Goal: Task Accomplishment & Management: Manage account settings

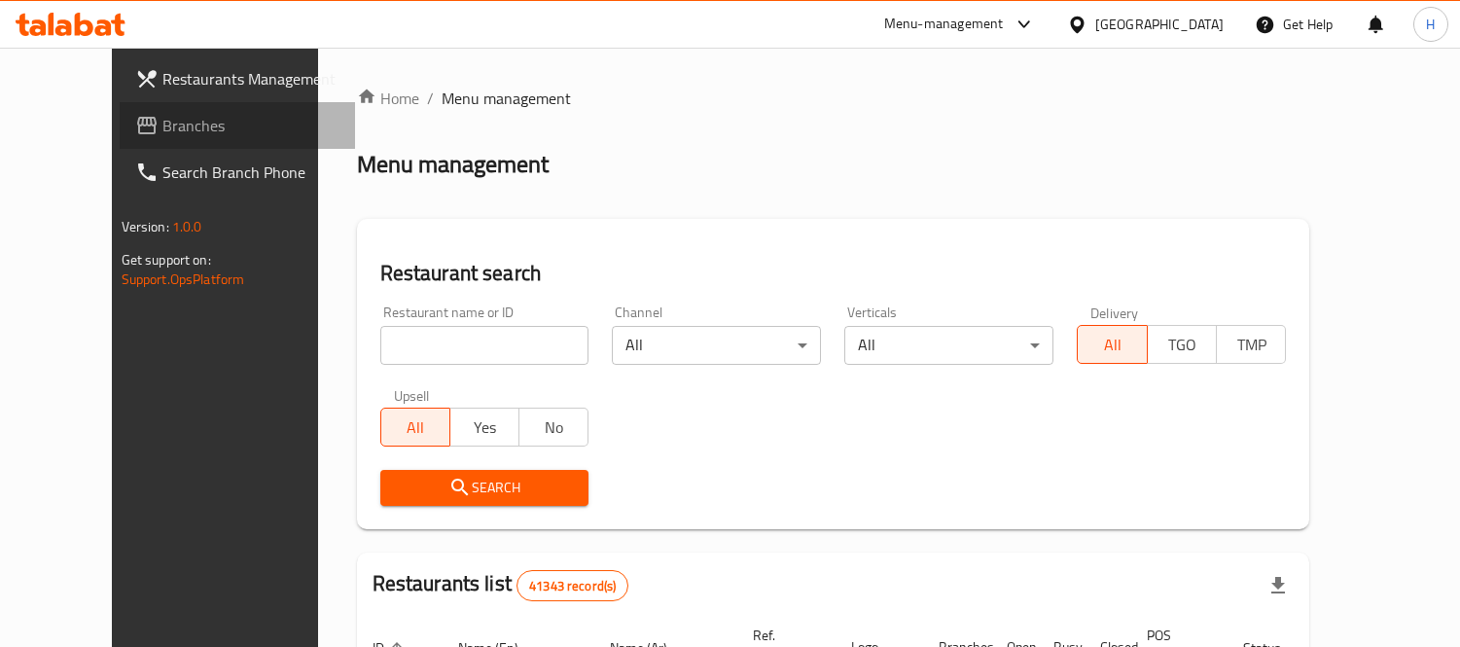
click at [162, 122] on span "Branches" at bounding box center [251, 125] width 178 height 23
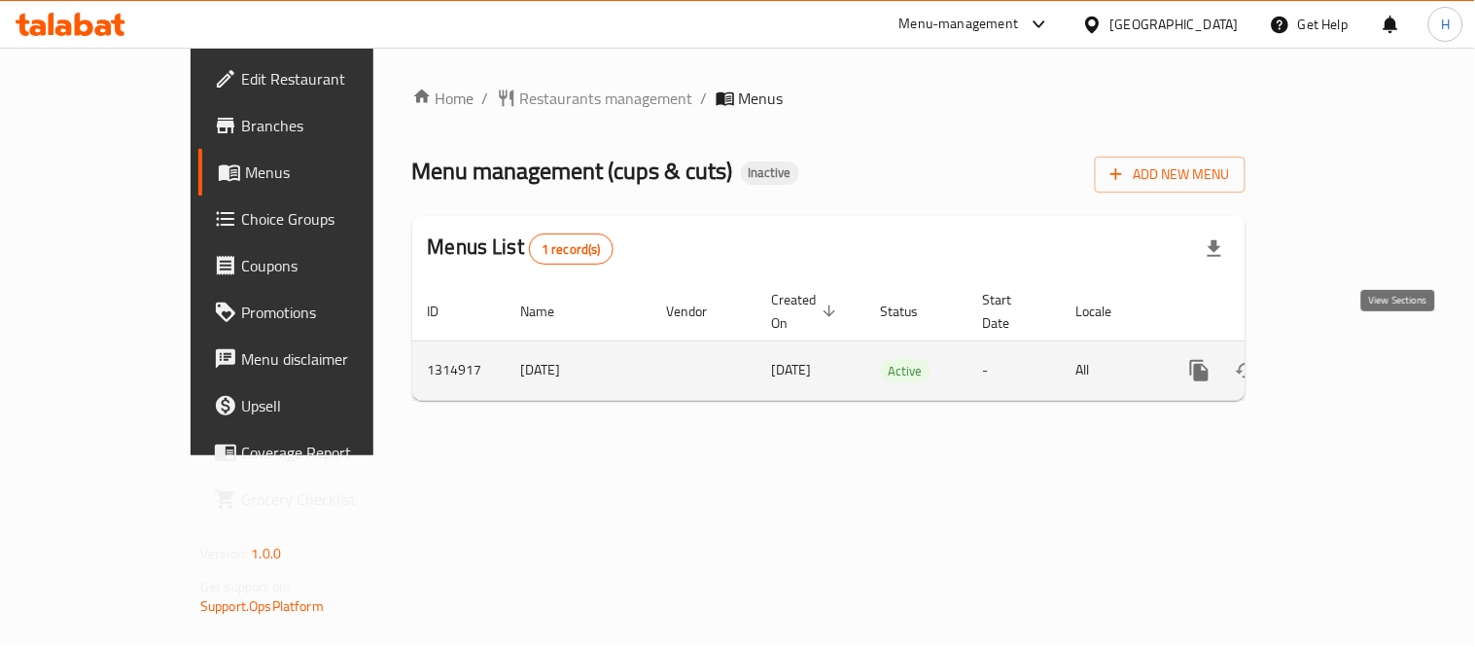
click at [1352, 359] on icon "enhanced table" at bounding box center [1340, 370] width 23 height 23
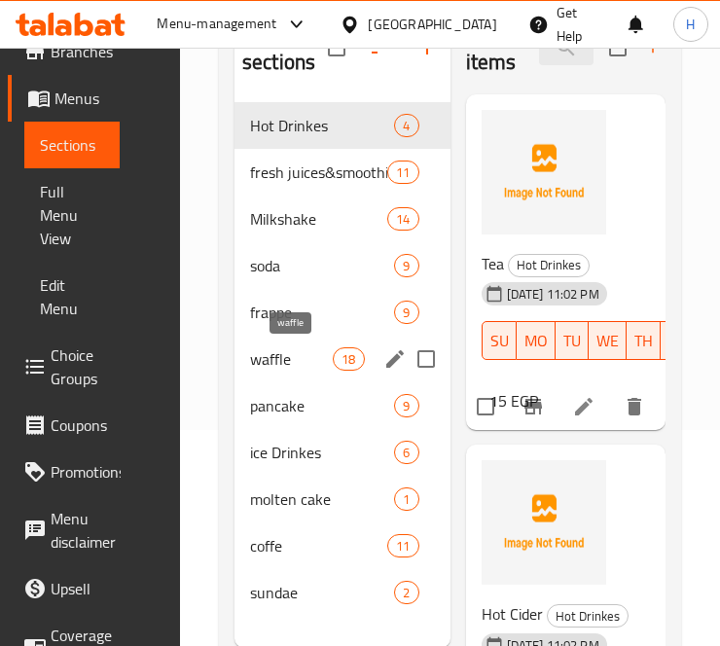
scroll to position [272, 0]
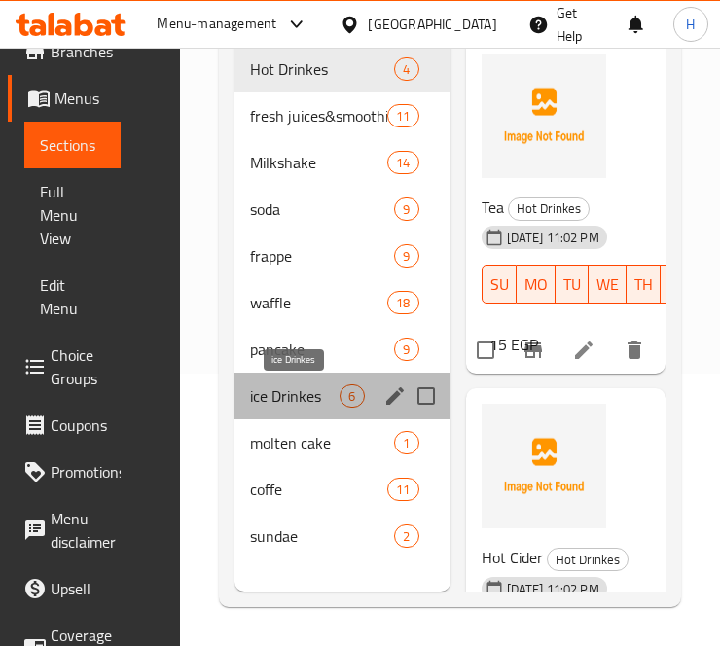
click at [264, 387] on span "ice Drinkes" at bounding box center [294, 395] width 89 height 23
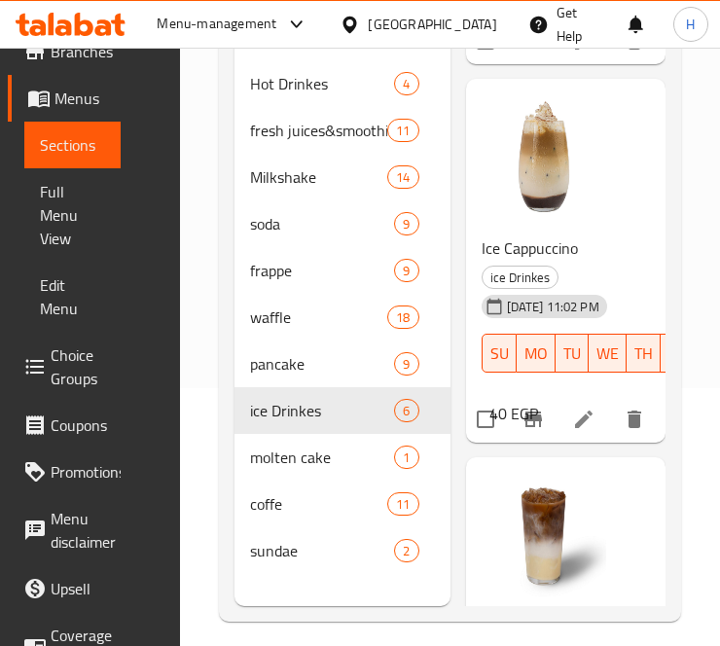
scroll to position [272, 0]
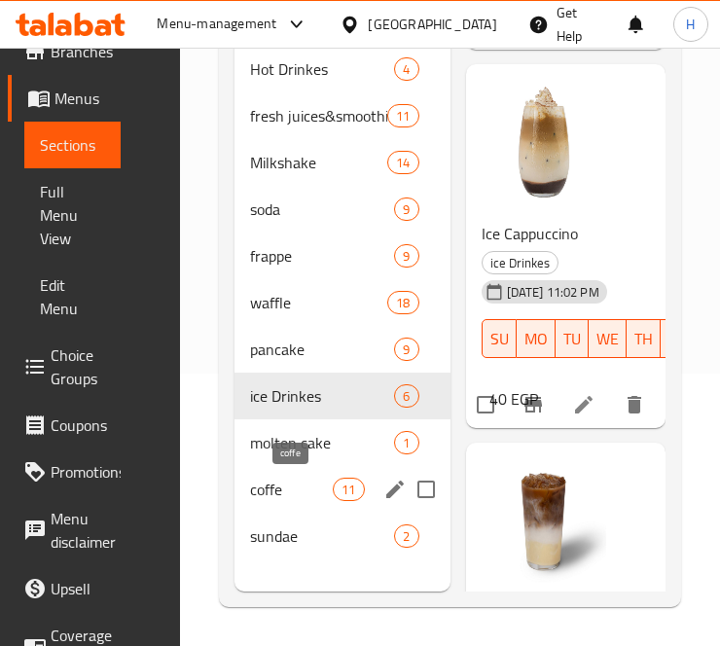
click at [256, 490] on span "coffe" at bounding box center [291, 489] width 83 height 23
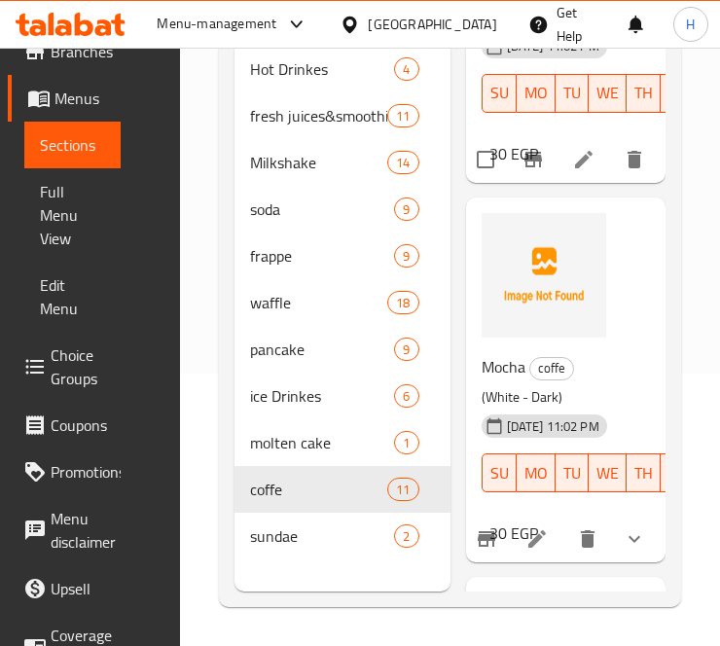
scroll to position [3441, 0]
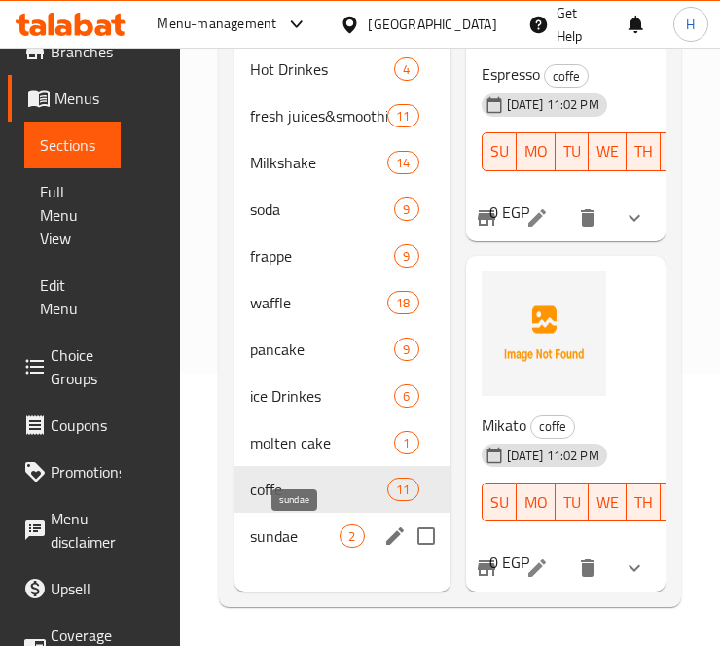
click at [273, 529] on span "sundae" at bounding box center [294, 535] width 89 height 23
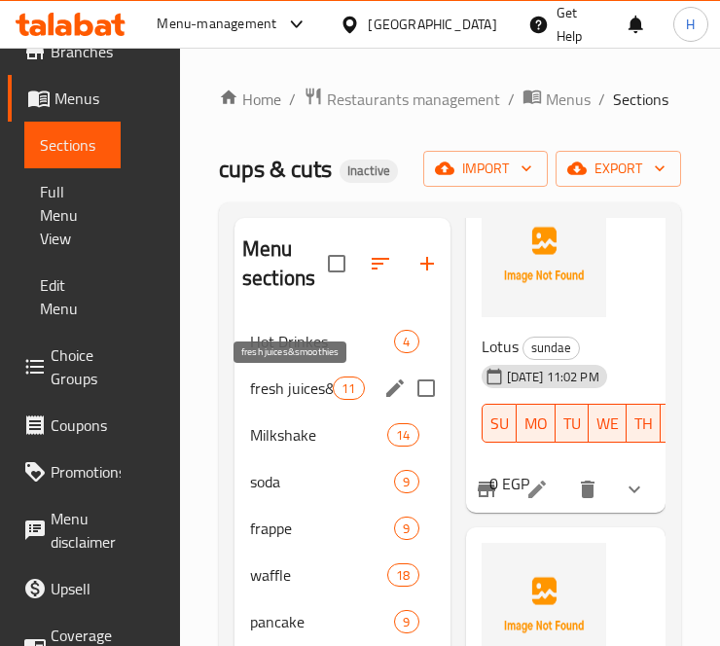
click at [274, 385] on span "fresh juices&smoothies" at bounding box center [291, 387] width 83 height 23
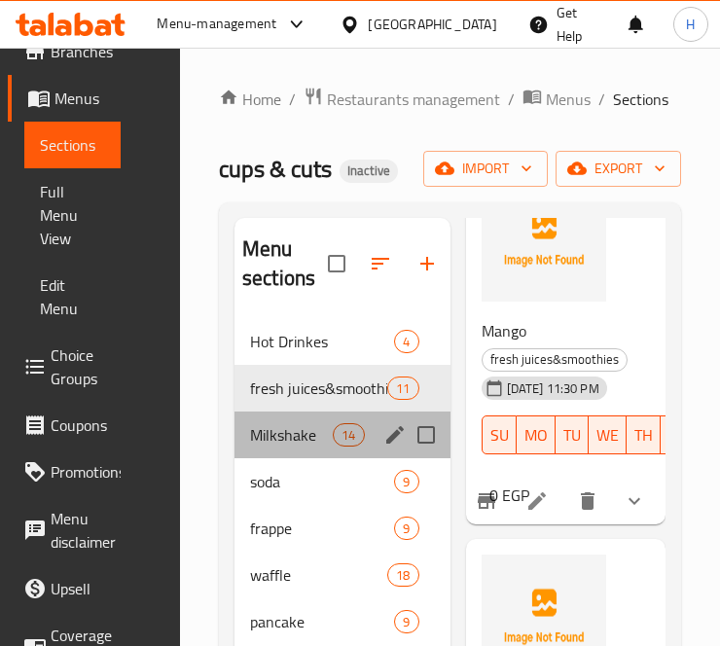
click at [272, 419] on div "Milkshake 14" at bounding box center [342, 434] width 216 height 47
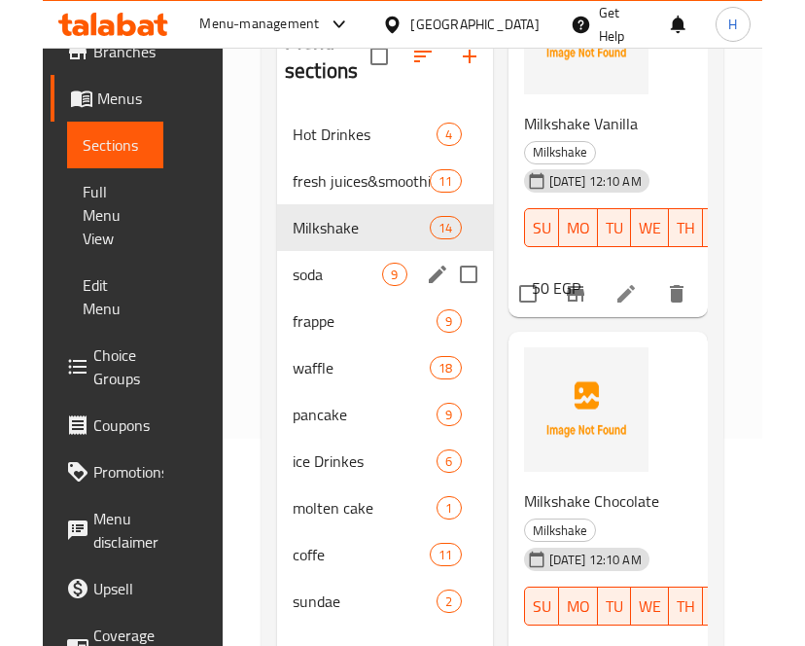
scroll to position [216, 0]
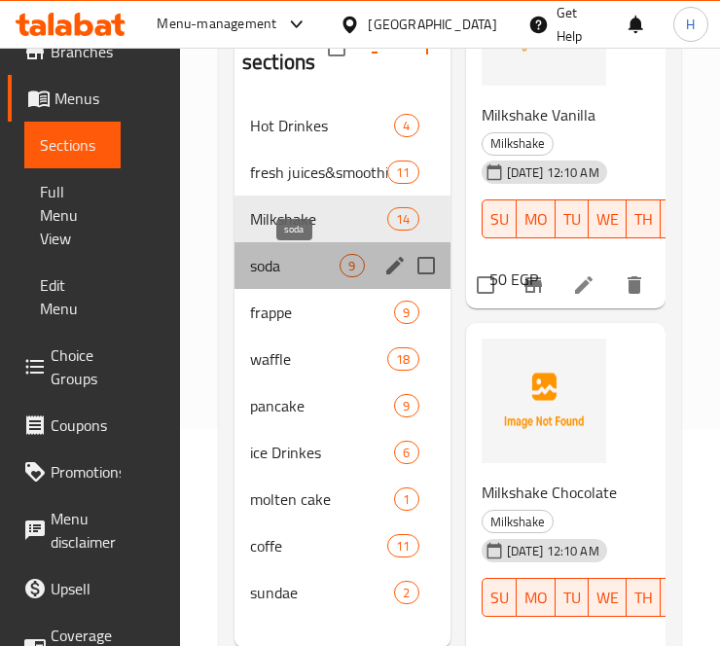
click at [282, 265] on span "soda" at bounding box center [294, 265] width 89 height 23
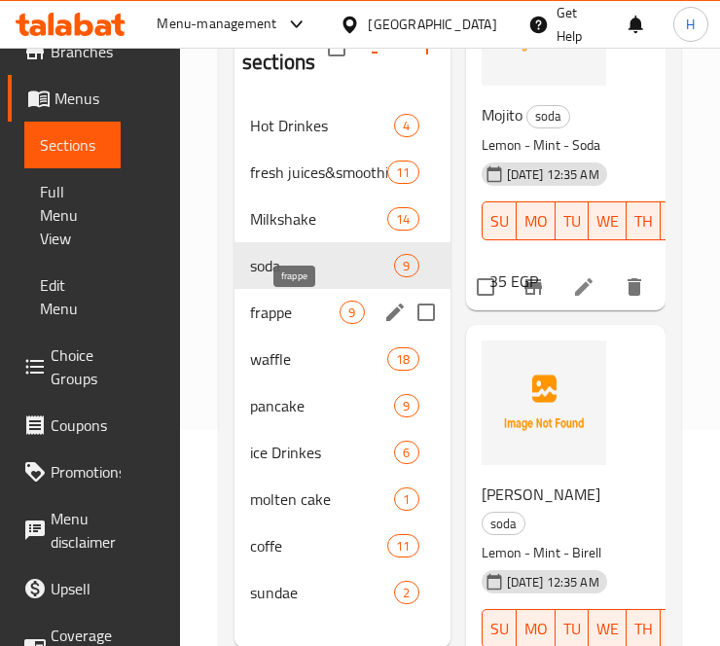
click at [254, 304] on span "frappe" at bounding box center [294, 312] width 89 height 23
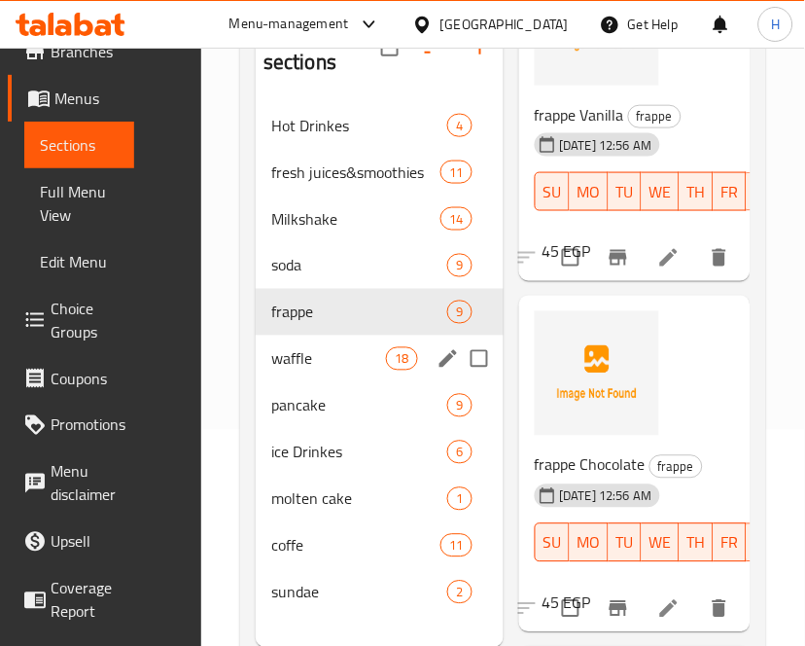
click at [279, 365] on span "waffle" at bounding box center [328, 358] width 115 height 23
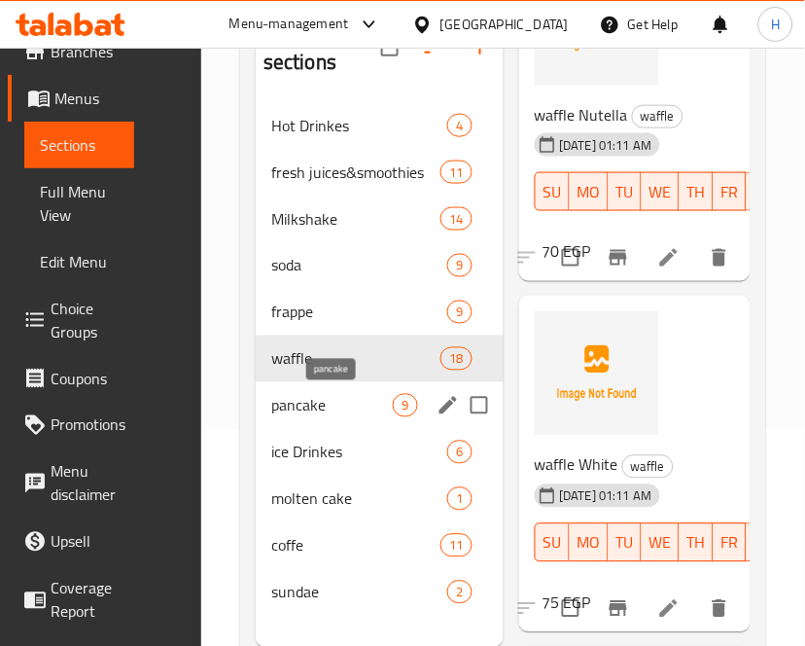
click at [276, 402] on span "pancake" at bounding box center [332, 405] width 122 height 23
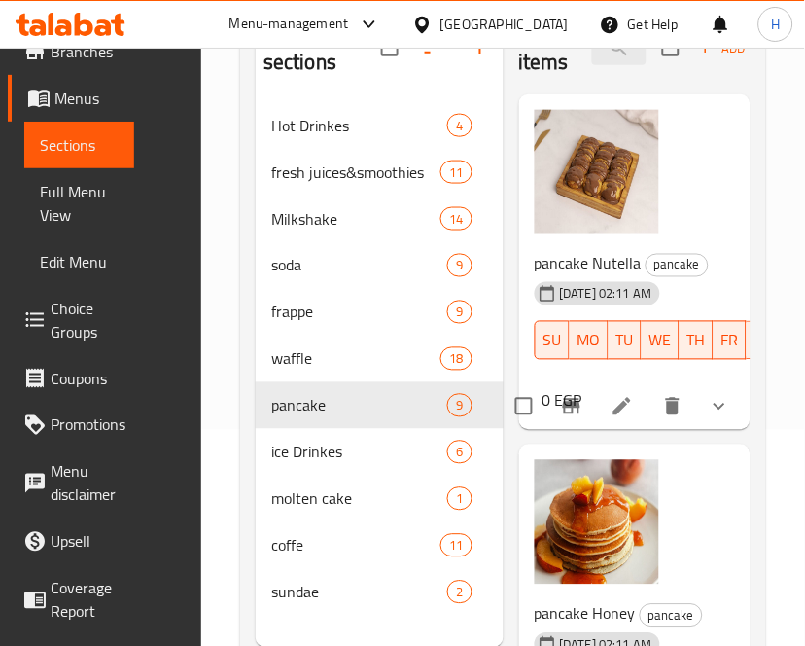
scroll to position [108, 0]
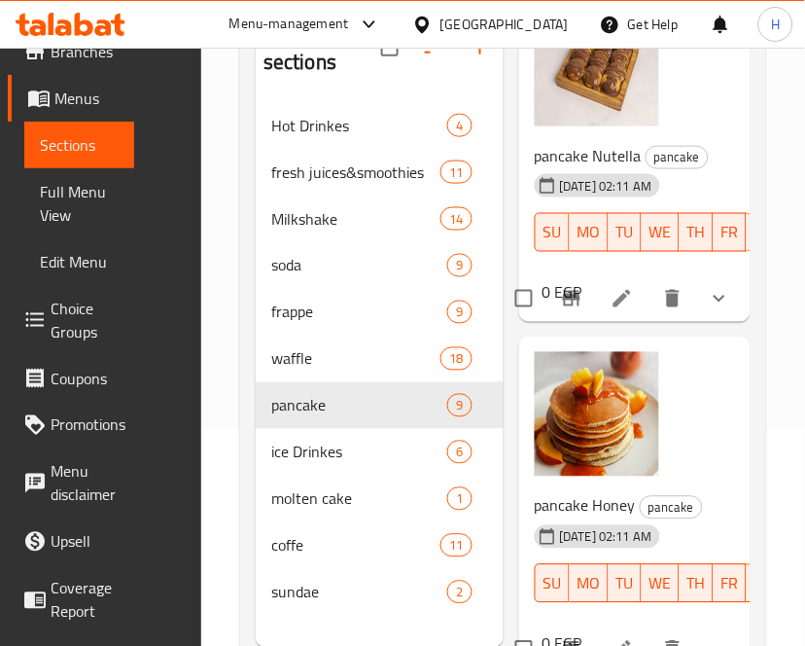
click at [714, 310] on icon "show more" at bounding box center [719, 298] width 23 height 23
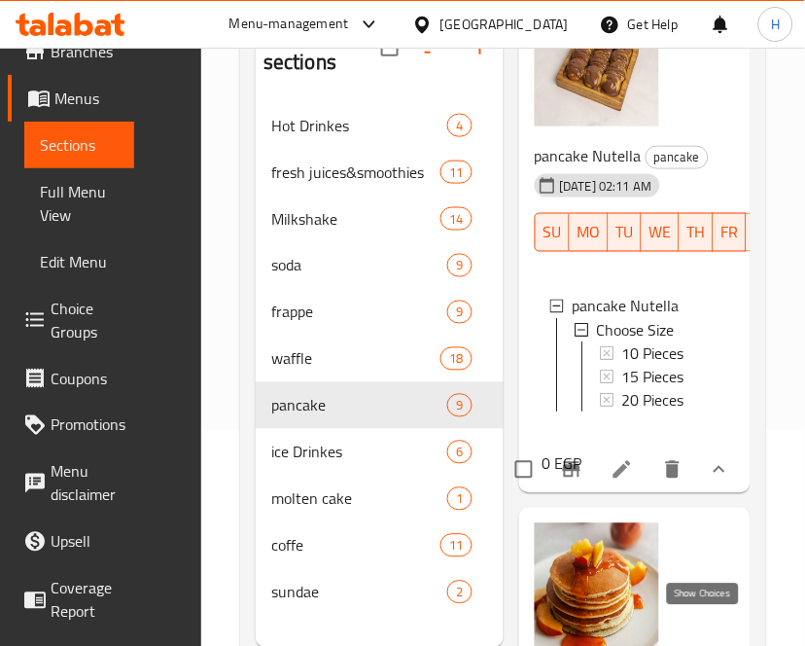
click at [714, 473] on icon "show more" at bounding box center [720, 469] width 12 height 7
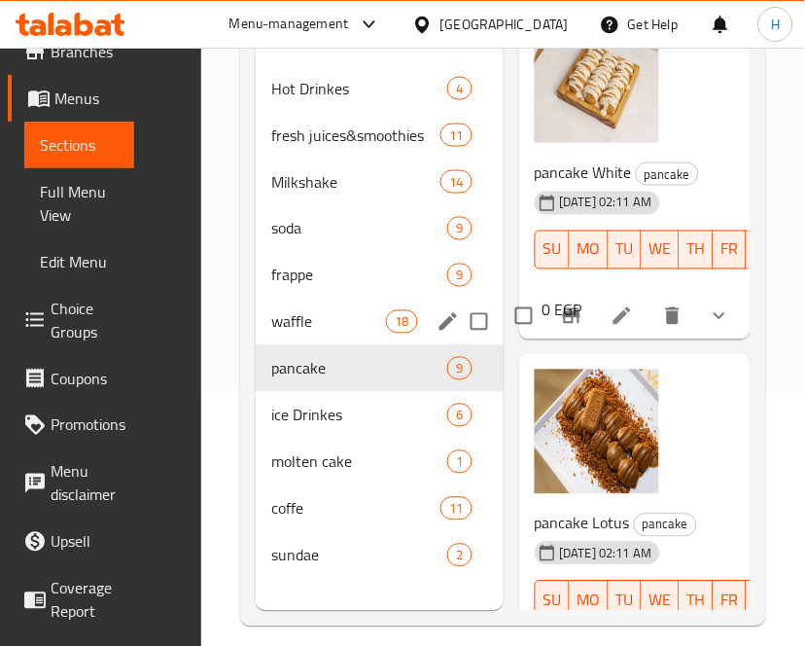
scroll to position [272, 0]
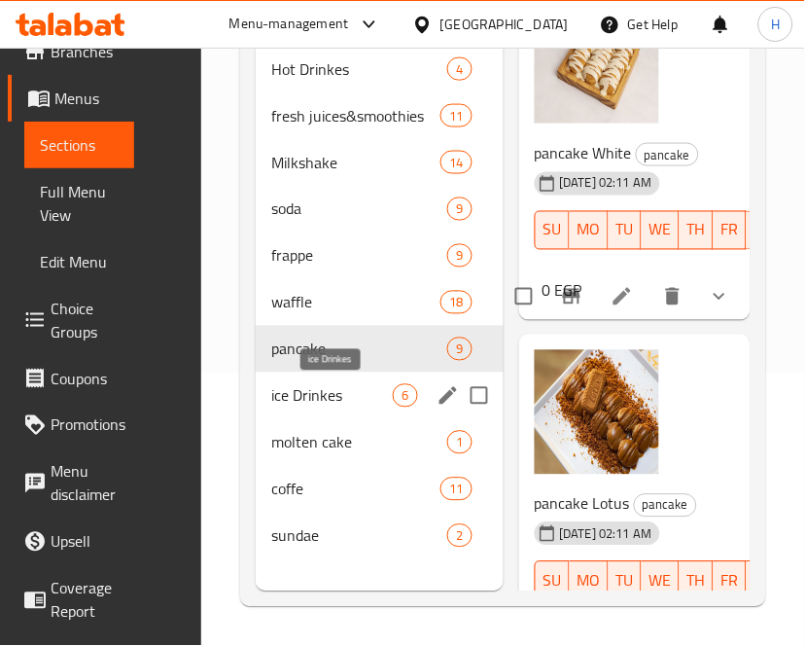
click at [288, 391] on span "ice Drinkes" at bounding box center [332, 395] width 122 height 23
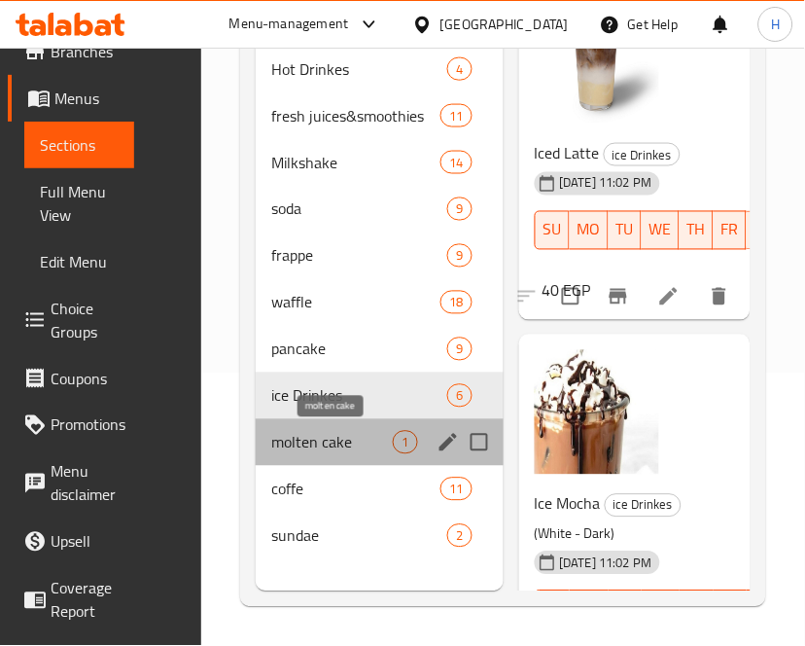
click at [279, 449] on span "molten cake" at bounding box center [332, 442] width 122 height 23
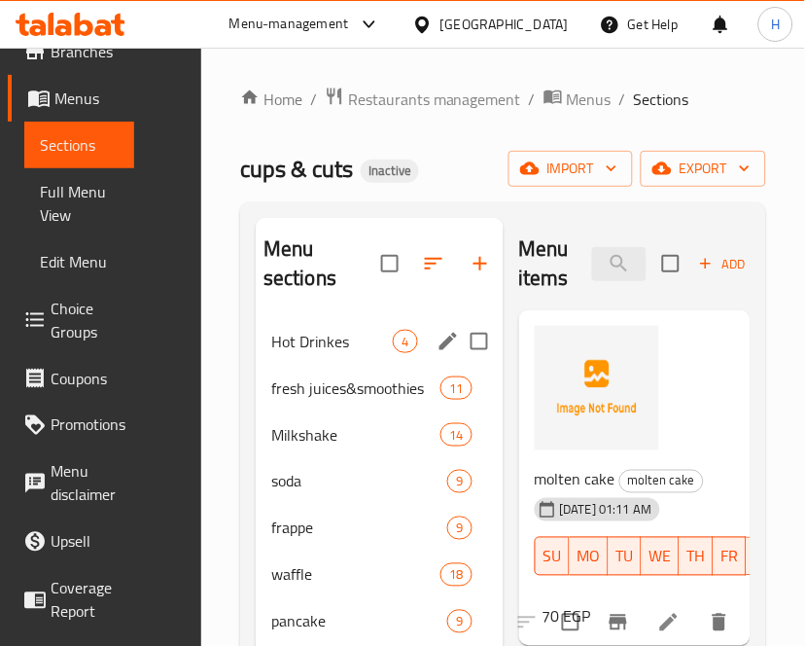
click at [324, 357] on div "Hot Drinkes 4" at bounding box center [380, 341] width 248 height 47
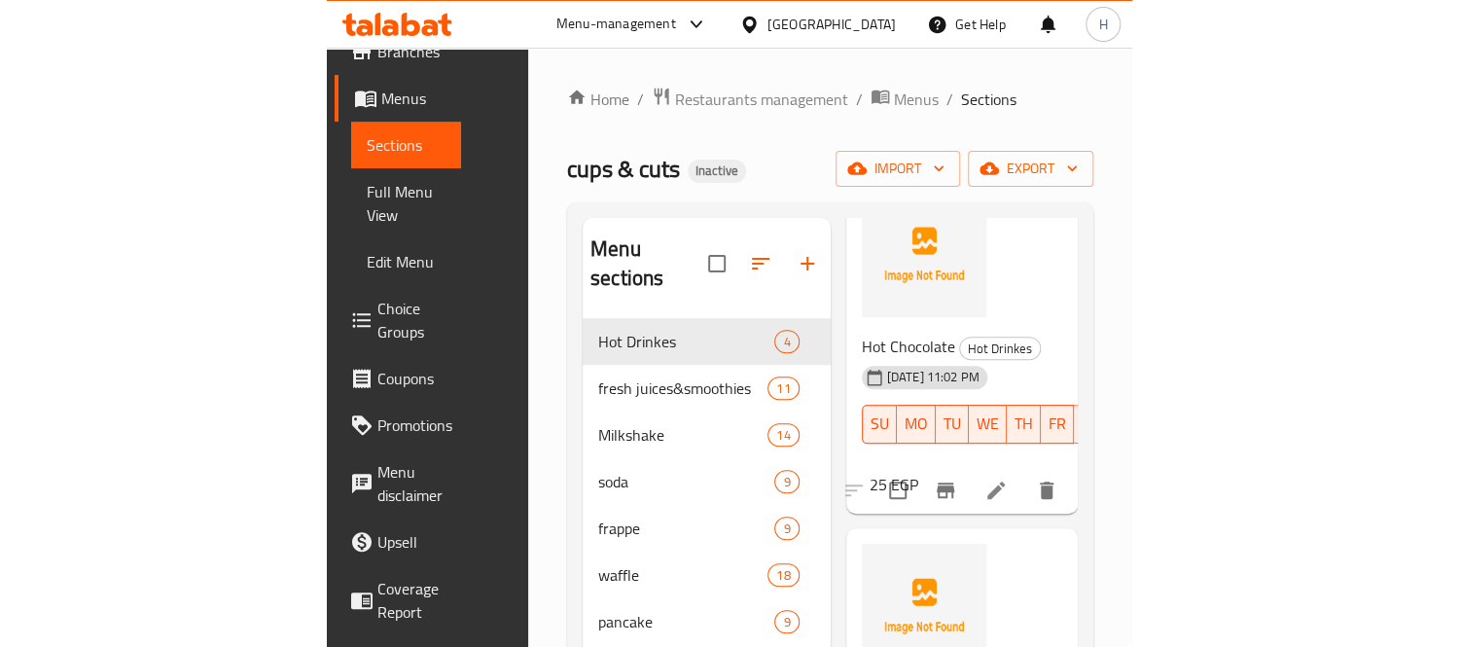
scroll to position [877, 0]
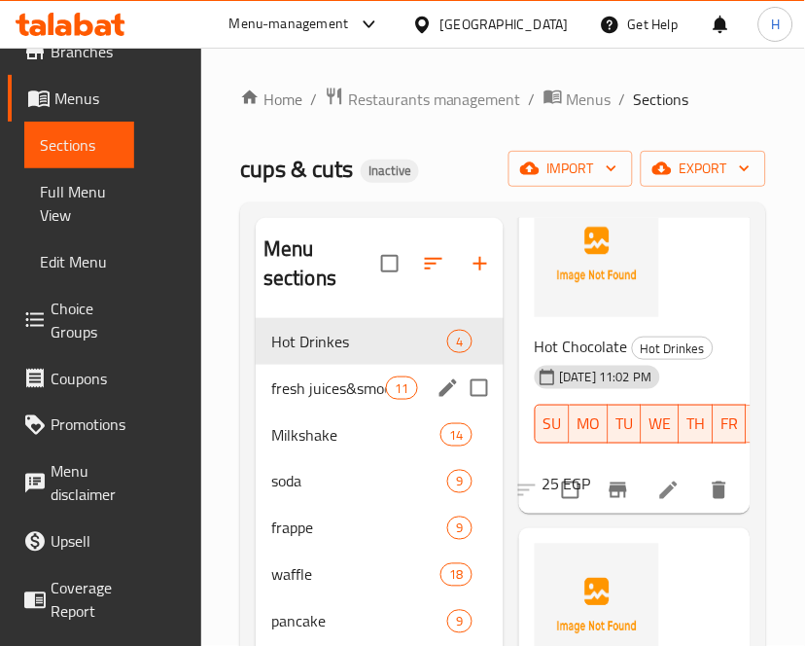
click at [263, 381] on div "fresh juices&smoothies 11" at bounding box center [380, 388] width 248 height 47
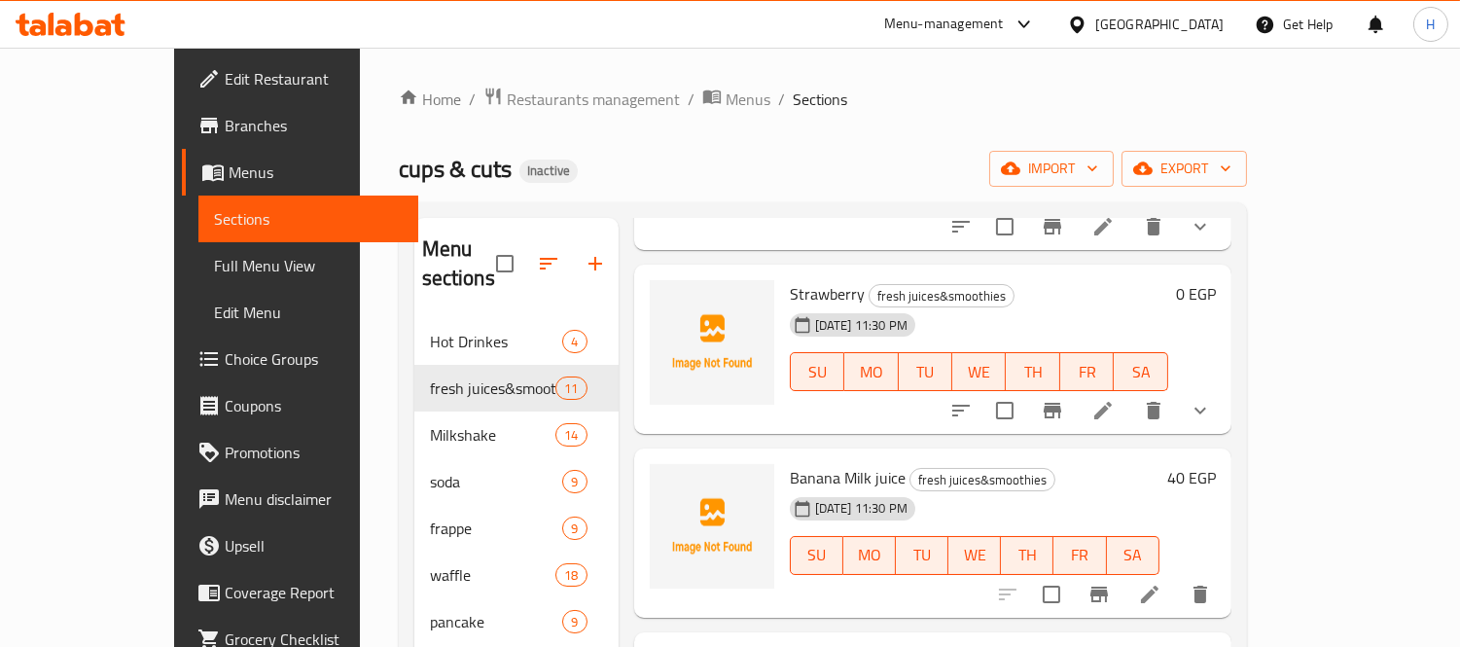
click at [214, 264] on span "Full Menu View" at bounding box center [308, 265] width 189 height 23
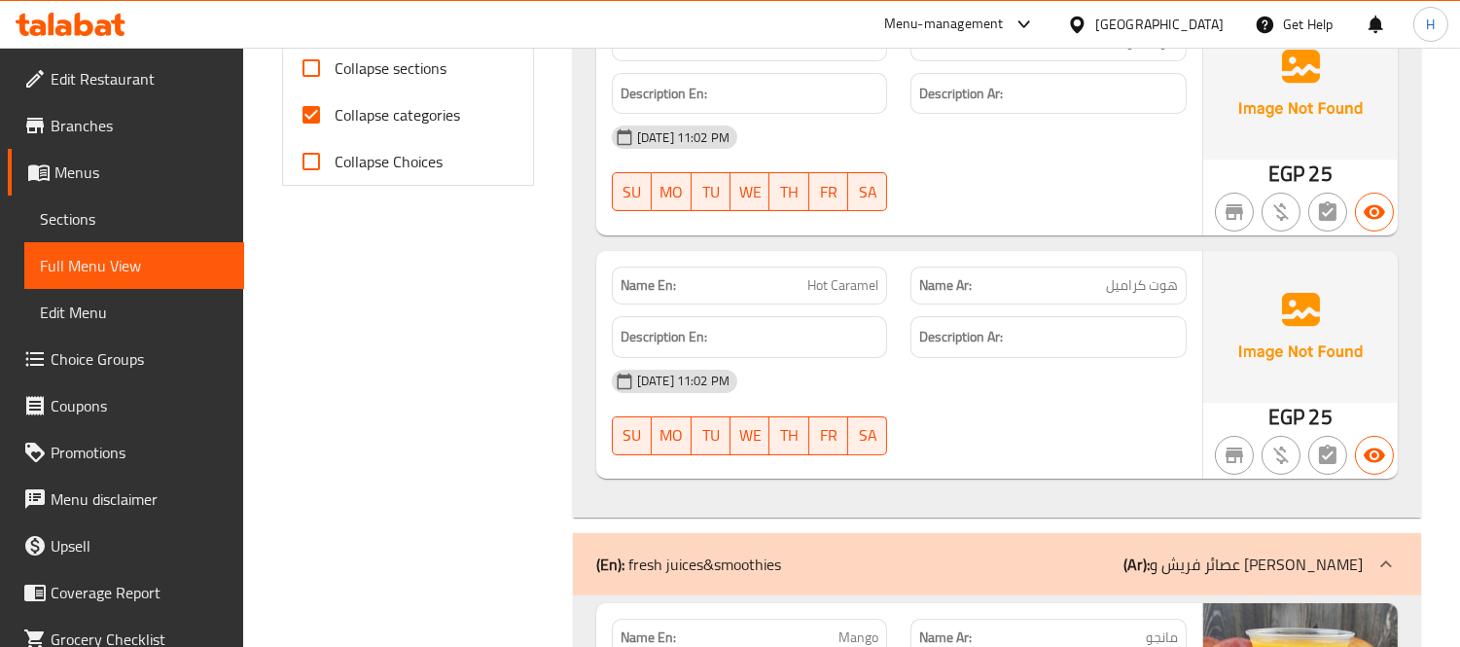
scroll to position [864, 0]
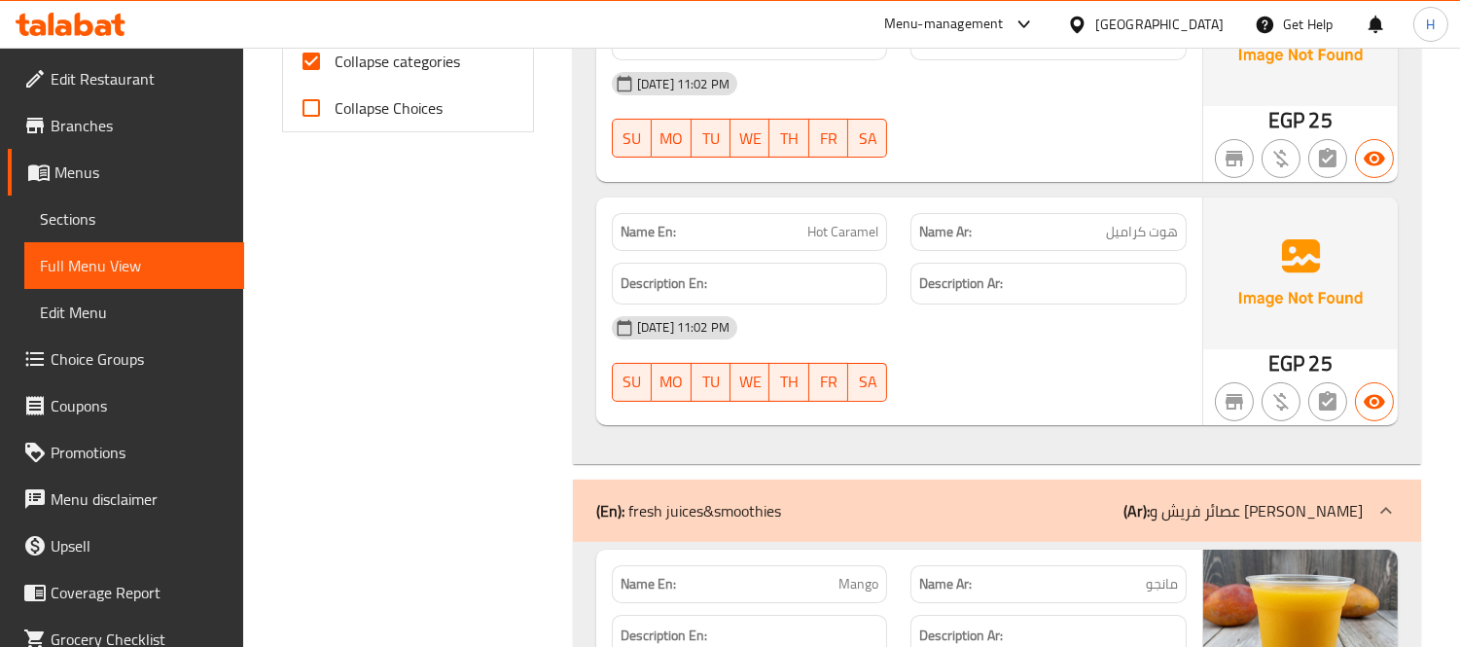
click at [754, 257] on div "Description En:" at bounding box center [750, 283] width 300 height 65
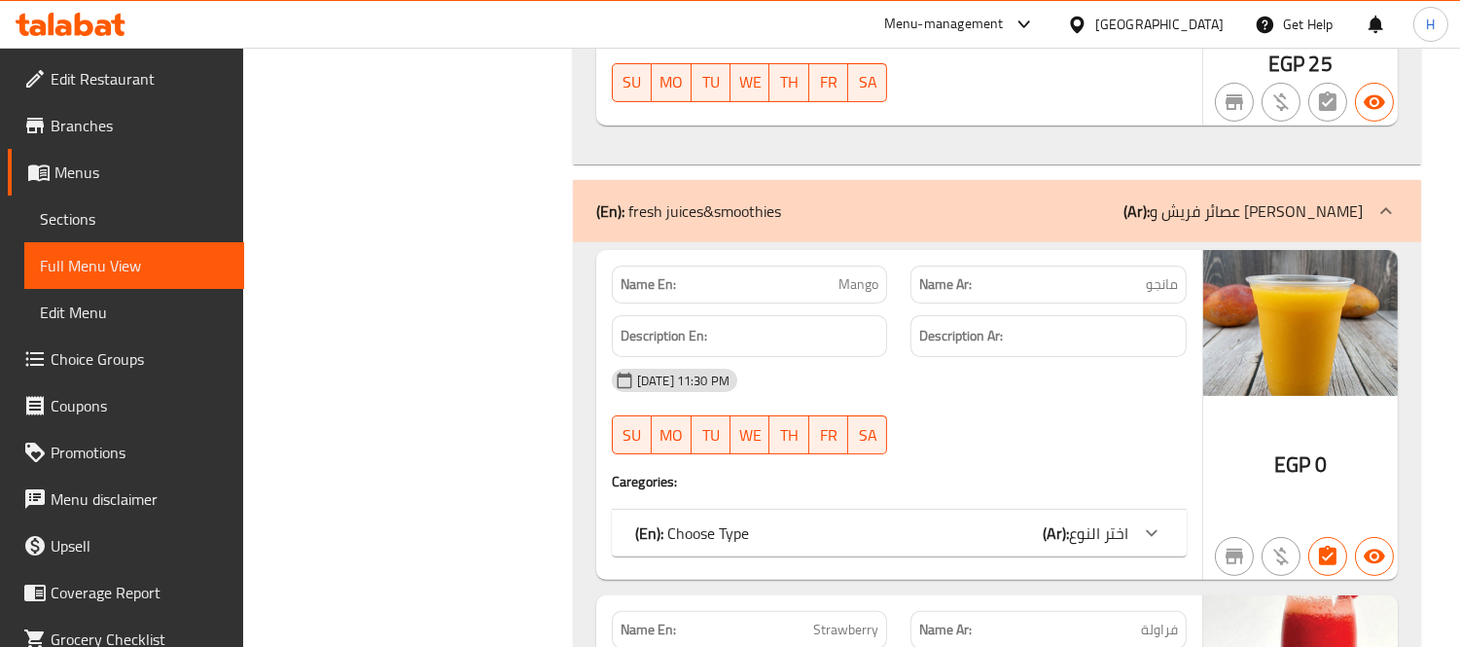
scroll to position [1188, 0]
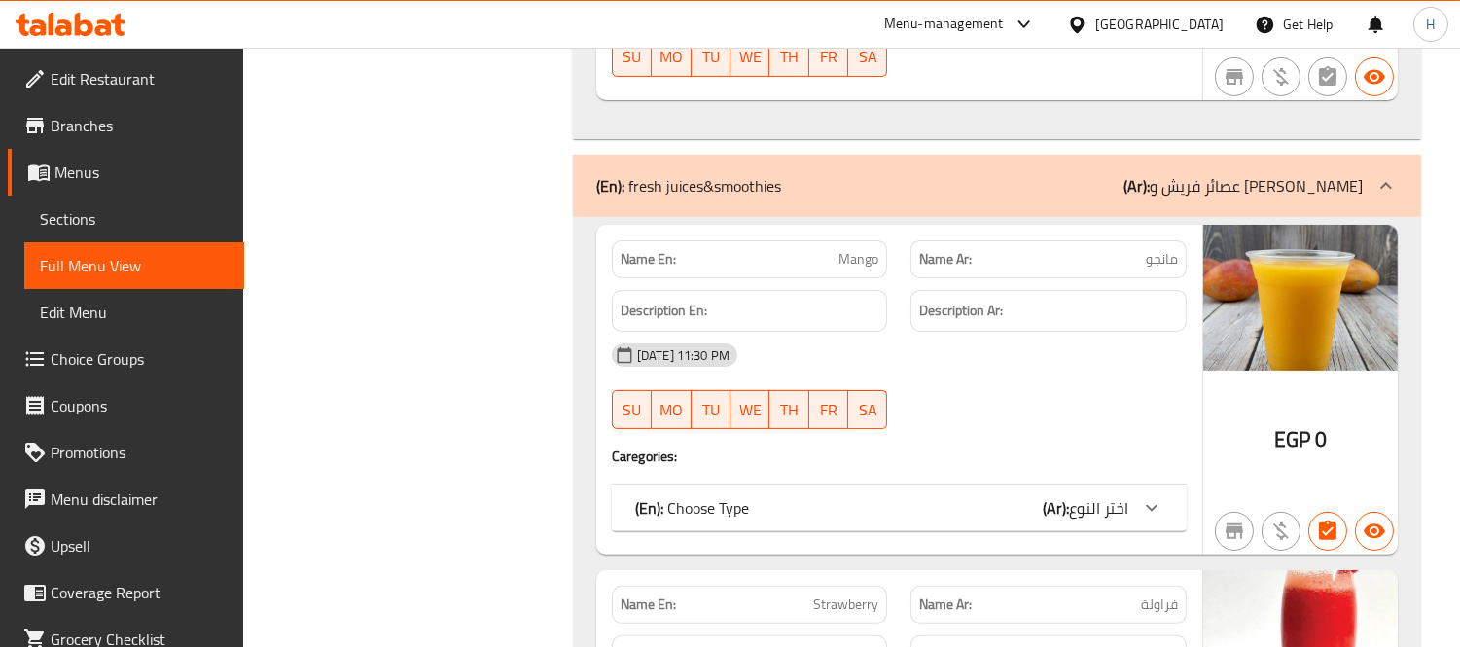
click at [718, 282] on div "Description En:" at bounding box center [750, 310] width 300 height 65
drag, startPoint x: 710, startPoint y: 274, endPoint x: 723, endPoint y: 274, distance: 12.6
click at [710, 274] on div "Name En: Mango" at bounding box center [750, 259] width 276 height 38
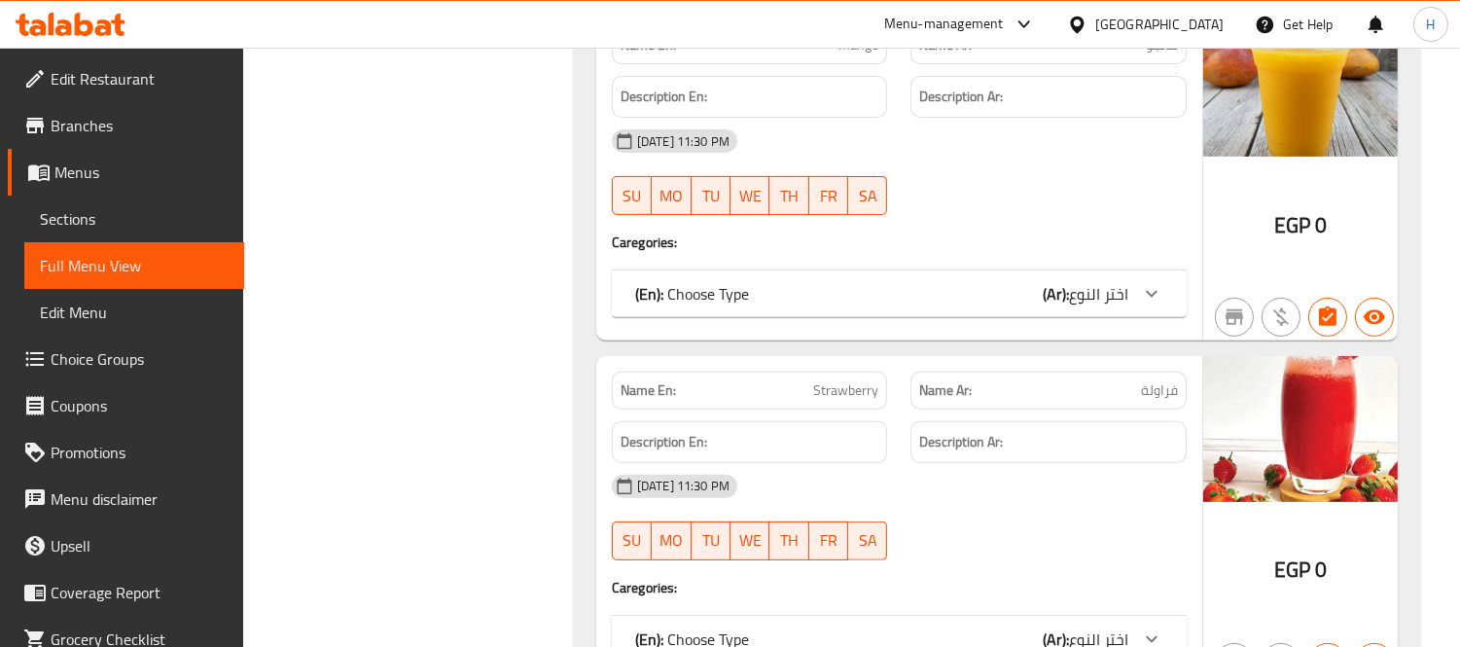
scroll to position [1404, 0]
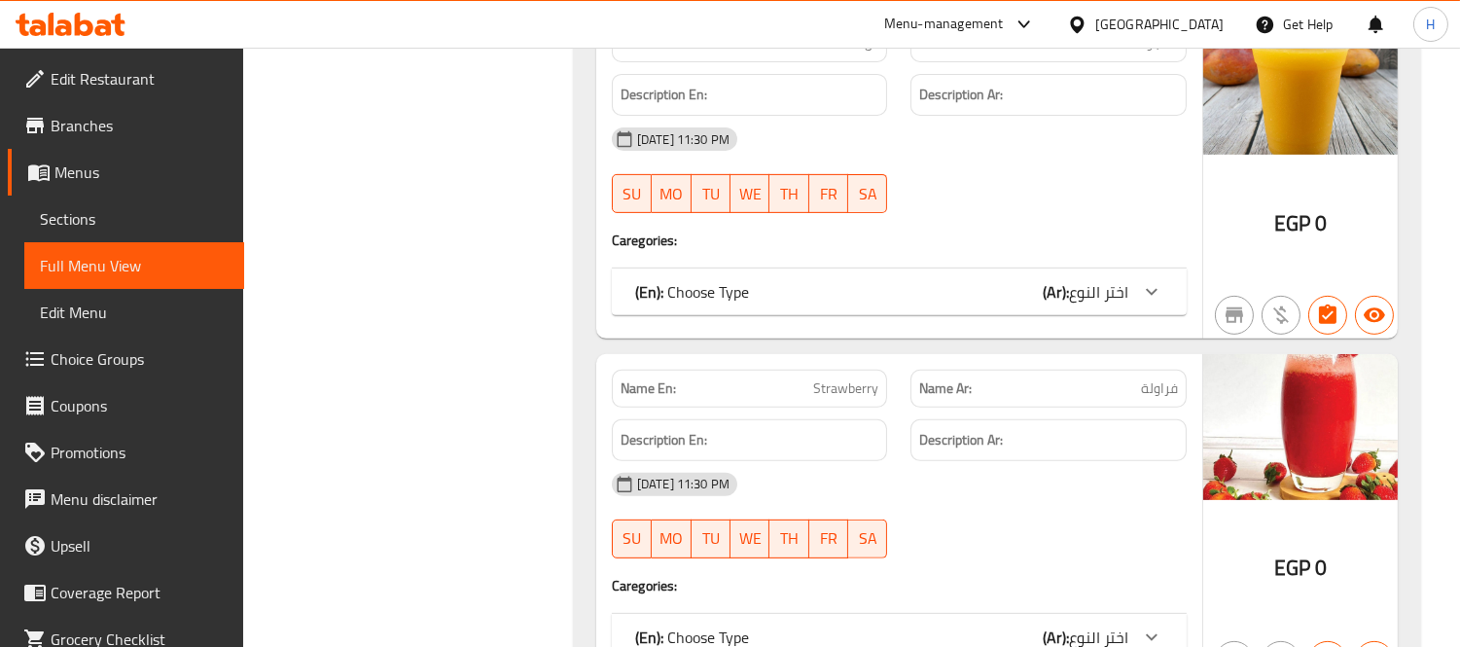
click at [906, 299] on div "(En): Choose Type (Ar): اختر النوع" at bounding box center [881, 291] width 493 height 23
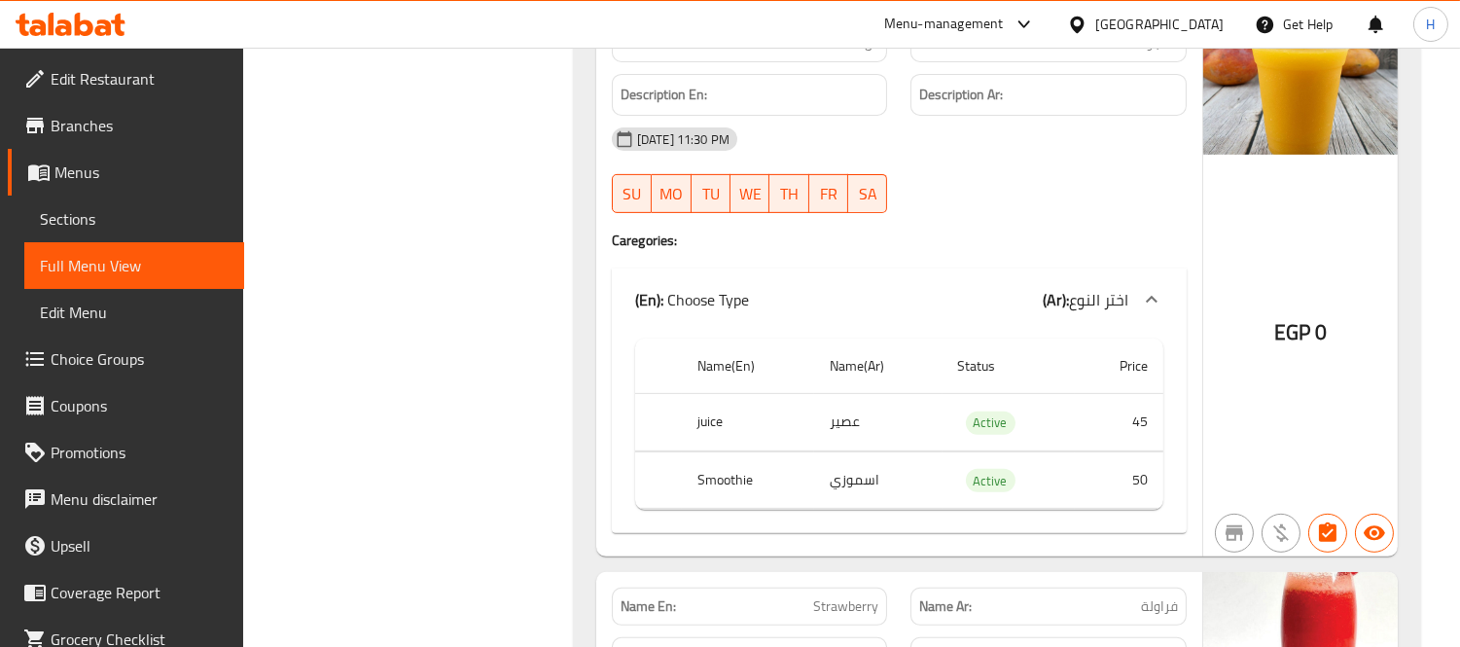
click at [893, 302] on div "(En): Choose Type (Ar): اختر النوع" at bounding box center [881, 299] width 493 height 23
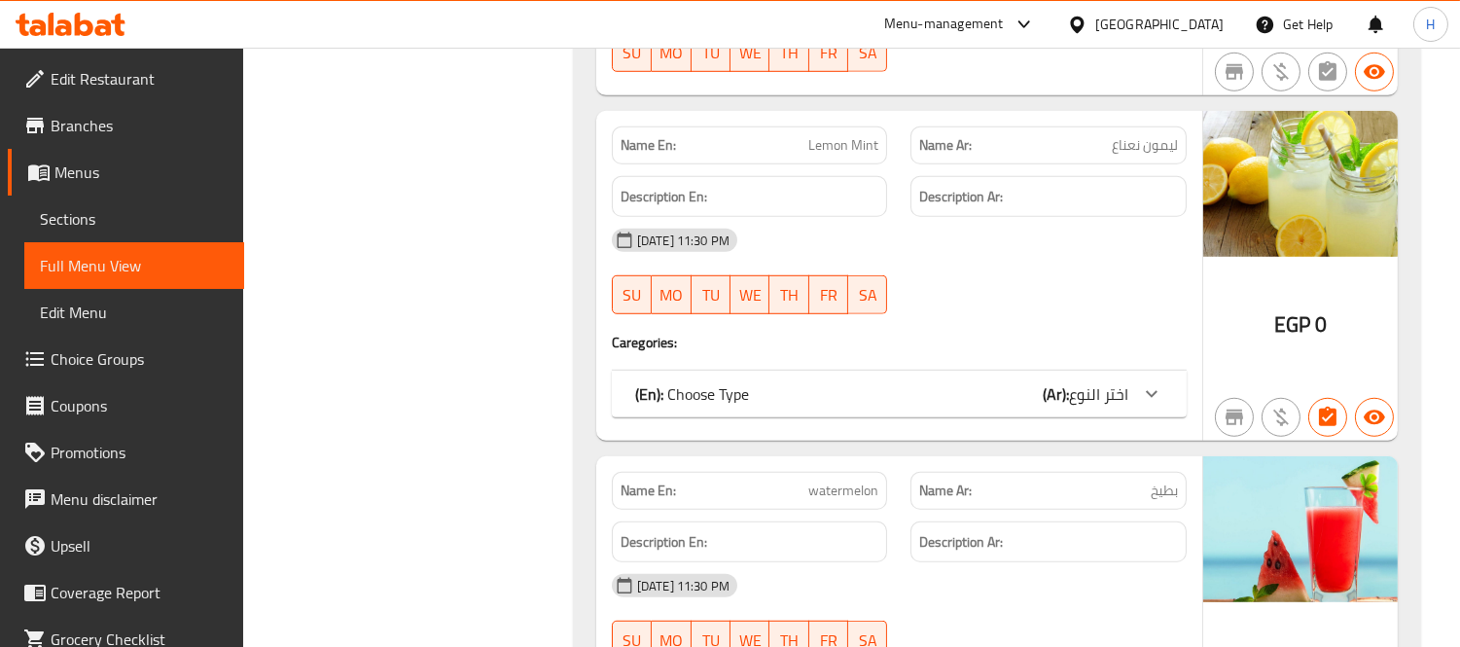
scroll to position [2485, 0]
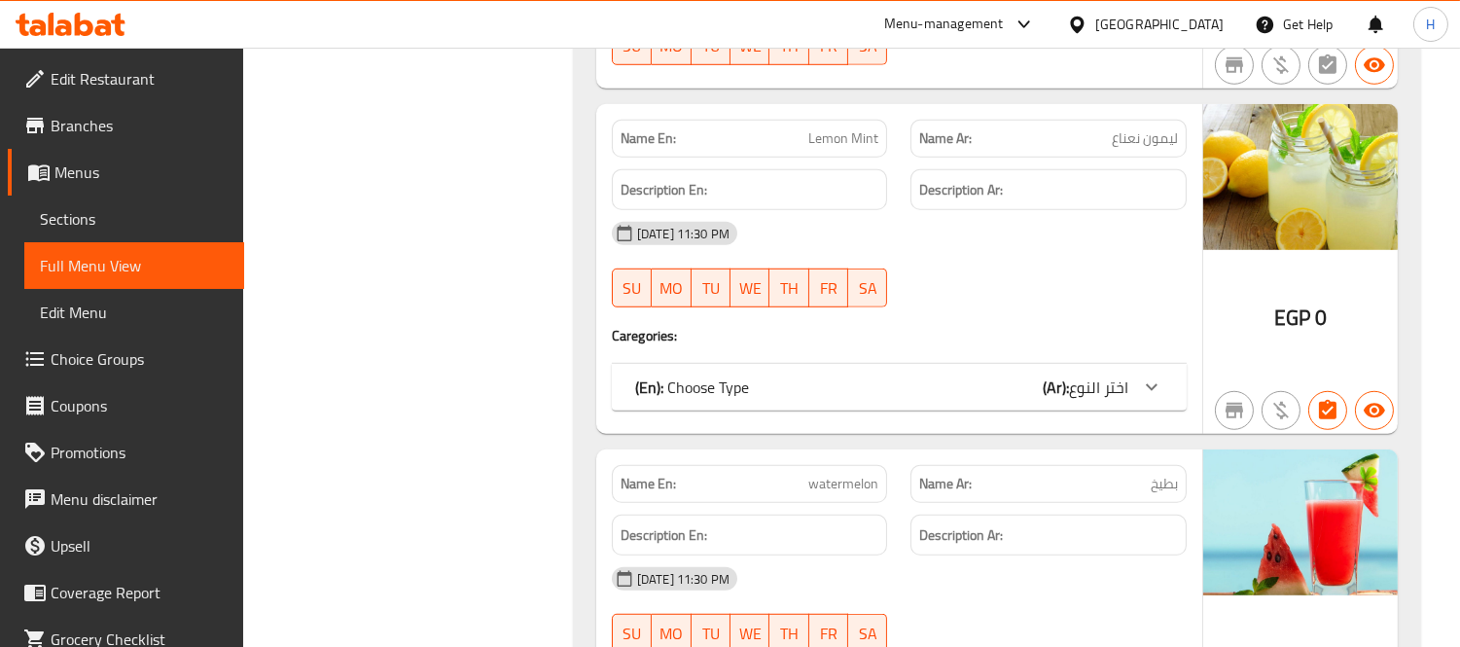
drag, startPoint x: 772, startPoint y: 224, endPoint x: 794, endPoint y: 208, distance: 26.5
click at [772, 224] on div "[DATE] 11:30 PM" at bounding box center [899, 233] width 598 height 47
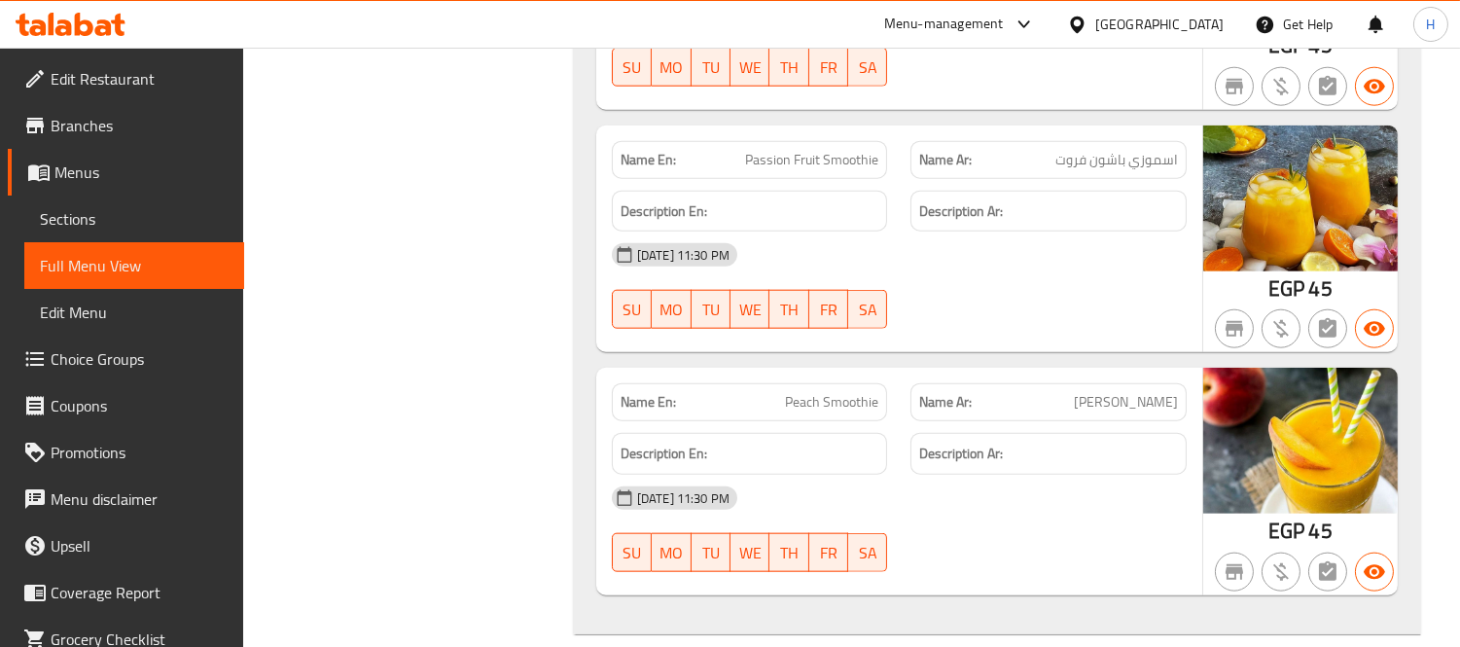
scroll to position [3890, 0]
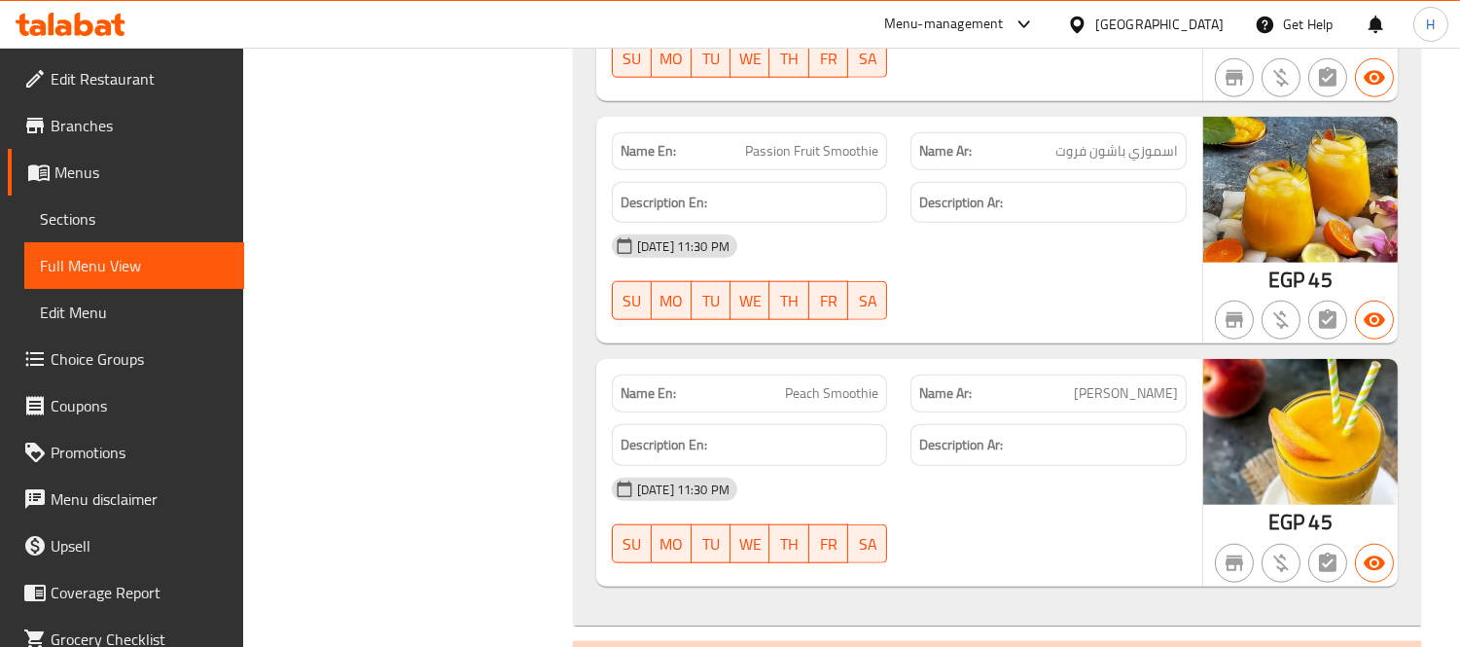
drag, startPoint x: 766, startPoint y: 230, endPoint x: 793, endPoint y: 219, distance: 28.4
click at [766, 230] on div "[DATE] 11:30 PM" at bounding box center [899, 246] width 598 height 47
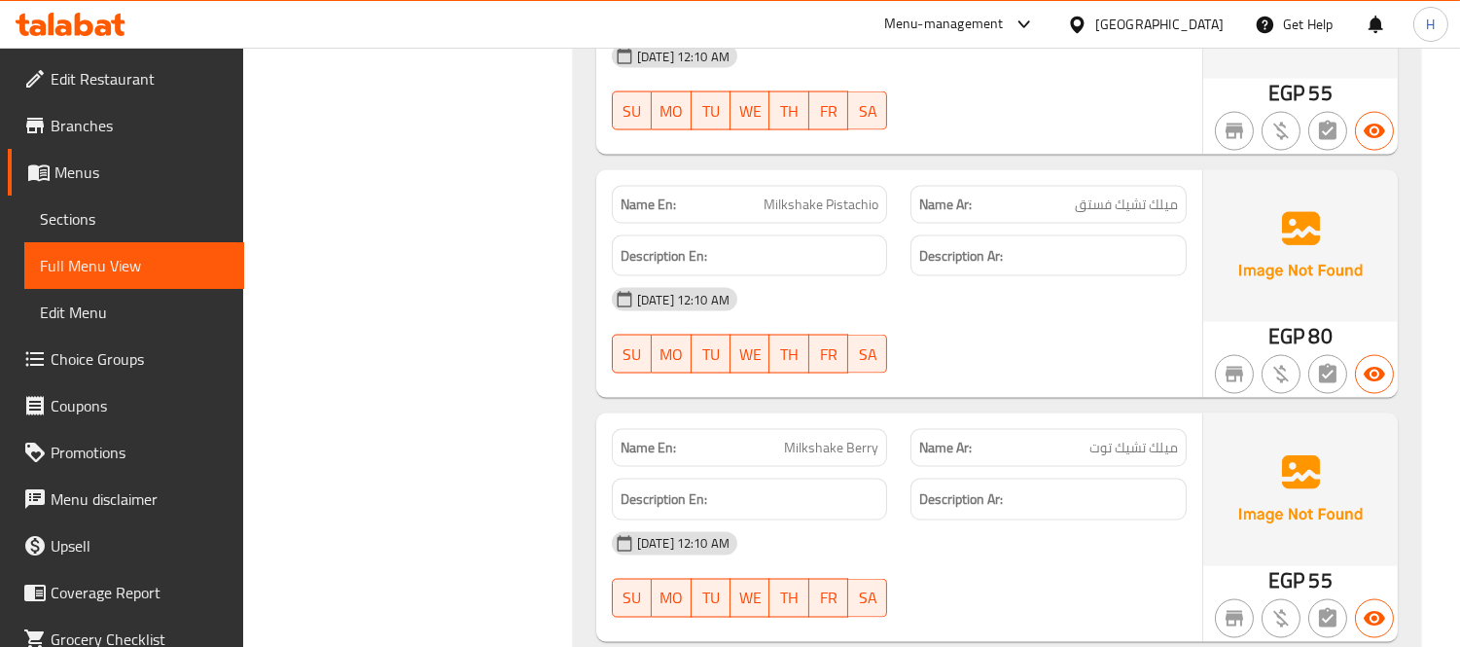
scroll to position [5943, 0]
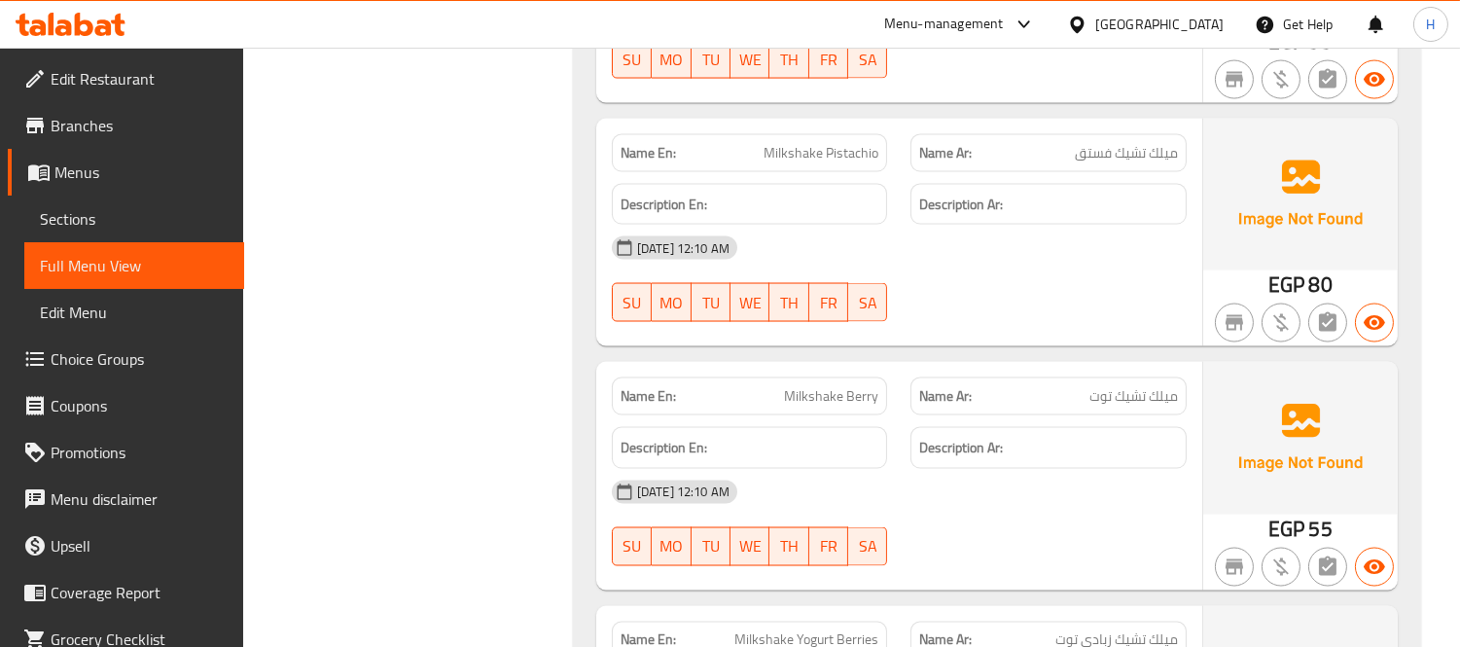
click at [905, 332] on div at bounding box center [1049, 321] width 300 height 23
click at [890, 233] on div "[DATE] 12:10 AM" at bounding box center [899, 248] width 598 height 47
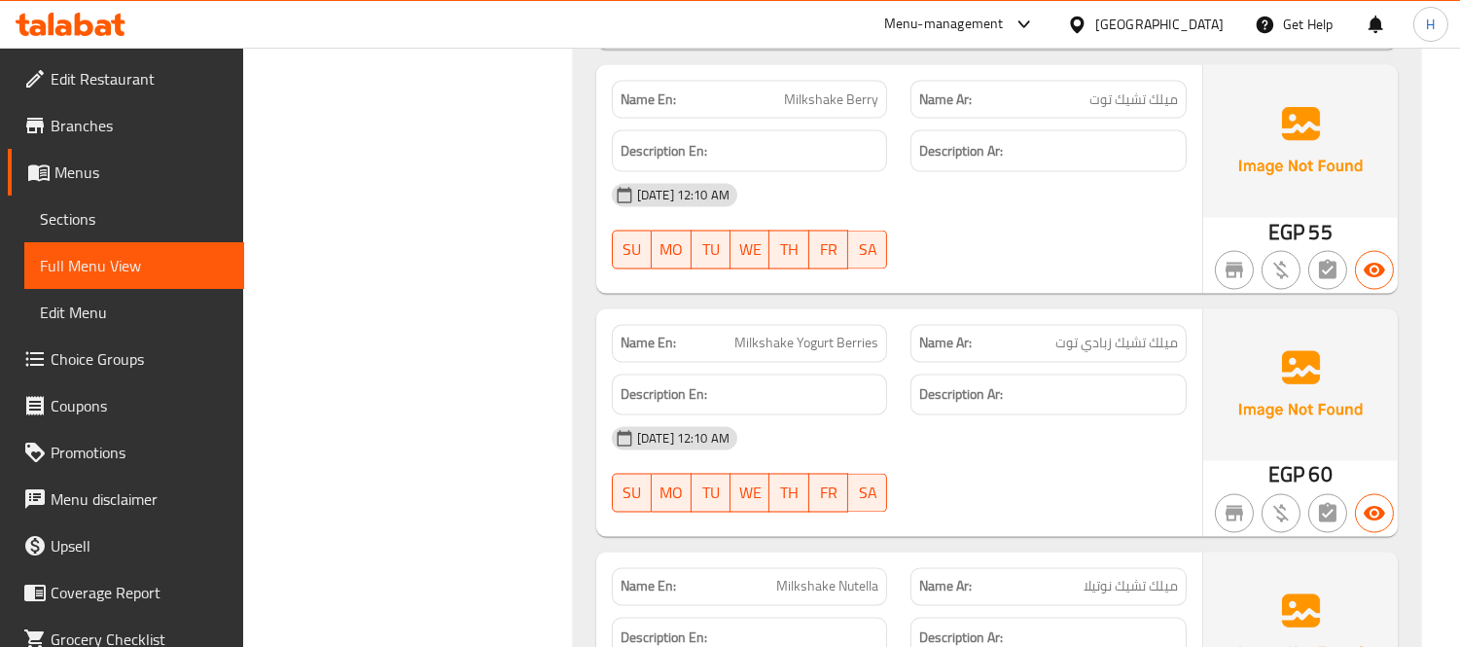
scroll to position [6375, 0]
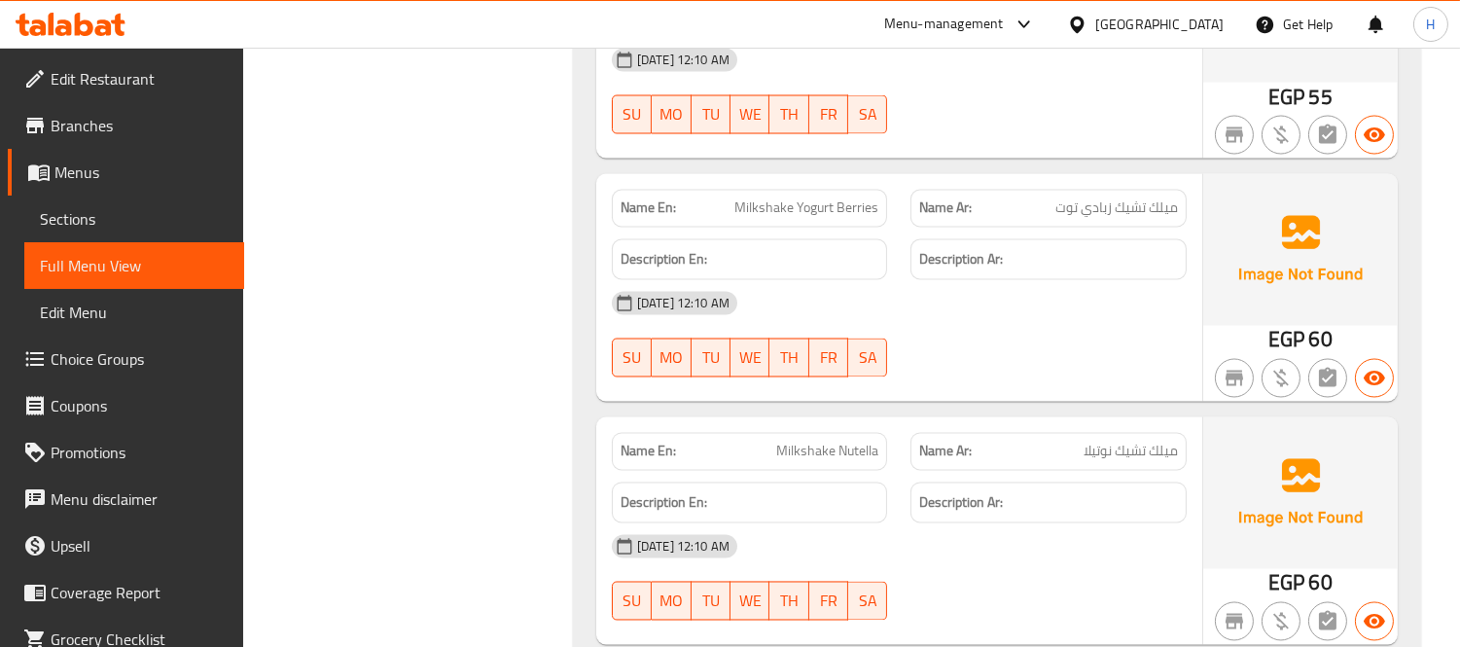
click at [813, 216] on span "Milkshake Yogurt Berries" at bounding box center [806, 208] width 144 height 20
click at [853, 209] on span "Milkshake Yogurt Berries" at bounding box center [806, 208] width 144 height 20
click at [905, 214] on div "Name Ar: ميلك تشيك زبادي توت" at bounding box center [1049, 208] width 300 height 61
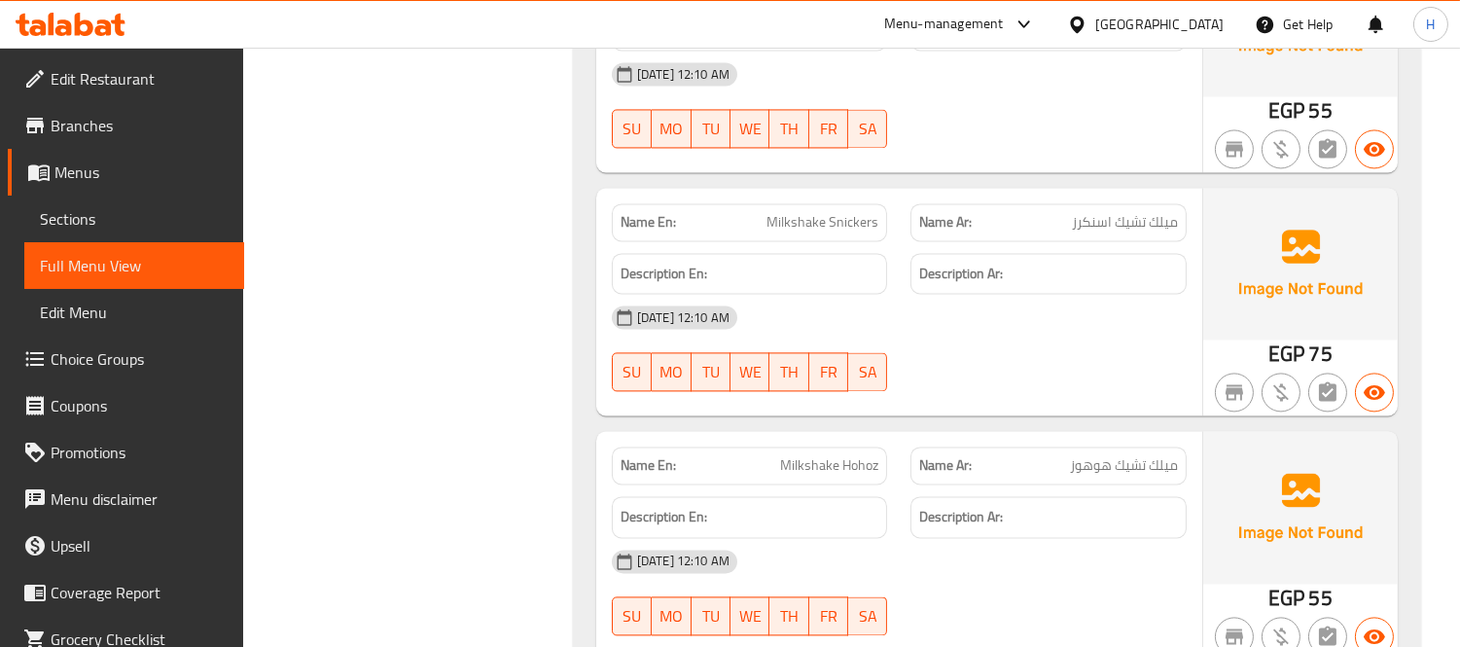
scroll to position [7348, 0]
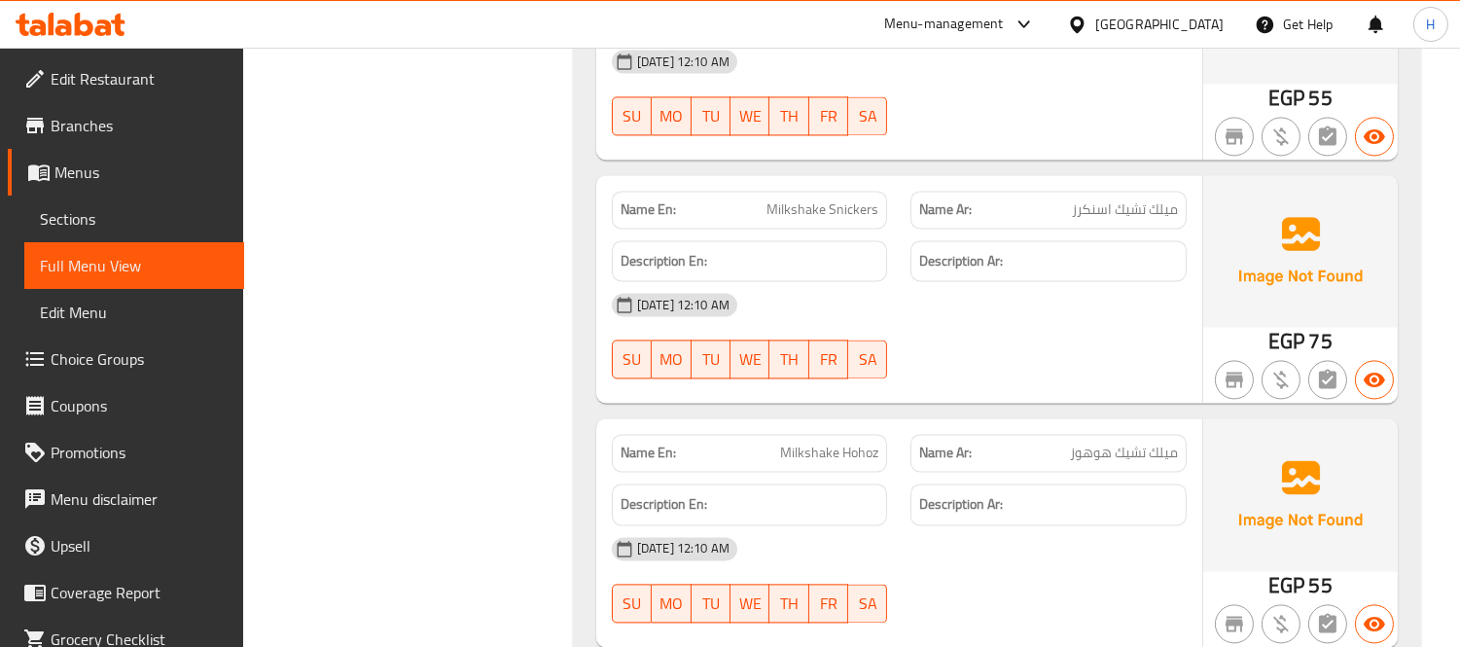
click at [831, 204] on span "Milkshake Snickers" at bounding box center [822, 209] width 112 height 20
copy span "Milkshake Snickers"
click at [883, 309] on div "[DATE] 12:10 AM" at bounding box center [899, 304] width 598 height 47
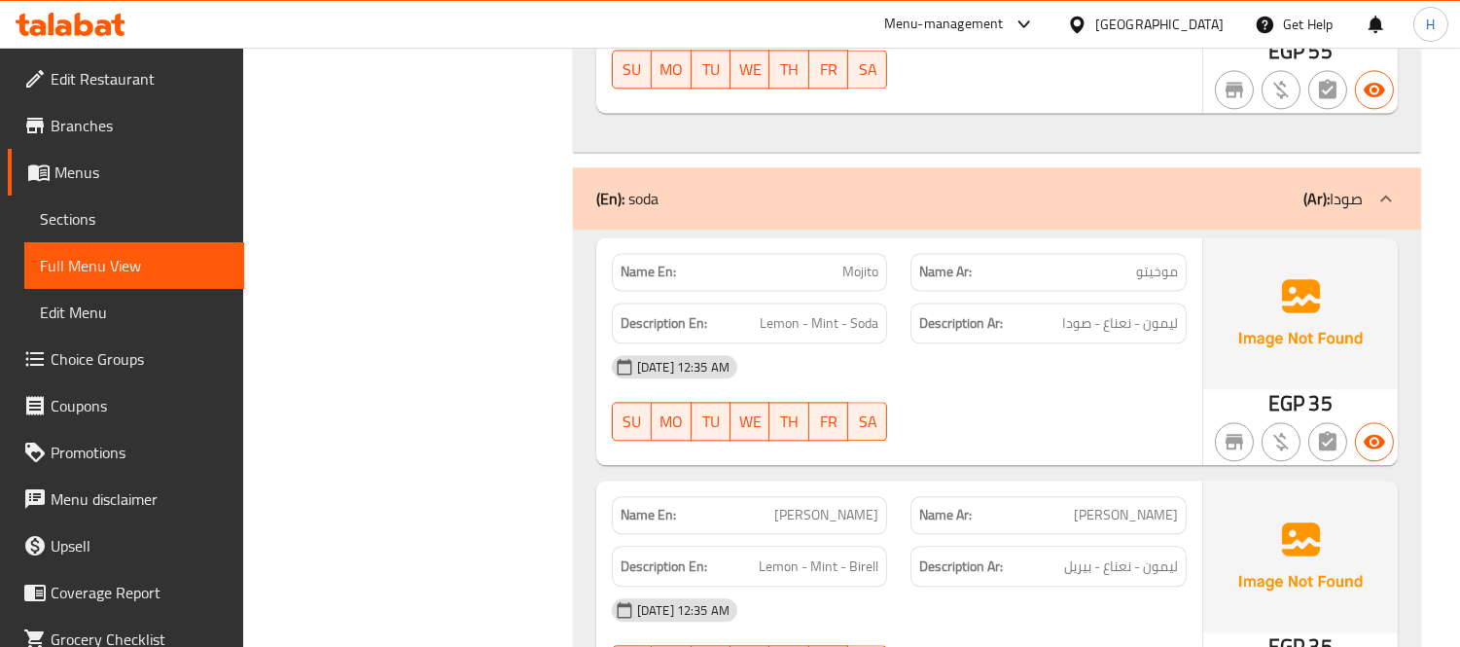
scroll to position [7889, 0]
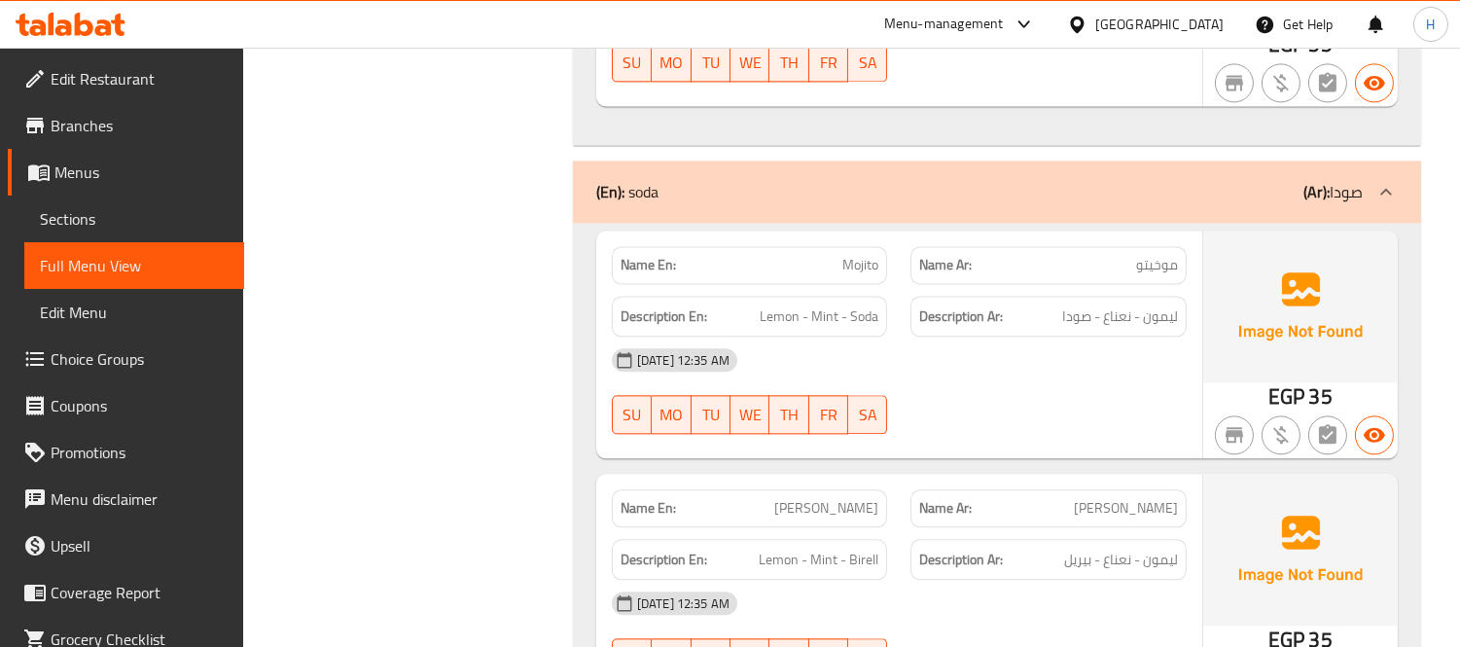
click at [839, 263] on p "Name En: Mojito" at bounding box center [750, 265] width 259 height 20
click at [869, 261] on span "Mojito" at bounding box center [860, 265] width 36 height 20
copy span "Mojito"
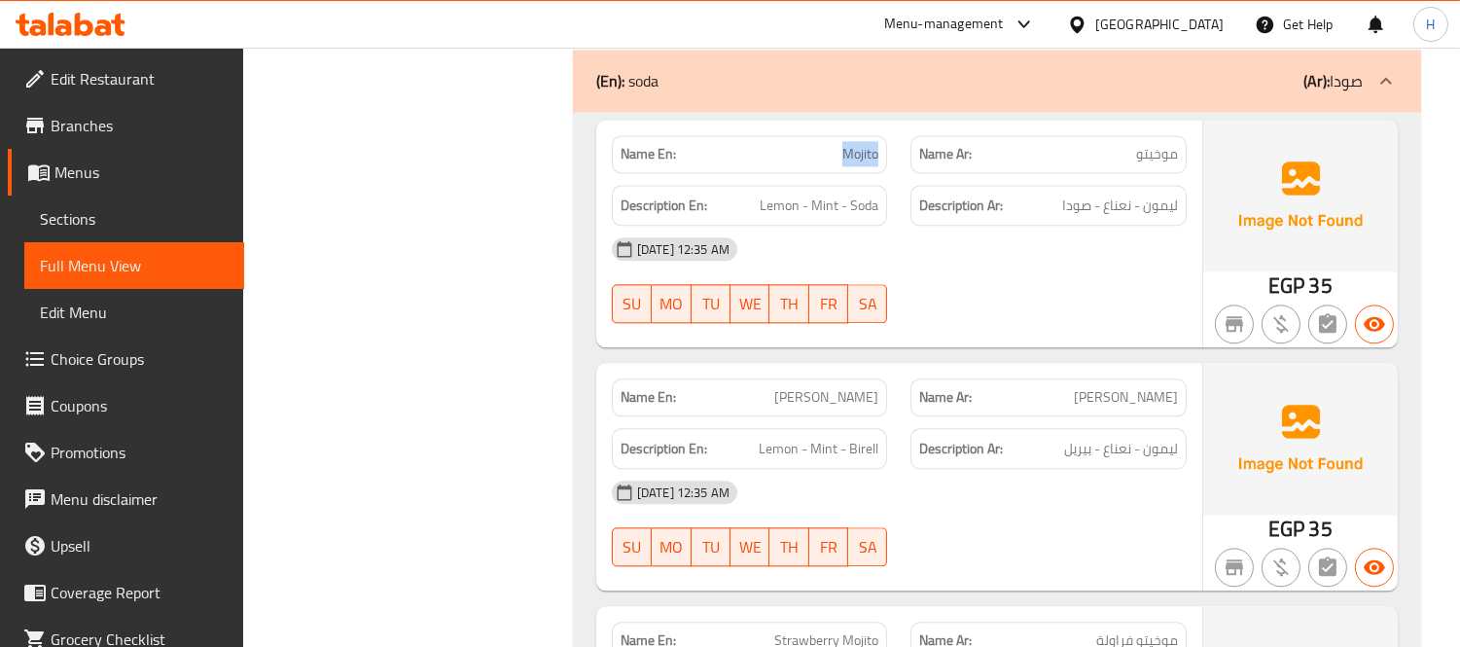
scroll to position [8105, 0]
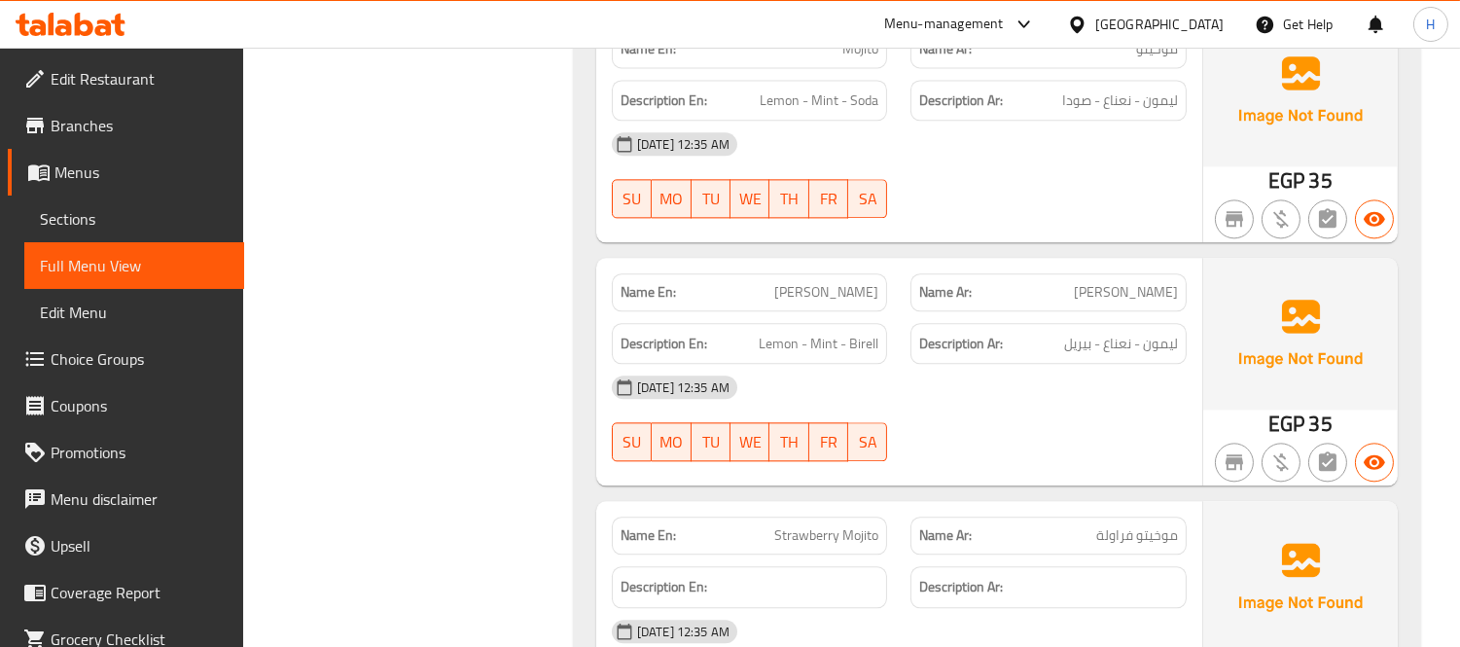
click at [829, 292] on span "[PERSON_NAME]" at bounding box center [826, 292] width 104 height 20
copy span "[PERSON_NAME]"
click at [896, 321] on div "Description En: Lemon - Mint - Birell" at bounding box center [750, 343] width 300 height 65
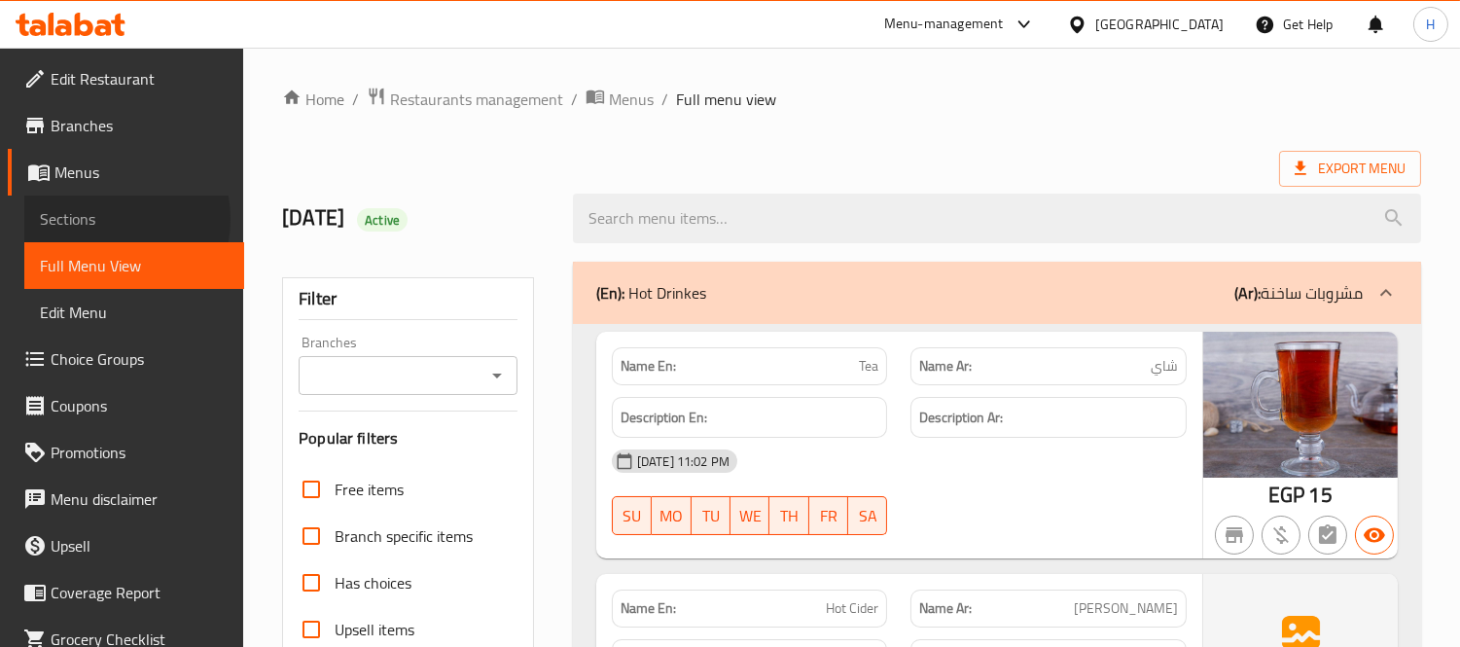
click at [102, 219] on span "Sections" at bounding box center [134, 218] width 189 height 23
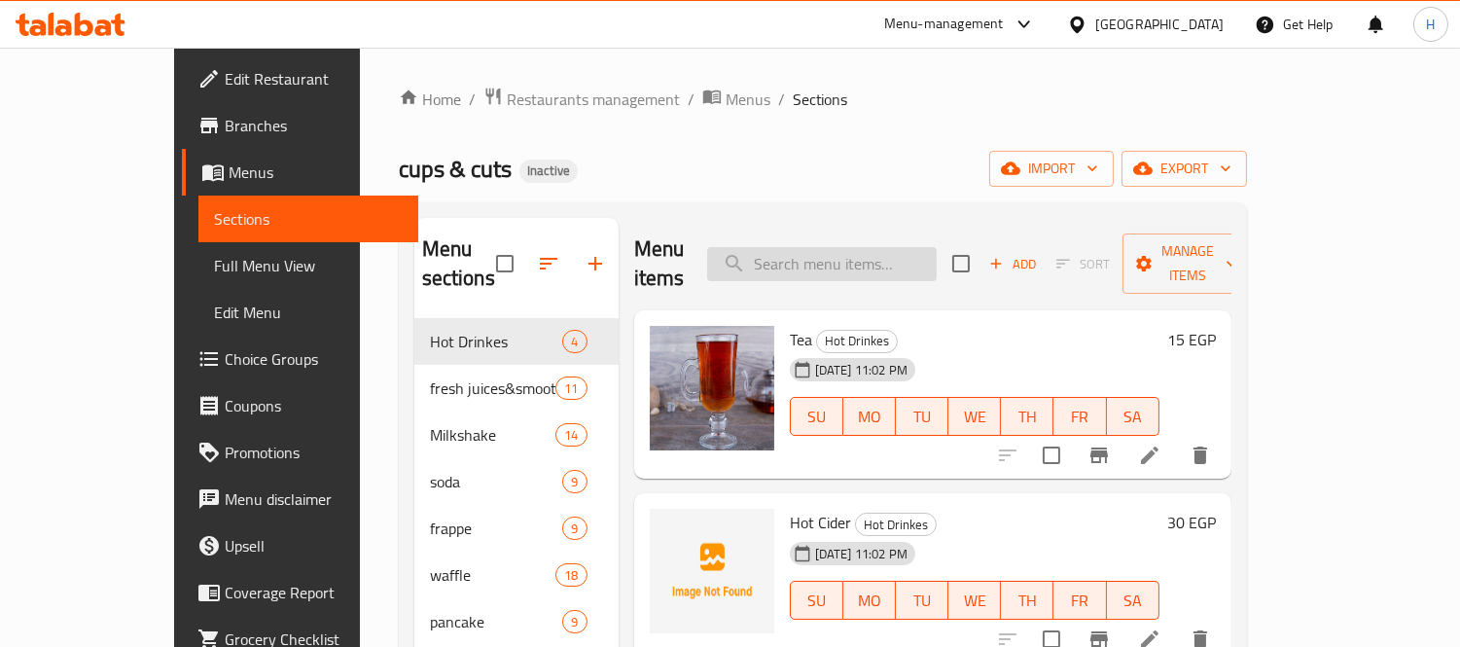
click at [871, 253] on input "search" at bounding box center [822, 264] width 230 height 34
paste input "Milkshake Snickers"
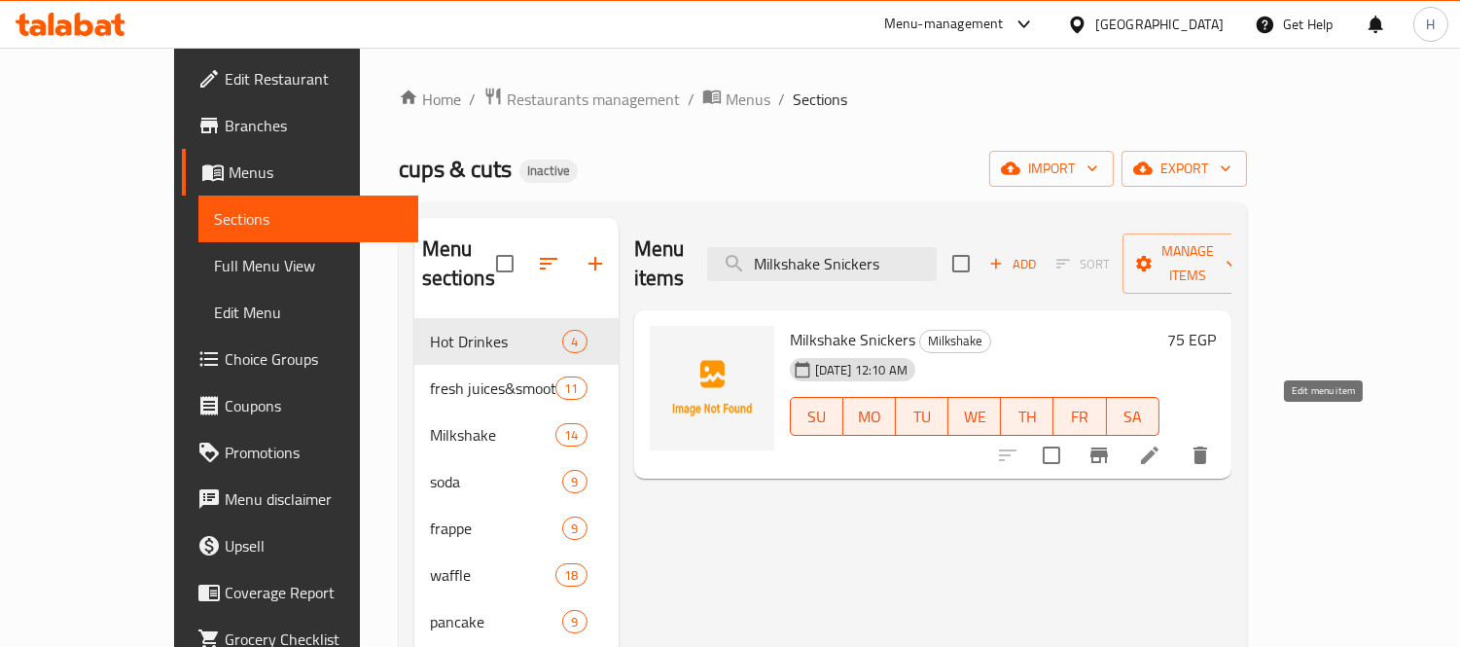
type input "Milkshake Snickers"
click at [1161, 443] on icon at bounding box center [1149, 454] width 23 height 23
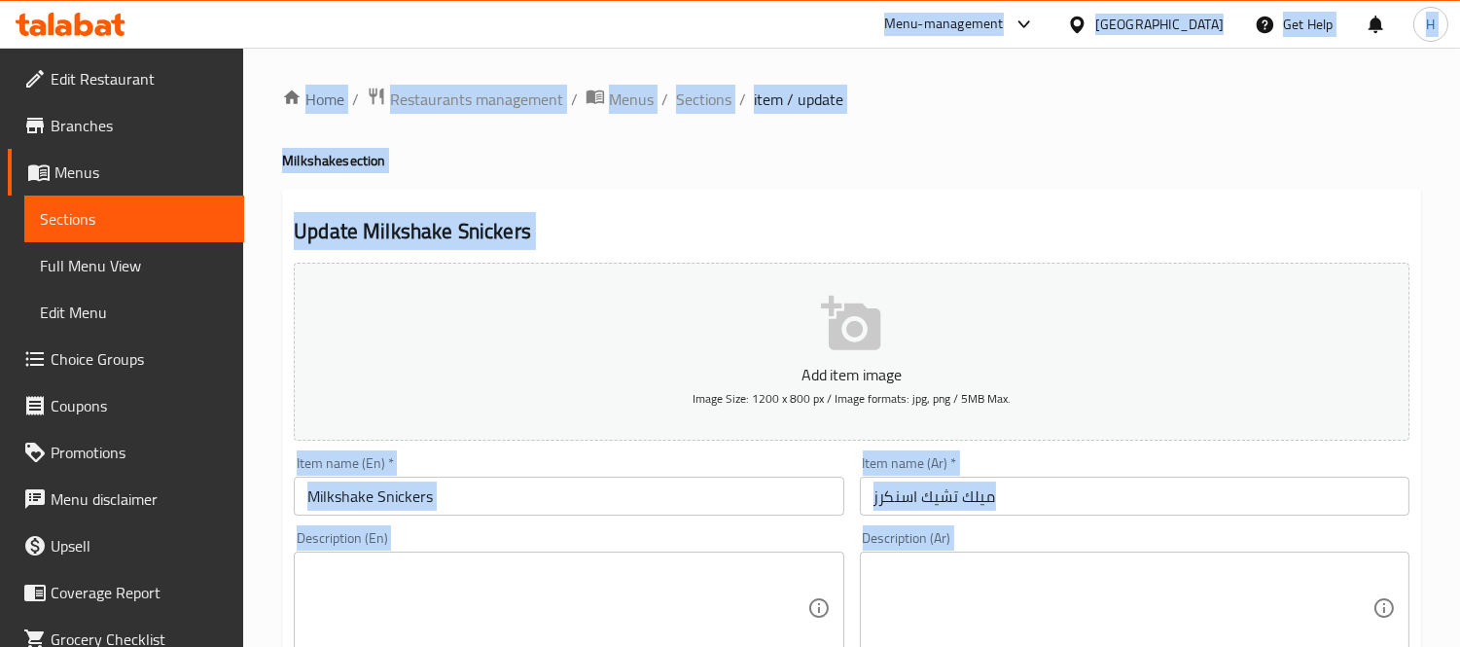
click at [957, 497] on input "ميلك تشيك اسنكرز" at bounding box center [1135, 496] width 550 height 39
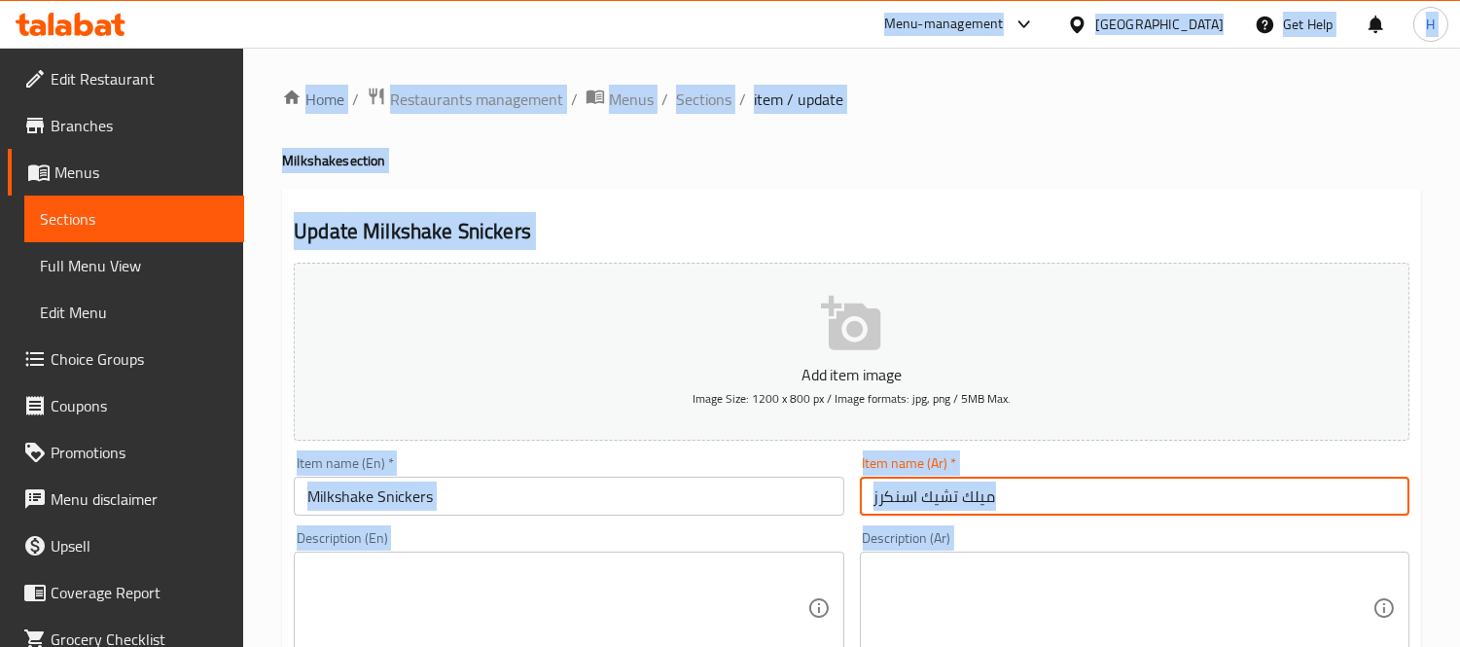
click at [957, 497] on input "ميلك تشيك اسنكرز" at bounding box center [1135, 496] width 550 height 39
click at [1122, 507] on input "ميلك تشيك اسنكرز" at bounding box center [1135, 496] width 550 height 39
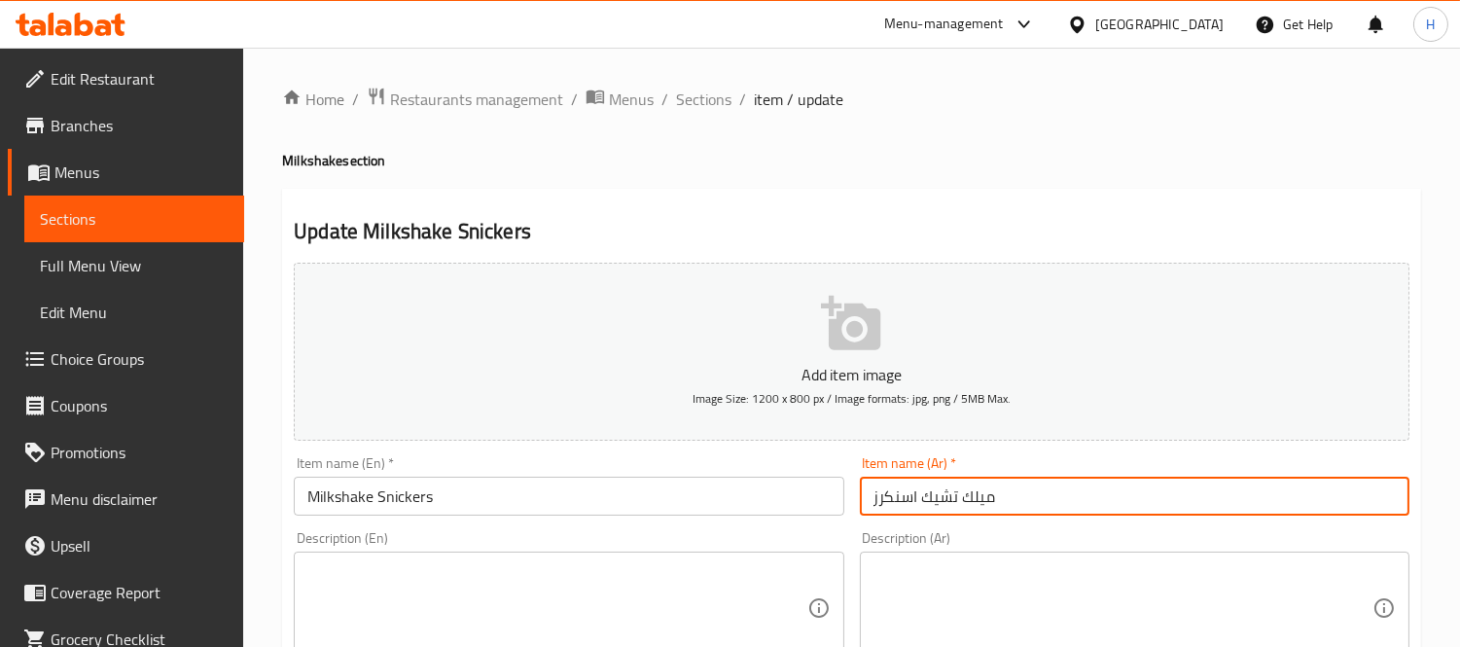
click at [1112, 531] on div "Description (Ar) Description (Ar)" at bounding box center [1135, 597] width 550 height 133
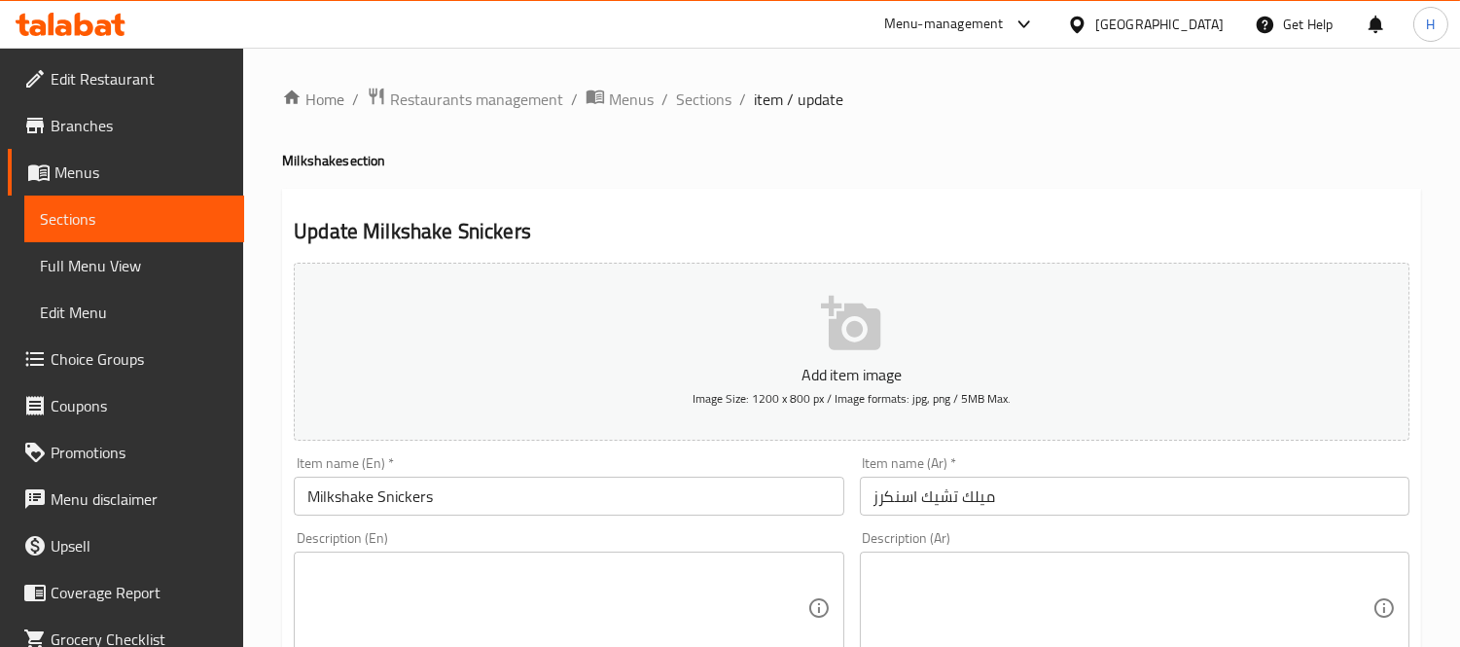
click at [1052, 483] on input "ميلك تشيك اسنكرز" at bounding box center [1135, 496] width 550 height 39
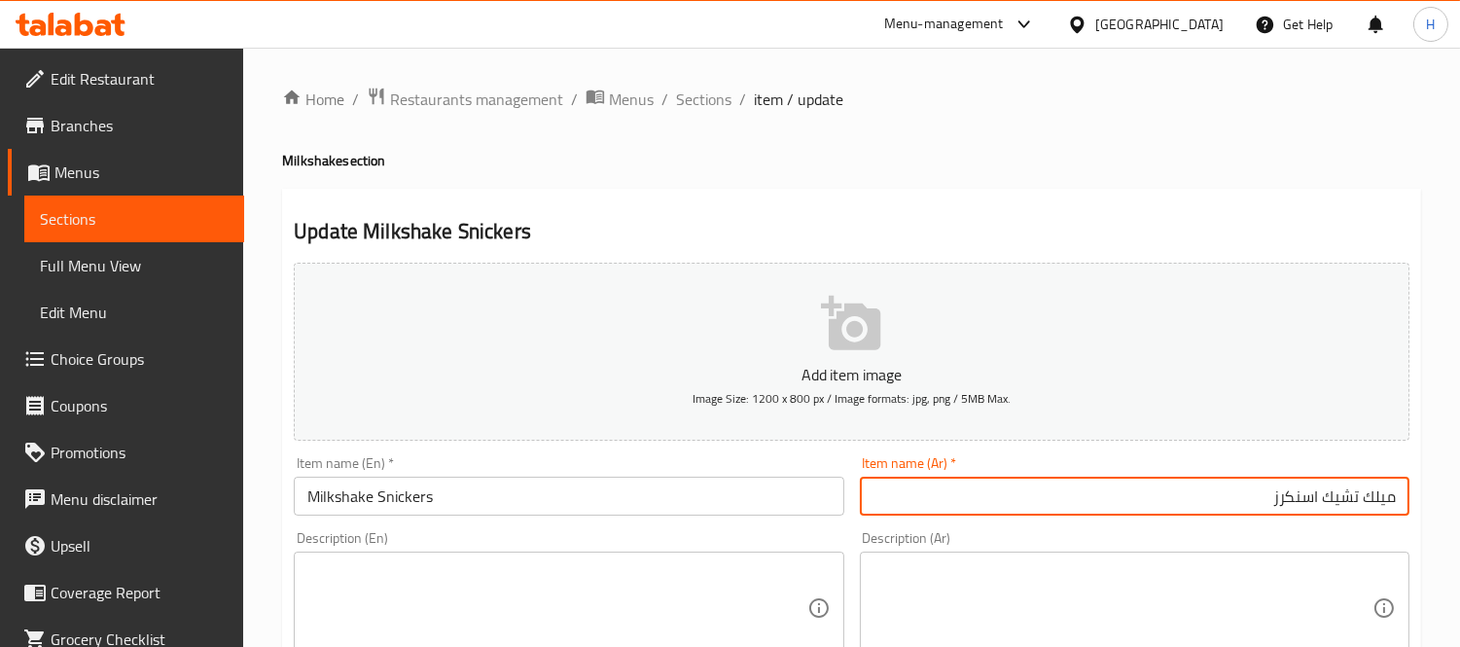
click at [1053, 522] on div "Item name (Ar)   * ميلك تشيك اسنكرز Item name (Ar) *" at bounding box center [1134, 485] width 565 height 75
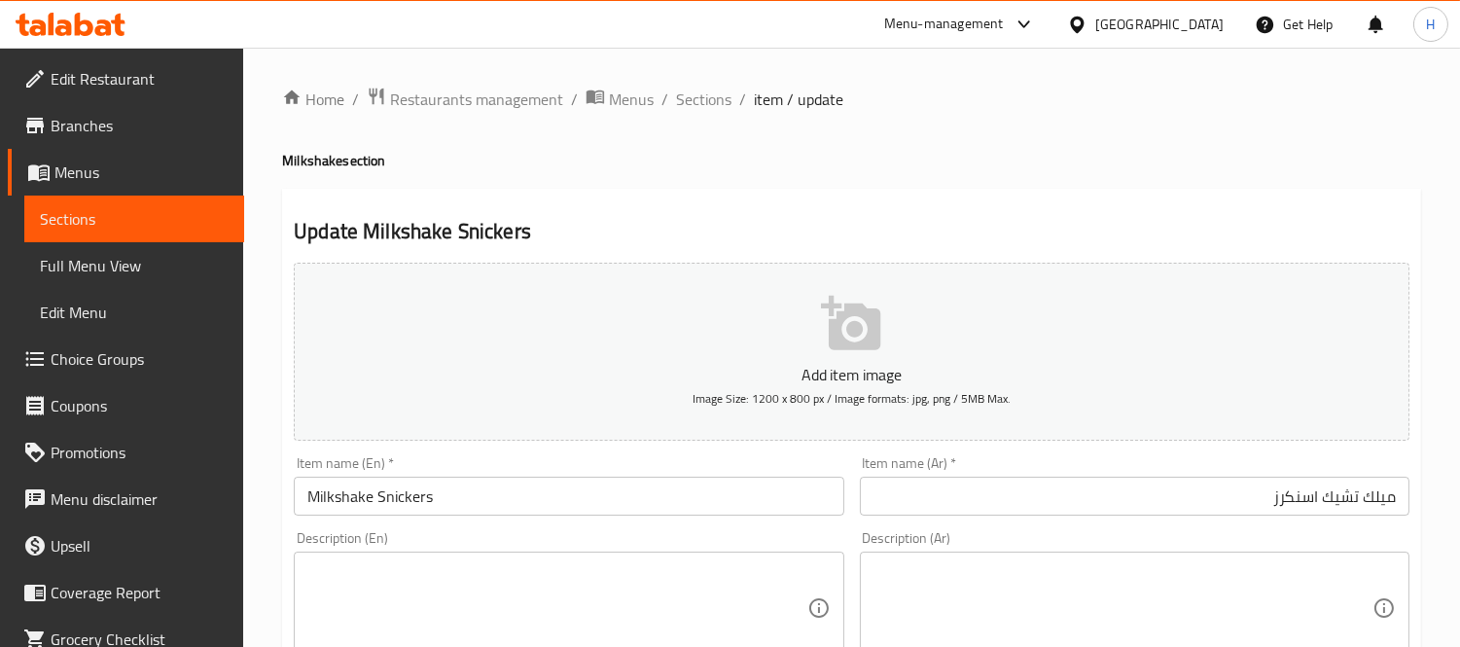
click at [407, 510] on input "Milkshake Snickers" at bounding box center [569, 496] width 550 height 39
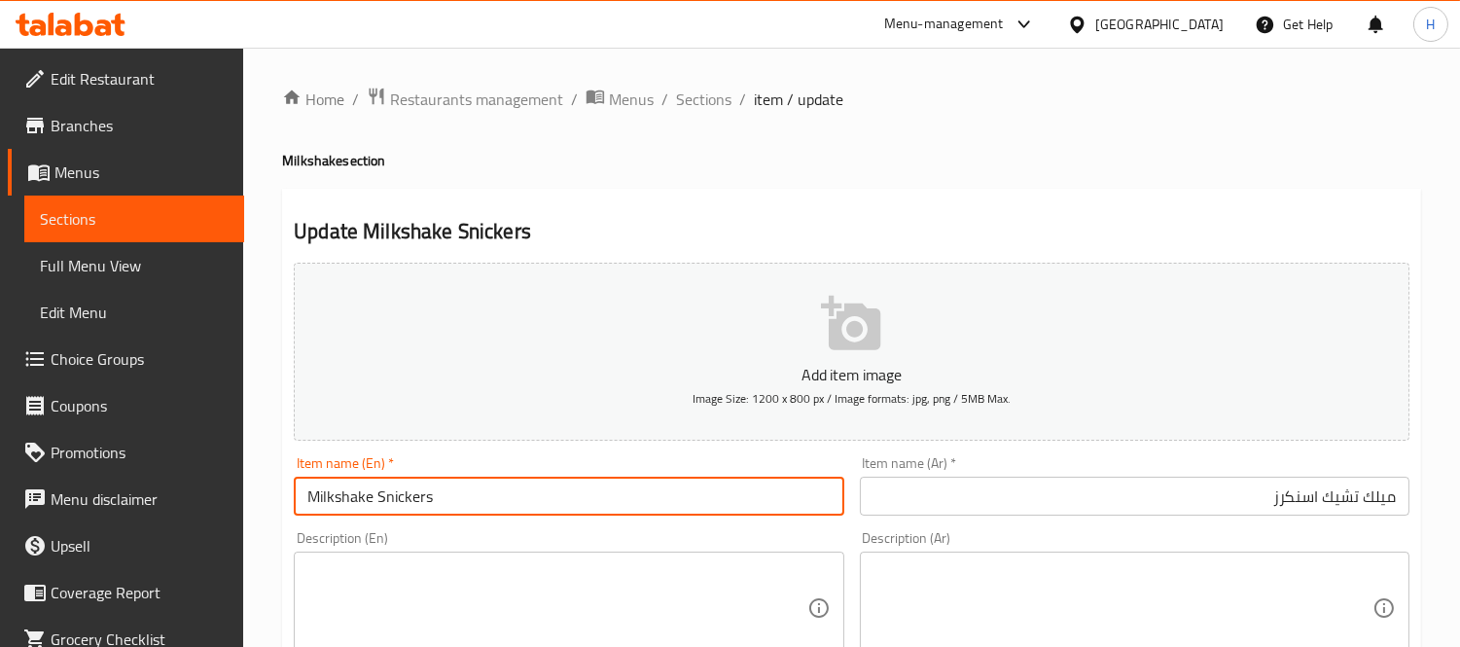
click at [407, 510] on input "Milkshake Snickers" at bounding box center [569, 496] width 550 height 39
click at [1295, 501] on input "ميلك تشيك اسنكرز" at bounding box center [1135, 496] width 550 height 39
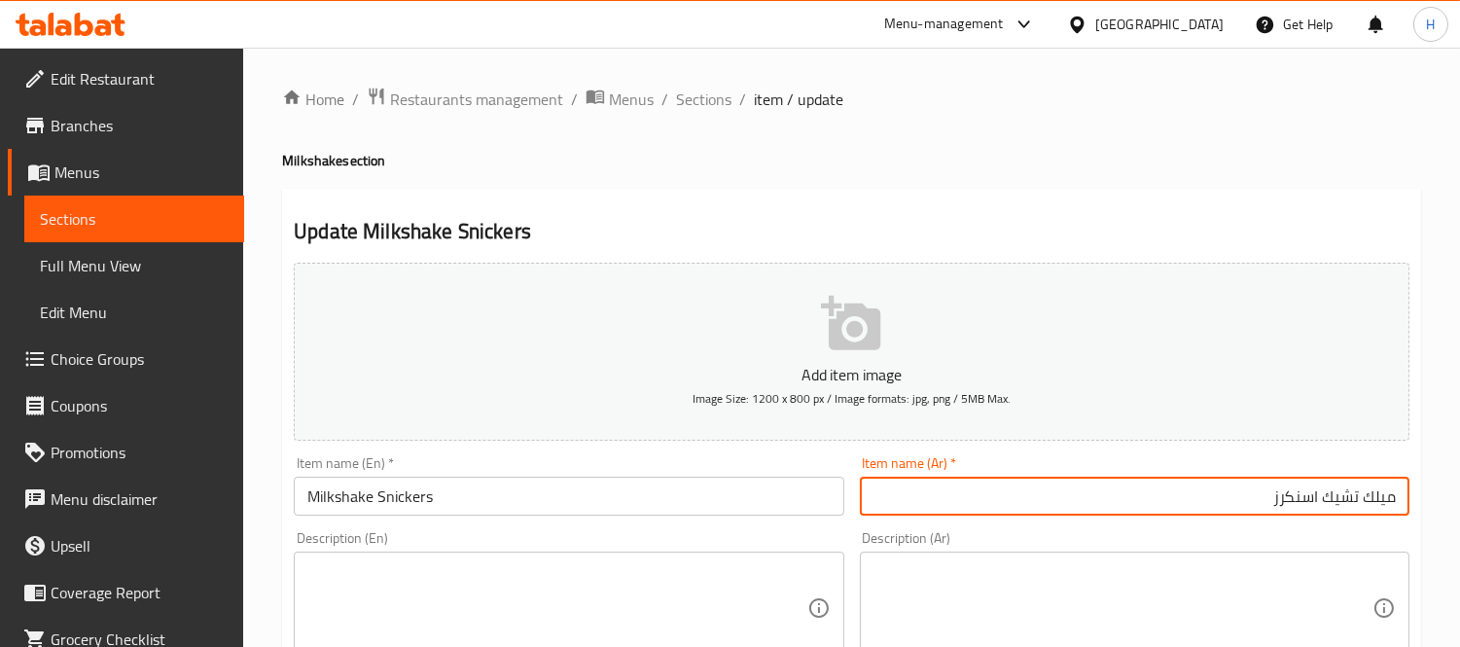
click at [1295, 501] on input "ميلك تشيك اسنكرز" at bounding box center [1135, 496] width 550 height 39
paste input "ني"
type input "ميلك تشيك سنيكرز"
click at [673, 496] on input "Milkshake Snickers" at bounding box center [569, 496] width 550 height 39
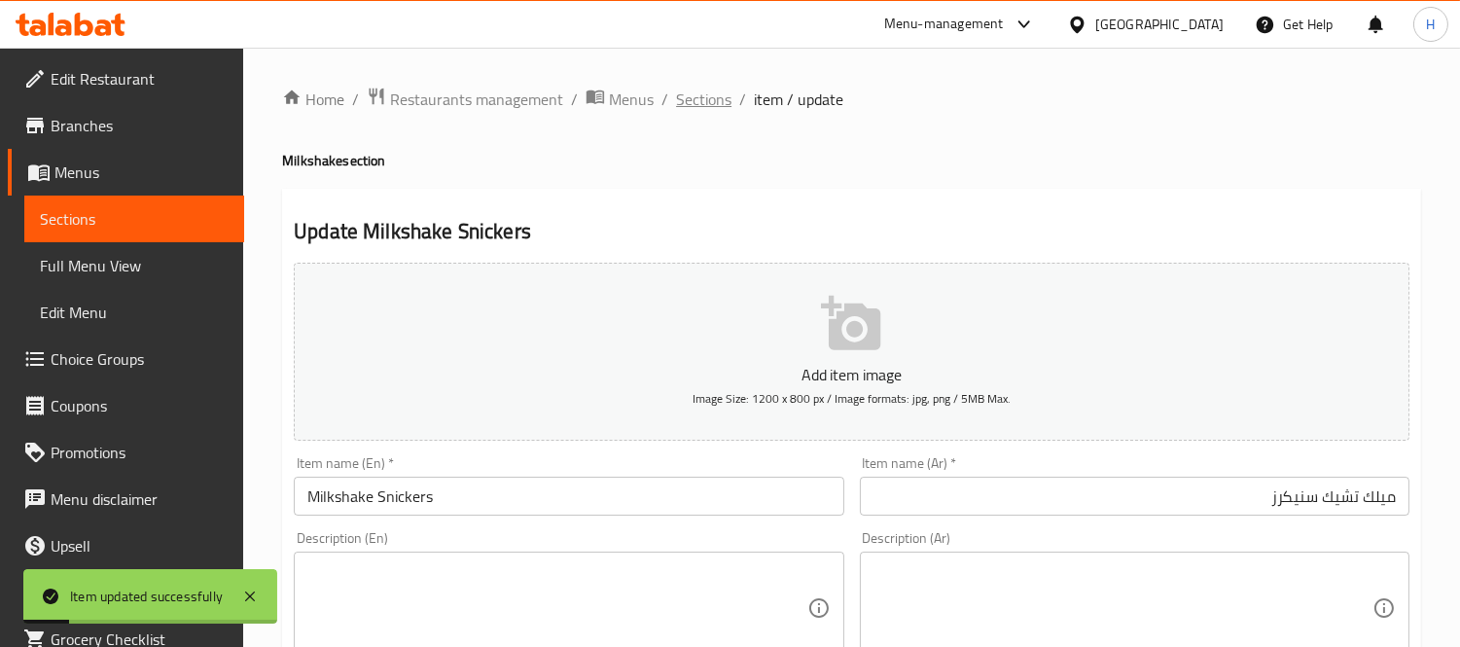
click at [702, 107] on span "Sections" at bounding box center [703, 99] width 55 height 23
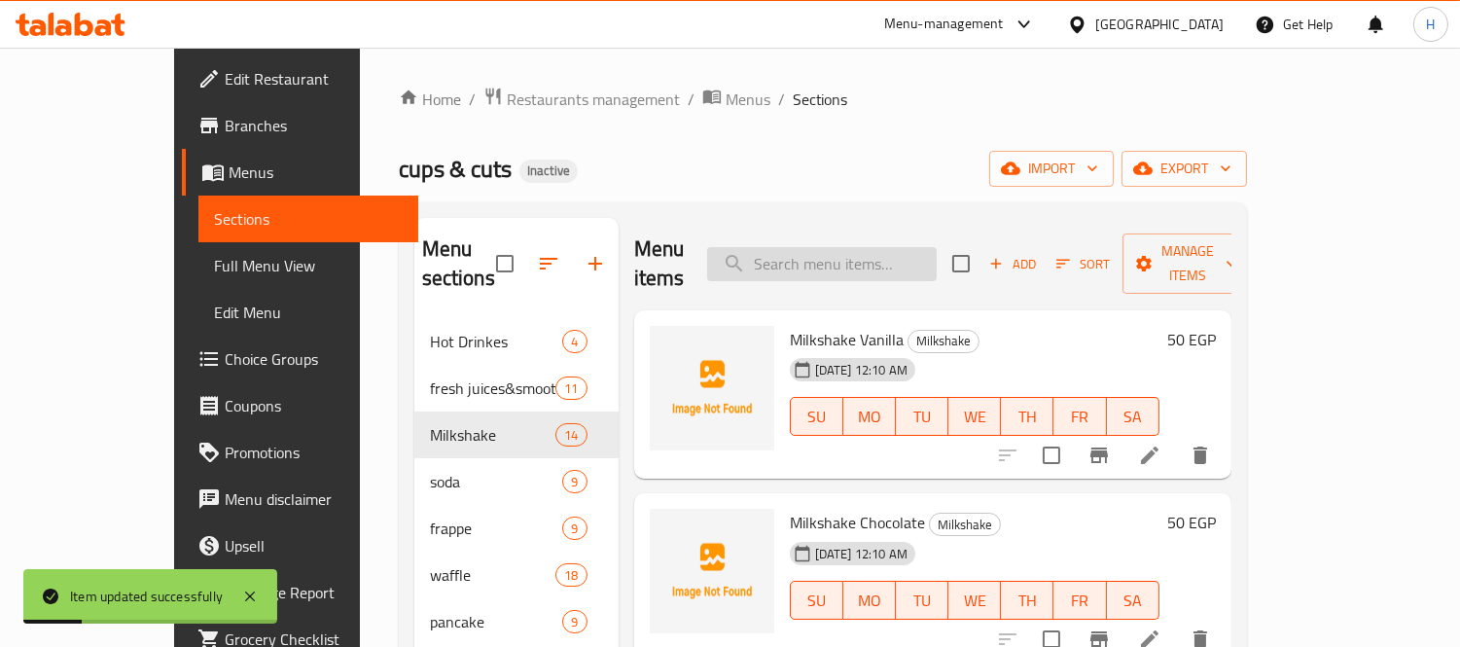
click at [866, 247] on input "search" at bounding box center [822, 264] width 230 height 34
paste input "Mojito"
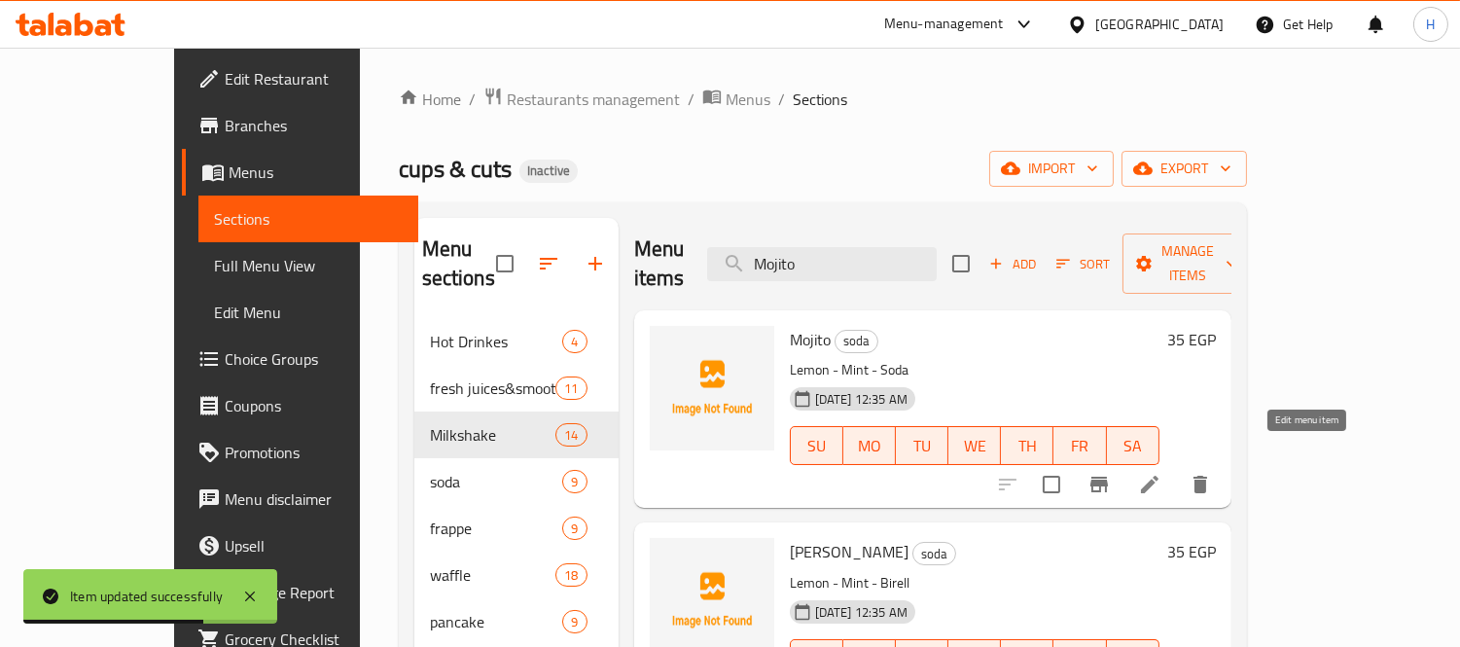
type input "Mojito"
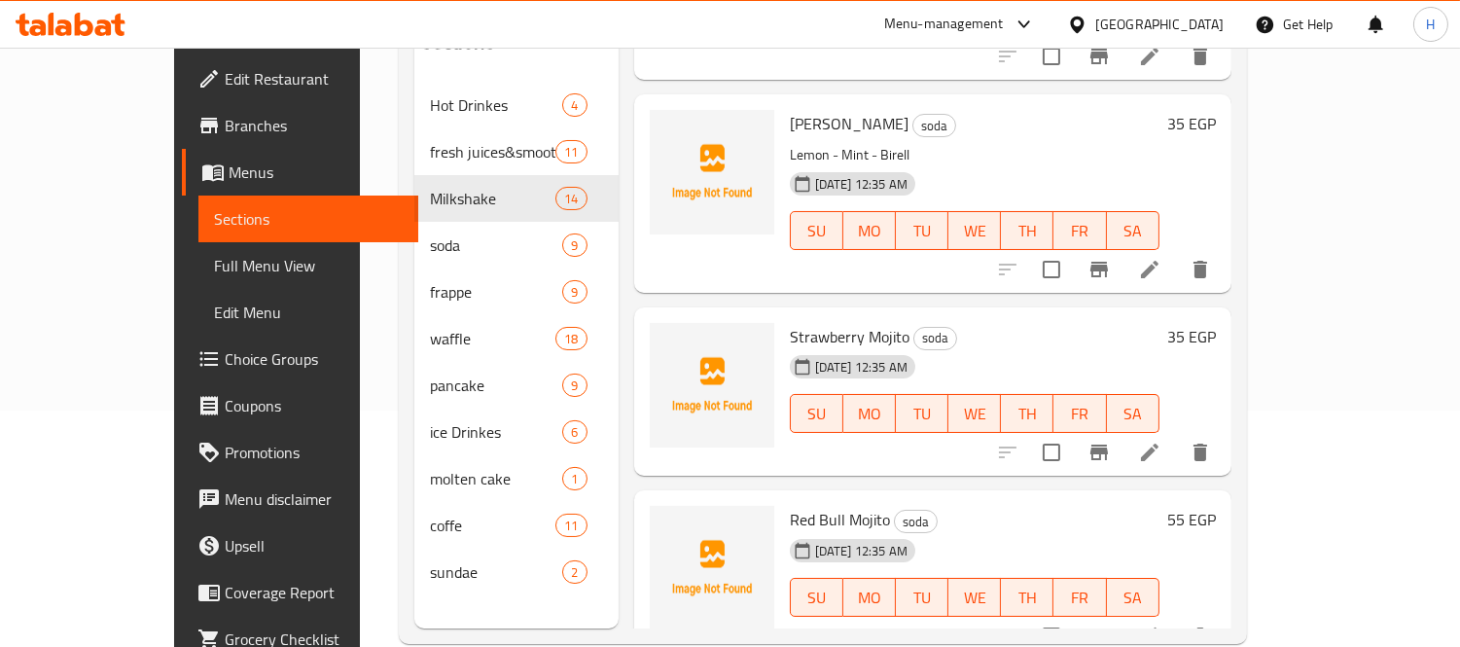
scroll to position [272, 0]
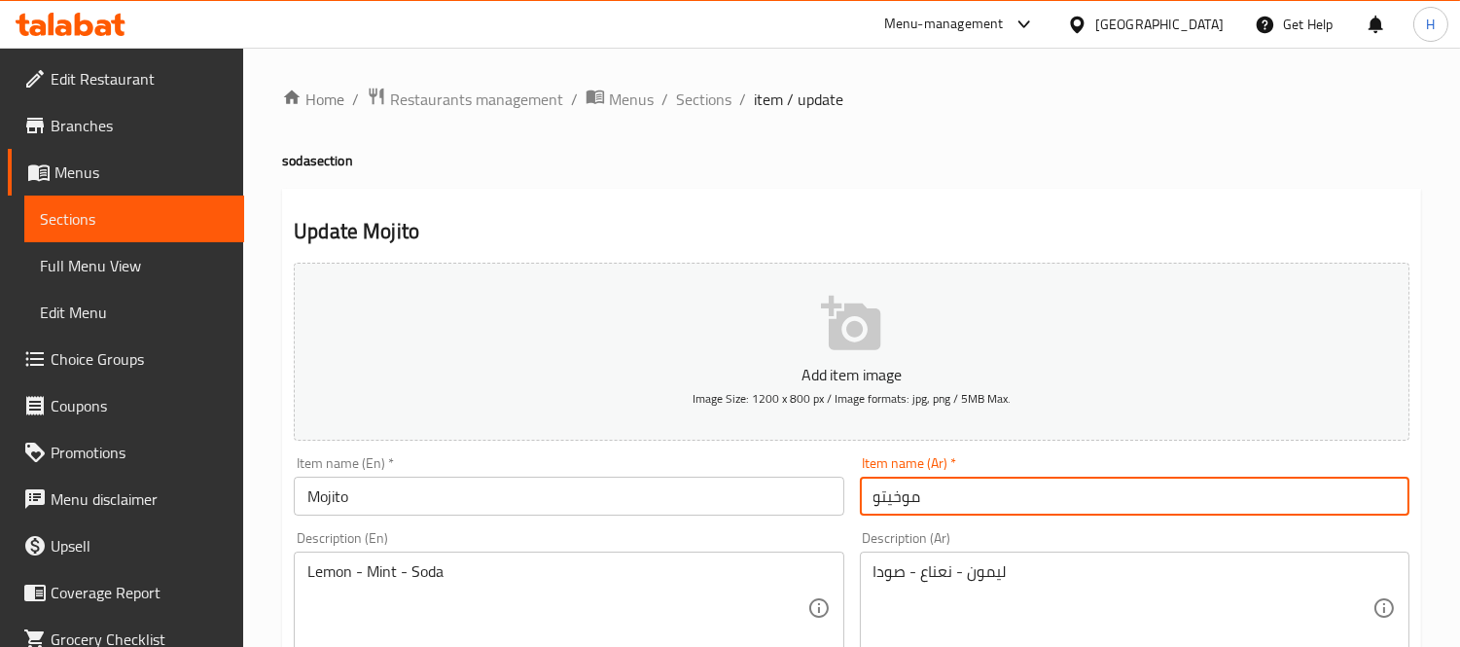
drag, startPoint x: 895, startPoint y: 496, endPoint x: 905, endPoint y: 498, distance: 9.9
click at [905, 498] on input "موخيتو" at bounding box center [1135, 496] width 550 height 39
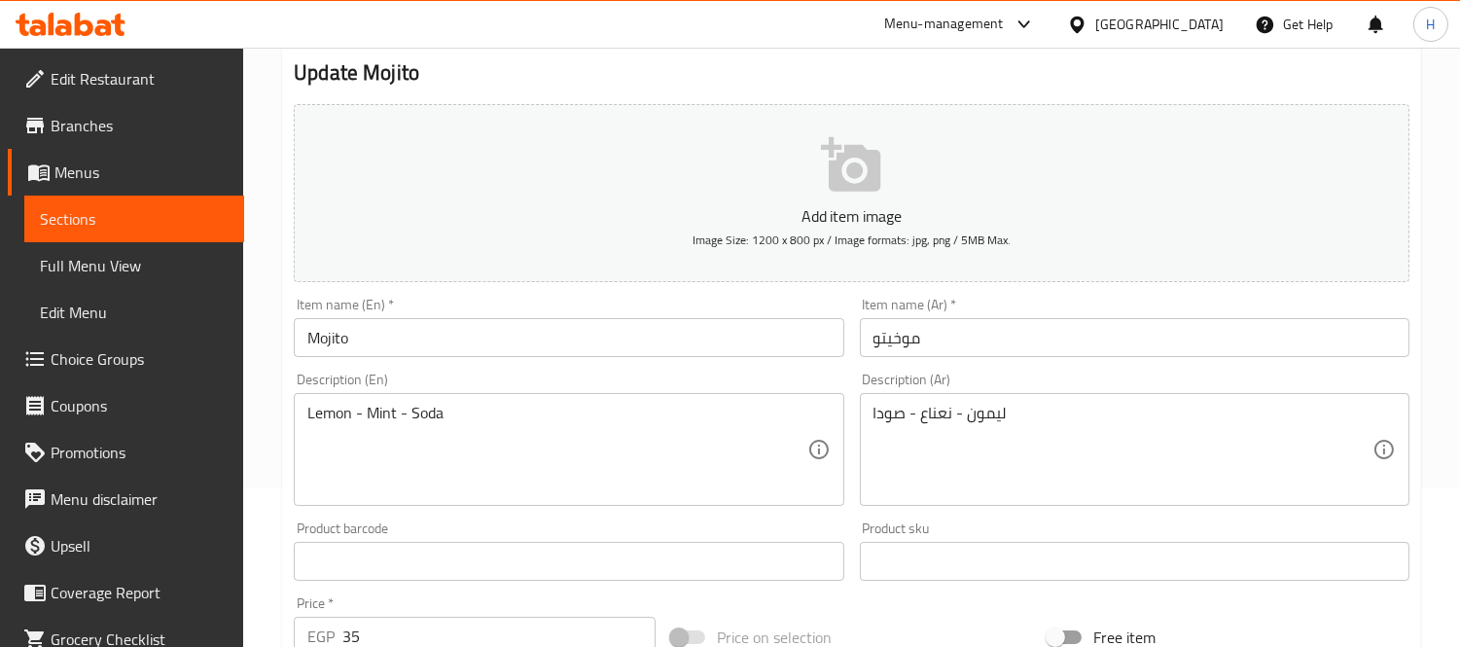
scroll to position [324, 0]
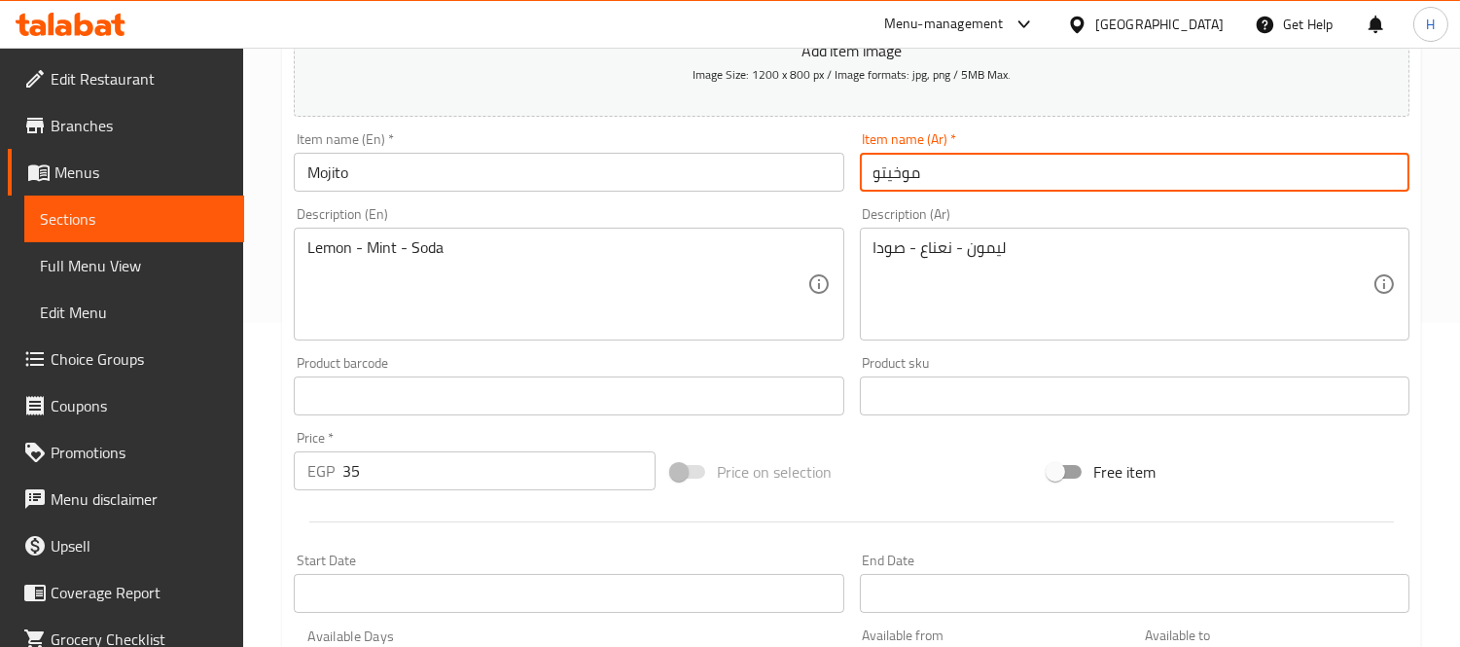
click at [891, 176] on input "موخيتو" at bounding box center [1135, 172] width 550 height 39
type input "موهيتو"
click at [795, 199] on div "Description (En) Lemon - Mint - Soda Description (En)" at bounding box center [568, 273] width 565 height 149
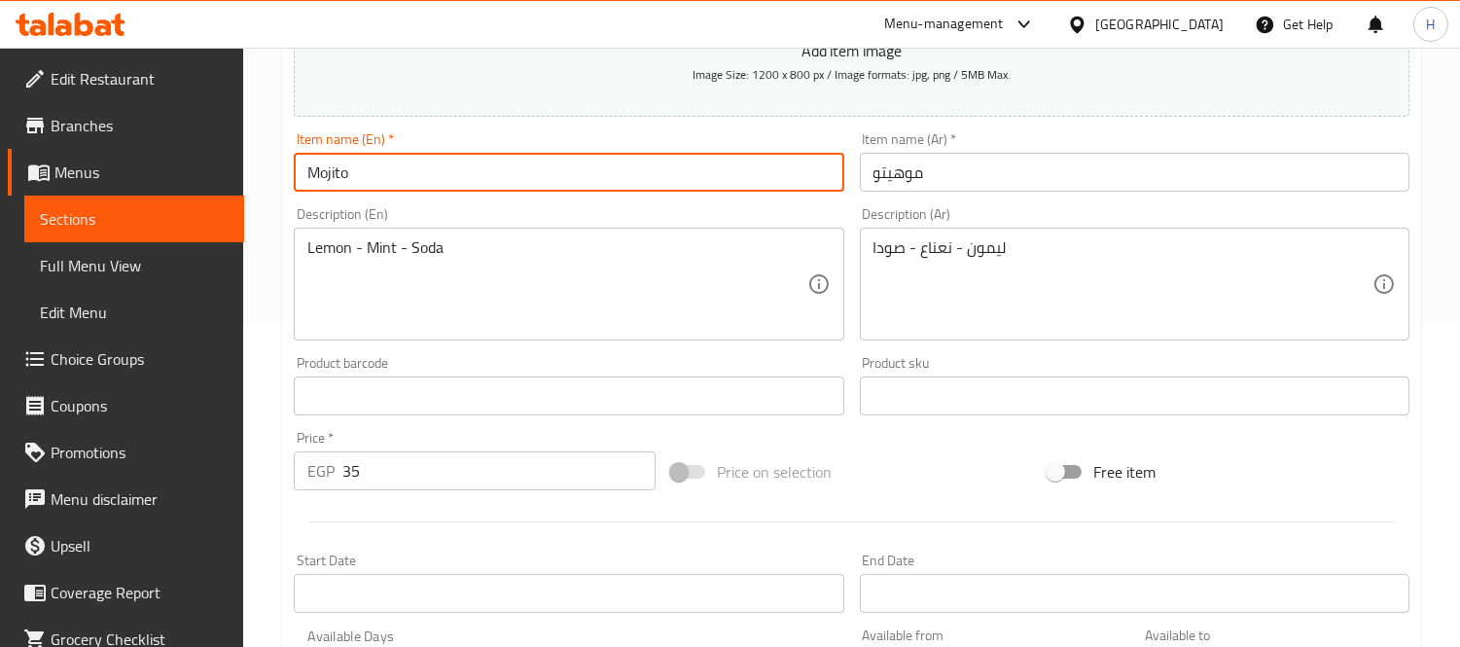
click at [687, 175] on input "Mojito" at bounding box center [569, 172] width 550 height 39
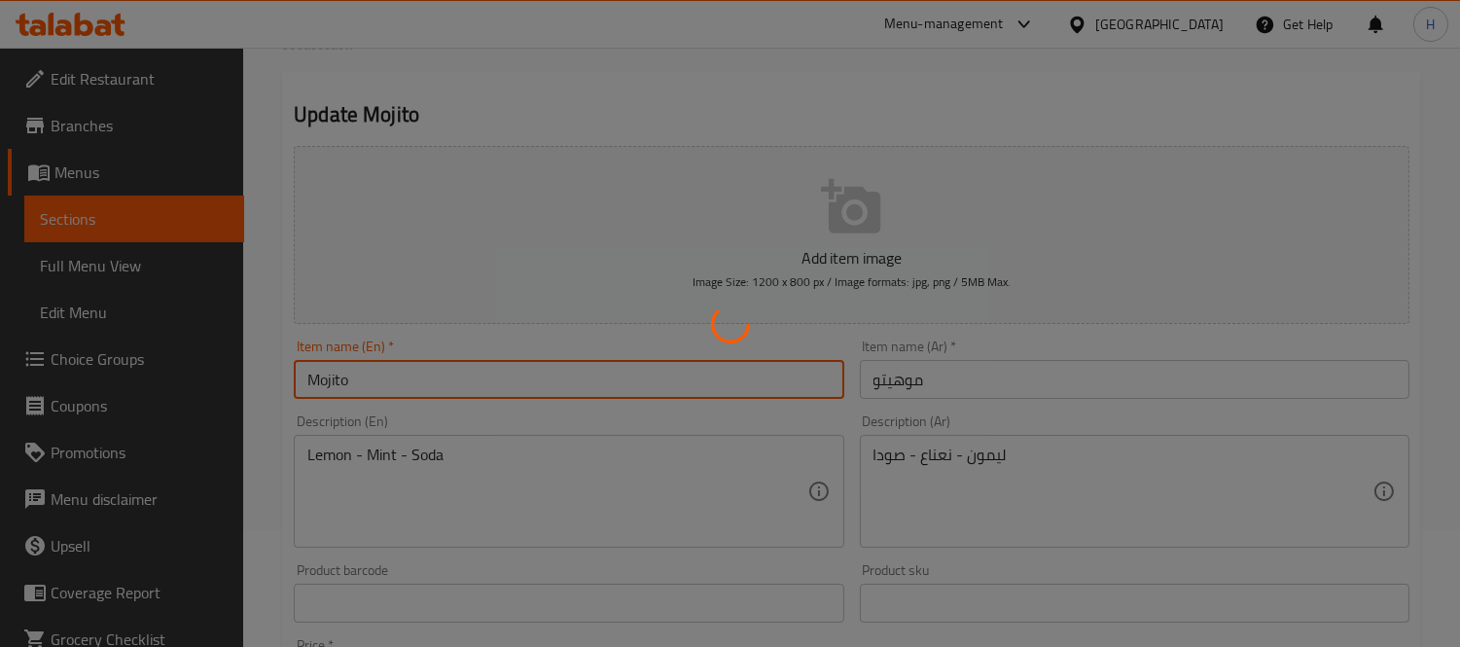
scroll to position [0, 0]
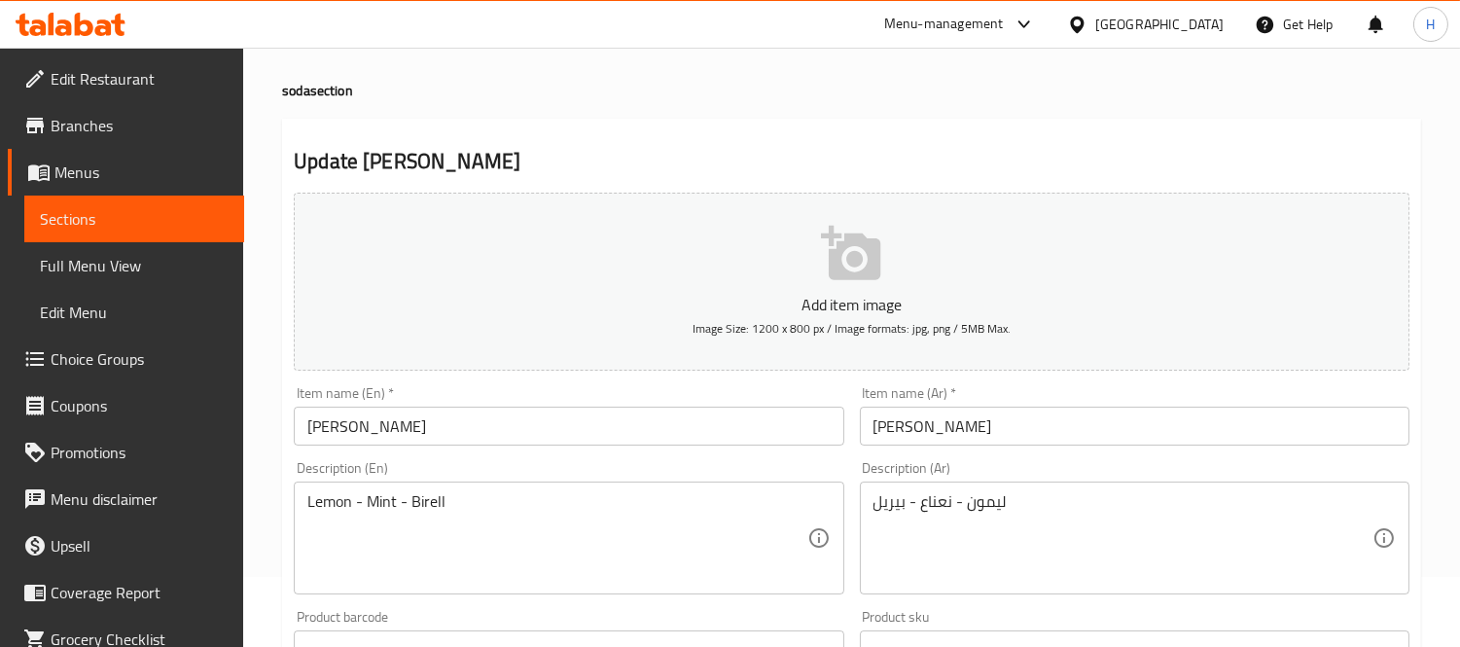
scroll to position [108, 0]
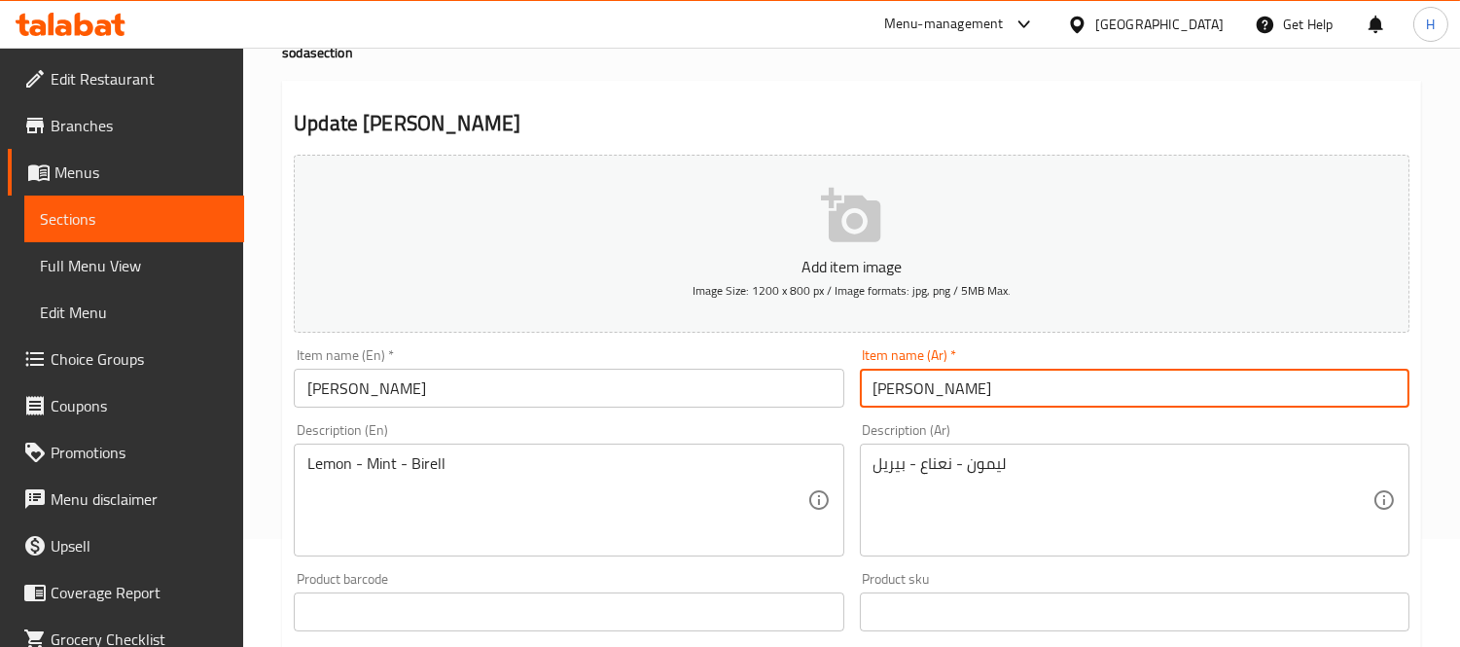
click at [937, 385] on input "[PERSON_NAME]" at bounding box center [1135, 388] width 550 height 39
type input "[PERSON_NAME]"
click at [720, 390] on input "[PERSON_NAME]" at bounding box center [569, 388] width 550 height 39
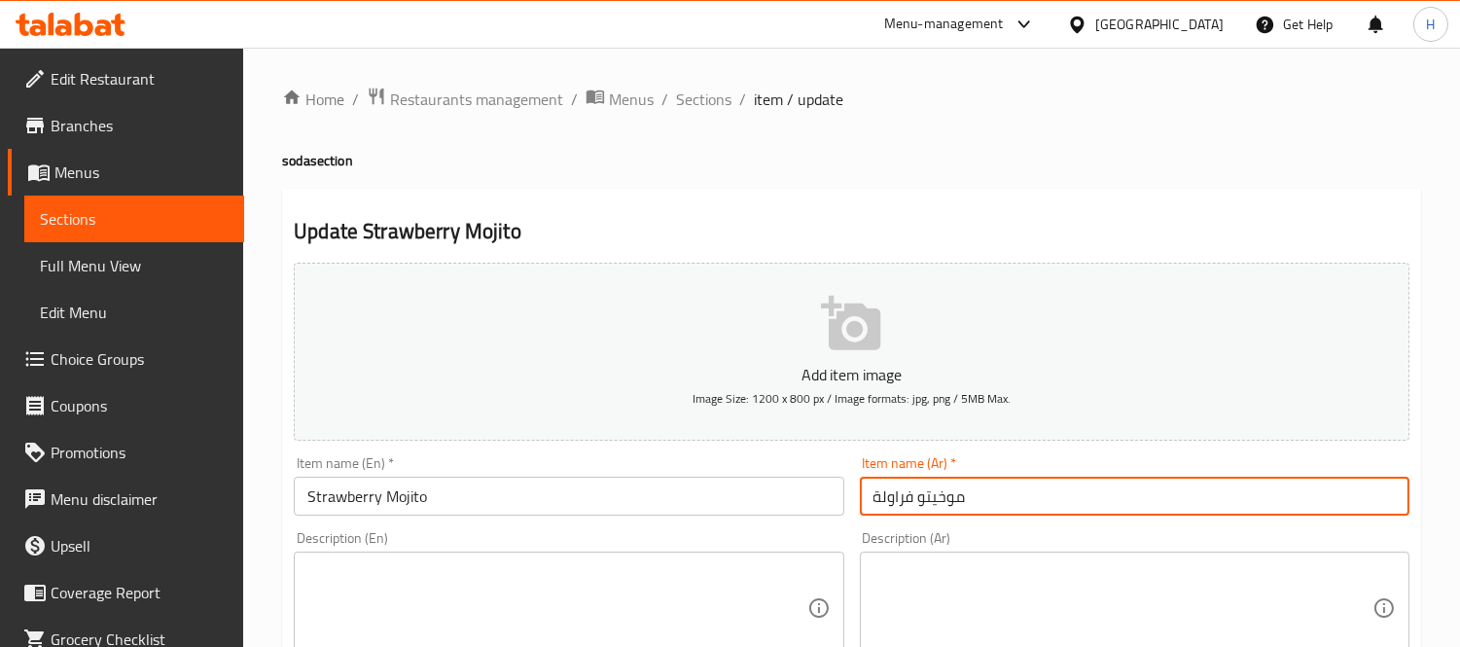
click at [937, 498] on input "موخيتو فراولة" at bounding box center [1135, 496] width 550 height 39
type input "موهيتو فراولة"
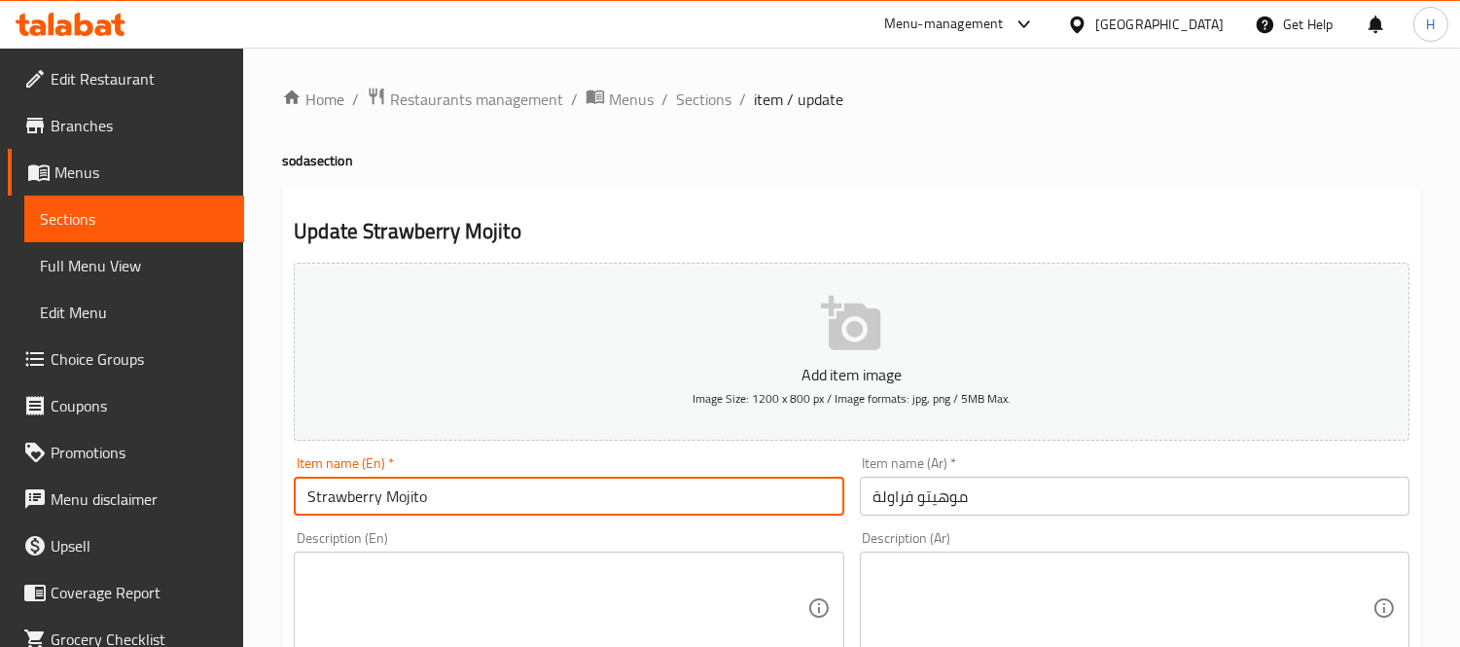
click at [729, 499] on input "Strawberry Mojito" at bounding box center [569, 496] width 550 height 39
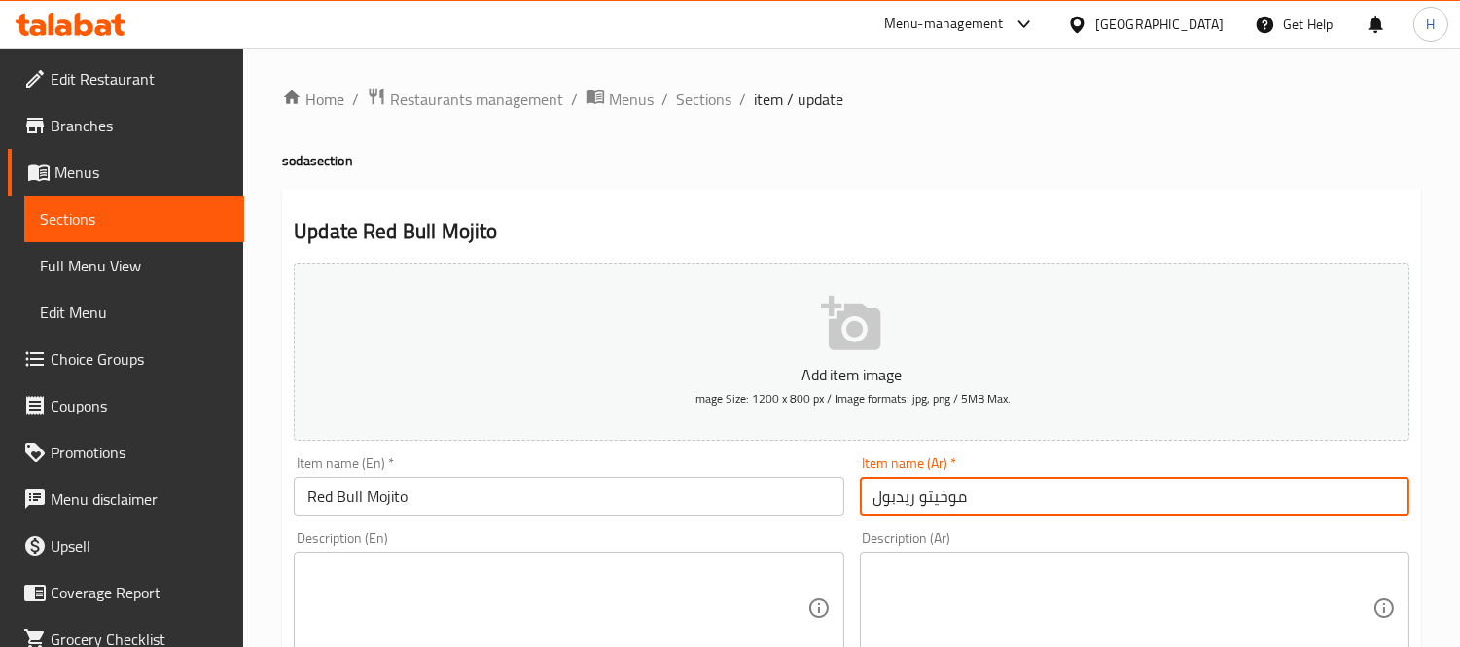
click at [945, 493] on input "موخيتو ريدبول" at bounding box center [1135, 496] width 550 height 39
type input "موهيتو ريدبول"
click at [717, 488] on input "Red Bull Mojito" at bounding box center [569, 496] width 550 height 39
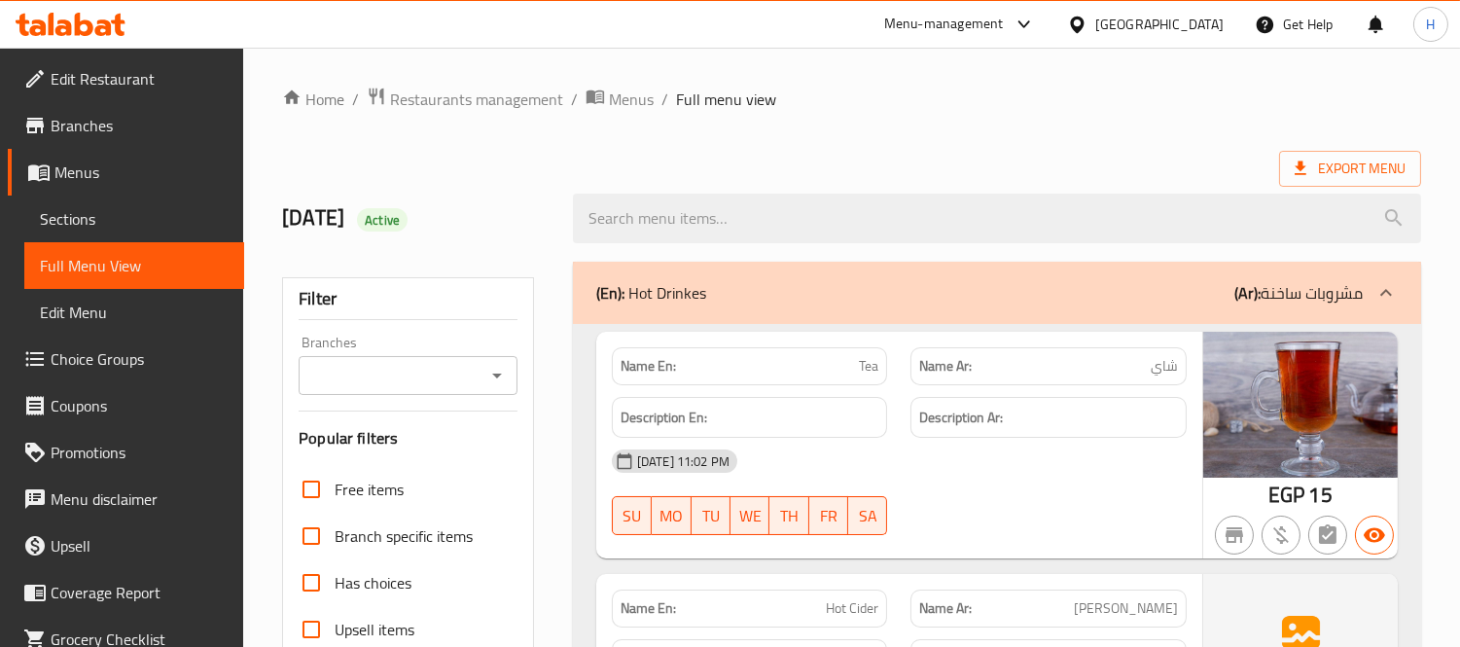
scroll to position [8069, 0]
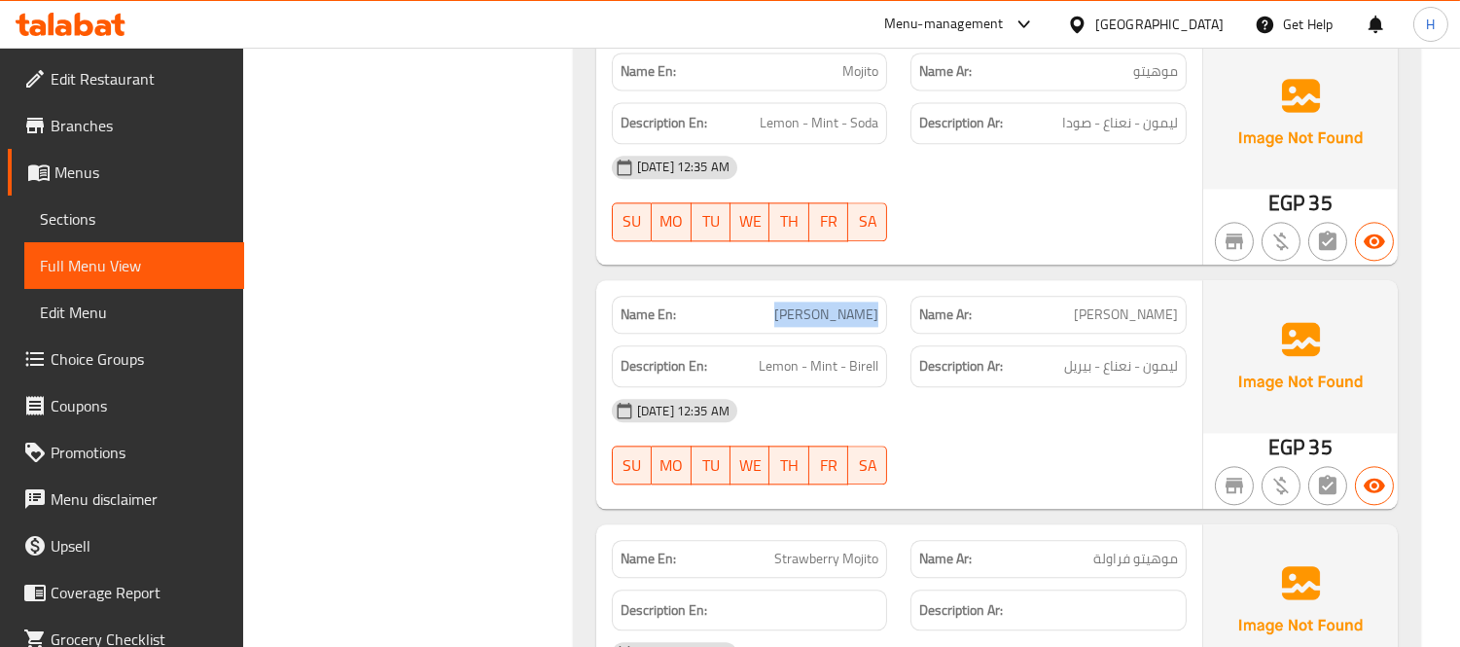
click at [893, 414] on div "29-09-2025 12:35 AM" at bounding box center [899, 410] width 598 height 47
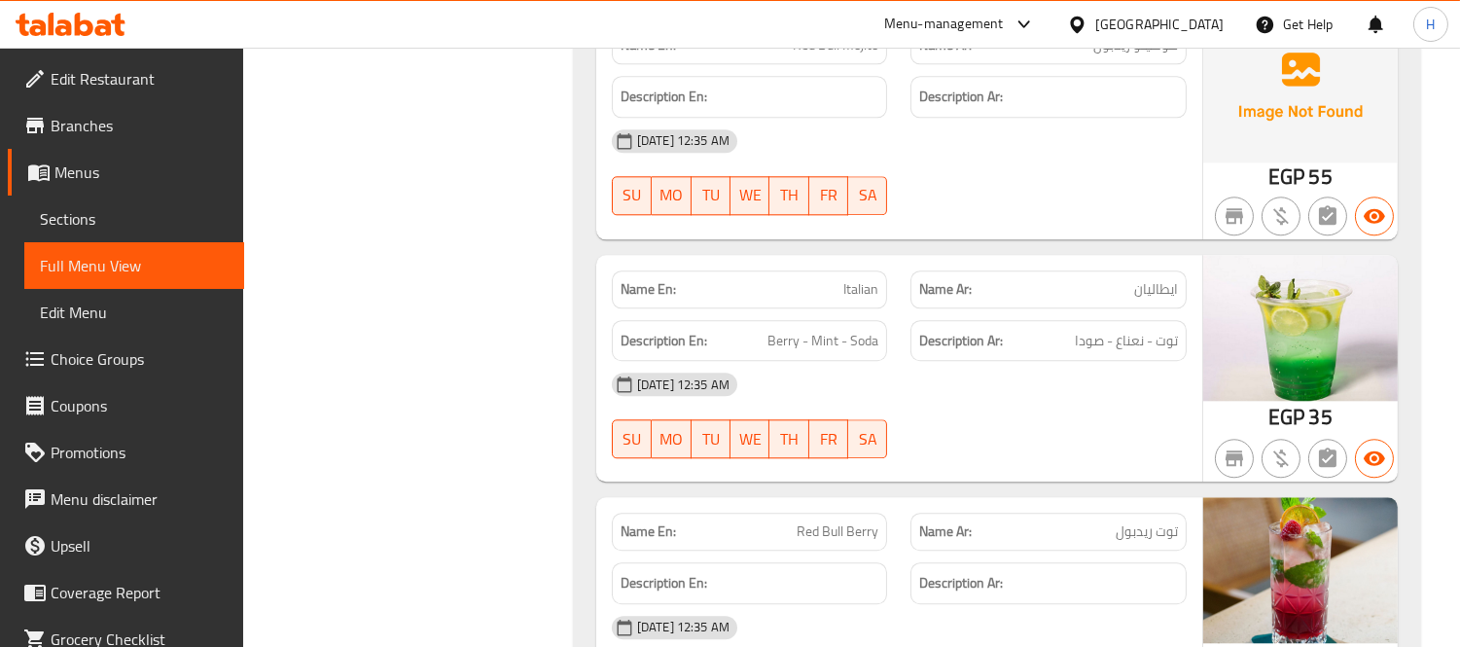
scroll to position [9041, 0]
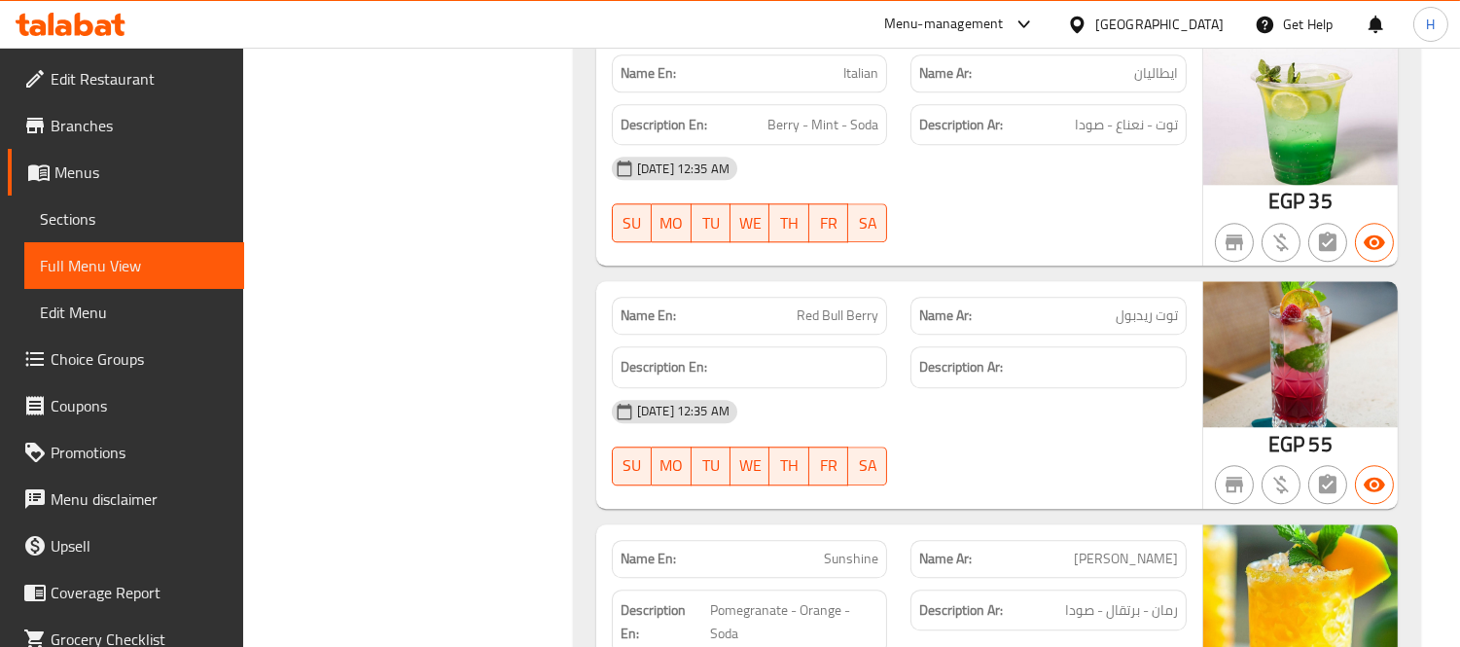
click at [739, 345] on div "Description En:" at bounding box center [750, 367] width 300 height 65
click at [737, 420] on span "29-09-2025 12:35 AM" at bounding box center [683, 411] width 108 height 18
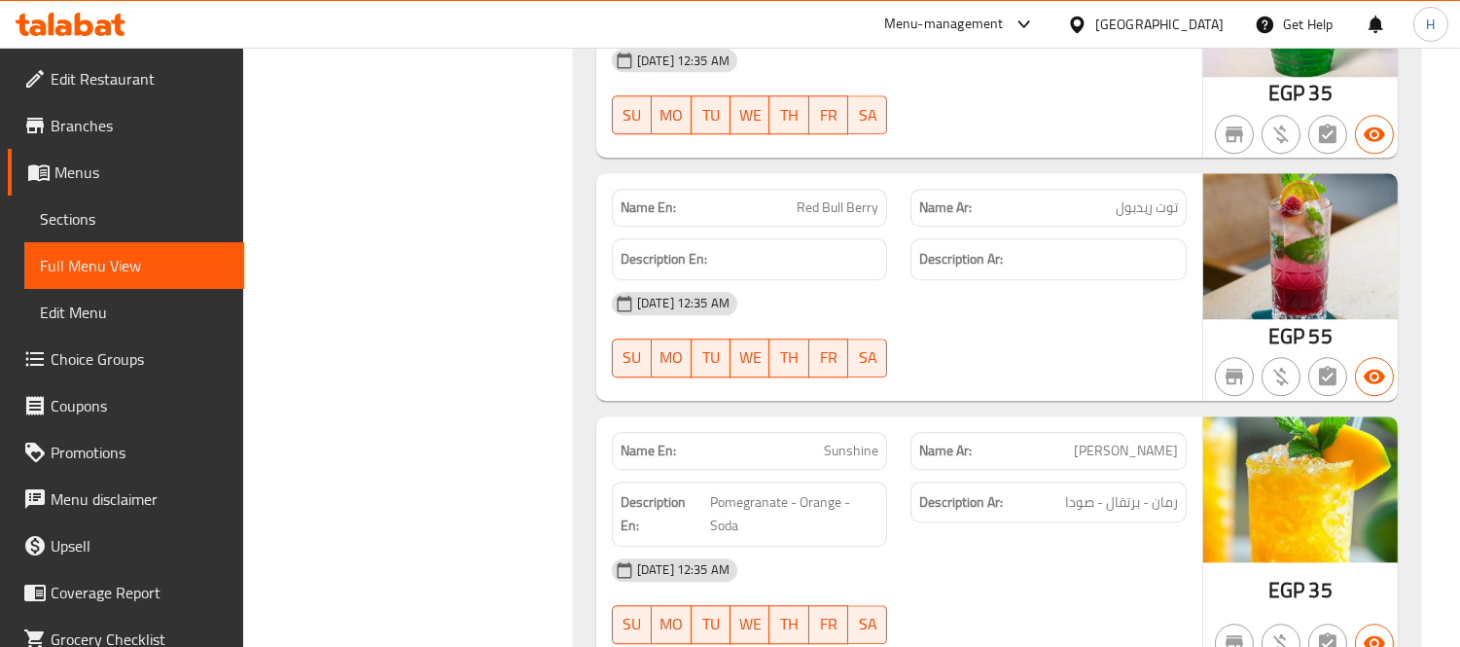
scroll to position [9257, 0]
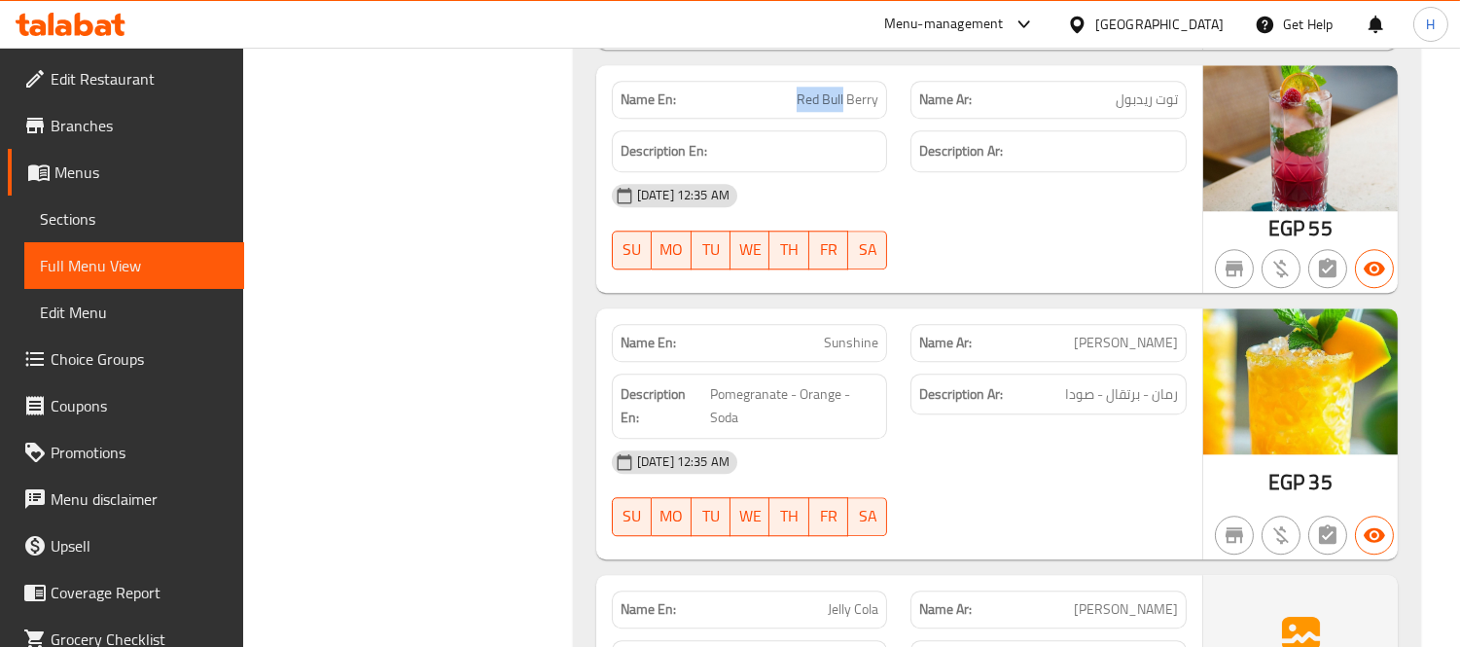
drag, startPoint x: 795, startPoint y: 110, endPoint x: 843, endPoint y: 105, distance: 48.9
click at [843, 105] on p "Name En: Red Bull Berry" at bounding box center [750, 99] width 259 height 20
copy span "Red Bull"
click at [1131, 108] on span "توت ريدبول" at bounding box center [1147, 99] width 62 height 20
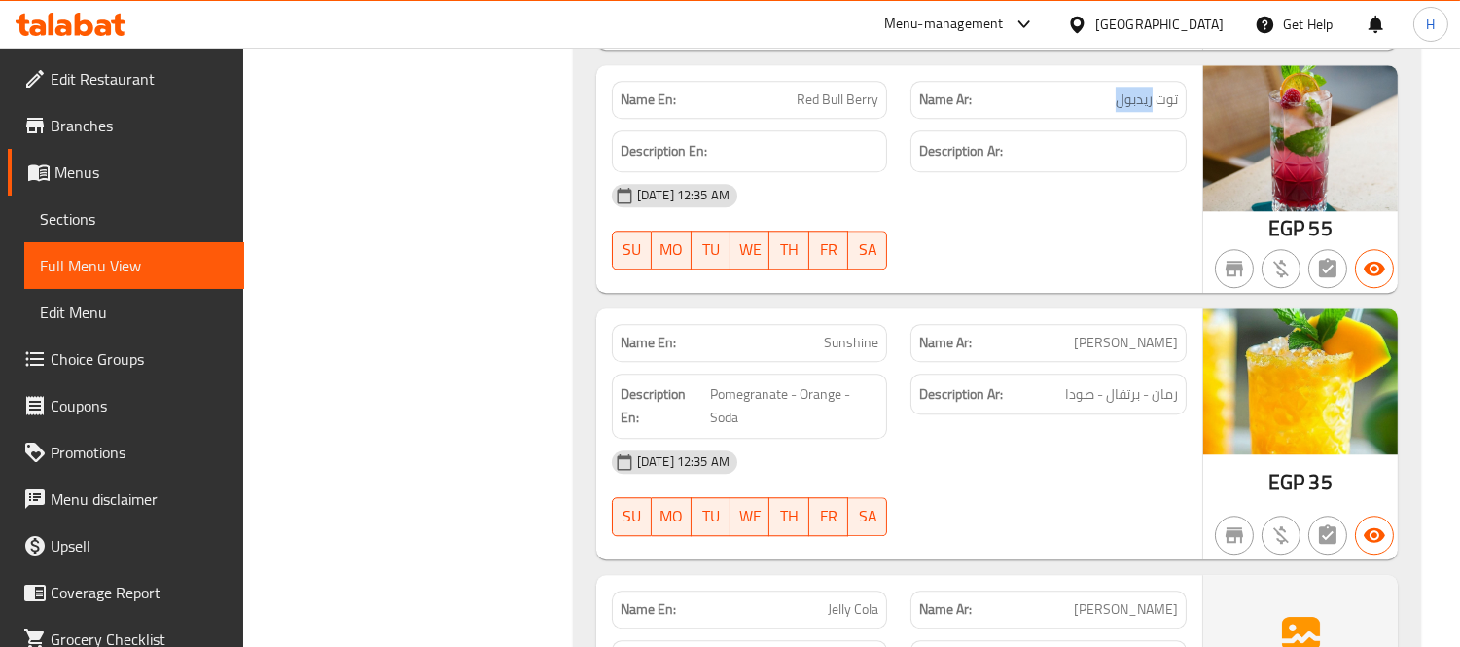
copy span "ريدبول"
click at [1078, 163] on h6 "Description Ar:" at bounding box center [1048, 151] width 259 height 24
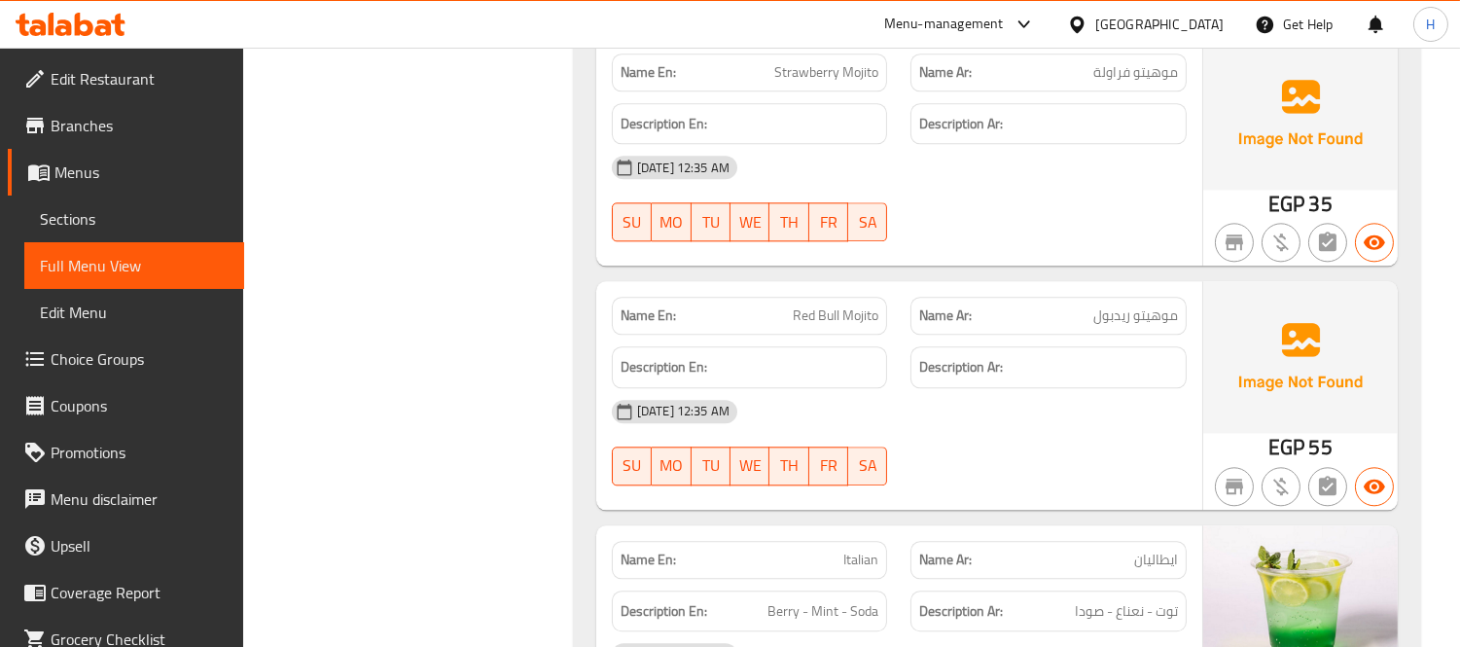
click at [811, 321] on span "Red Bull Mojito" at bounding box center [836, 315] width 86 height 20
copy span "Red Bull Mojito"
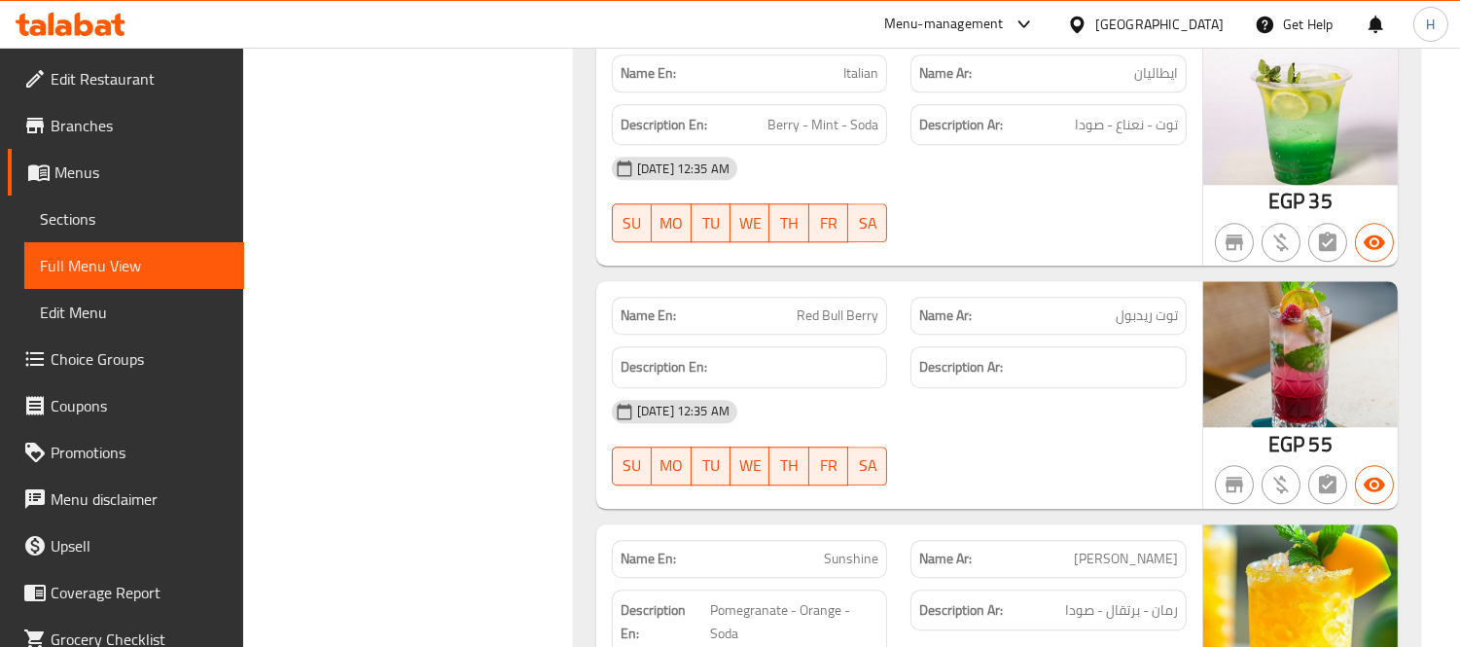
click at [832, 317] on span "Red Bull Berry" at bounding box center [838, 315] width 82 height 20
copy span "Red Bull Berry"
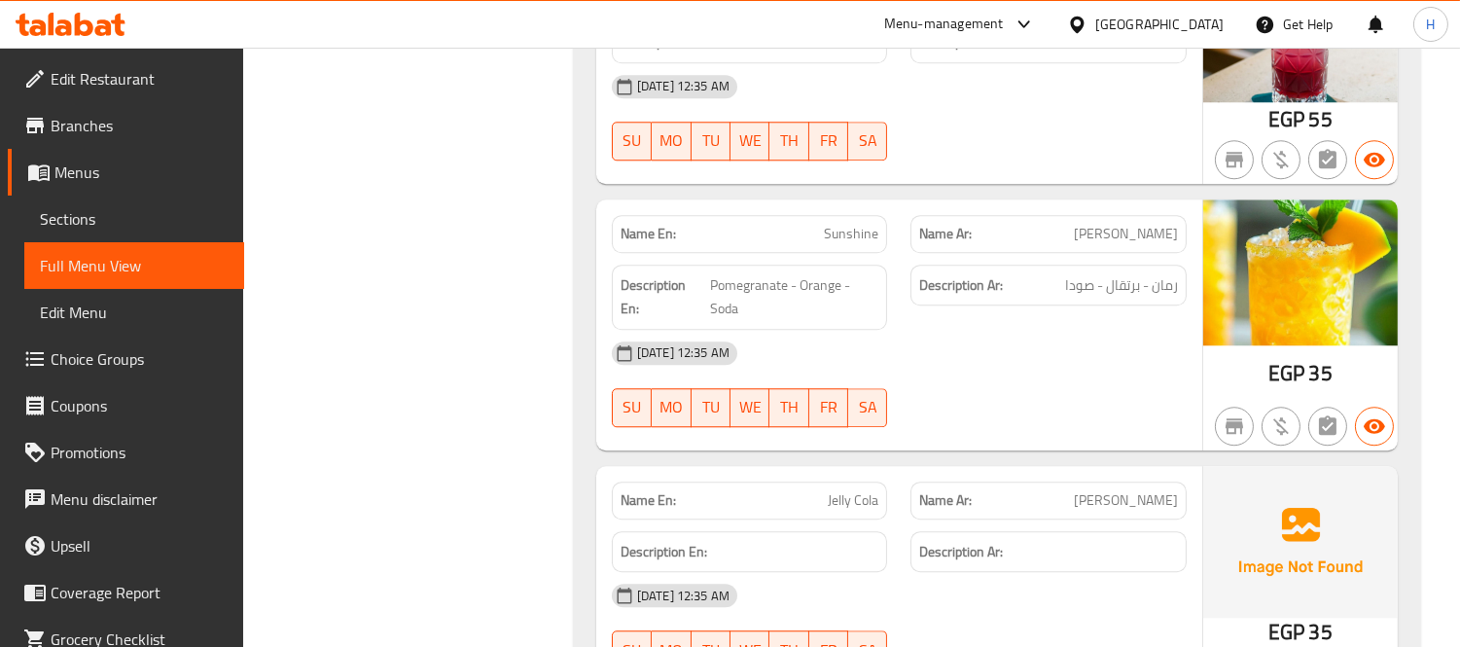
click at [902, 297] on div "Description Ar: رمان - برتقال - صودا" at bounding box center [1049, 297] width 300 height 89
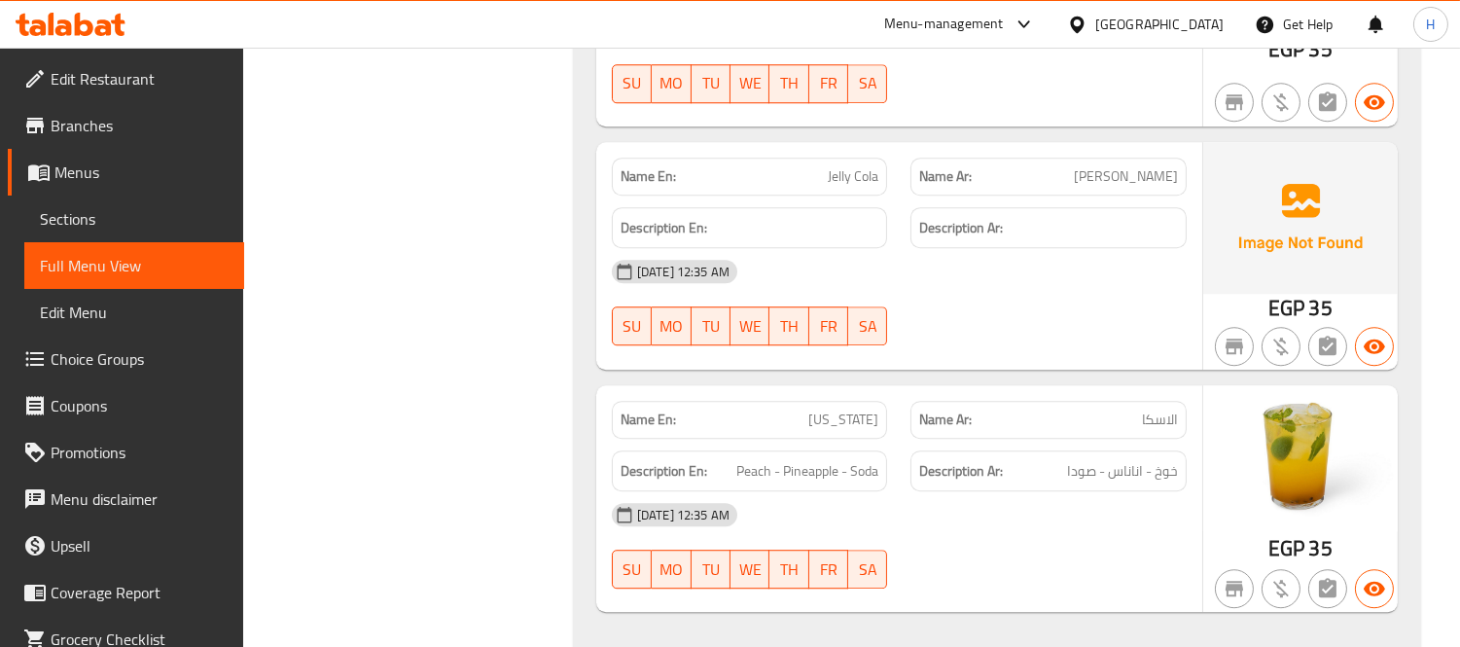
scroll to position [10122, 0]
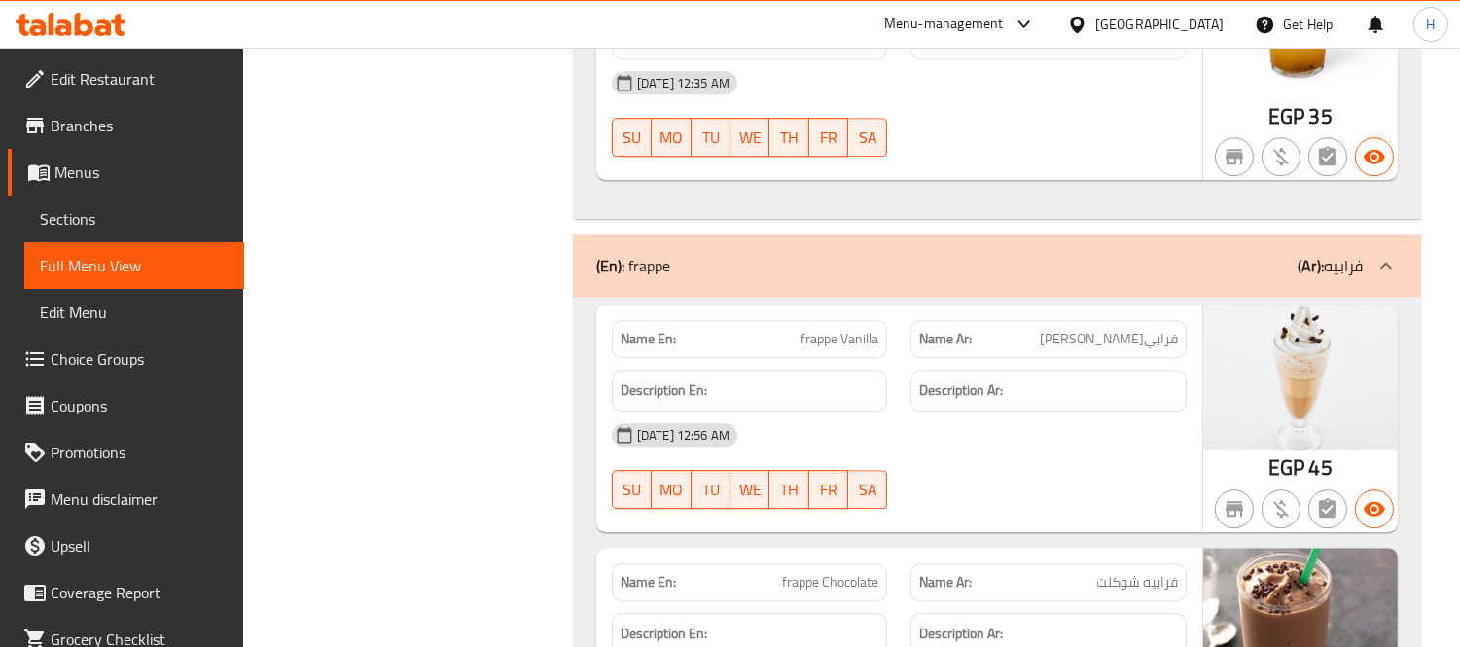
click at [830, 341] on span "frappe Vanilla" at bounding box center [839, 339] width 78 height 20
copy span "frappe Vanilla"
click at [883, 410] on div "Description En:" at bounding box center [750, 391] width 276 height 42
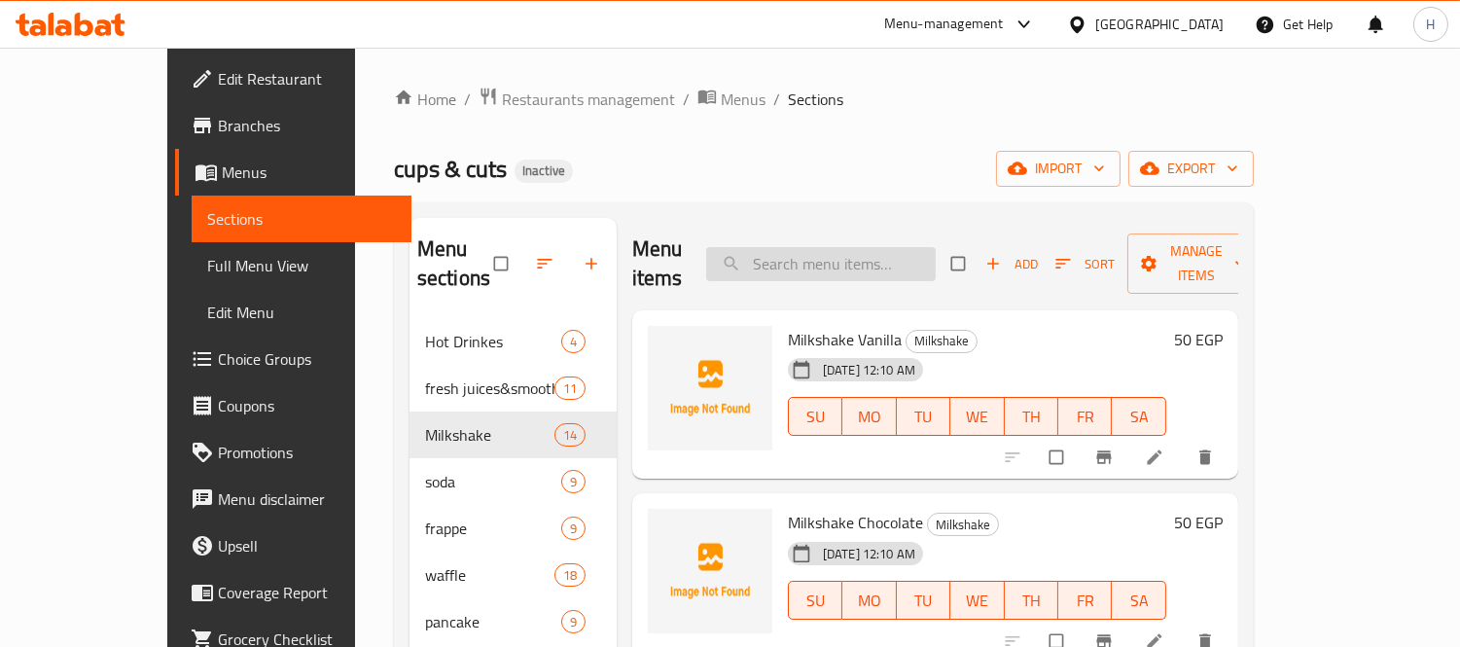
click at [875, 253] on input "search" at bounding box center [821, 264] width 230 height 34
paste input "Red Bull Mojito"
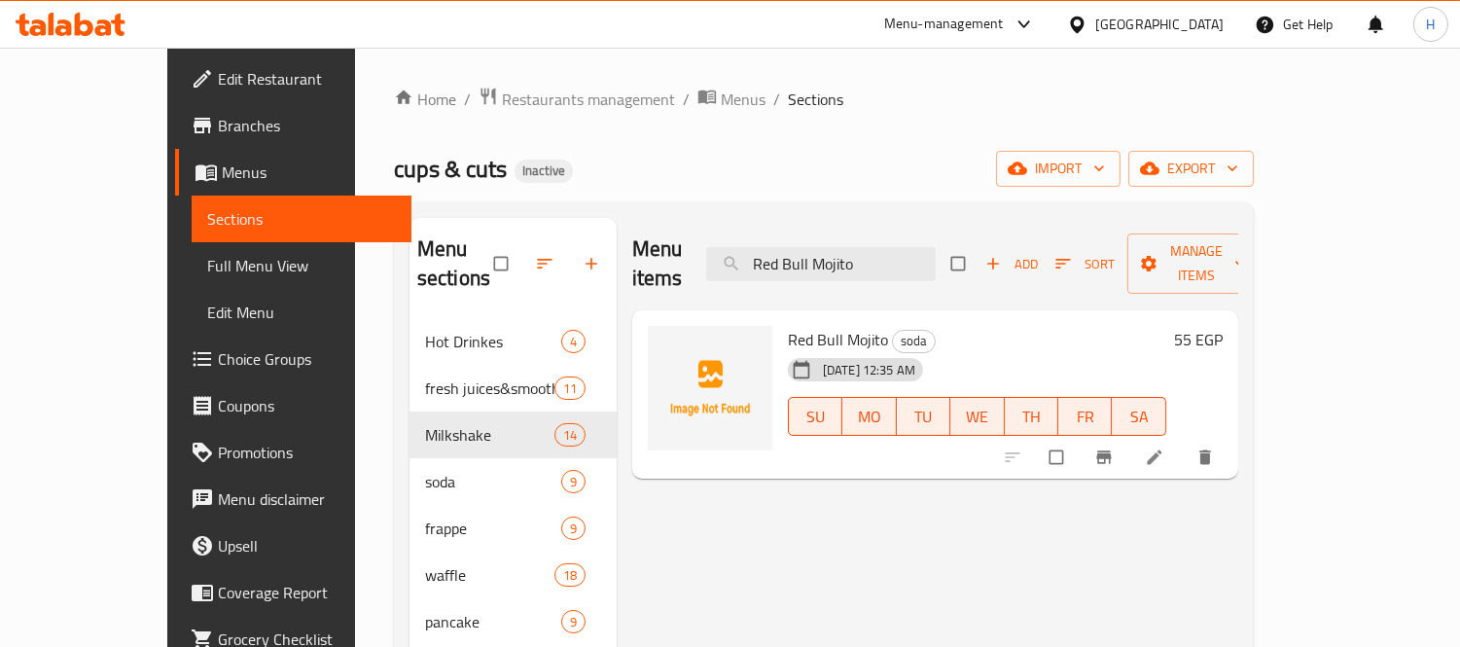
type input "Red Bull Mojito"
click at [1184, 442] on li at bounding box center [1156, 457] width 54 height 31
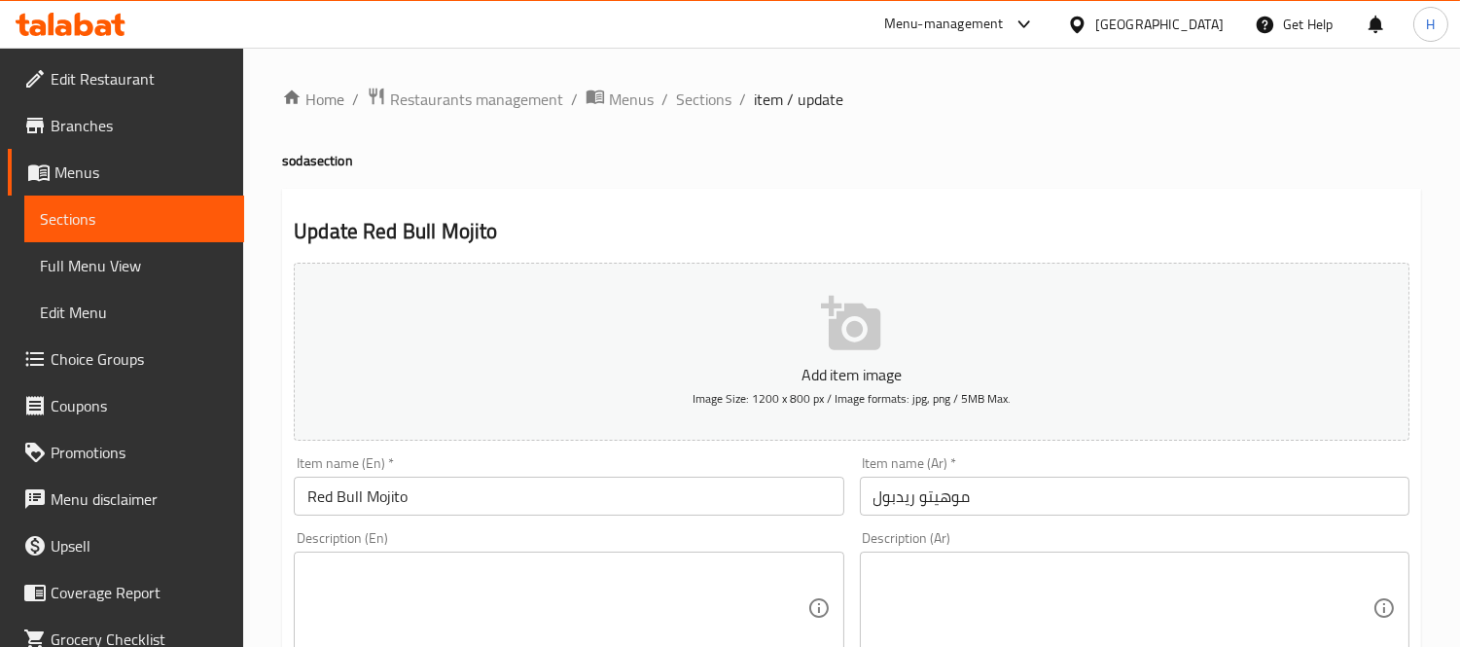
click at [896, 504] on input "موهيتو ريدبول" at bounding box center [1135, 496] width 550 height 39
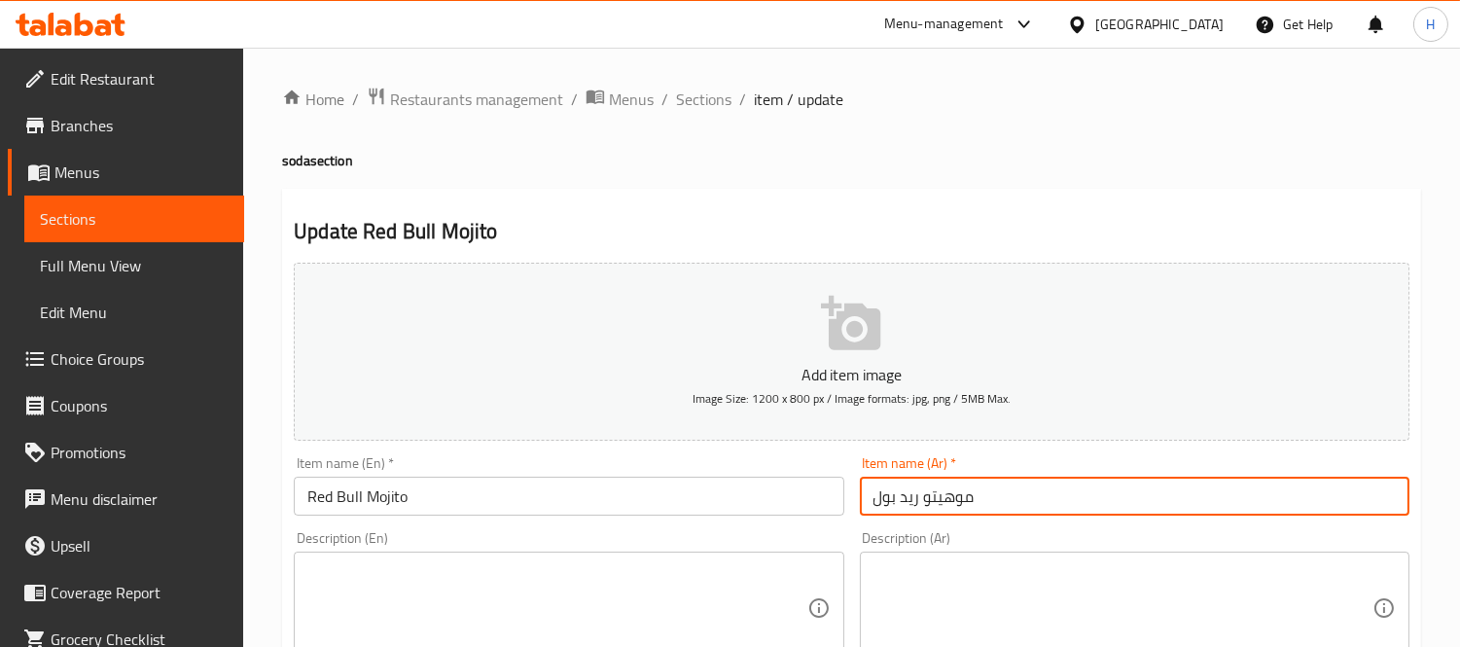
type input "موهيتو ريد بول"
click at [737, 502] on input "Red Bull Mojito" at bounding box center [569, 496] width 550 height 39
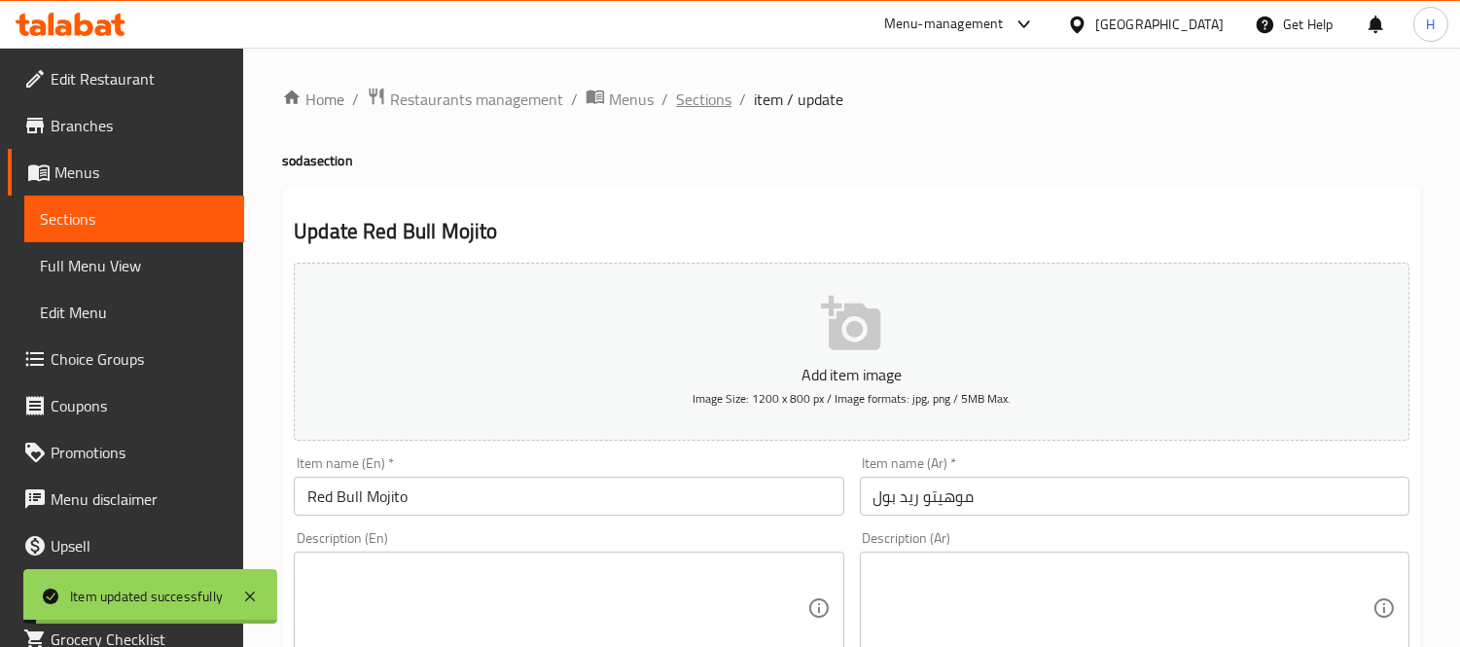
click at [712, 104] on span "Sections" at bounding box center [703, 99] width 55 height 23
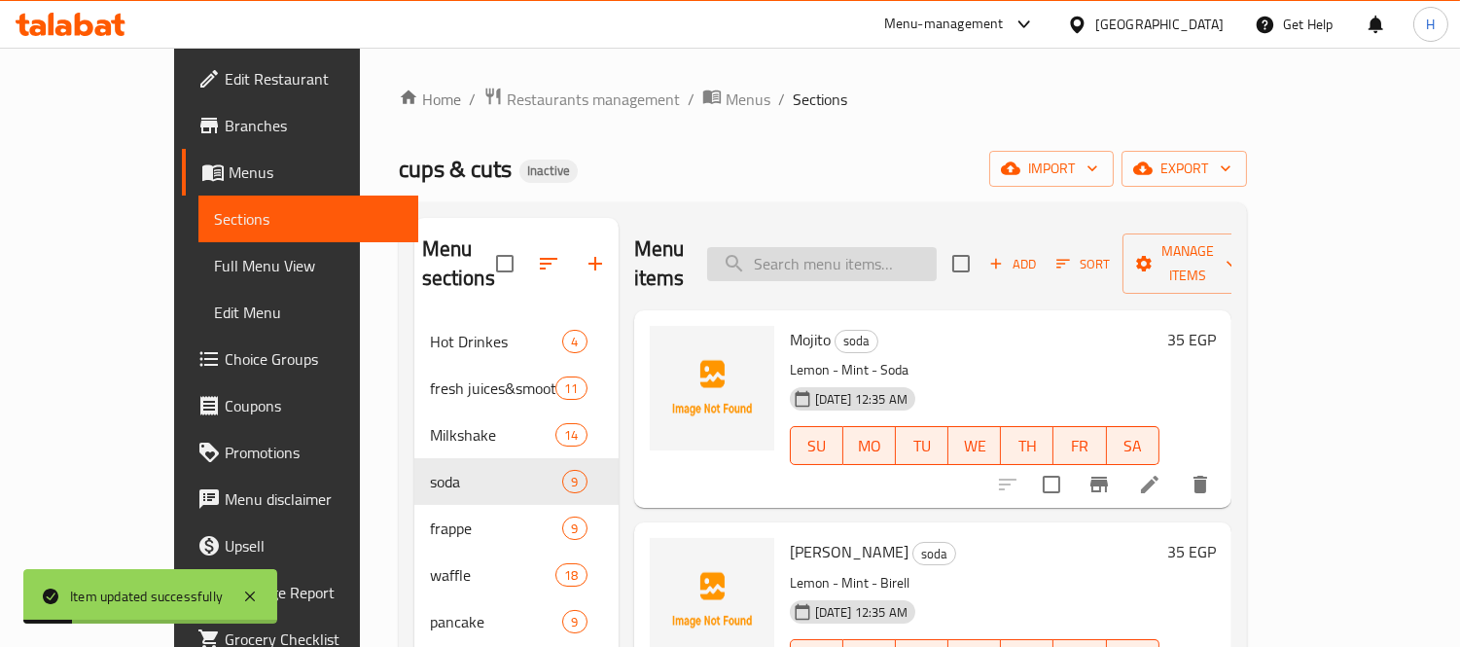
click at [839, 247] on input "search" at bounding box center [822, 264] width 230 height 34
paste input "Red Bull Berry"
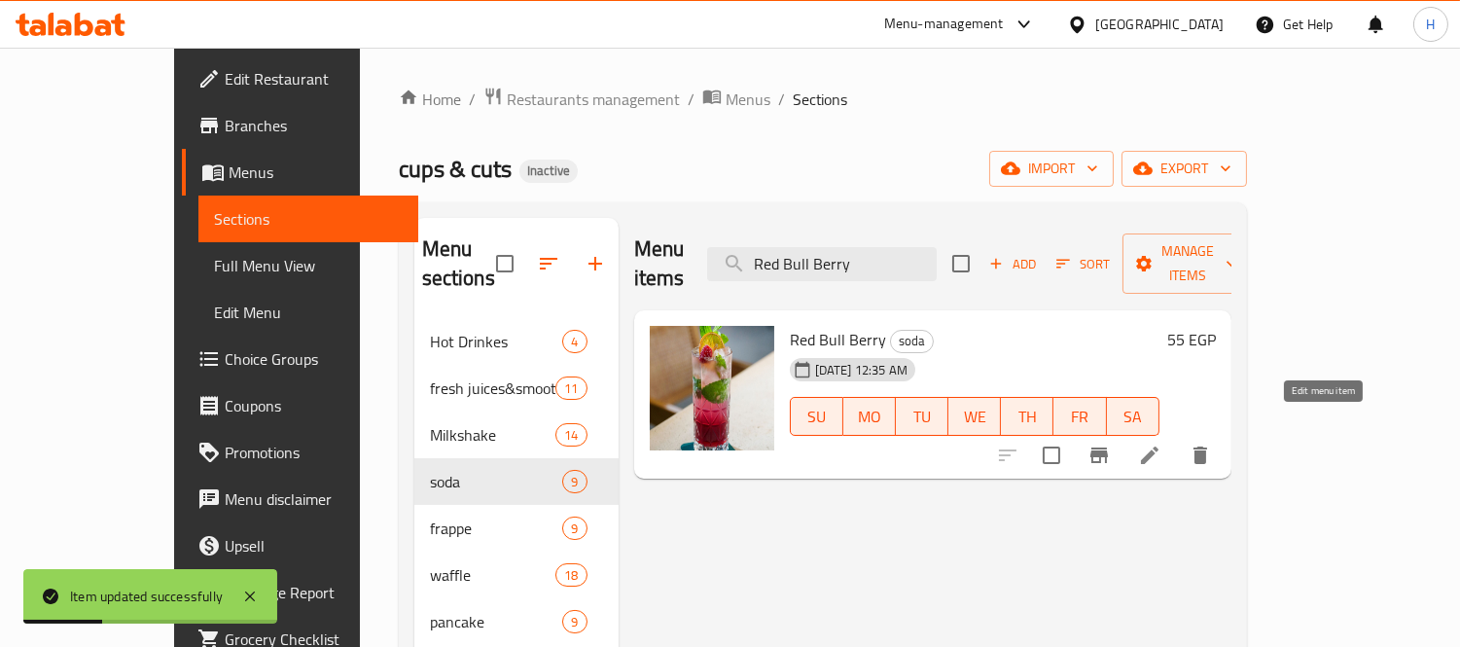
type input "Red Bull Berry"
click at [1161, 443] on icon at bounding box center [1149, 454] width 23 height 23
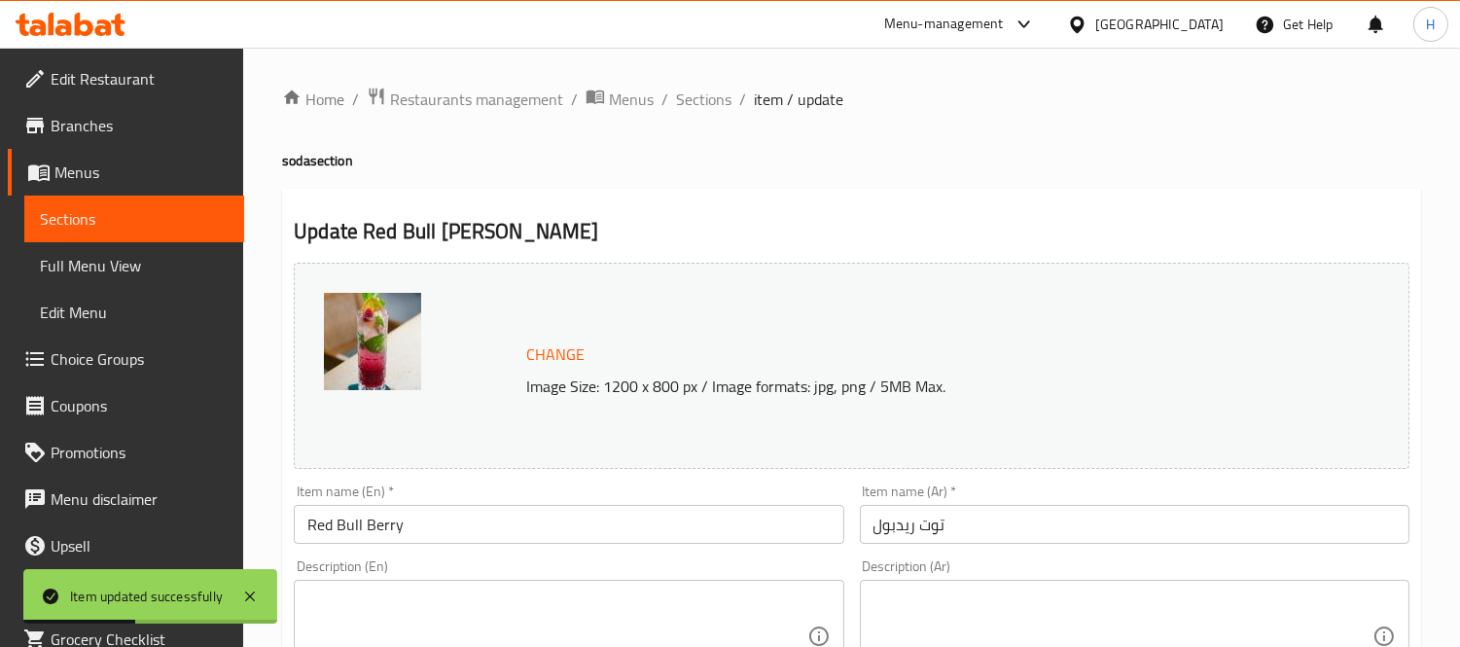
click at [898, 529] on input "توت ريدبول" at bounding box center [1135, 524] width 550 height 39
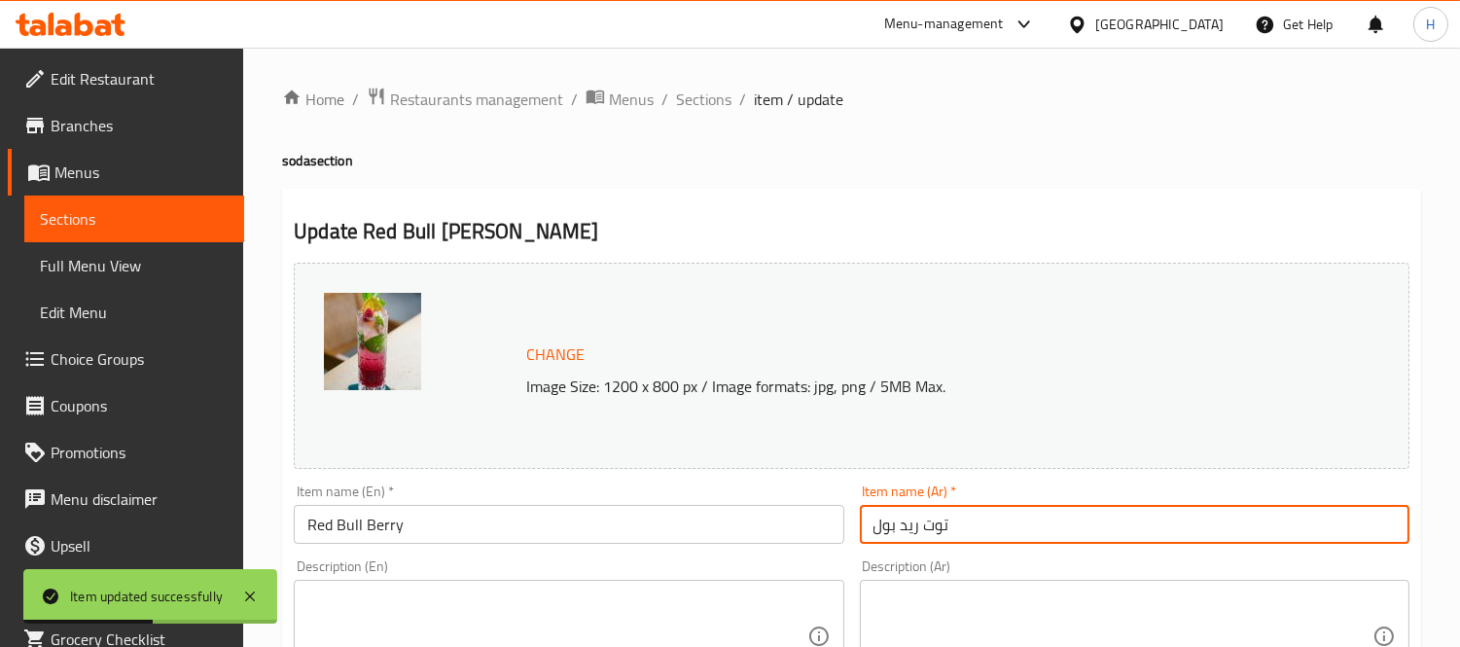
type input "توت ريد بول"
click at [731, 510] on input "Red Bull Berry" at bounding box center [569, 524] width 550 height 39
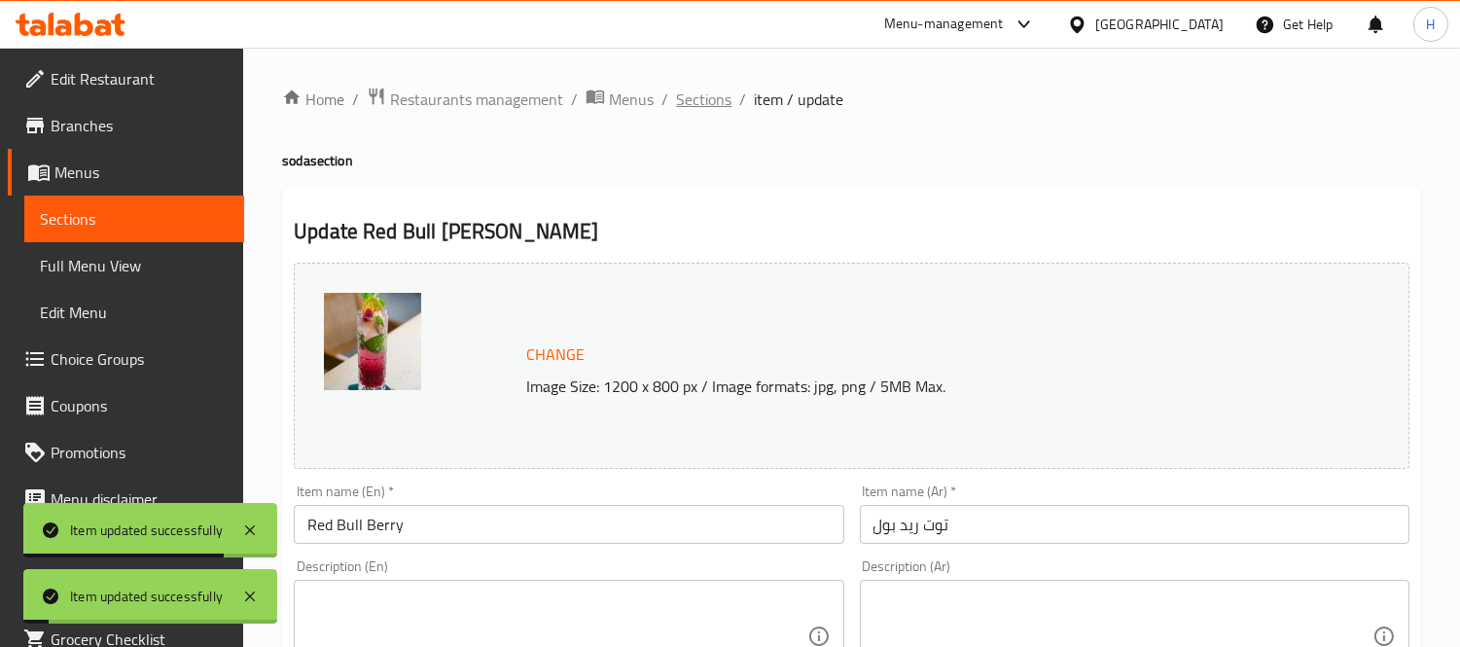
click at [704, 95] on span "Sections" at bounding box center [703, 99] width 55 height 23
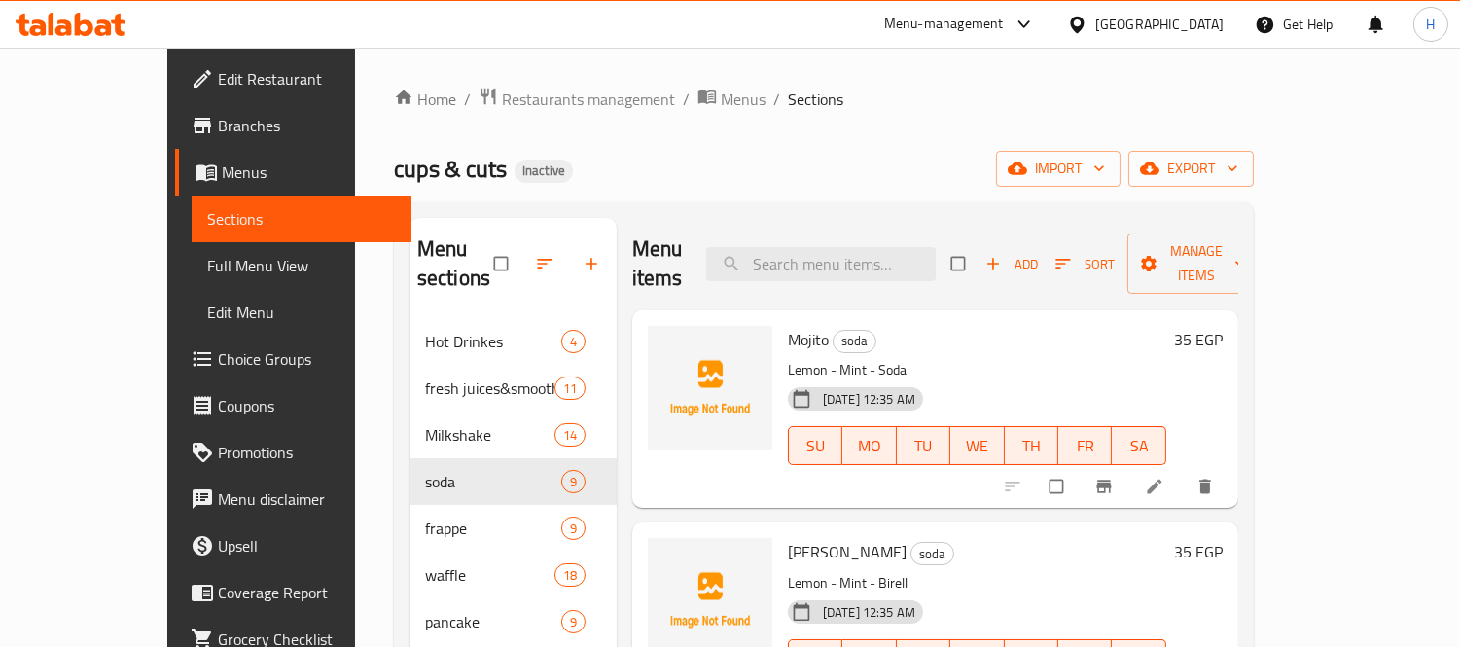
click at [840, 225] on div "Menu items Add Sort Manage items" at bounding box center [935, 264] width 606 height 92
click at [854, 247] on input "search" at bounding box center [821, 264] width 230 height 34
paste input "Banana or Strawberry Waffle"
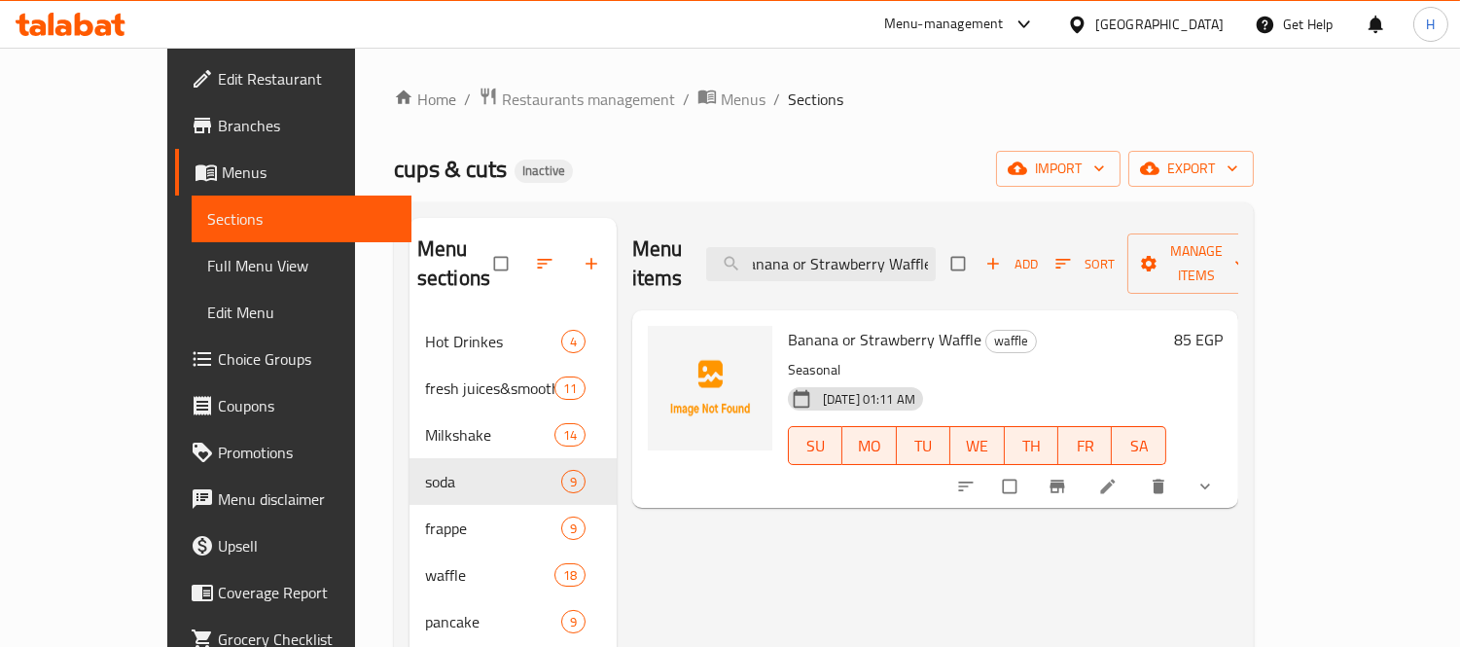
type input "Banana or Strawberry Waffle"
click at [1137, 471] on li at bounding box center [1109, 486] width 54 height 31
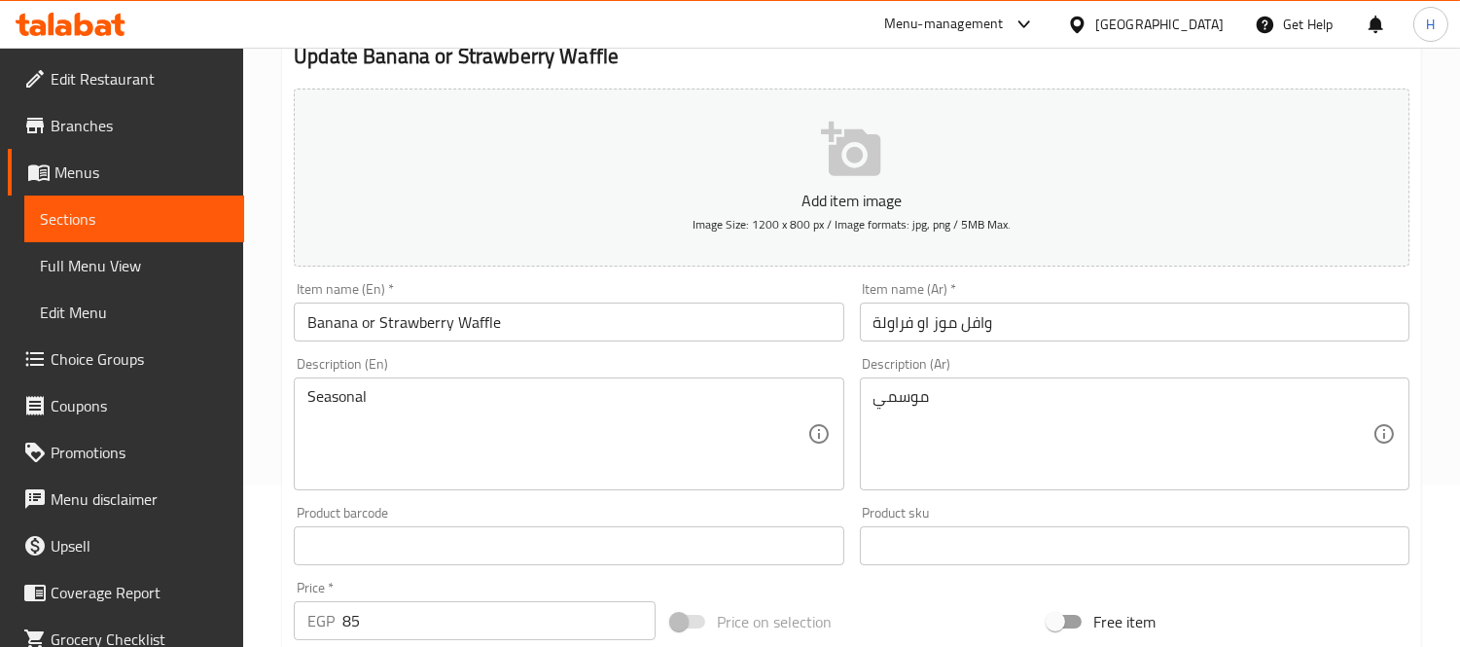
scroll to position [324, 0]
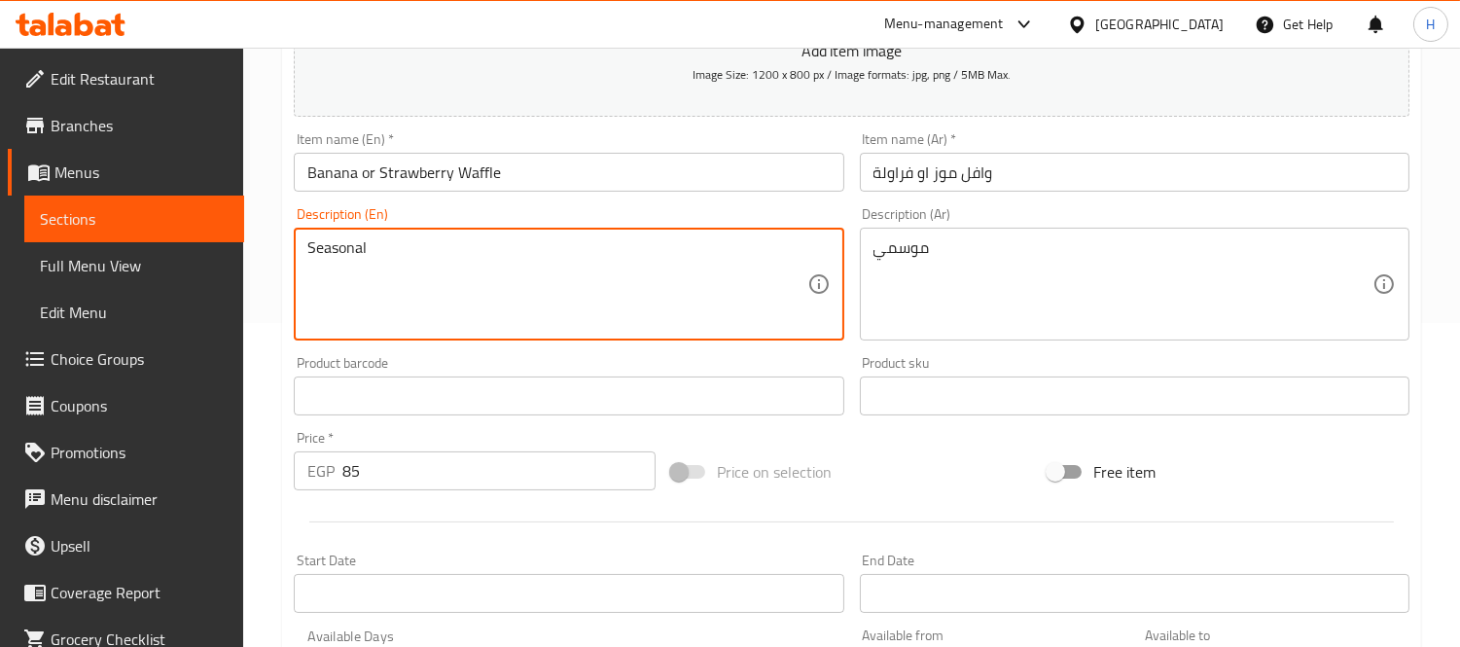
click at [470, 257] on textarea "Seasonal" at bounding box center [556, 284] width 499 height 92
click at [599, 150] on div "Item name (En)   * Banana or Strawberry Waffle Item name (En) *" at bounding box center [569, 161] width 550 height 59
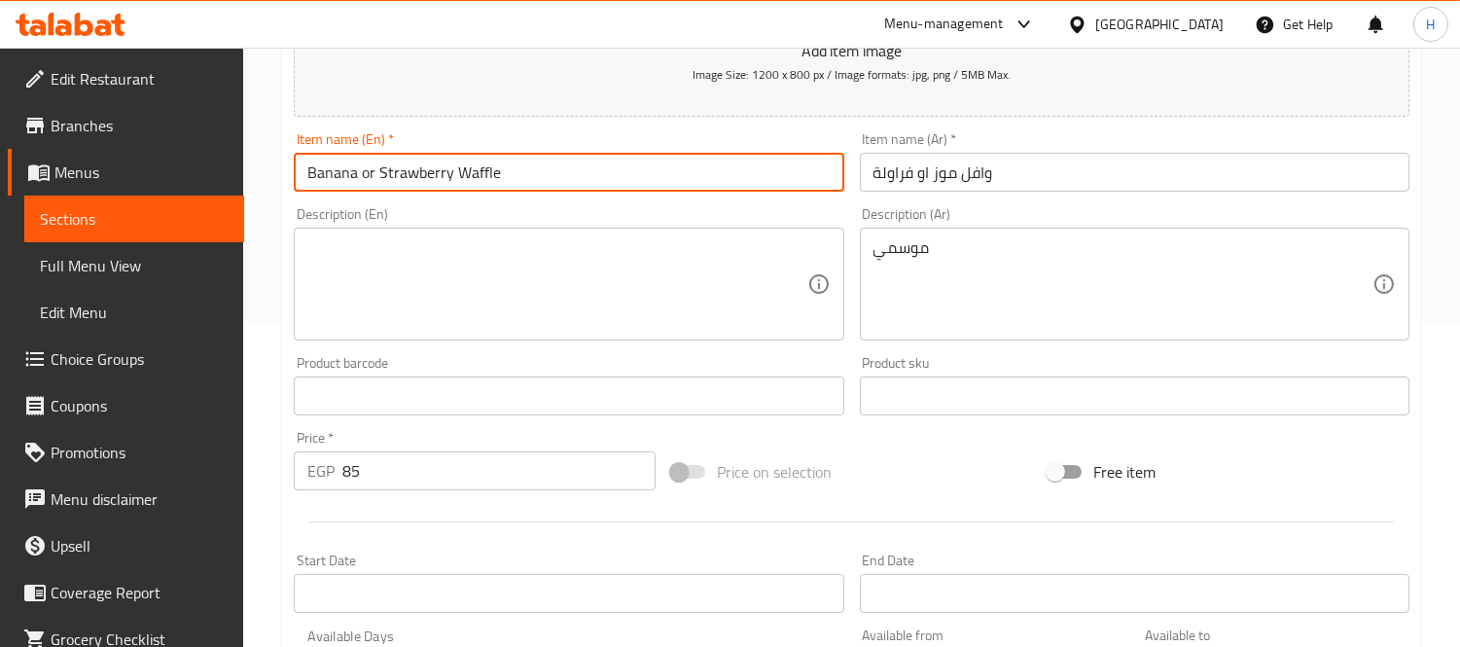
click at [581, 162] on input "Banana or Strawberry Waffle" at bounding box center [569, 172] width 550 height 39
paste input "Seasonal"
type input "Banana or Strawberry Waffle Seasonal"
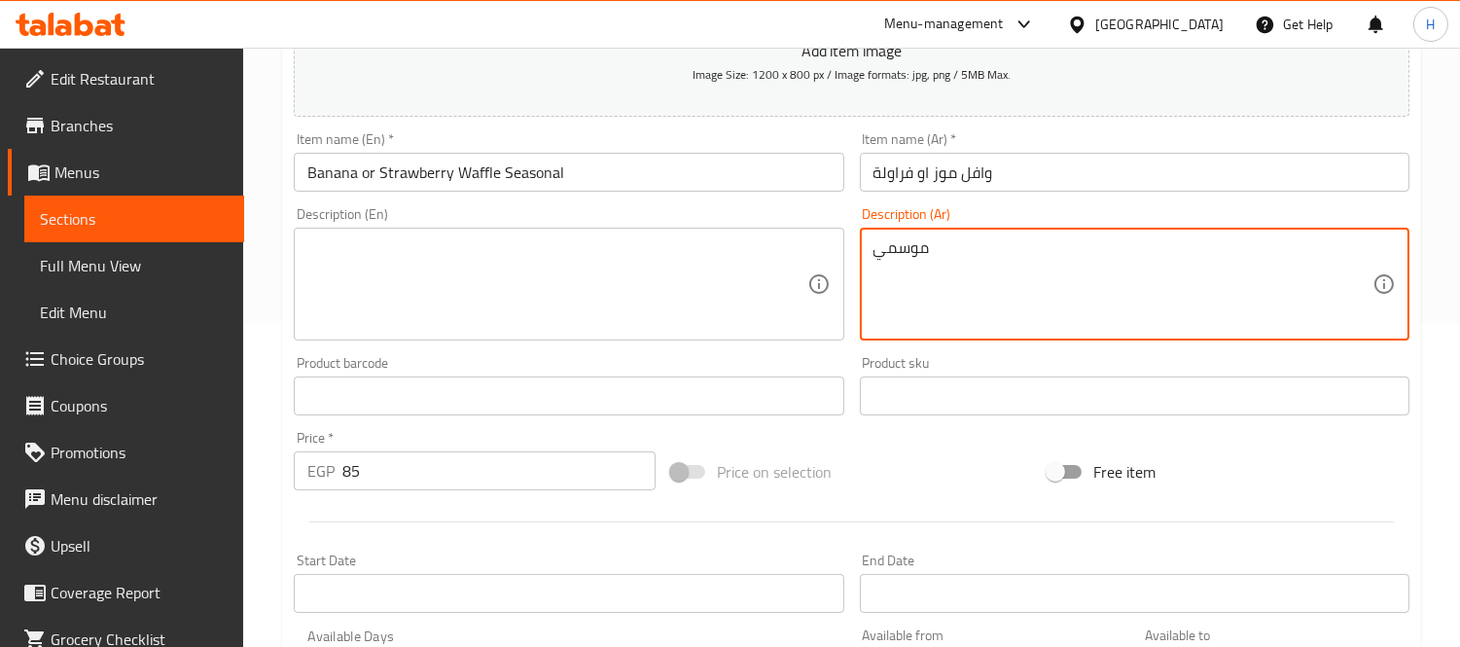
click at [1067, 273] on textarea "موسمي" at bounding box center [1122, 284] width 499 height 92
click at [1077, 160] on input "وافل موز او فراولة" at bounding box center [1135, 172] width 550 height 39
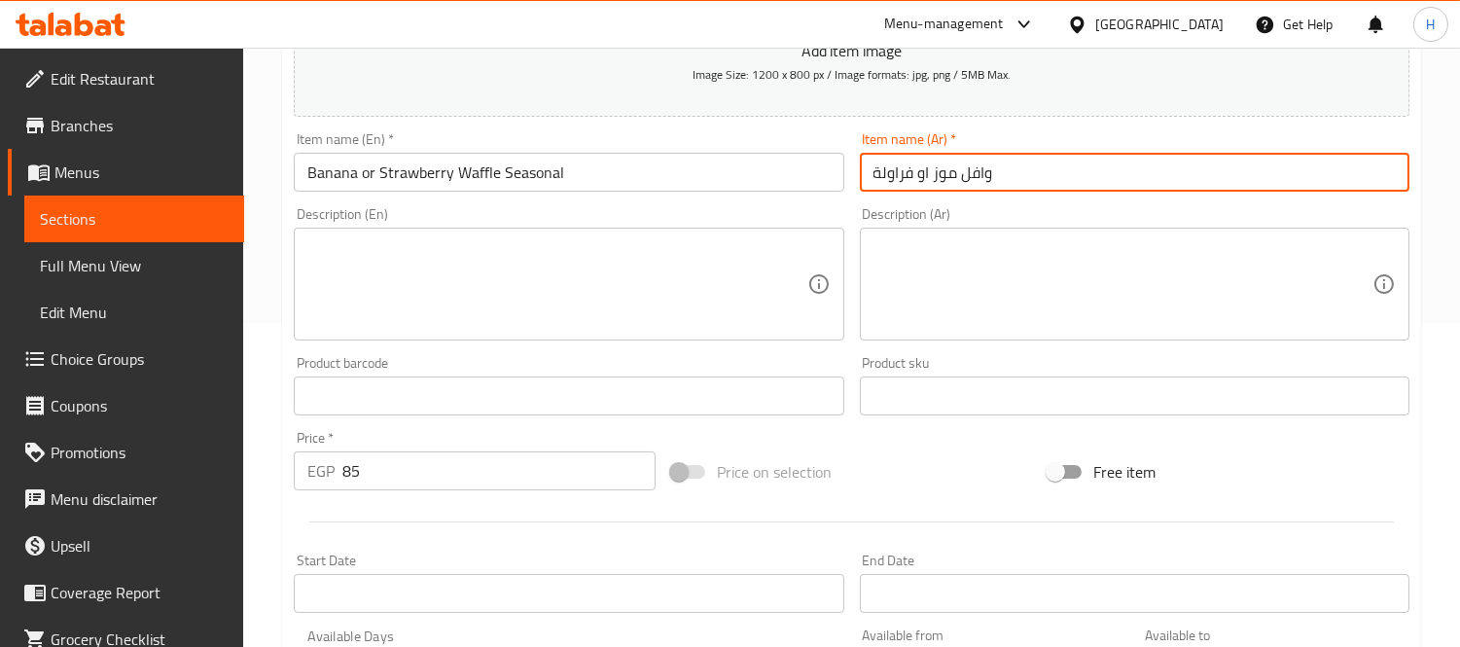
drag, startPoint x: 1077, startPoint y: 160, endPoint x: 1043, endPoint y: 167, distance: 34.7
click at [1043, 167] on input "وافل موز او فراولة" at bounding box center [1135, 172] width 550 height 39
click at [1241, 168] on input "وافل موز او فراولة" at bounding box center [1135, 172] width 550 height 39
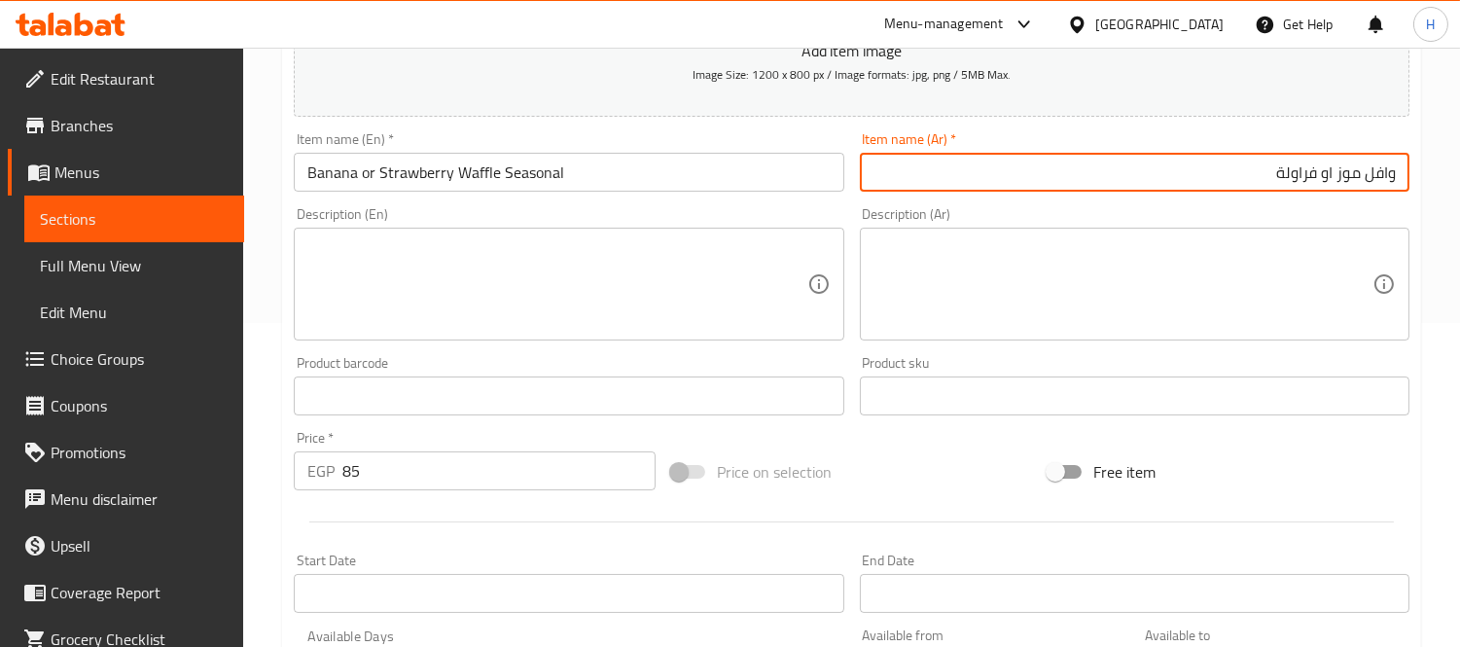
paste input "موسمي"
type input "وافل موز او فراولة موسمي"
click at [790, 215] on div "Description (En) Description (En)" at bounding box center [569, 273] width 550 height 133
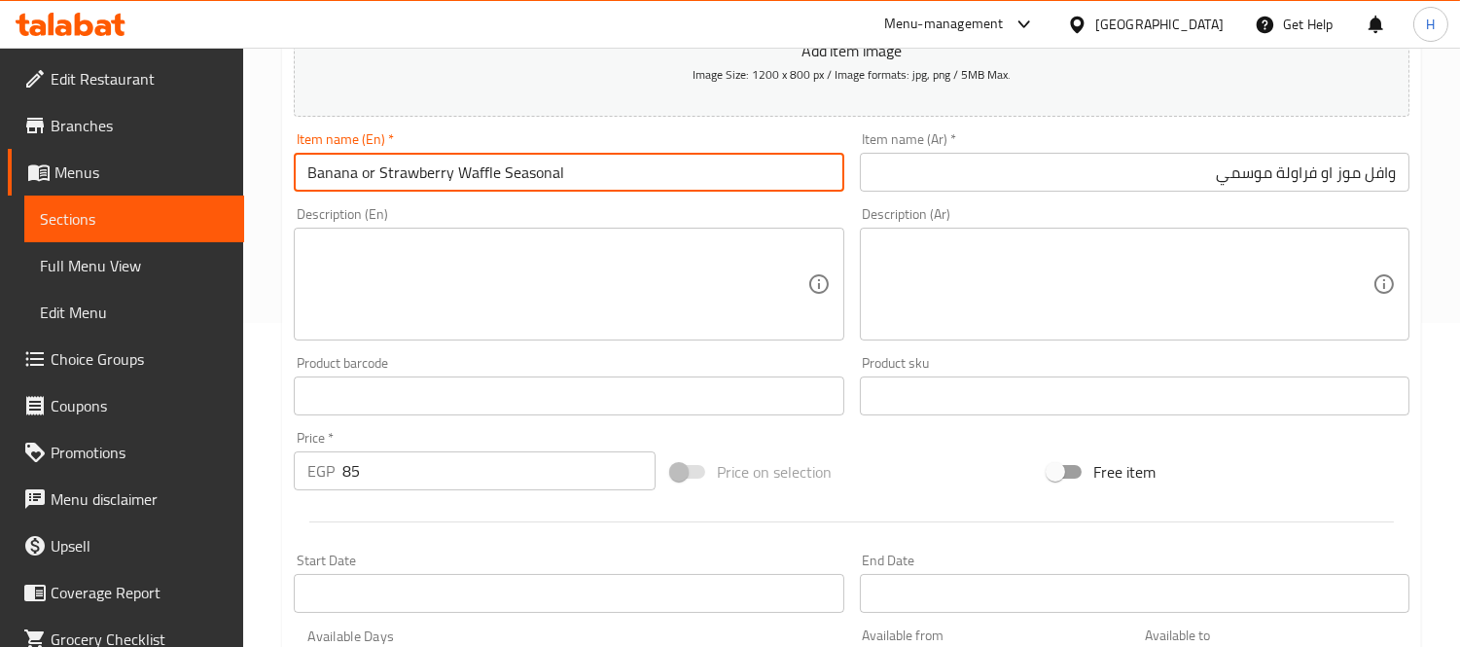
click at [633, 165] on input "Banana or Strawberry Waffle Seasonal" at bounding box center [569, 172] width 550 height 39
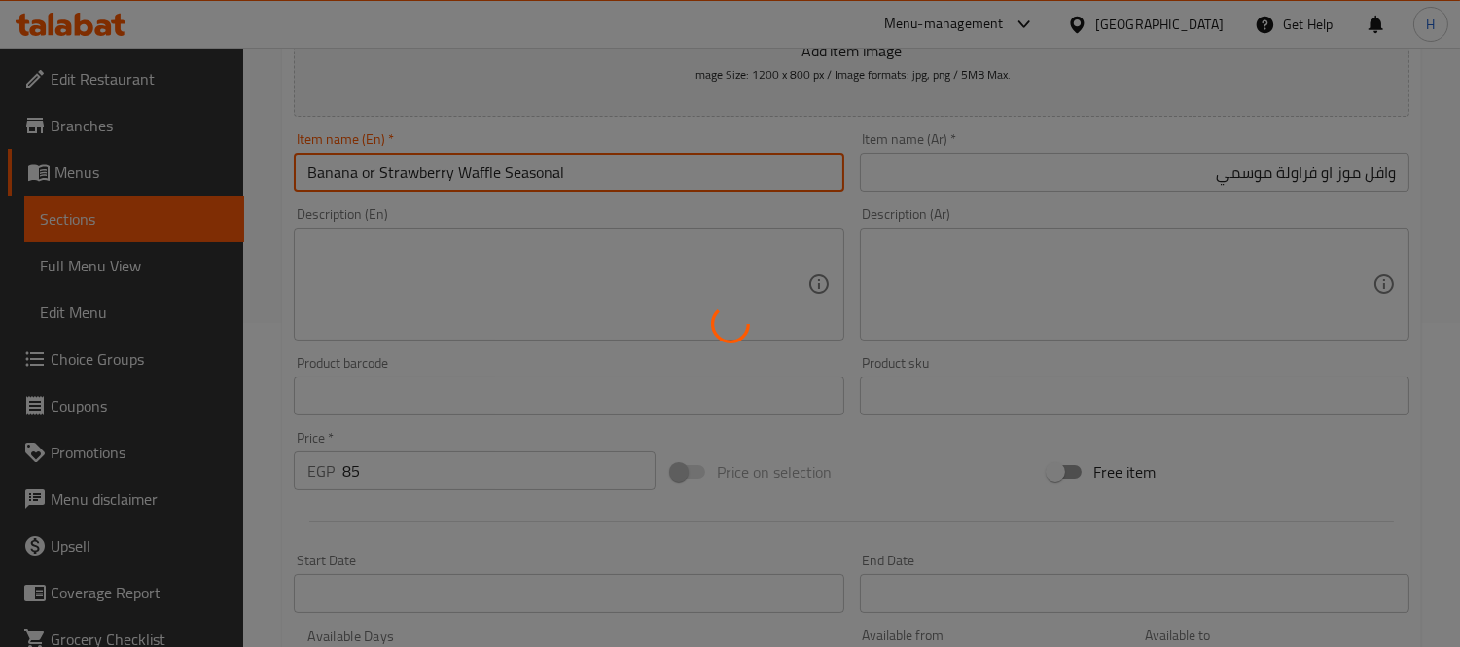
scroll to position [0, 0]
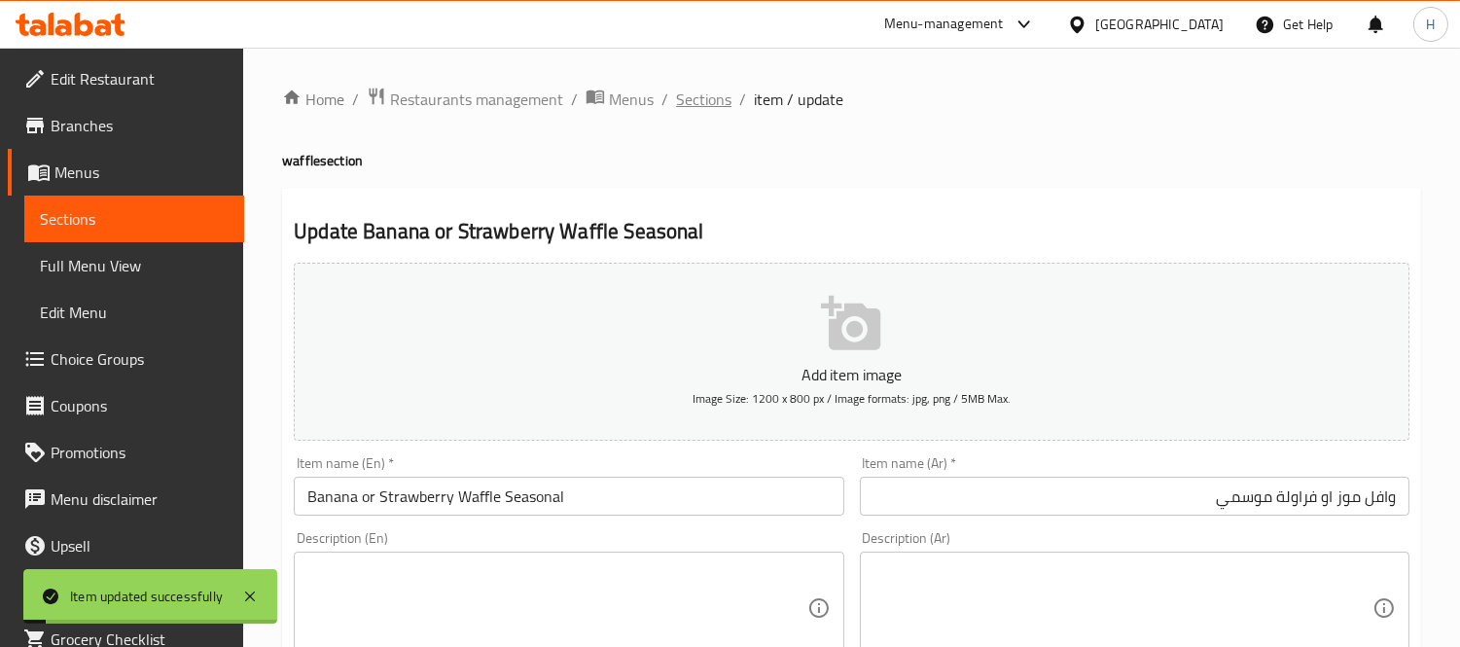
click at [697, 88] on span "Sections" at bounding box center [703, 99] width 55 height 23
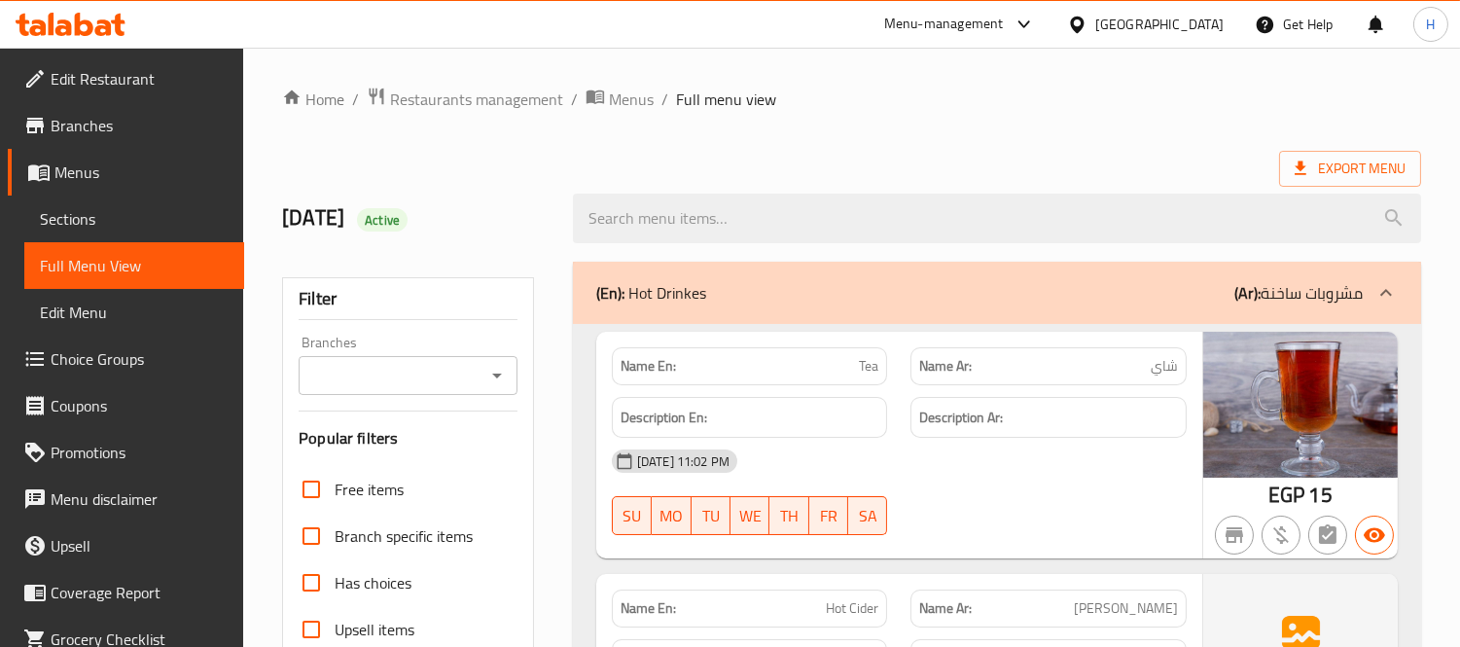
scroll to position [10144, 0]
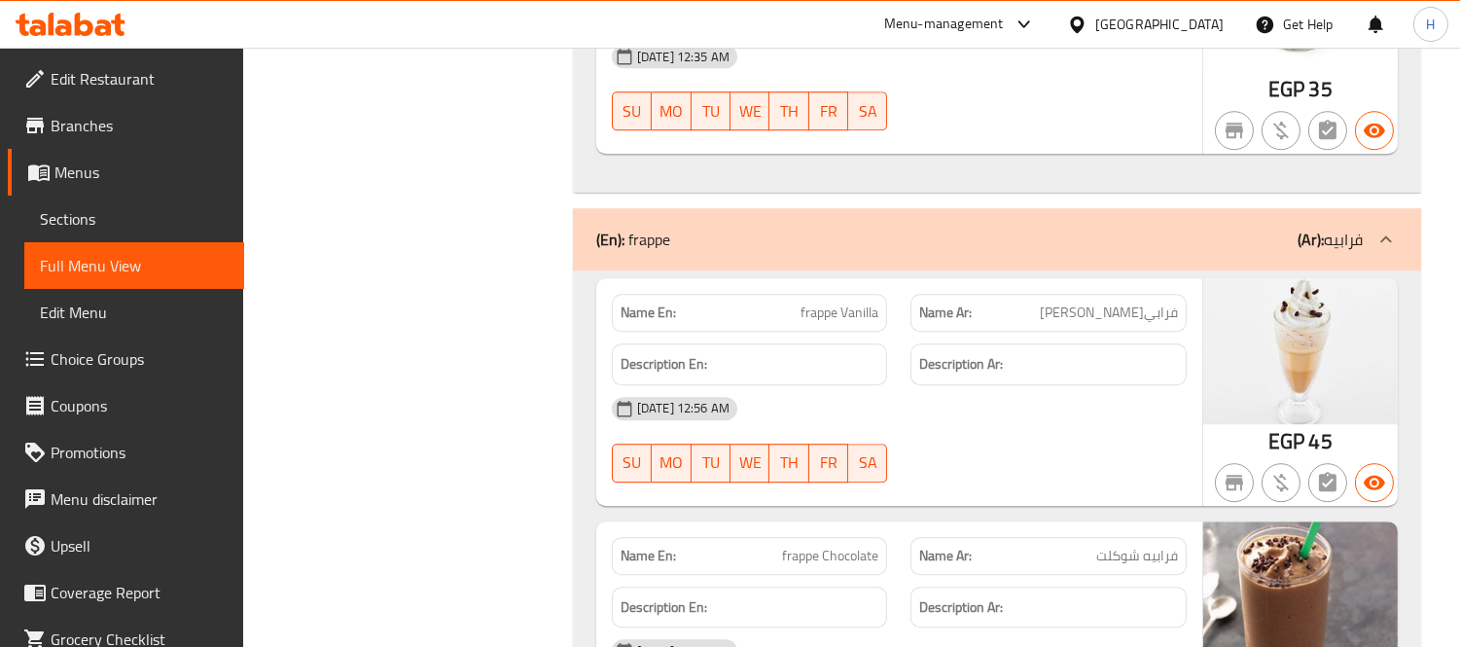
click at [916, 454] on div "[DATE] 12:56 AM SU MO TU WE TH FR SA" at bounding box center [899, 439] width 598 height 109
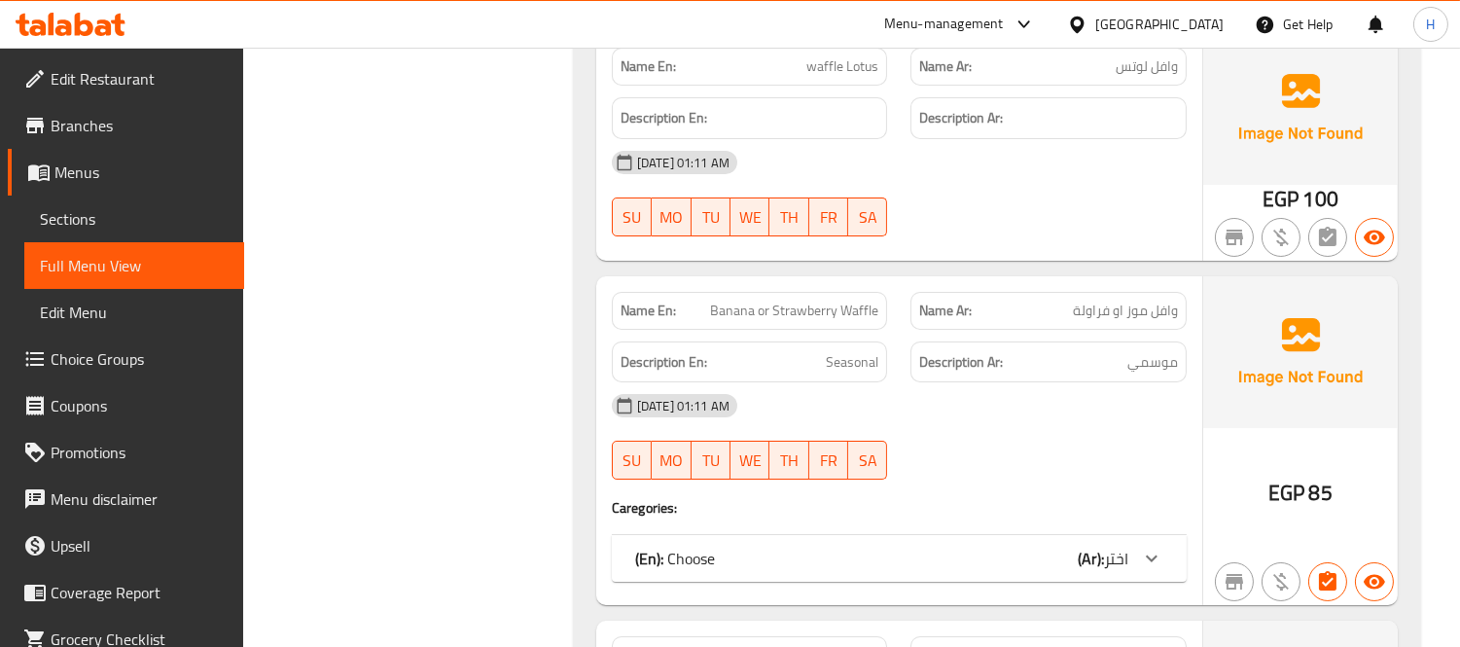
scroll to position [13278, 0]
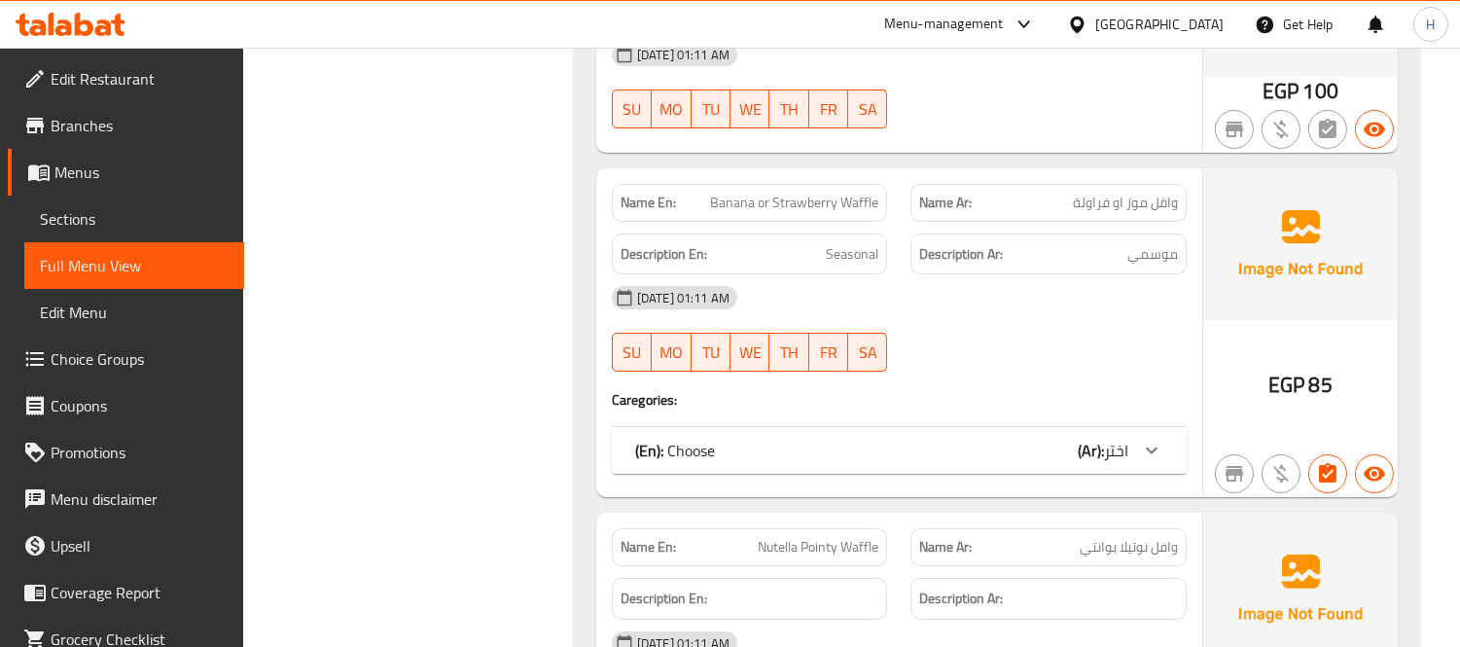
click at [932, 454] on div "(En): Choose (Ar): اختر" at bounding box center [881, 450] width 493 height 23
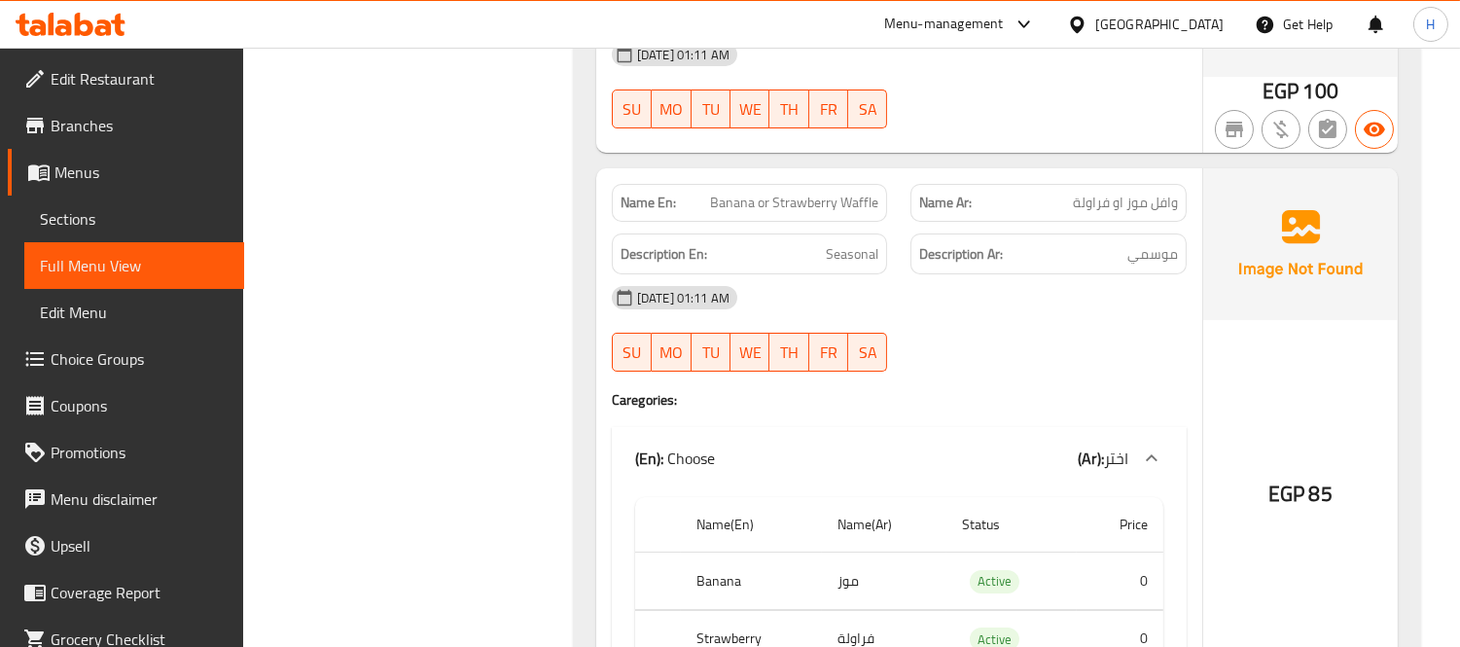
scroll to position [13494, 0]
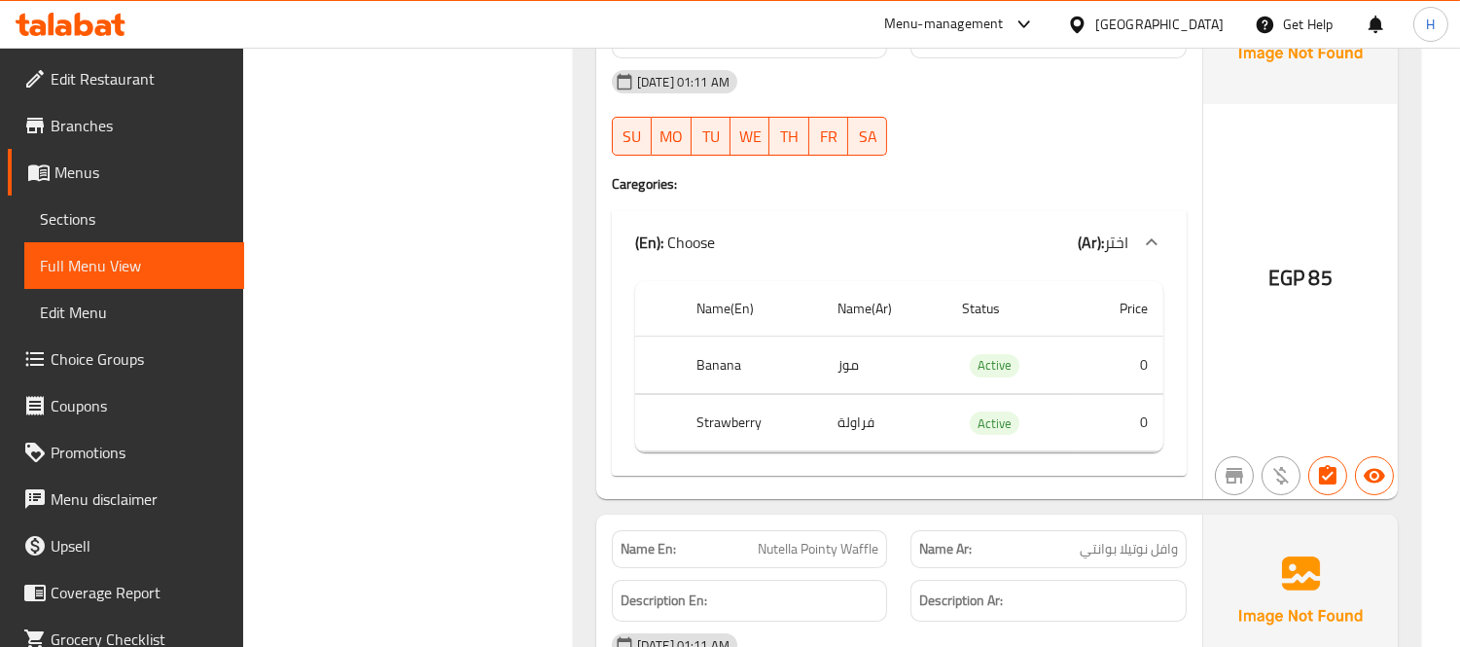
click at [882, 254] on div "(En): Choose (Ar): اختر" at bounding box center [881, 242] width 493 height 23
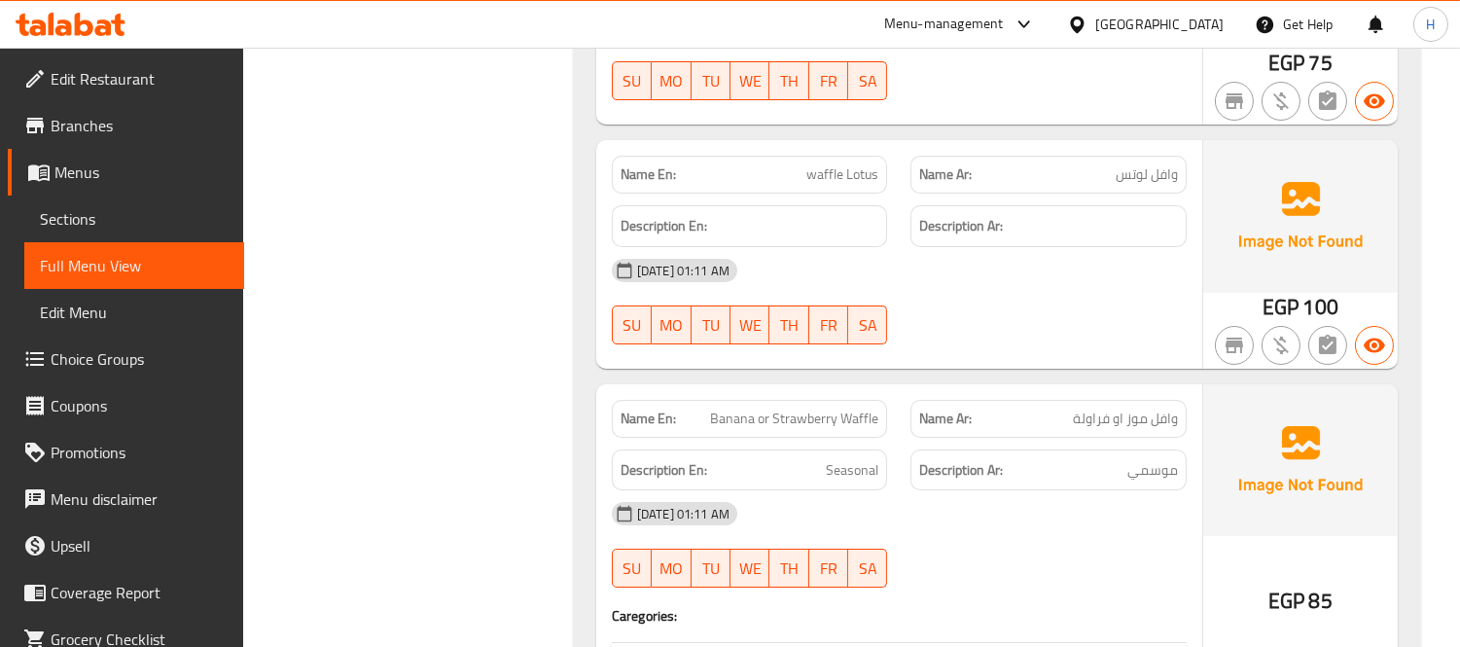
click at [910, 438] on div "Name Ar: وافل موز او فراولة" at bounding box center [1048, 419] width 276 height 38
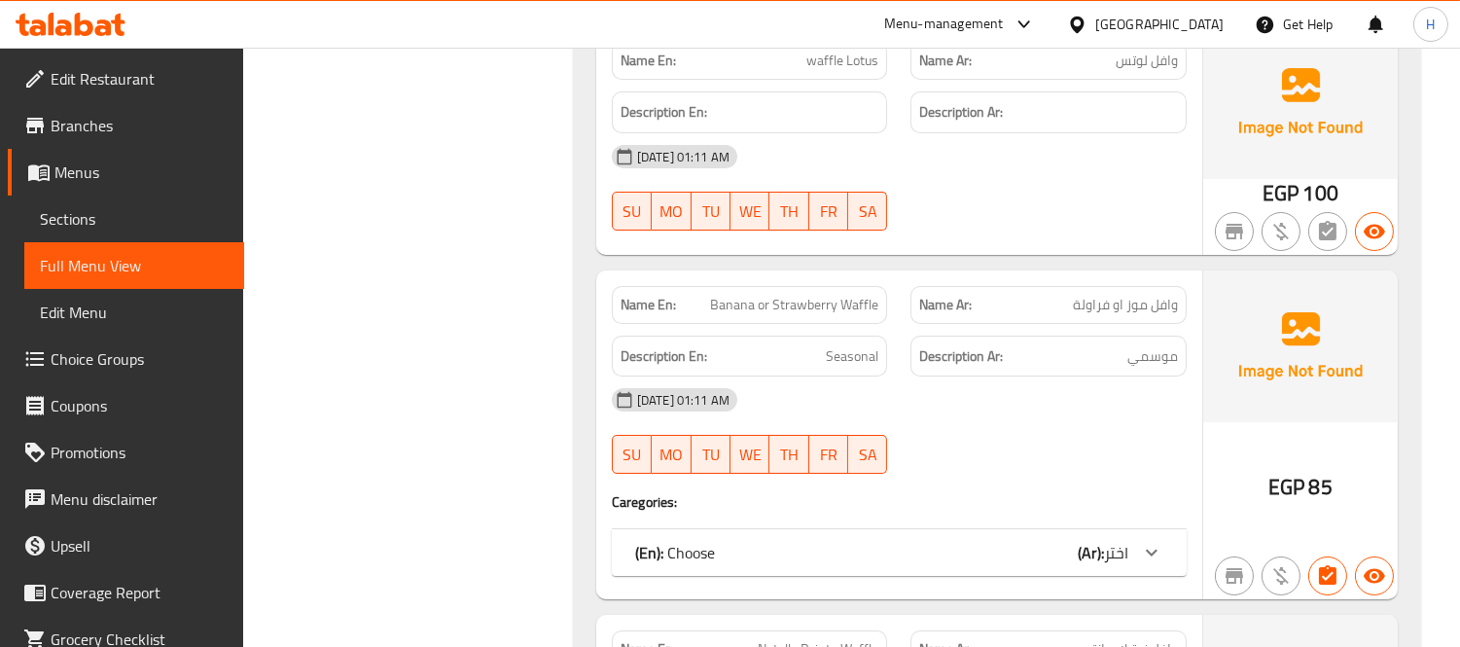
scroll to position [13278, 0]
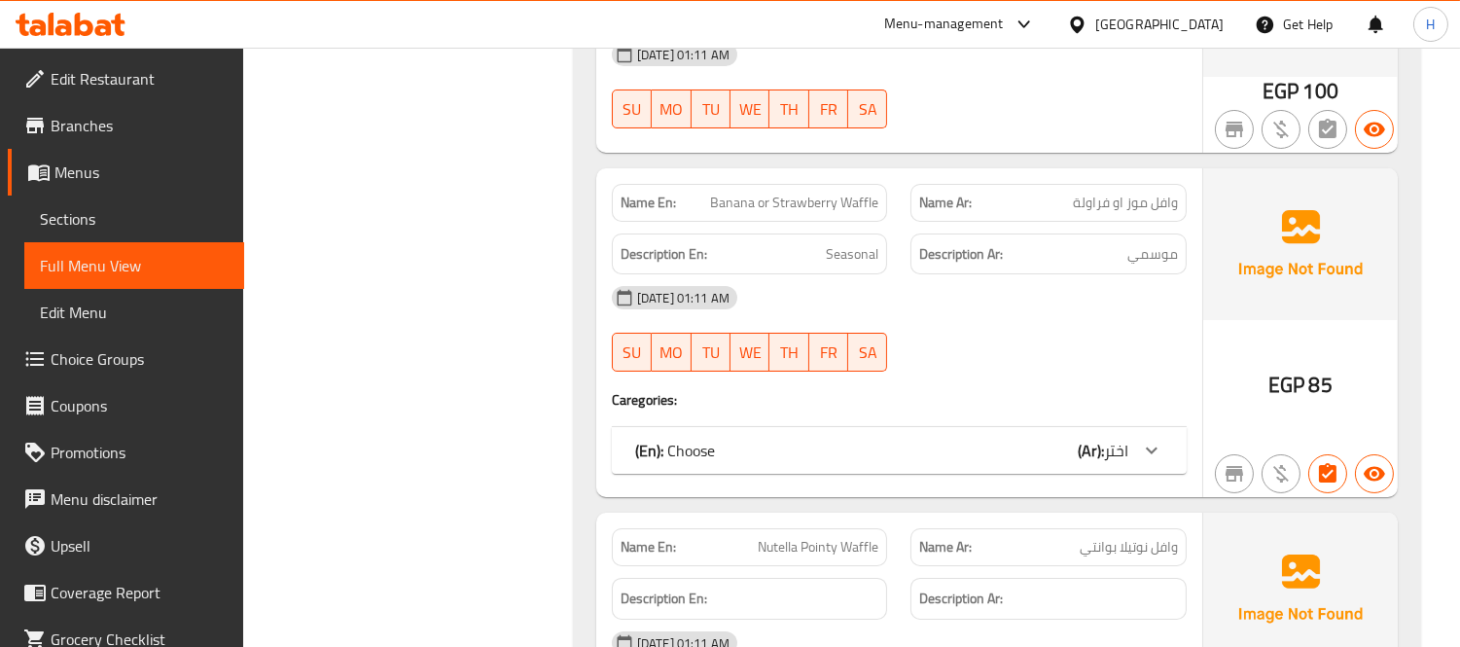
click at [781, 300] on div "[DATE] 01:11 AM" at bounding box center [899, 297] width 598 height 47
click at [851, 213] on span "Banana or Strawberry Waffle" at bounding box center [794, 203] width 168 height 20
copy span "Banana or Strawberry Waffle"
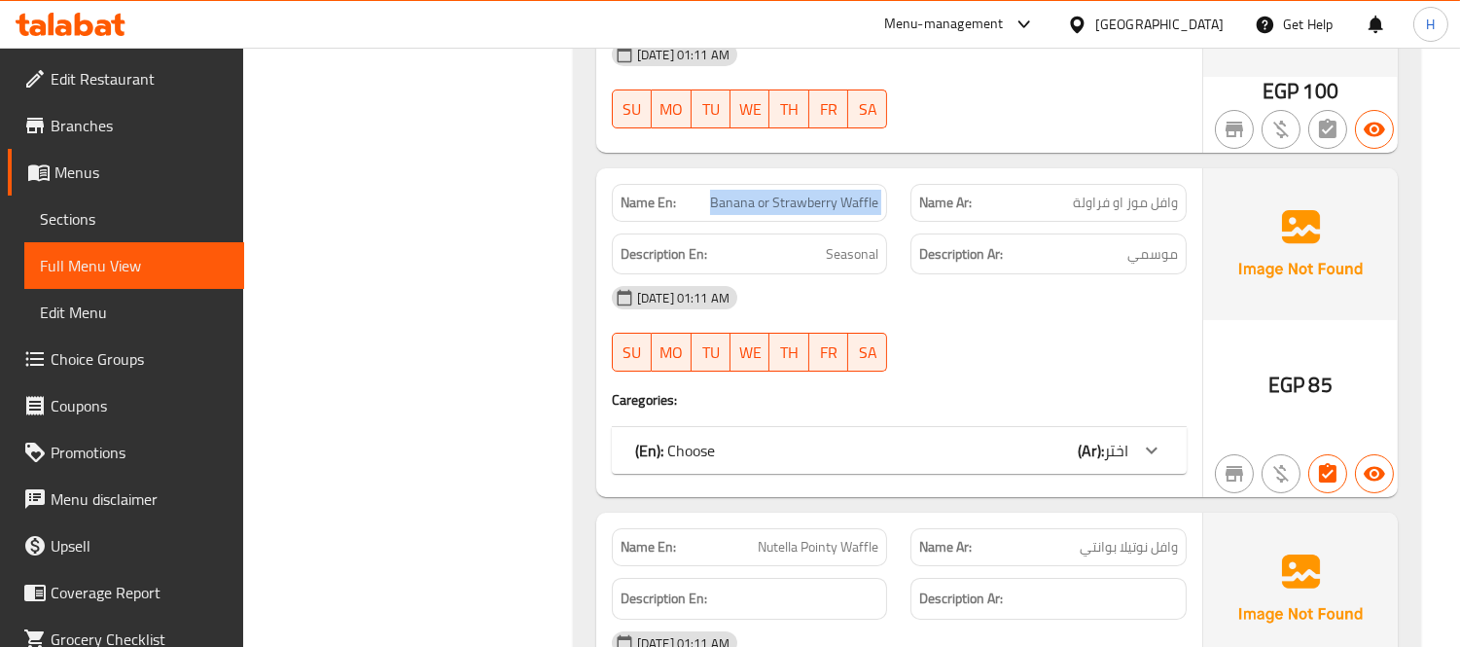
click at [875, 222] on div "Name En: Banana or Strawberry Waffle" at bounding box center [750, 203] width 276 height 38
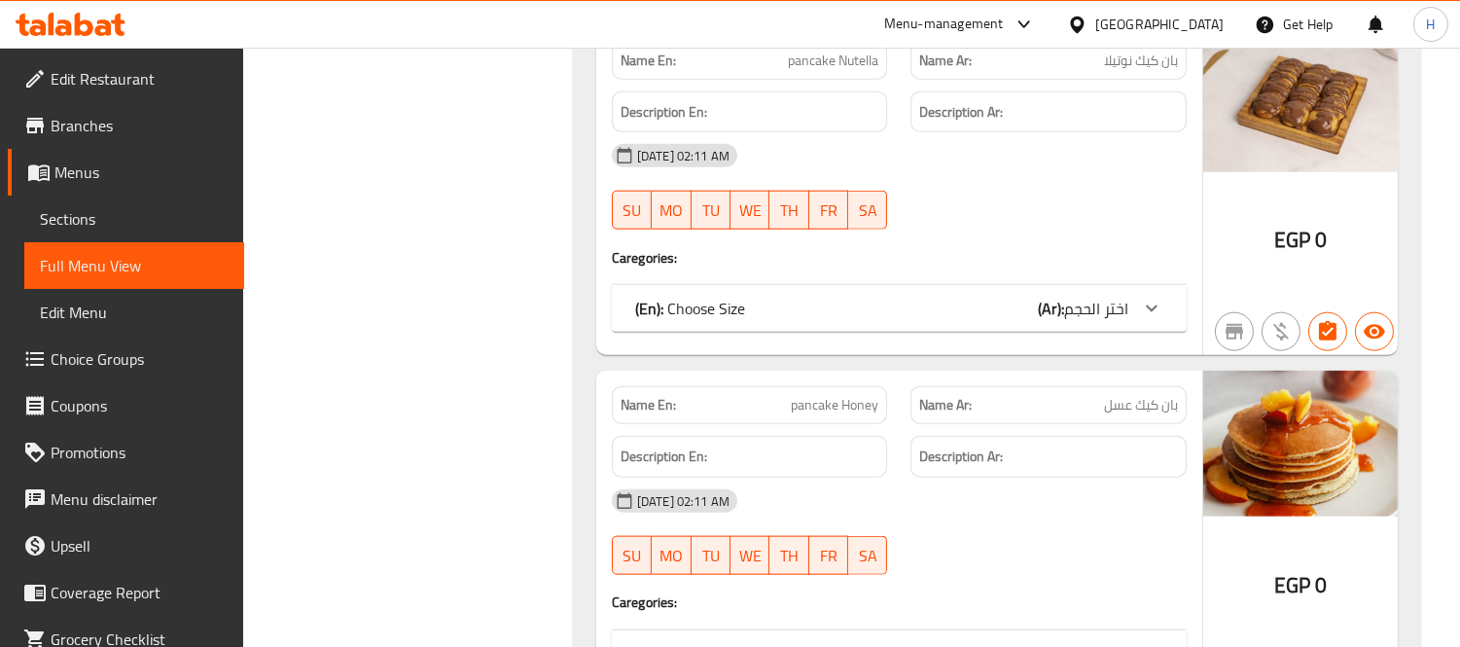
scroll to position [16952, 0]
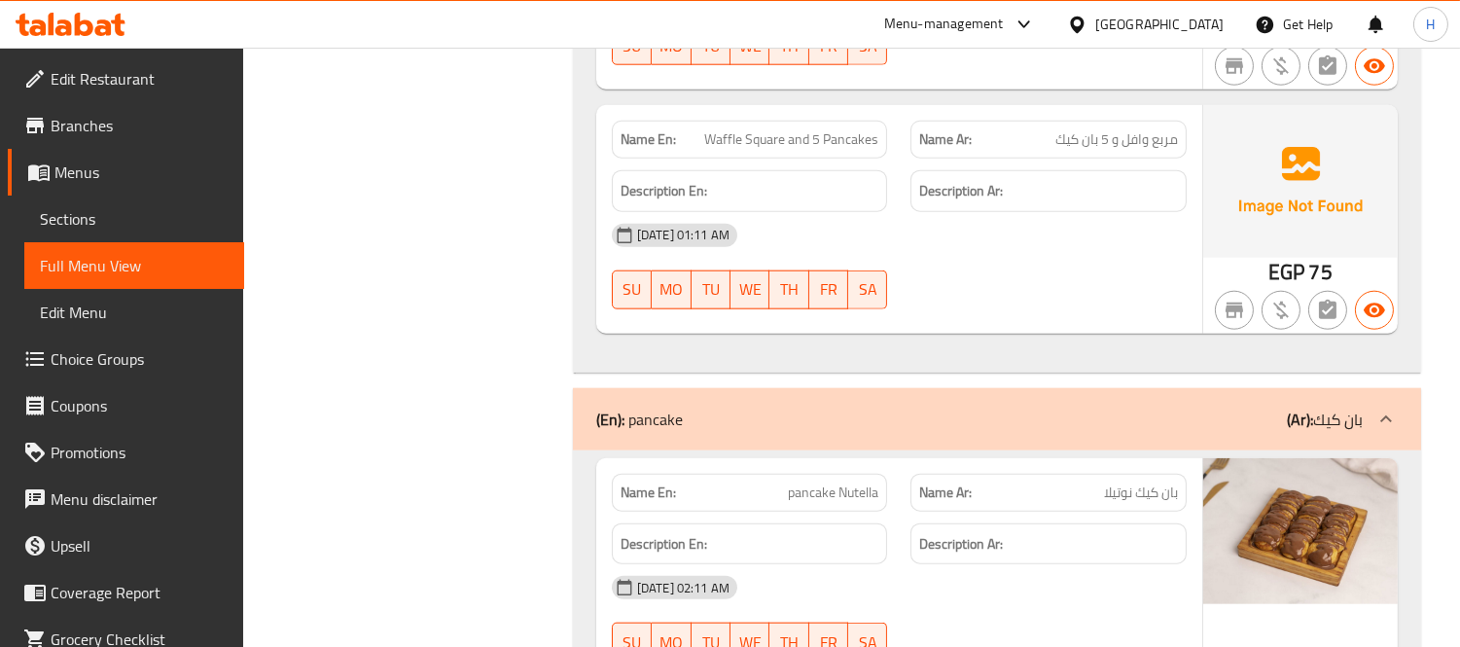
click at [769, 150] on span "Waffle Square and 5 Pancakes" at bounding box center [791, 139] width 174 height 20
click at [723, 147] on span "Waffle Square and 5 Pancakes" at bounding box center [791, 139] width 174 height 20
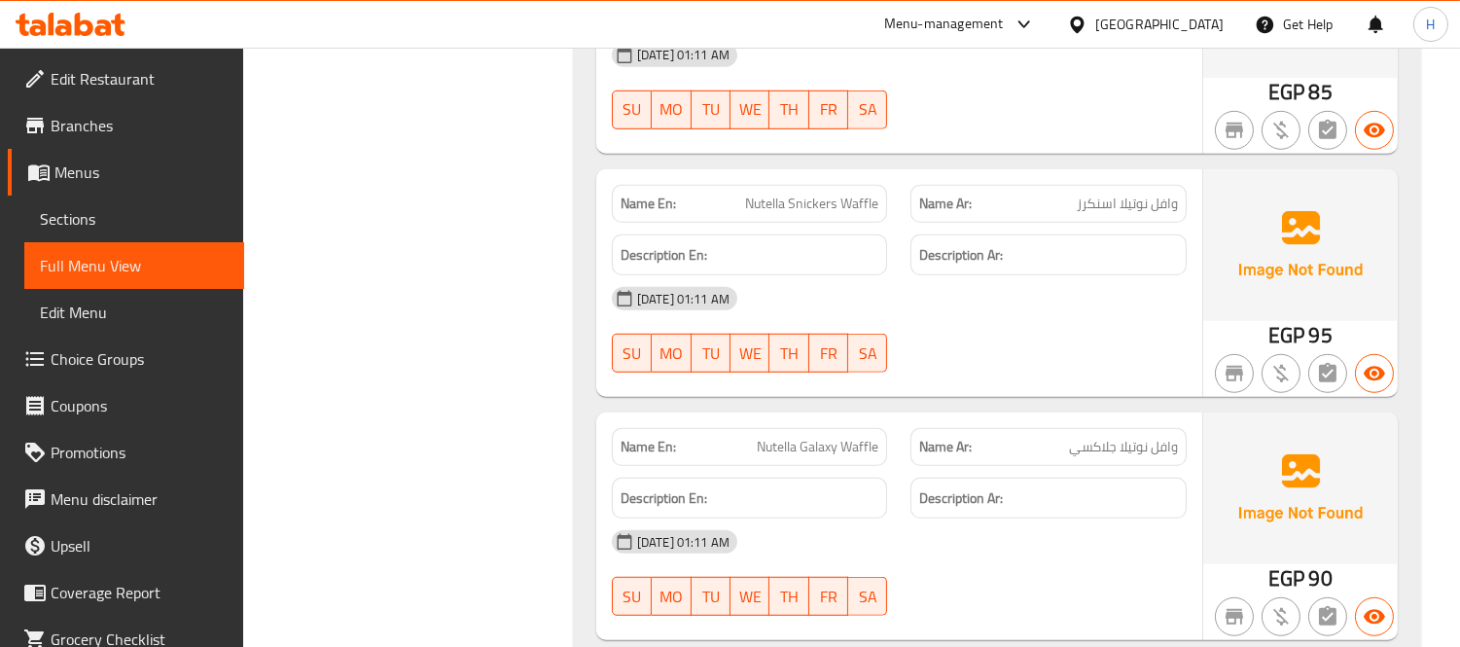
scroll to position [15655, 0]
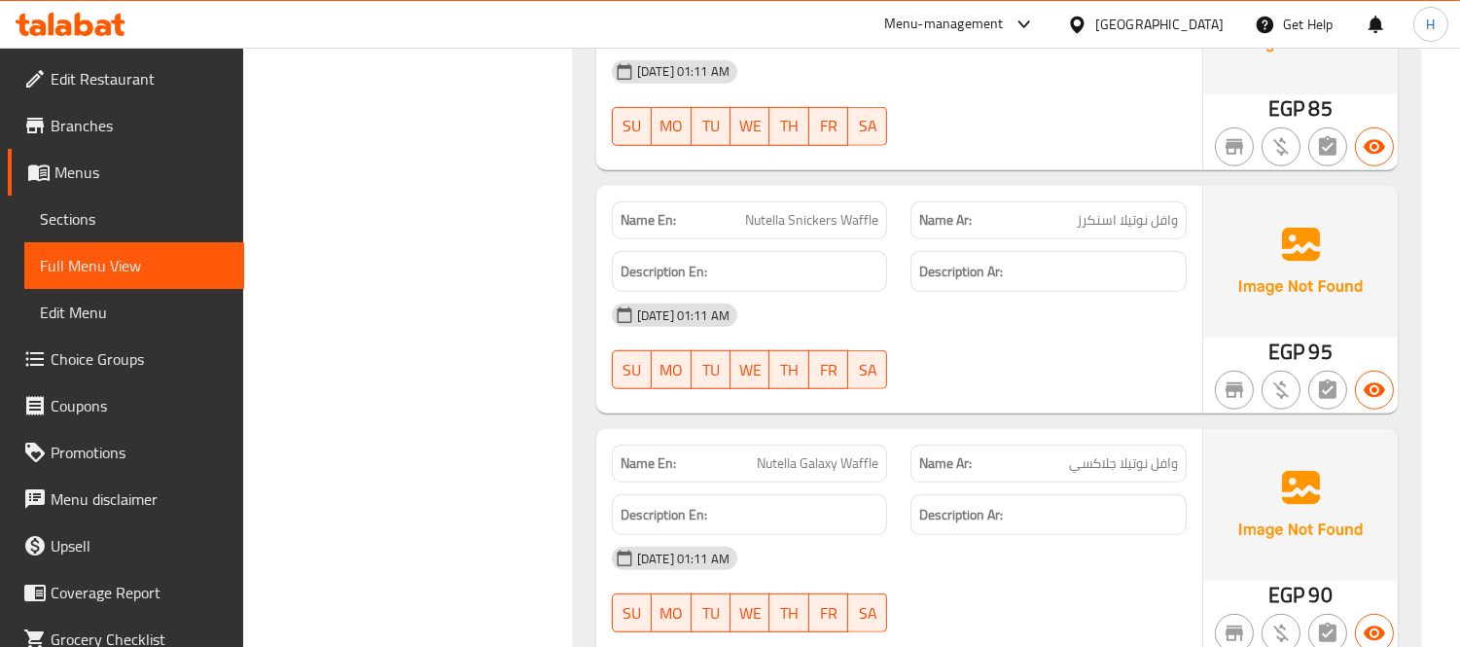
click at [837, 227] on span "Nutella Snickers Waffle" at bounding box center [811, 220] width 133 height 20
copy span "Nutella Snickers Waffle"
click at [896, 316] on div "[DATE] 01:11 AM" at bounding box center [899, 315] width 598 height 47
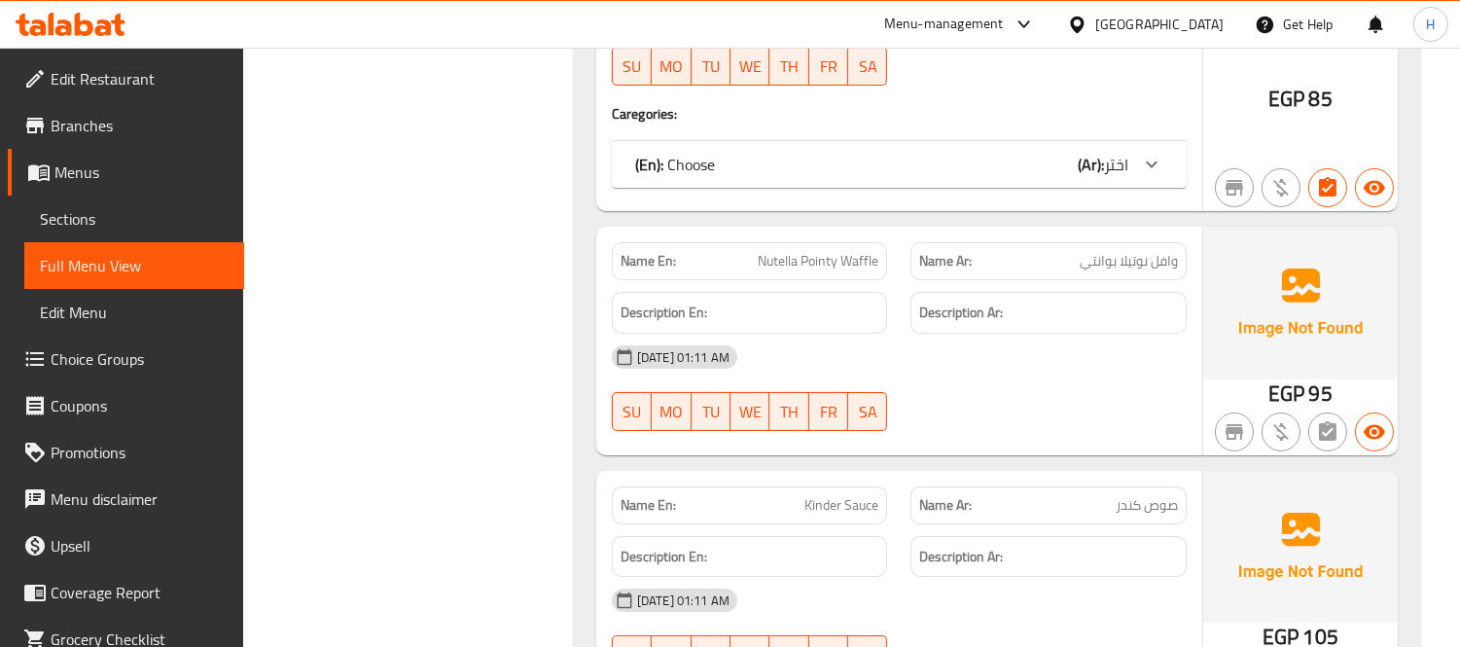
scroll to position [13602, 0]
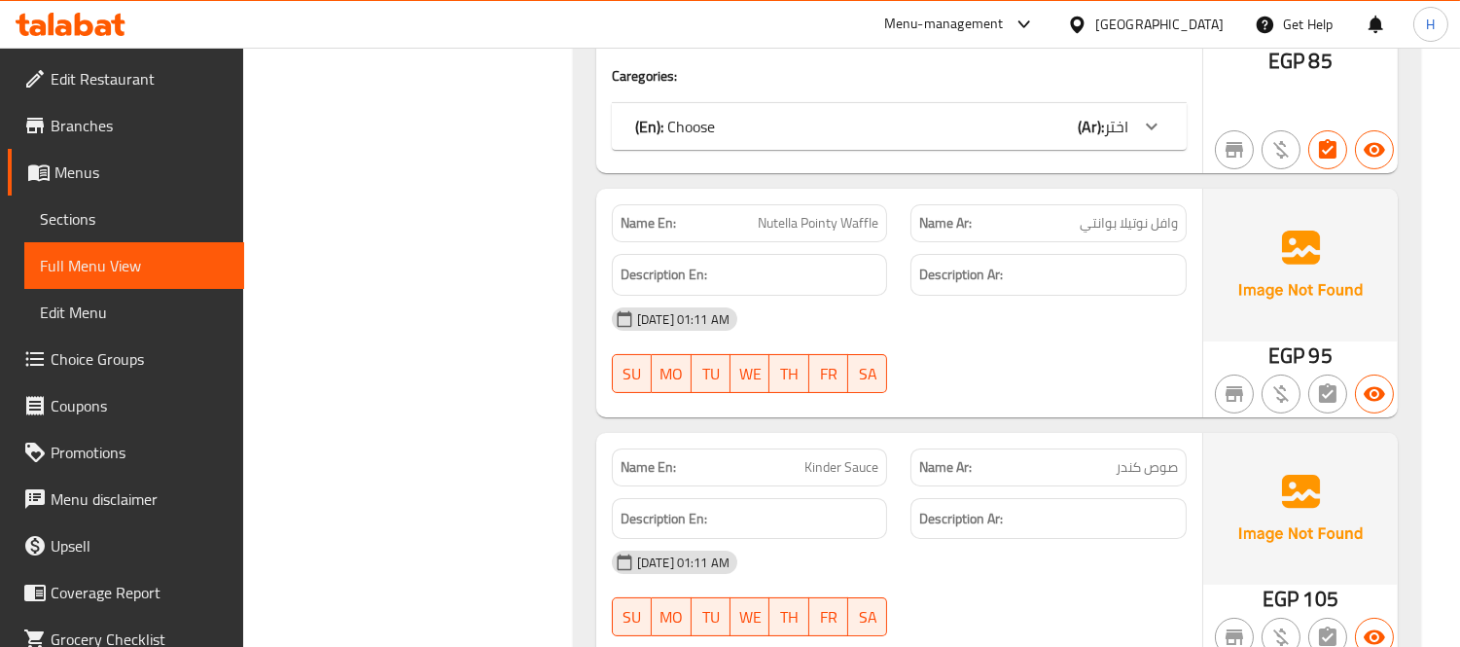
click at [786, 336] on div "[DATE] 01:11 AM" at bounding box center [899, 319] width 598 height 47
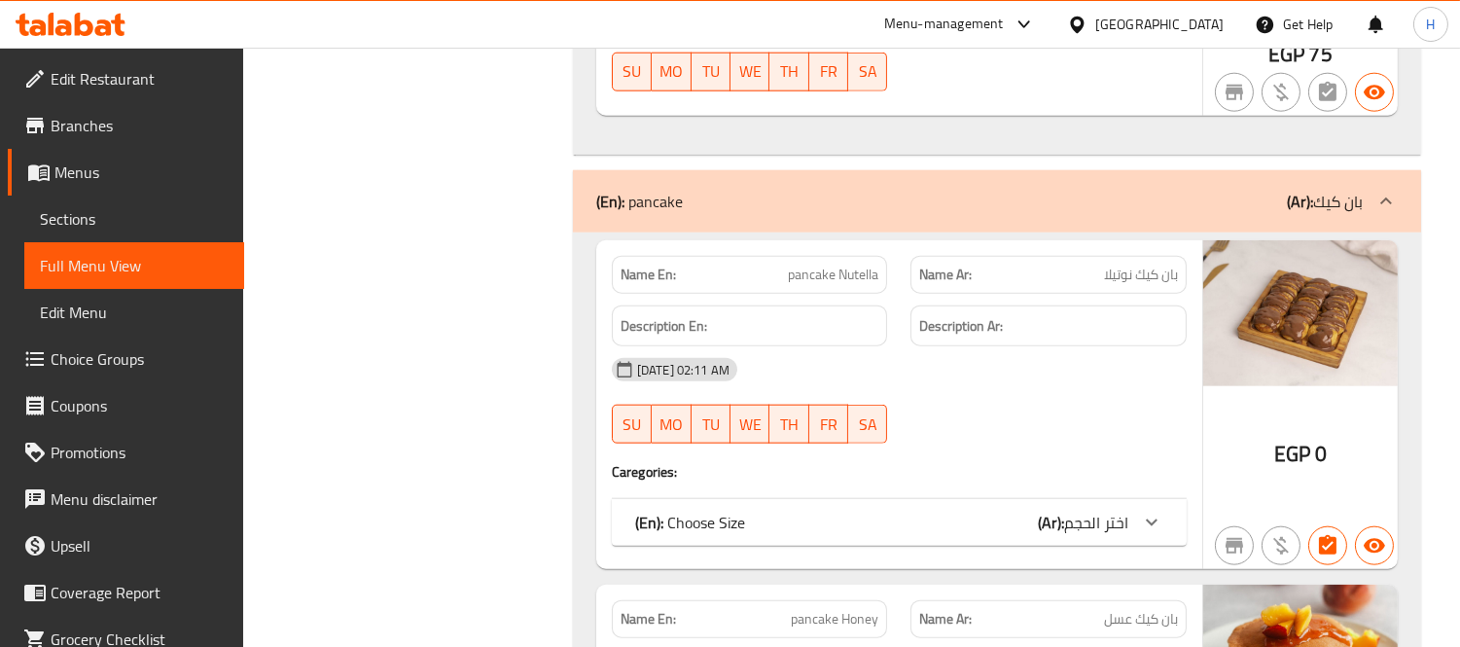
scroll to position [17060, 0]
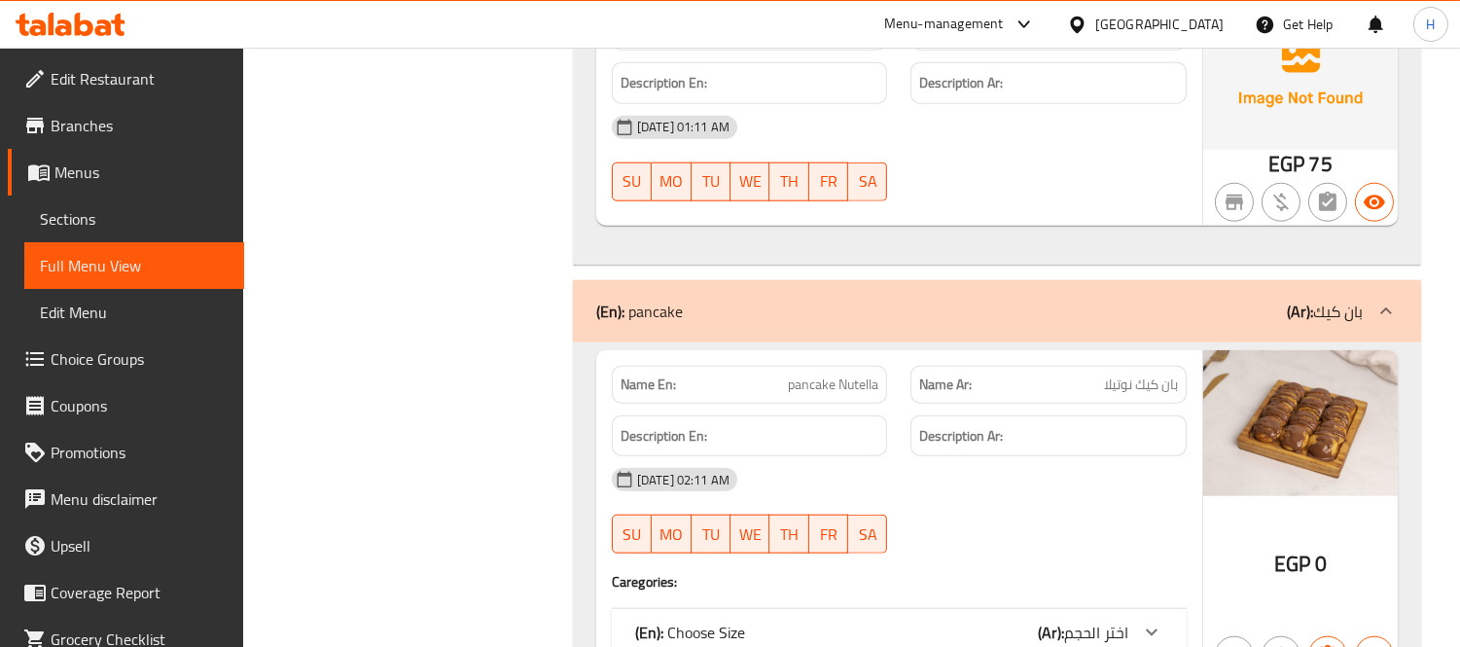
click at [834, 390] on span "pancake Nutella" at bounding box center [833, 384] width 90 height 20
copy span "pancake Nutella"
click at [892, 421] on div "Description En:" at bounding box center [750, 436] width 300 height 65
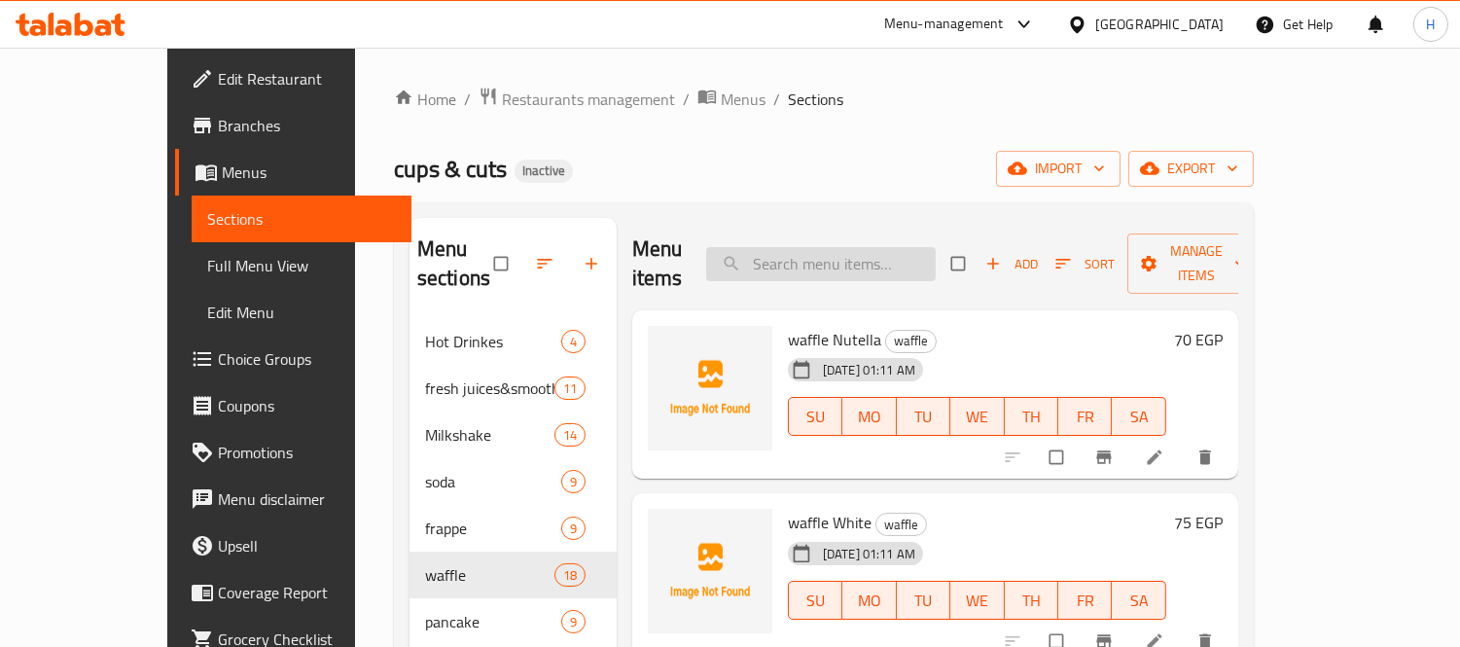
click at [814, 247] on input "search" at bounding box center [821, 264] width 230 height 34
paste input "Nutella Snickers Waffle"
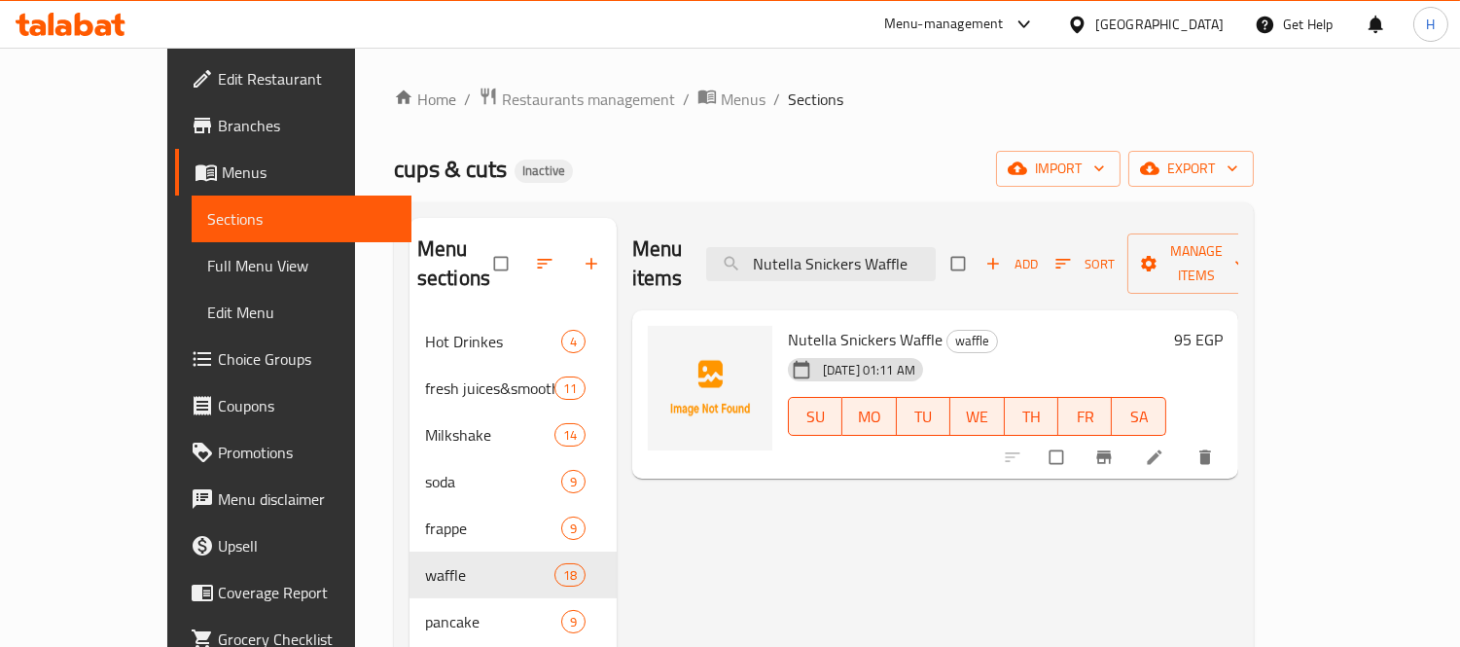
type input "Nutella Snickers Waffle"
click at [1184, 442] on li at bounding box center [1156, 457] width 54 height 31
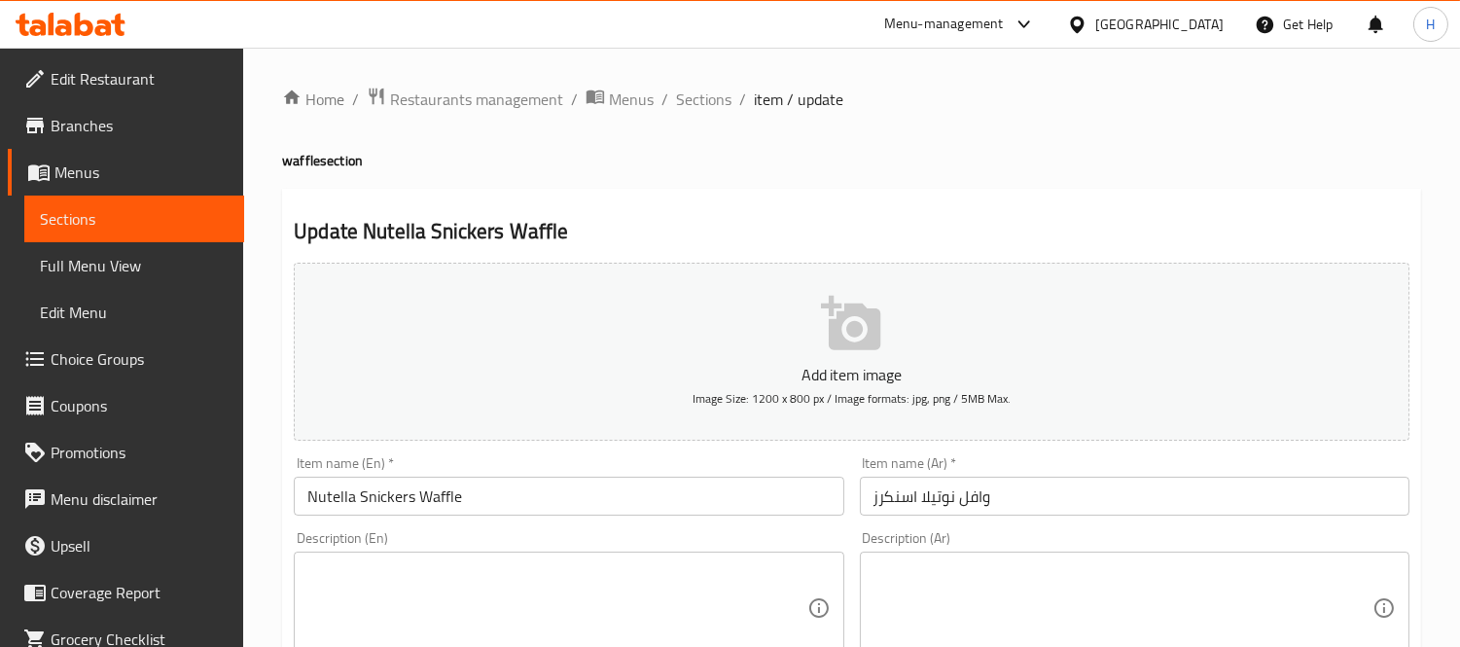
scroll to position [108, 0]
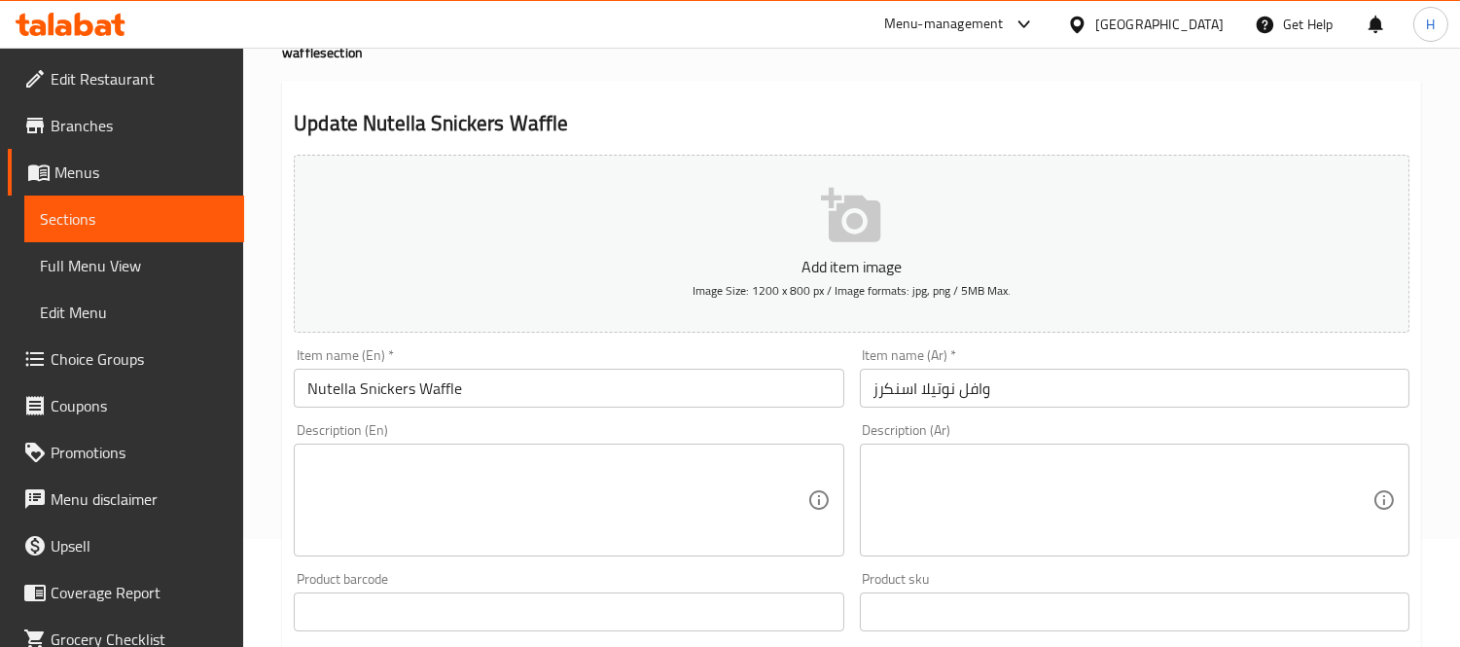
click at [896, 391] on input "وافل نوتيلا اسنكرز" at bounding box center [1135, 388] width 550 height 39
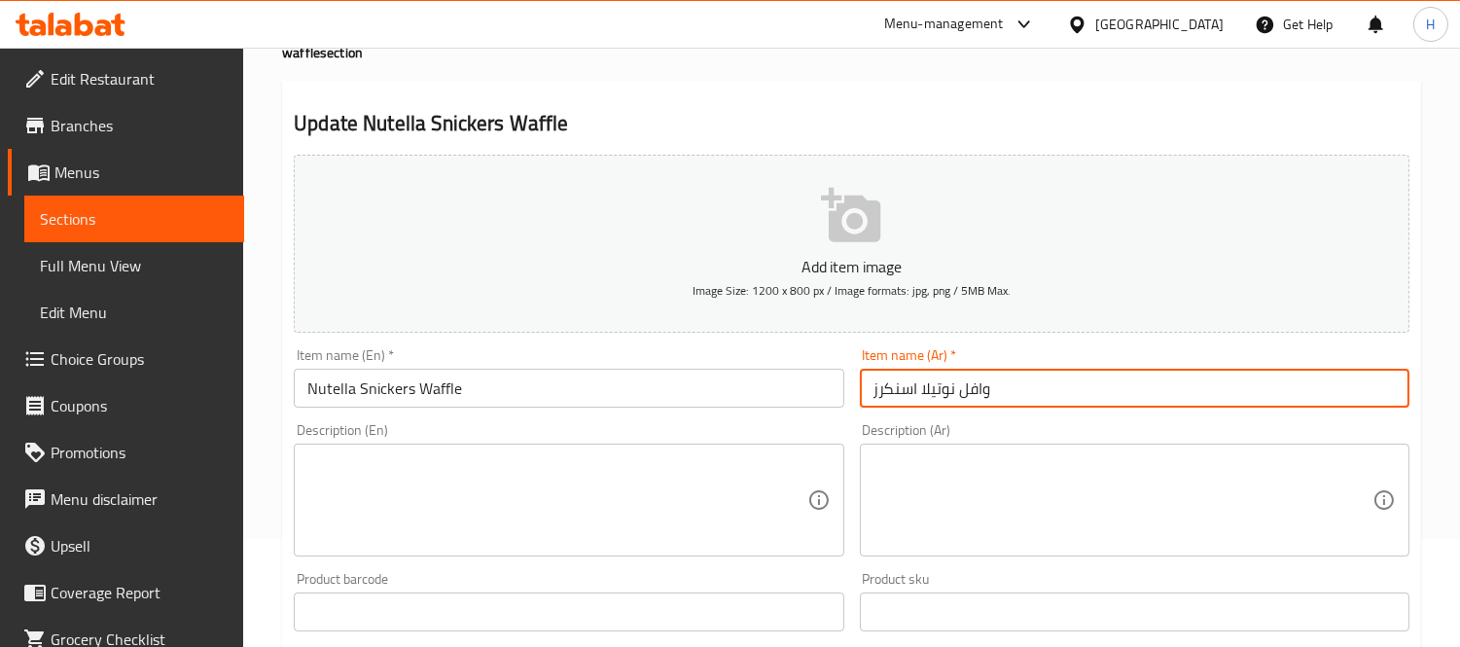
click at [896, 391] on input "وافل نوتيلا اسنكرز" at bounding box center [1135, 388] width 550 height 39
click at [929, 423] on div "Description (Ar) Description (Ar)" at bounding box center [1135, 489] width 550 height 133
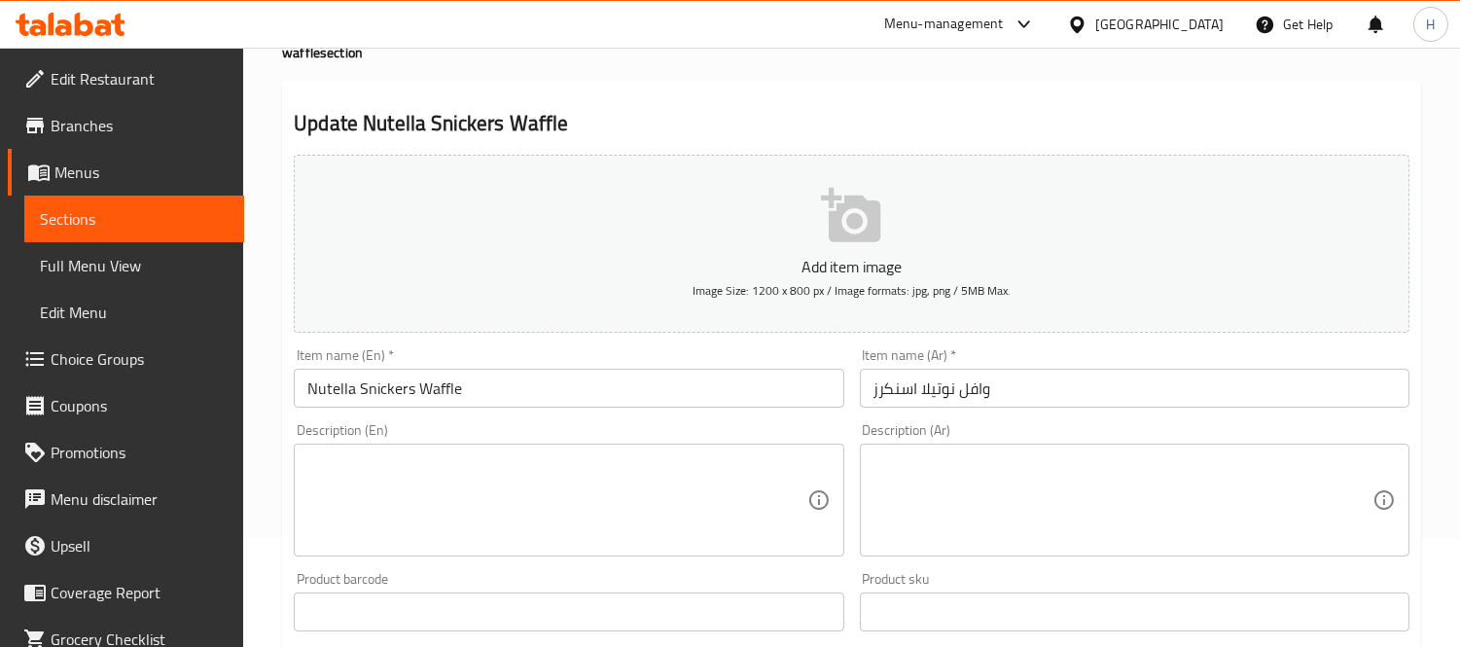
click at [901, 377] on input "وافل نوتيلا اسنكرز" at bounding box center [1135, 388] width 550 height 39
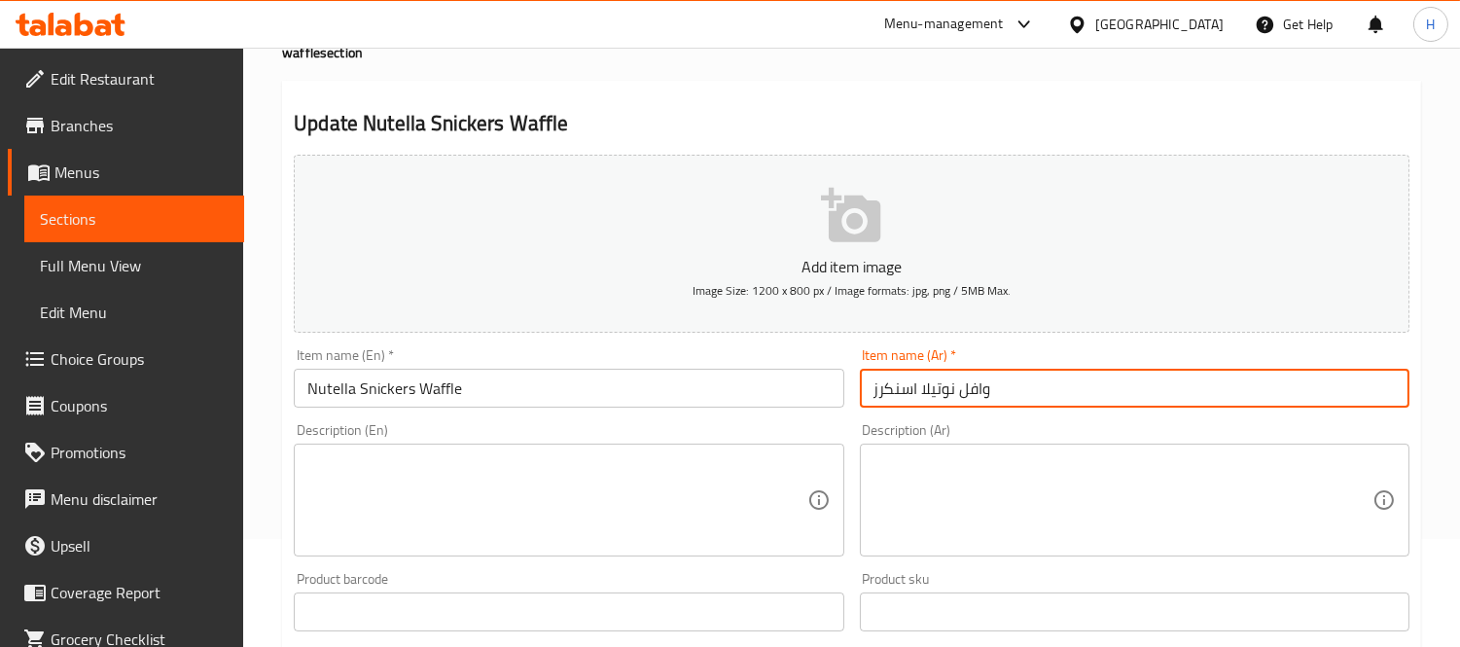
click at [901, 377] on input "وافل نوتيلا اسنكرز" at bounding box center [1135, 388] width 550 height 39
click at [391, 386] on input "Nutella Snickers Waffle" at bounding box center [569, 388] width 550 height 39
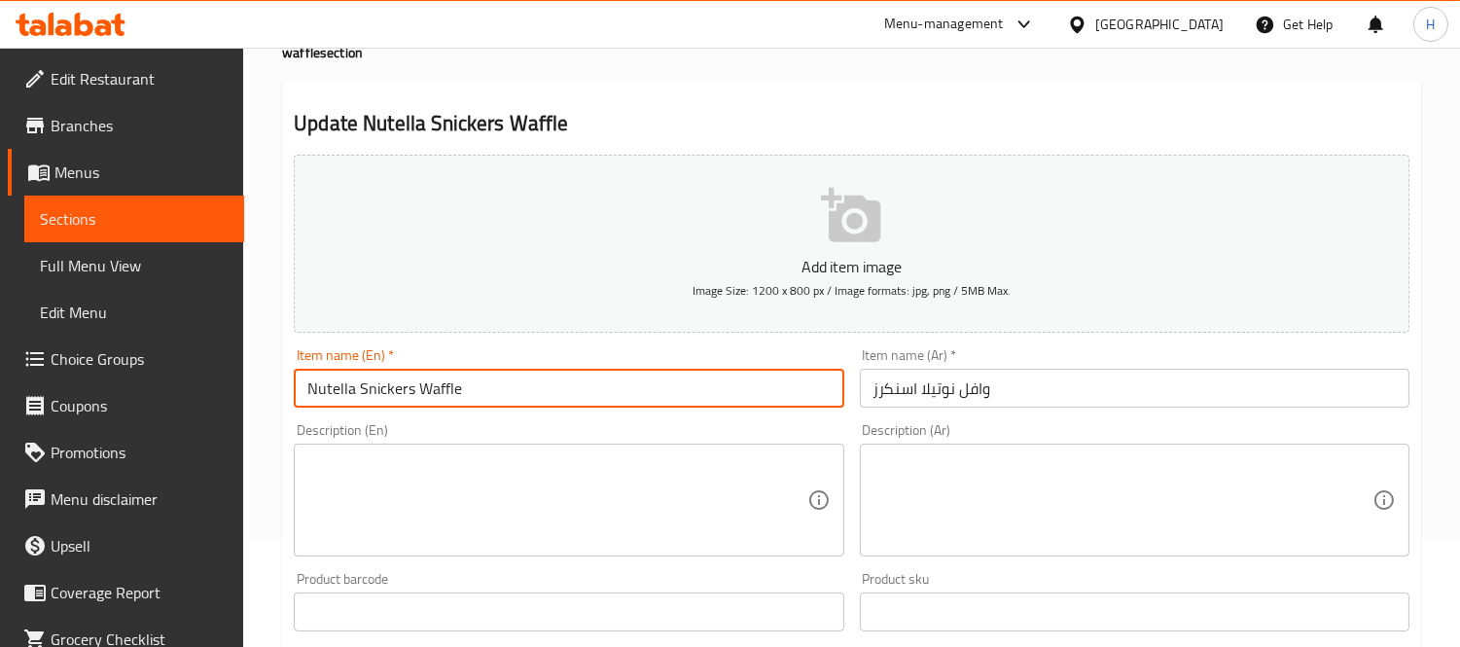
click at [391, 386] on input "Nutella Snickers Waffle" at bounding box center [569, 388] width 550 height 39
click at [896, 377] on input "وافل نوتيلا اسنكرز" at bounding box center [1135, 388] width 550 height 39
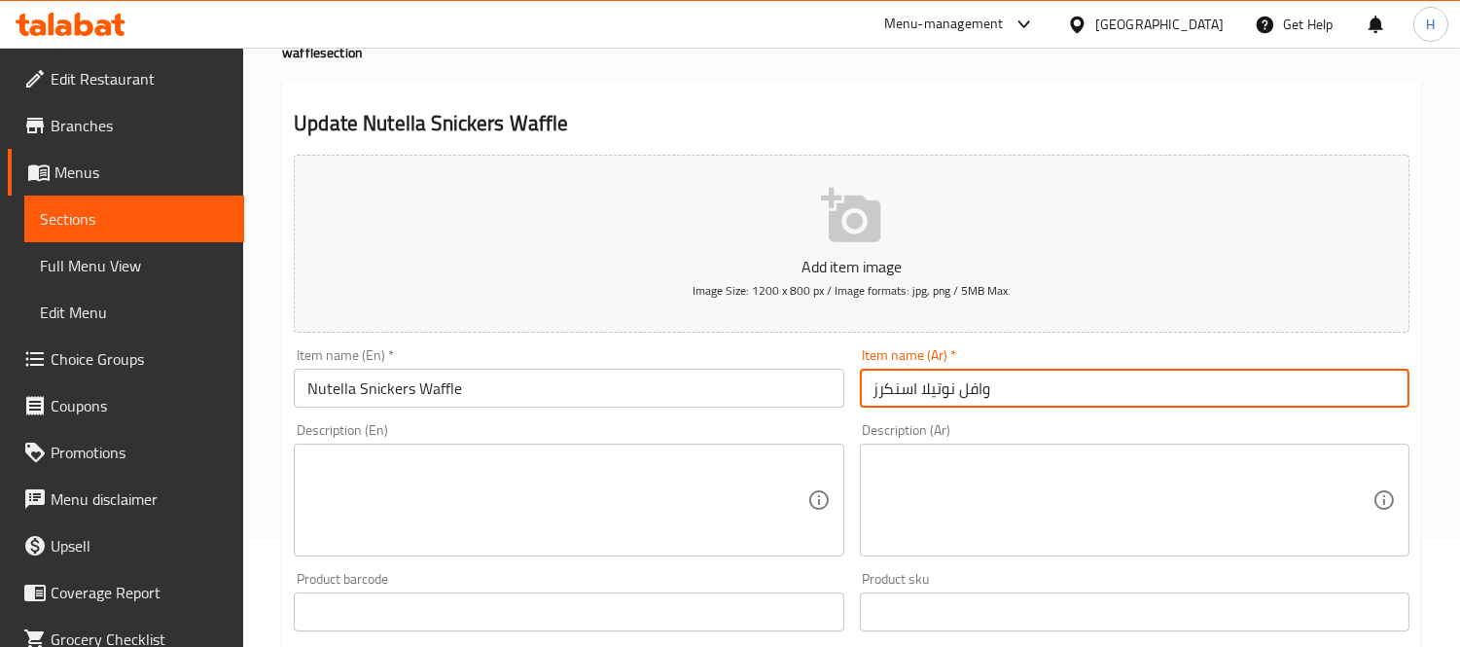
click at [896, 377] on input "وافل نوتيلا اسنكرز" at bounding box center [1135, 388] width 550 height 39
paste input "ني"
type input "وافل نوتيلا سنيكرز"
click at [762, 386] on input "Nutella Snickers Waffle" at bounding box center [569, 388] width 550 height 39
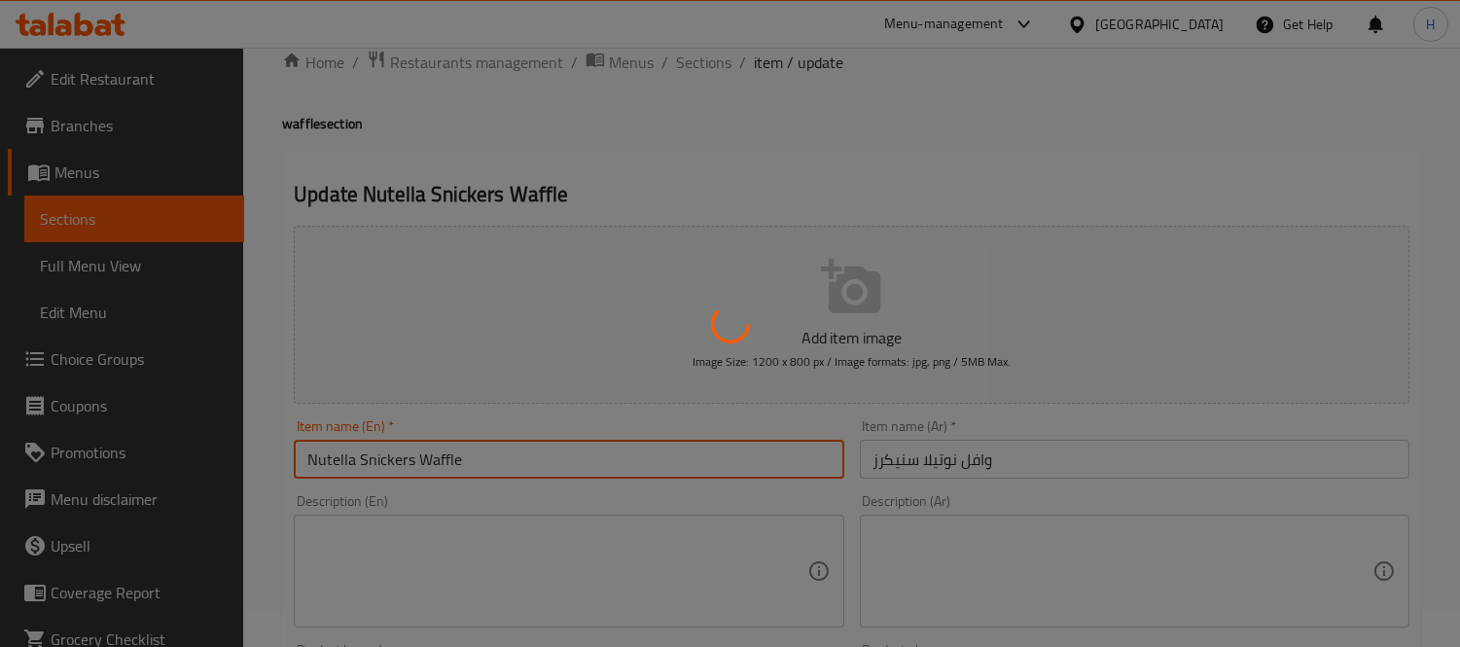
scroll to position [0, 0]
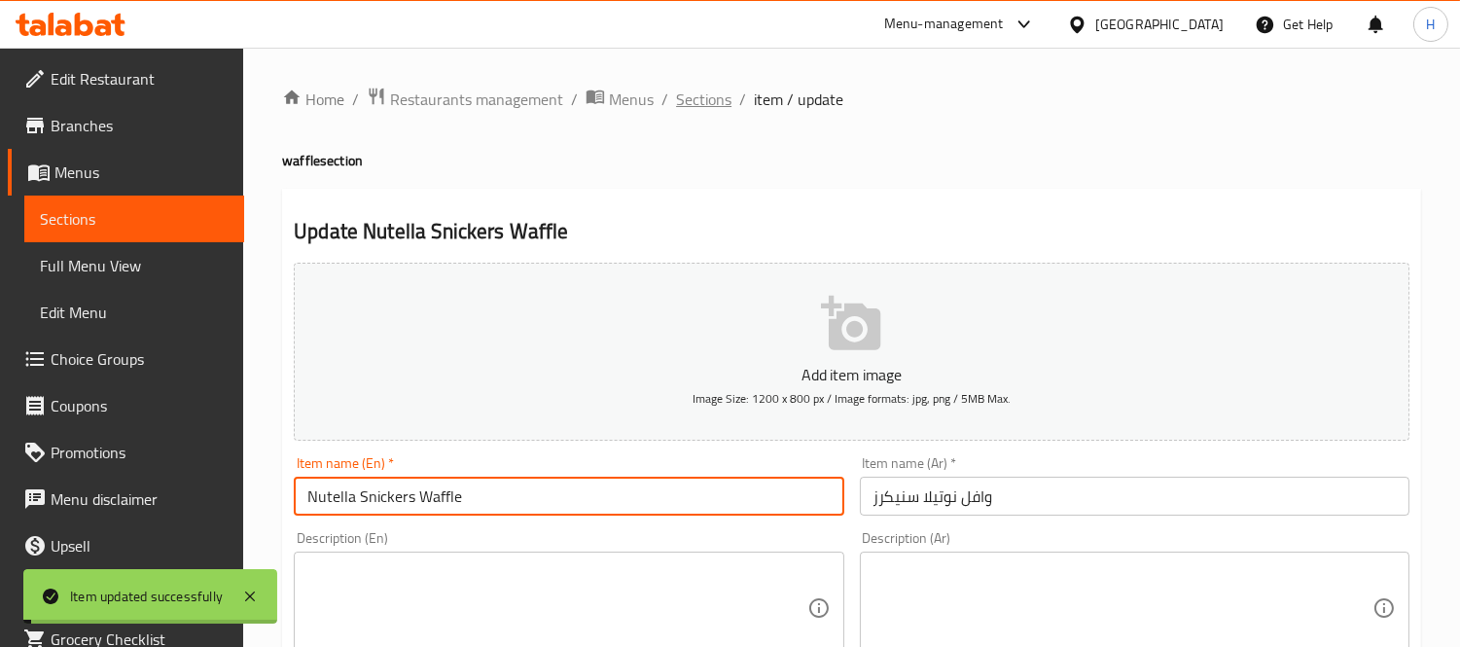
click at [708, 95] on span "Sections" at bounding box center [703, 99] width 55 height 23
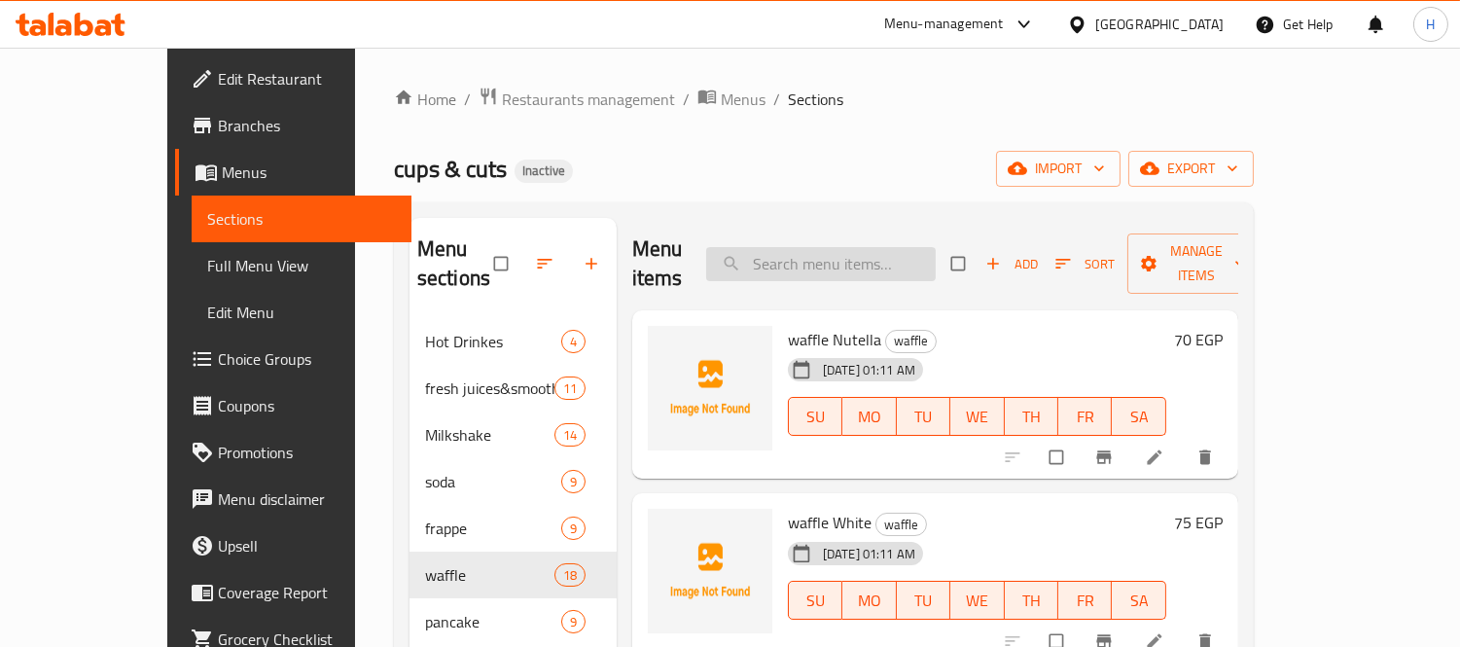
click at [850, 247] on input "search" at bounding box center [821, 264] width 230 height 34
paste input "Ice Mocha"
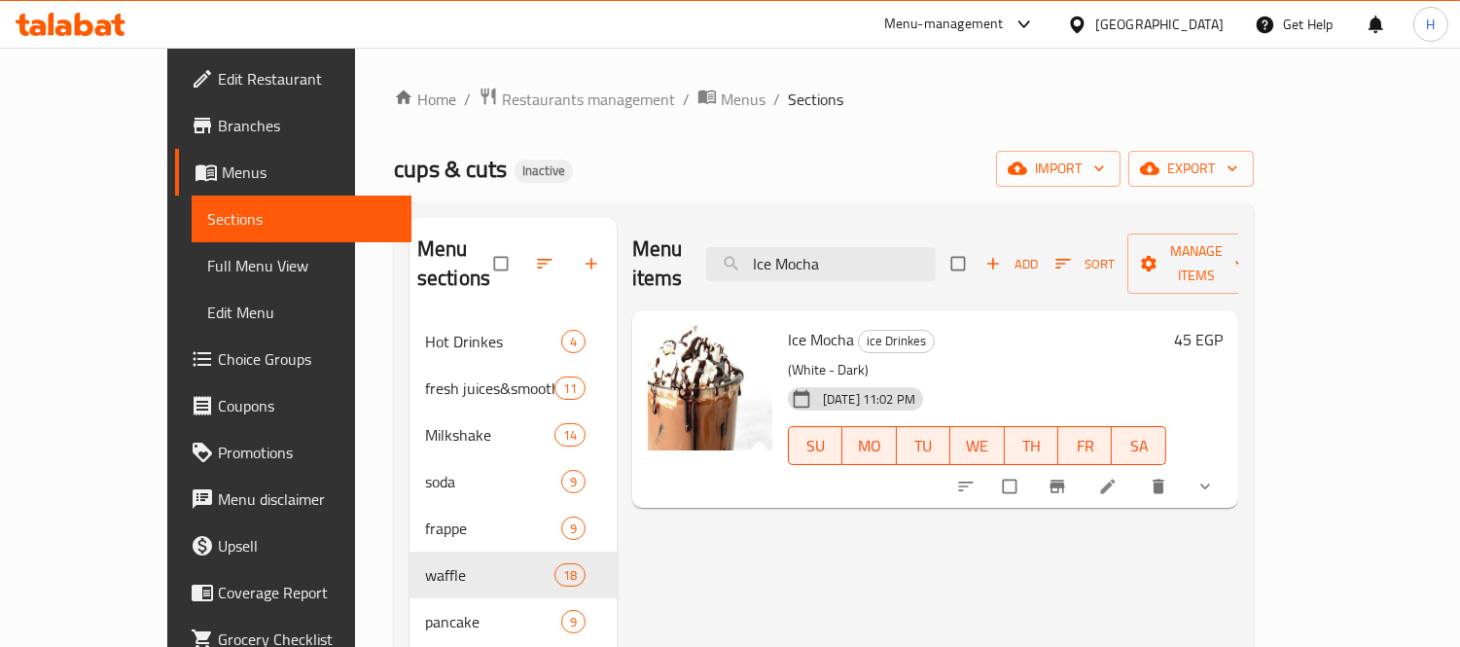
type input "Ice Mocha"
click at [1117, 477] on icon at bounding box center [1107, 486] width 19 height 19
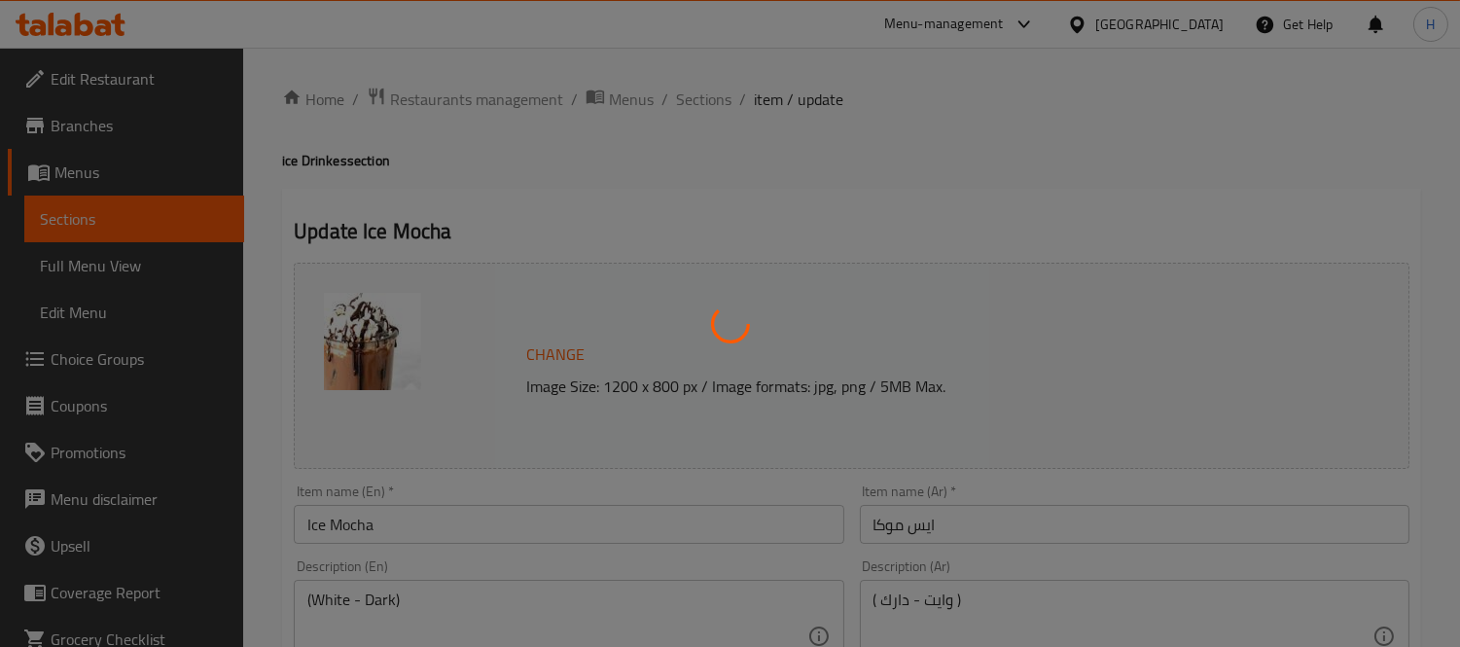
type input "اختر النوع"
type input "1"
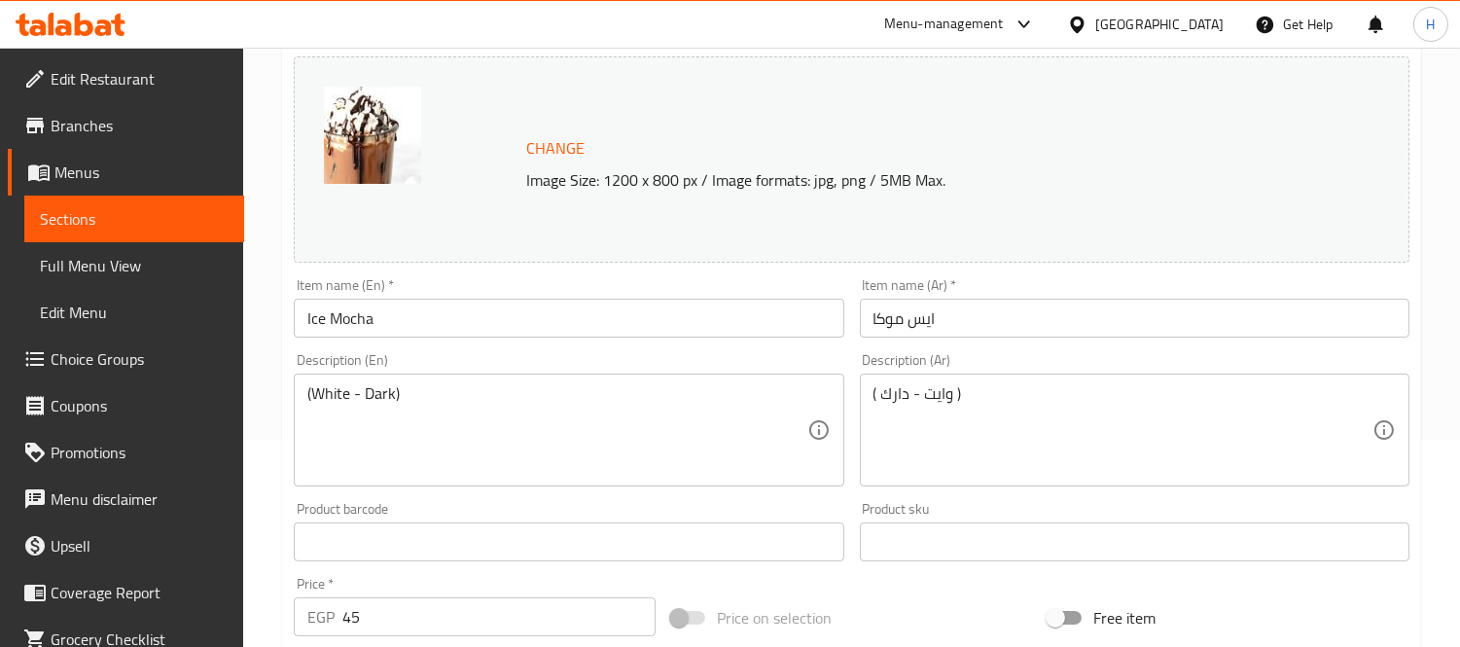
scroll to position [216, 0]
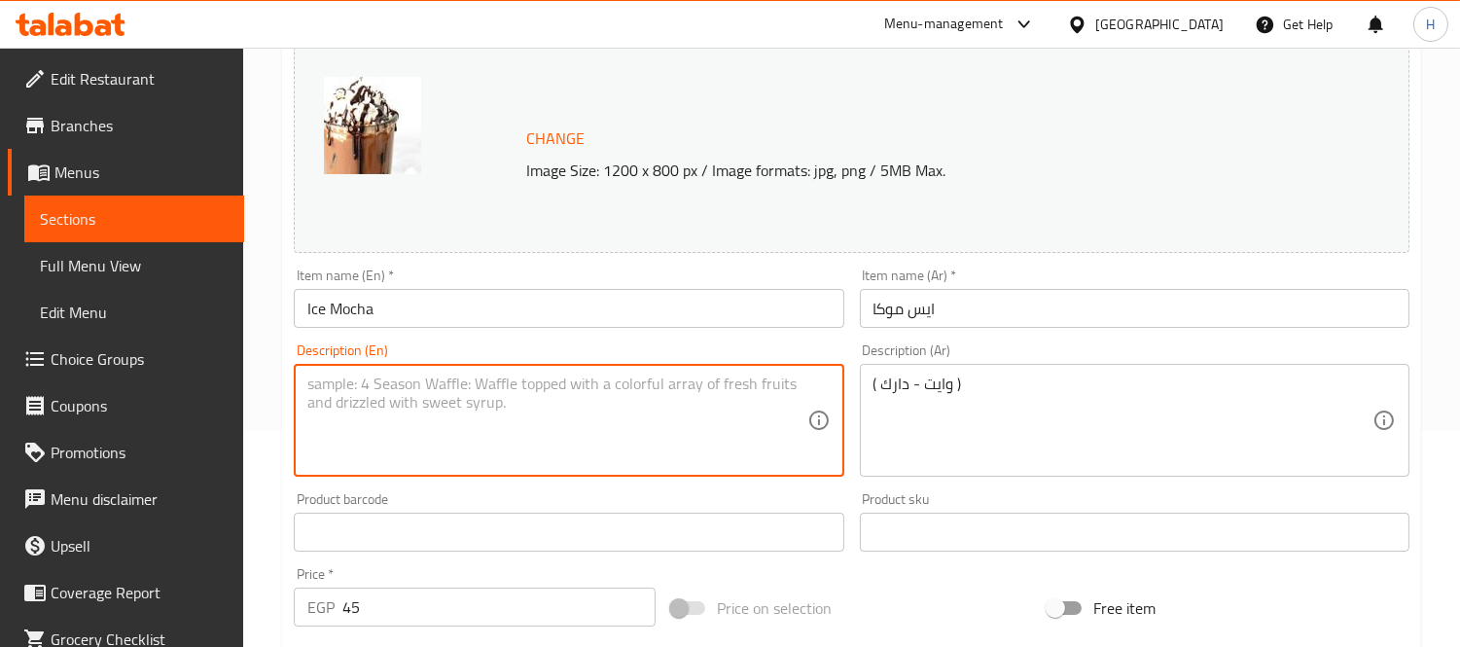
click at [464, 313] on input "Ice Mocha" at bounding box center [569, 308] width 550 height 39
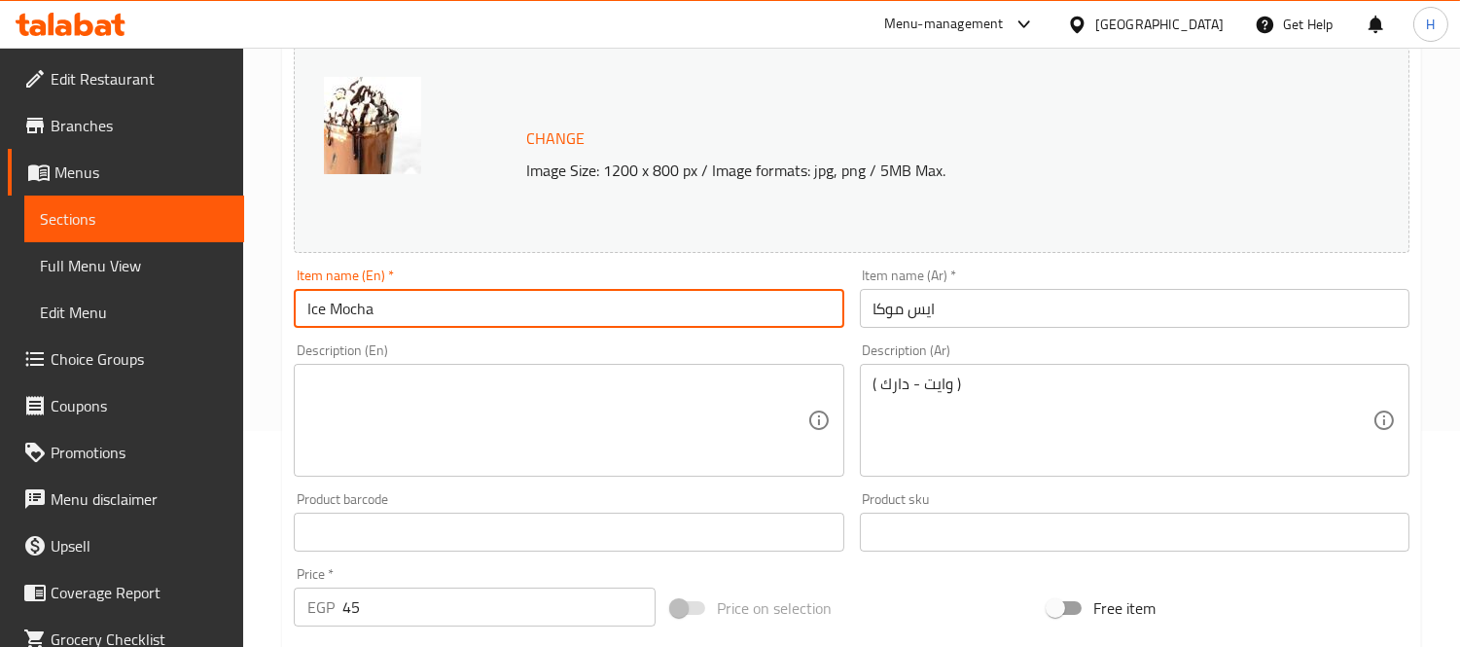
paste input "(White - Dark)"
type input "Ice Mocha (White - Dark)"
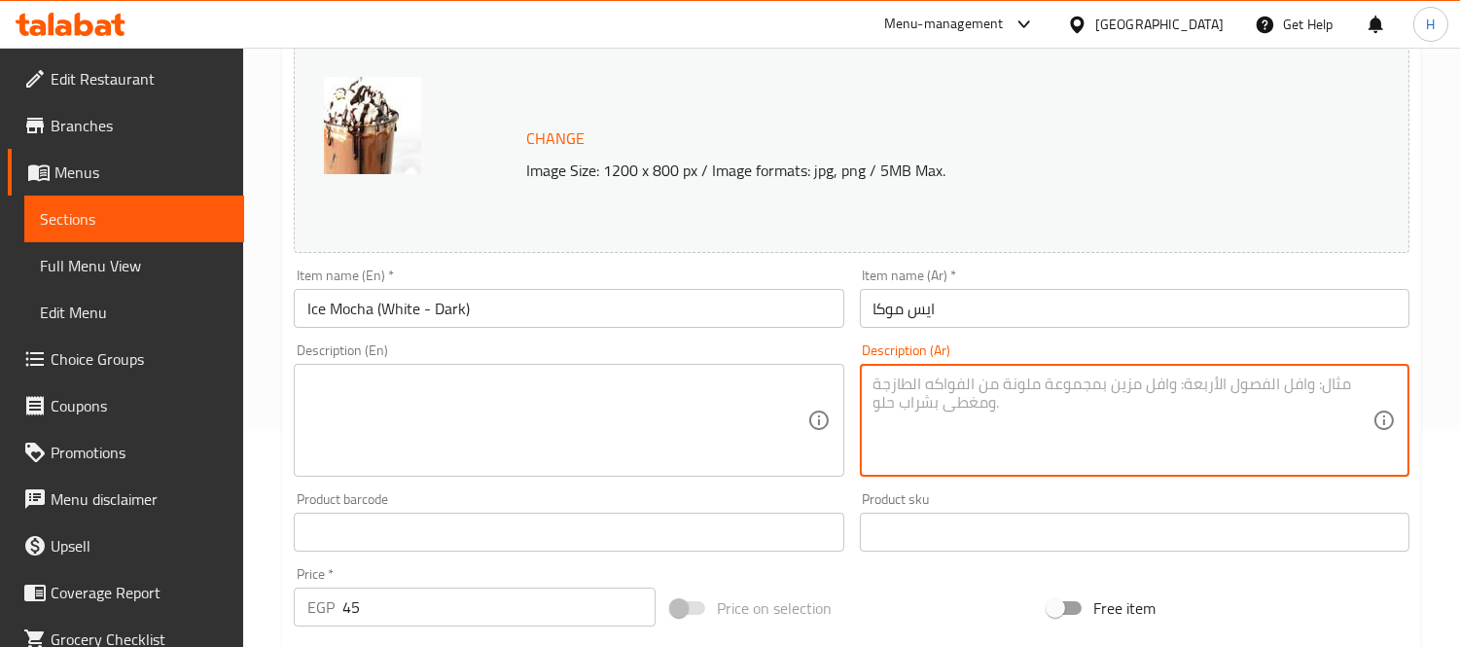
click at [1008, 317] on input "ايس موكا" at bounding box center [1135, 308] width 550 height 39
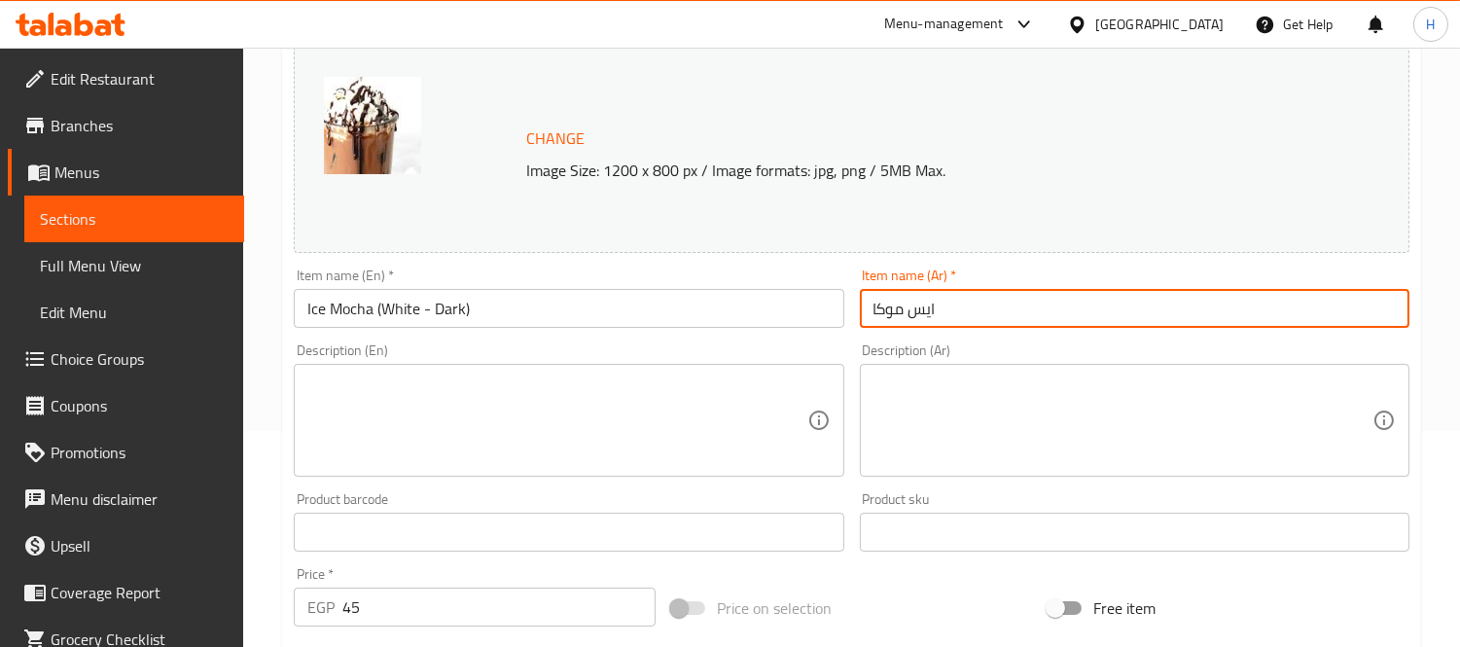
paste input "( وايت - دارك )"
type input "ايس موكا ( وايت - دارك )"
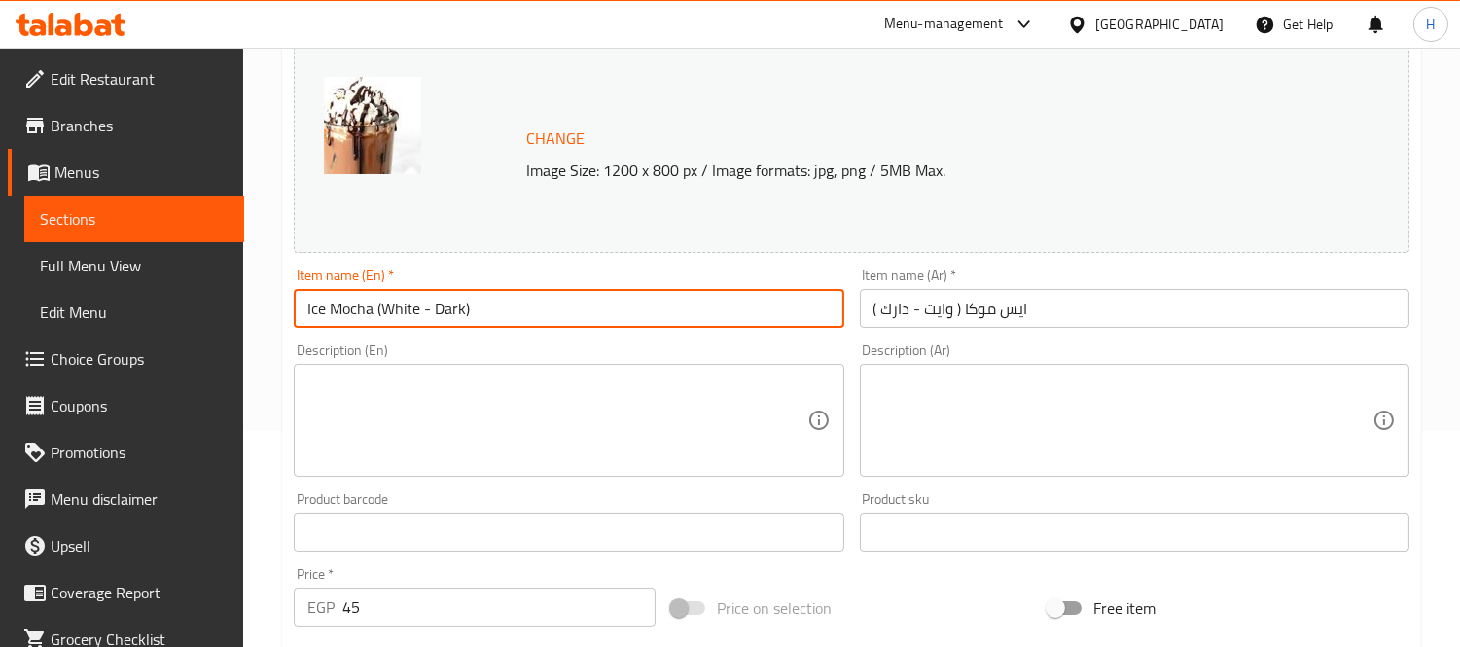
click at [685, 298] on input "Ice Mocha (White - Dark)" at bounding box center [569, 308] width 550 height 39
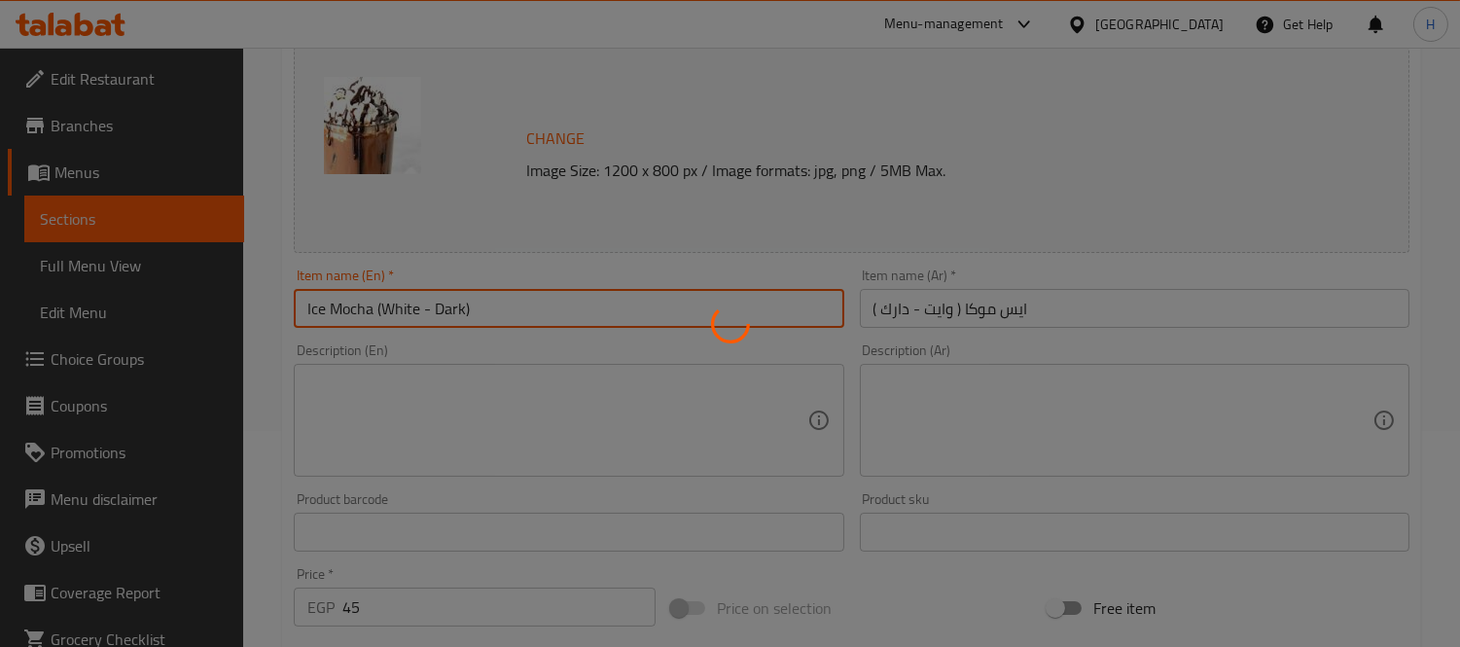
scroll to position [0, 0]
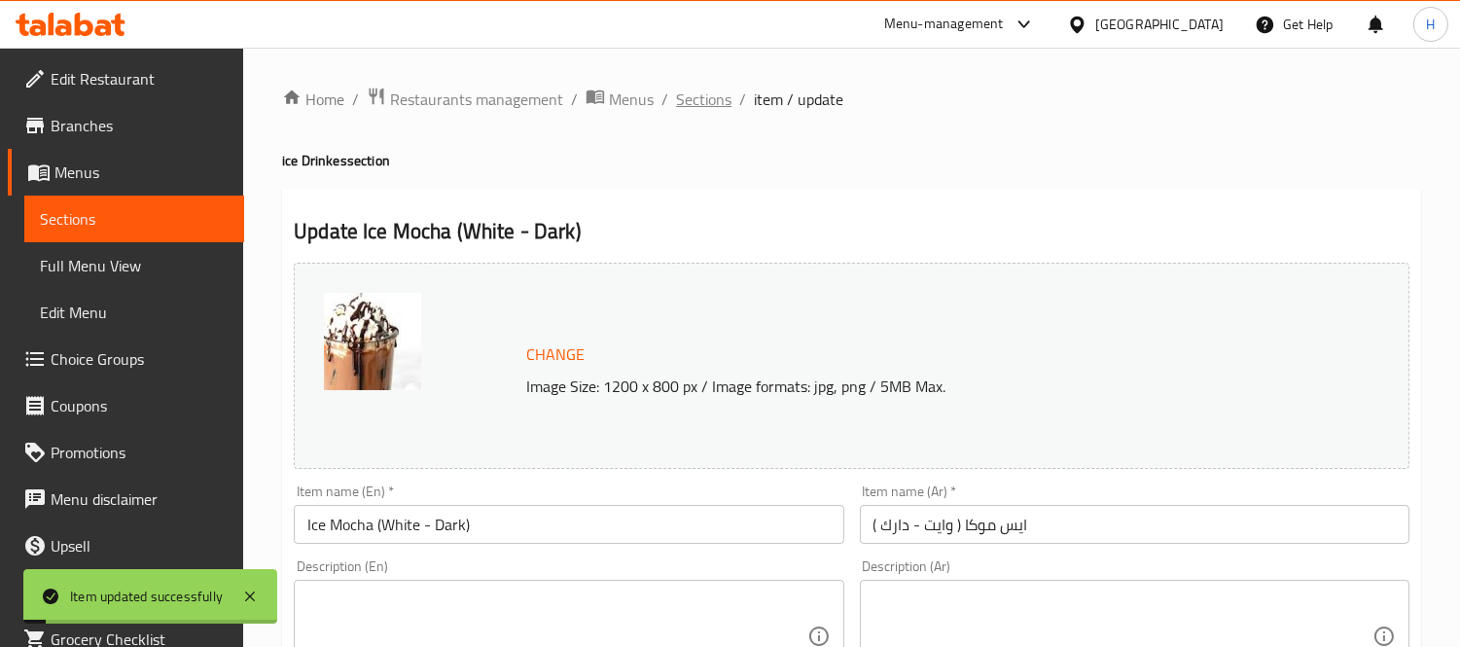
click at [689, 95] on span "Sections" at bounding box center [703, 99] width 55 height 23
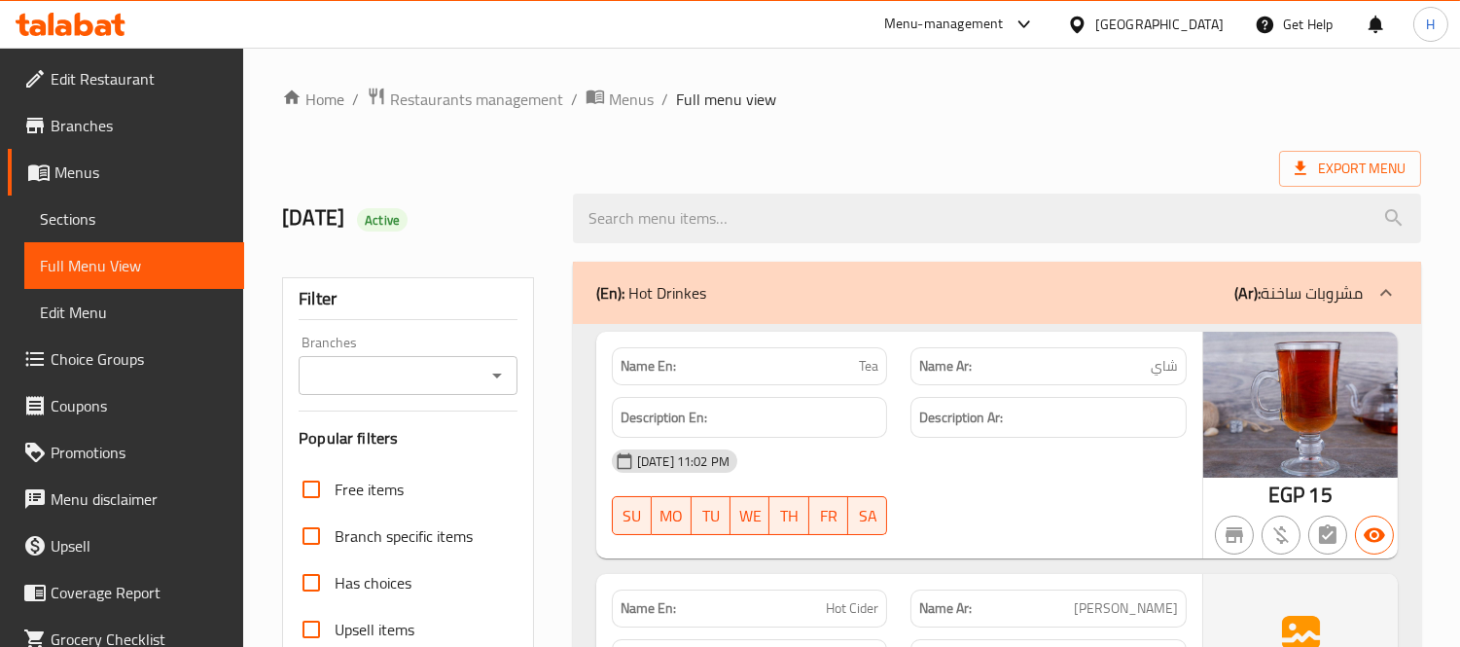
scroll to position [17147, 0]
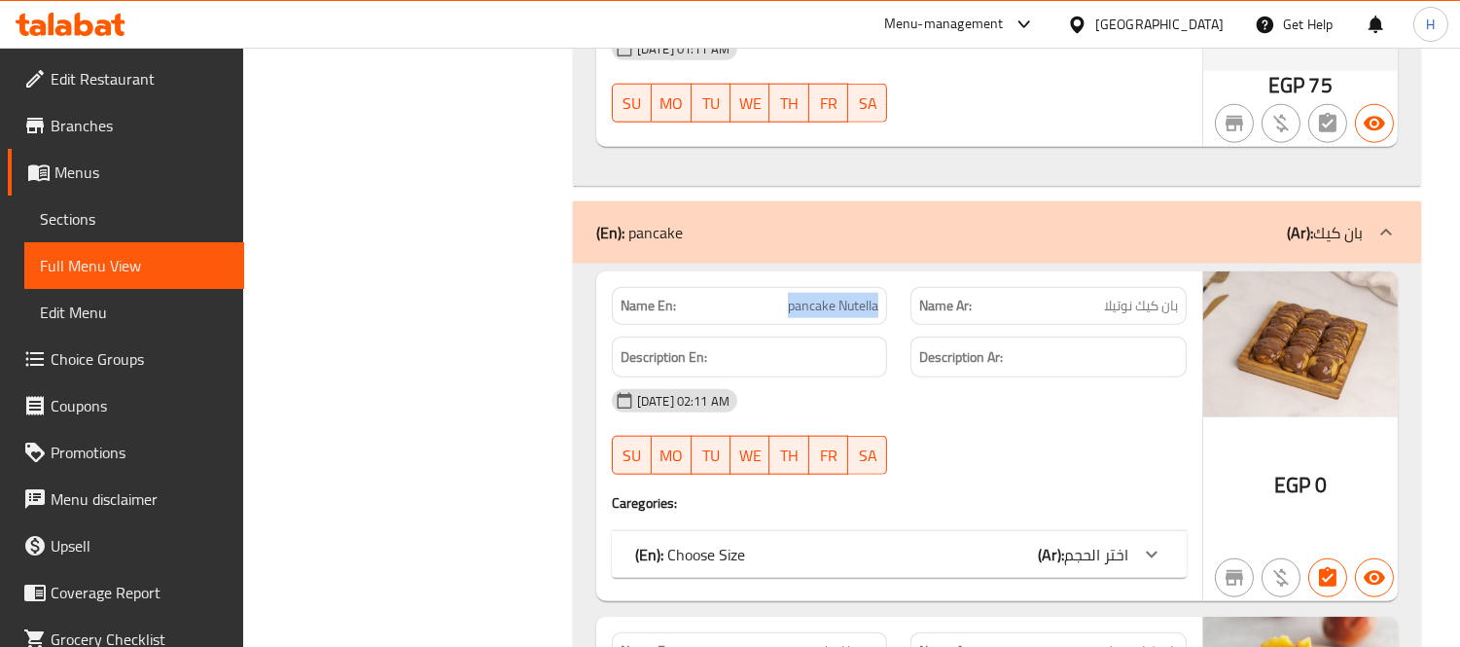
click at [910, 378] on div "Description Ar:" at bounding box center [1048, 358] width 276 height 42
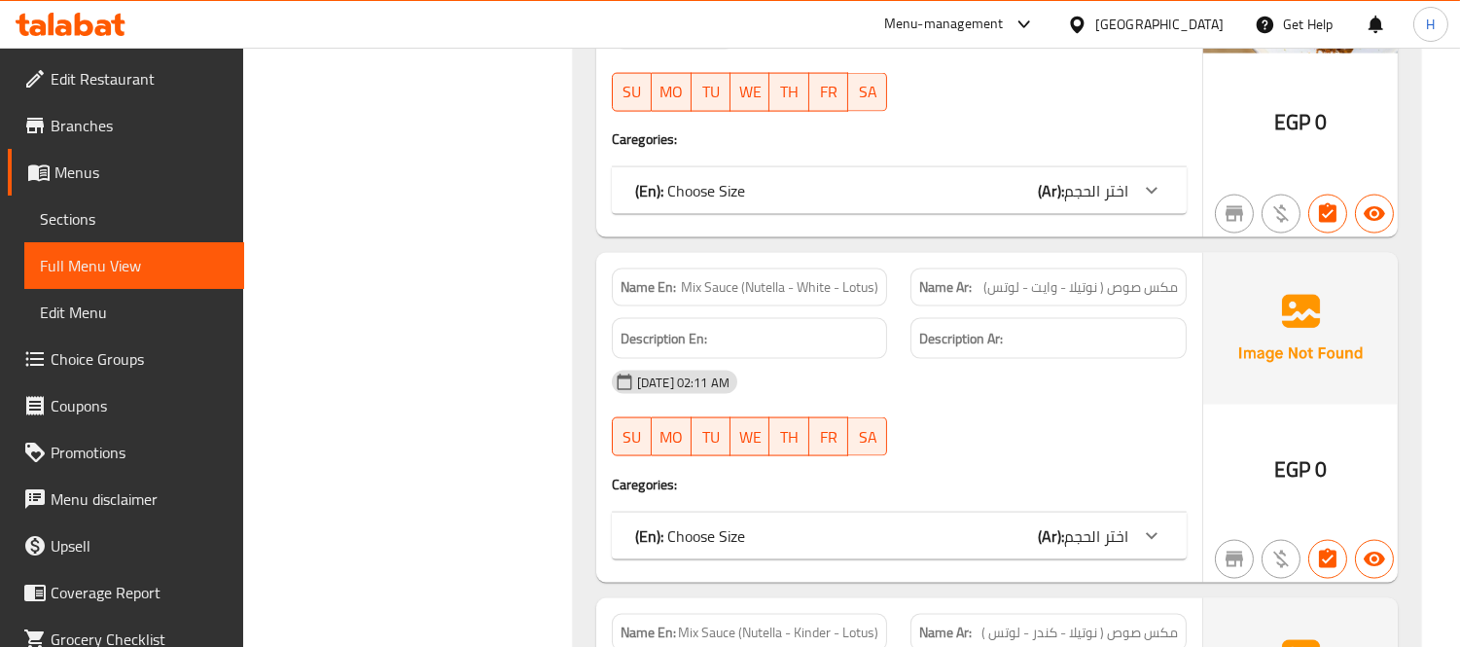
scroll to position [18551, 0]
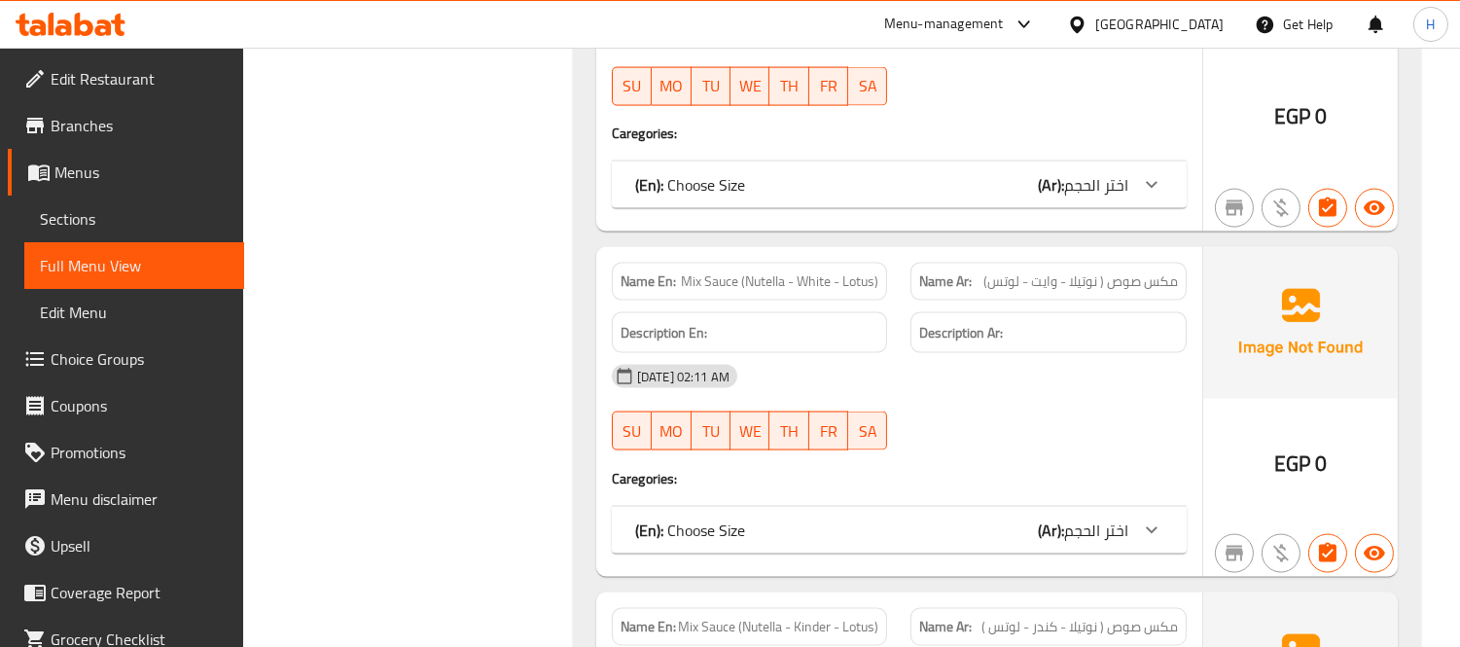
drag, startPoint x: 791, startPoint y: 334, endPoint x: 808, endPoint y: 325, distance: 19.6
click at [791, 334] on div "Description En:" at bounding box center [750, 333] width 276 height 42
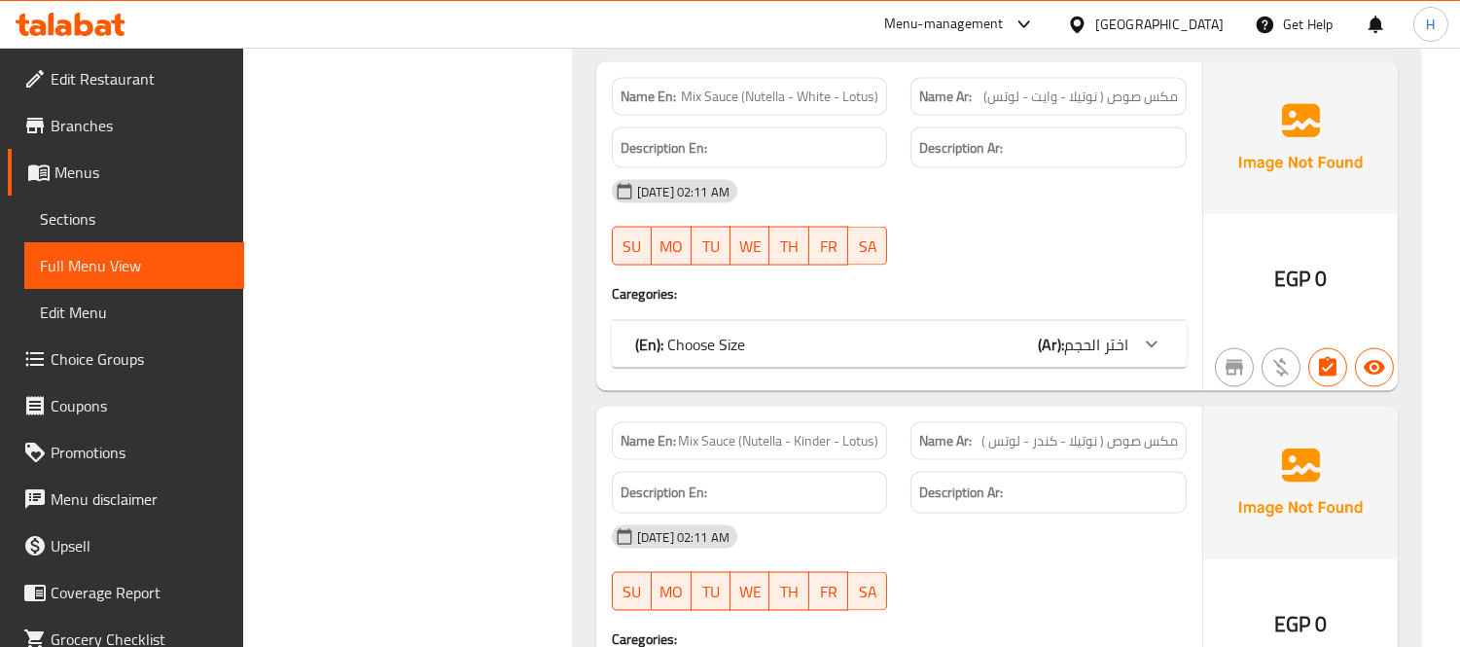
scroll to position [18768, 0]
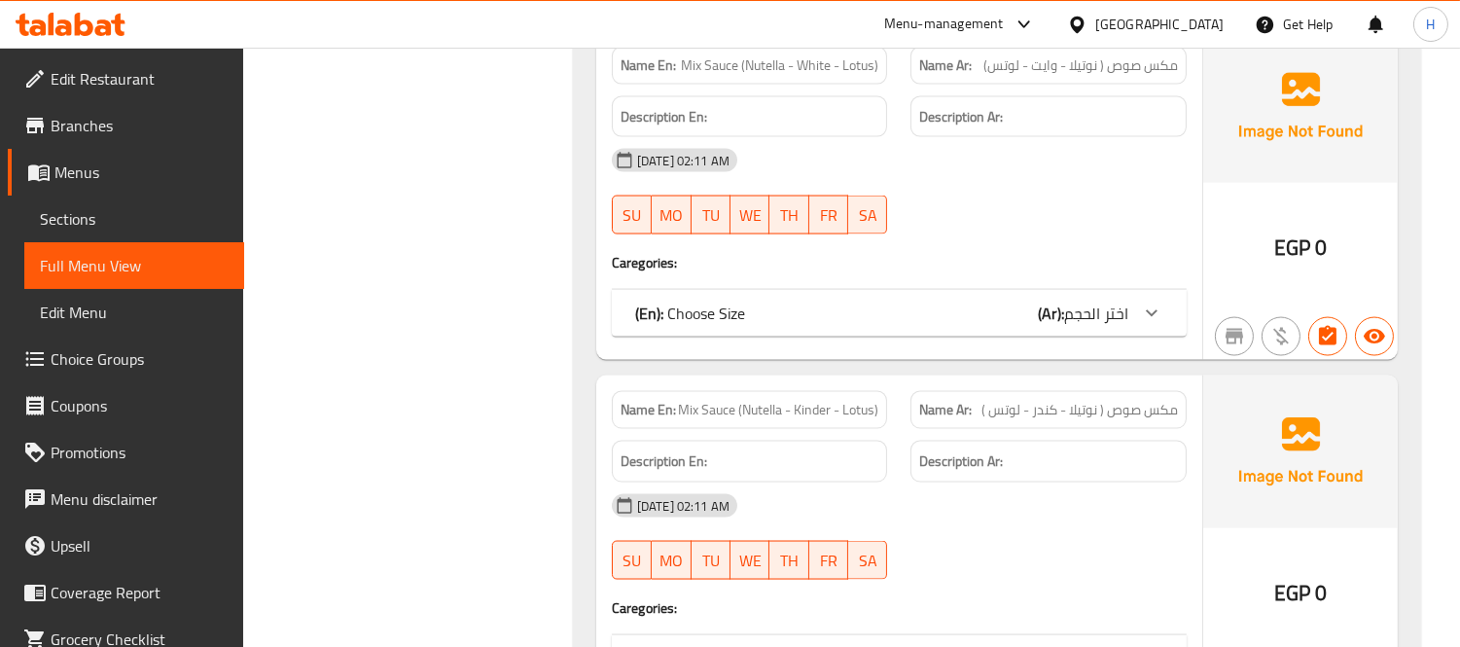
click at [763, 162] on div "[DATE] 02:11 AM" at bounding box center [899, 160] width 598 height 47
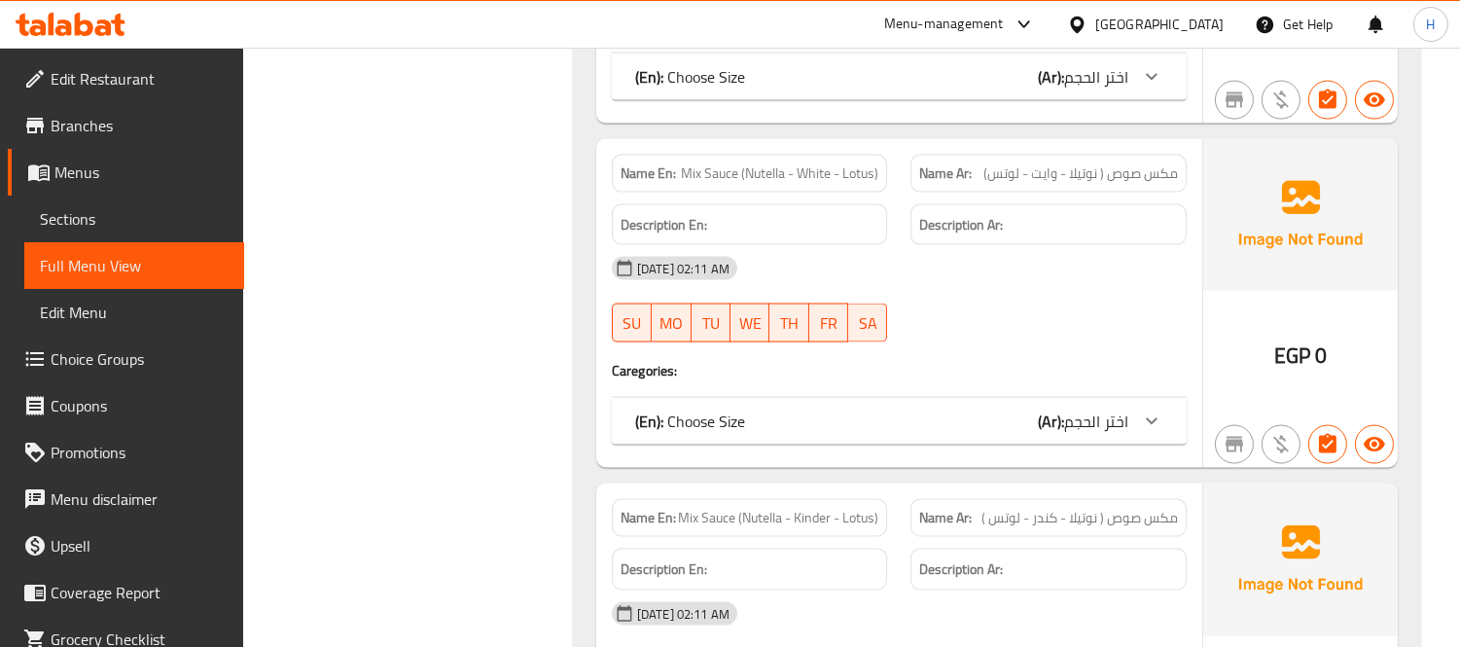
click at [781, 292] on div "[DATE] 02:11 AM" at bounding box center [899, 268] width 598 height 47
click at [771, 279] on div "[DATE] 02:11 AM" at bounding box center [899, 268] width 598 height 47
click at [791, 277] on div "[DATE] 02:11 AM" at bounding box center [899, 268] width 598 height 47
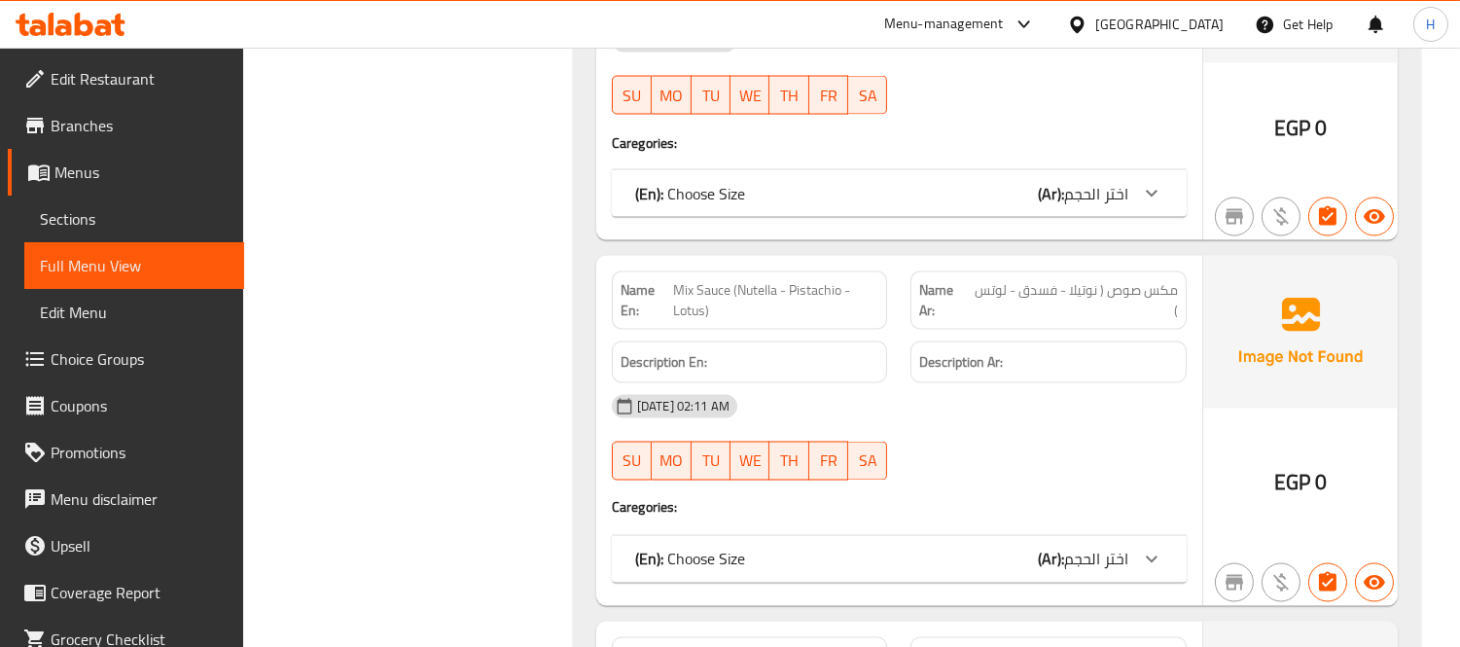
scroll to position [19417, 0]
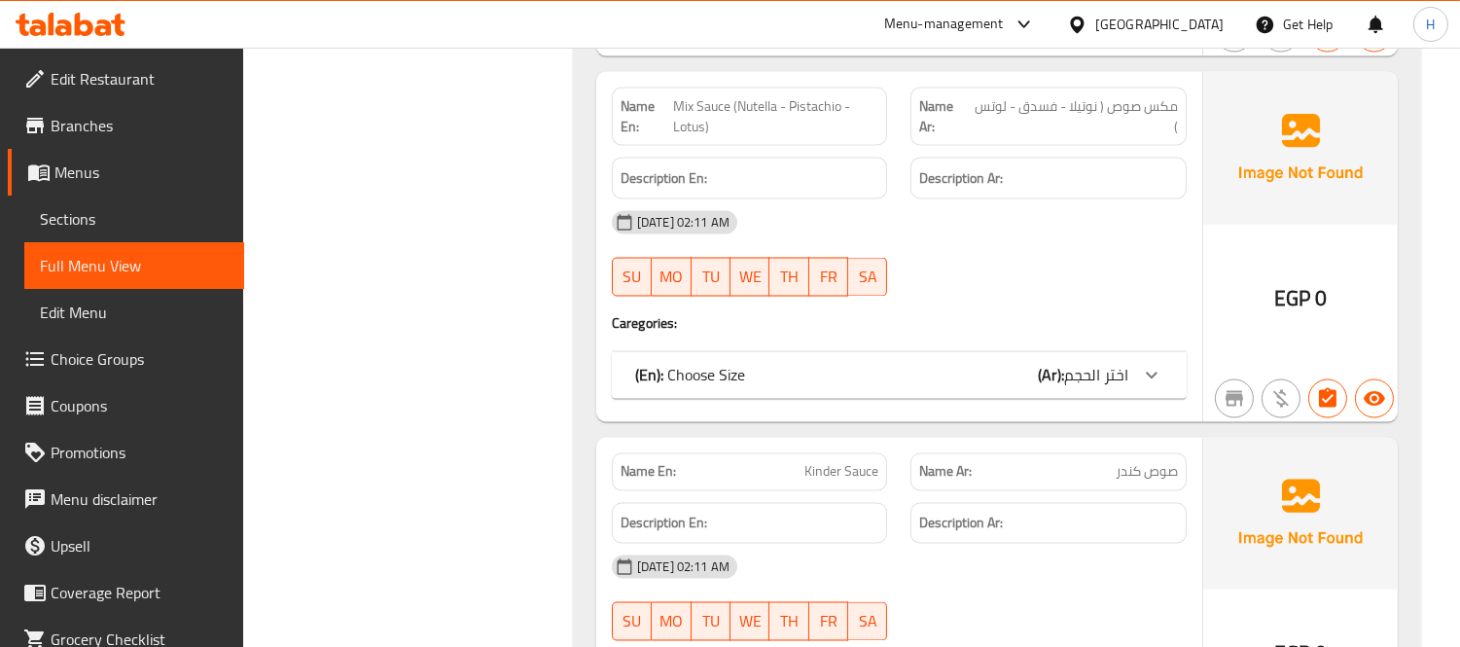
click at [861, 478] on div "Name En: Kinder Sauce" at bounding box center [750, 472] width 276 height 38
copy span "Kinder Sauce"
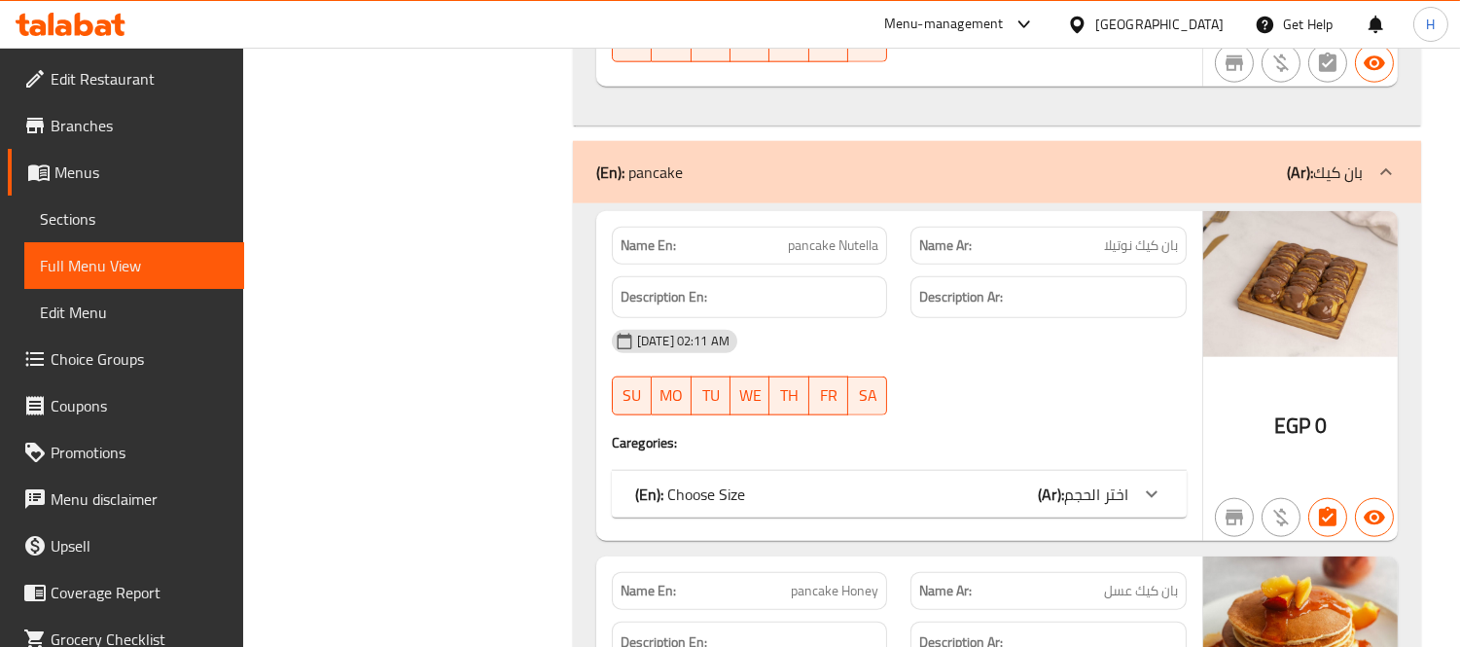
scroll to position [17210, 0]
click at [903, 420] on div "29-09-2025 02:11 AM SU MO TU WE TH FR SA" at bounding box center [899, 373] width 598 height 109
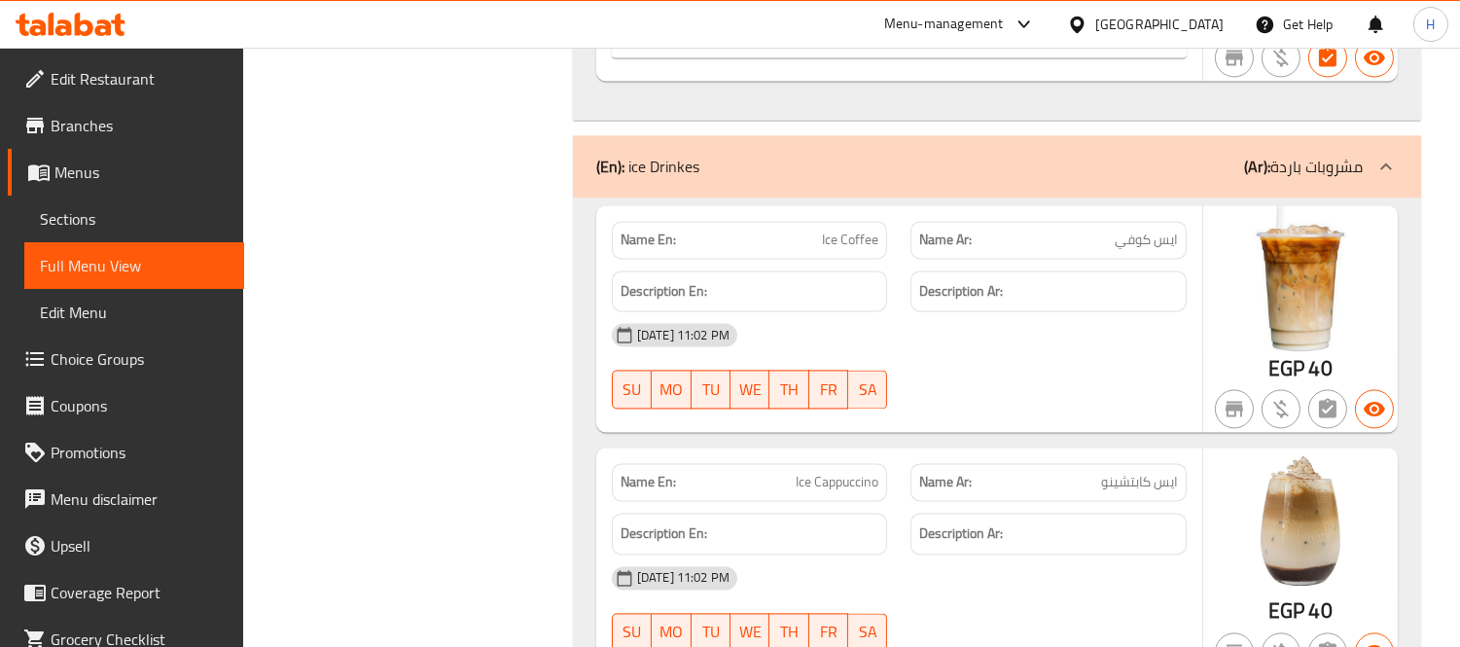
scroll to position [20560, 0]
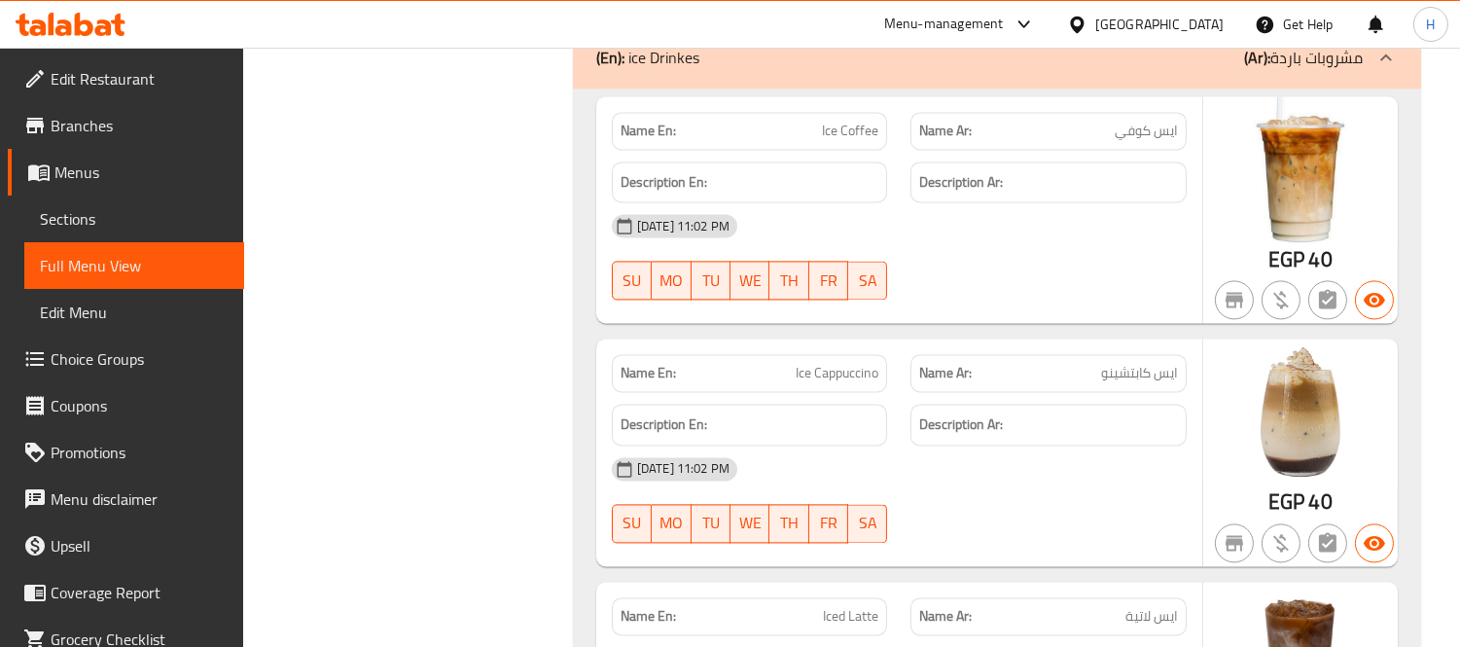
click at [1028, 299] on div "28-09-2025 11:02 PM SU MO TU WE TH FR SA" at bounding box center [899, 256] width 598 height 109
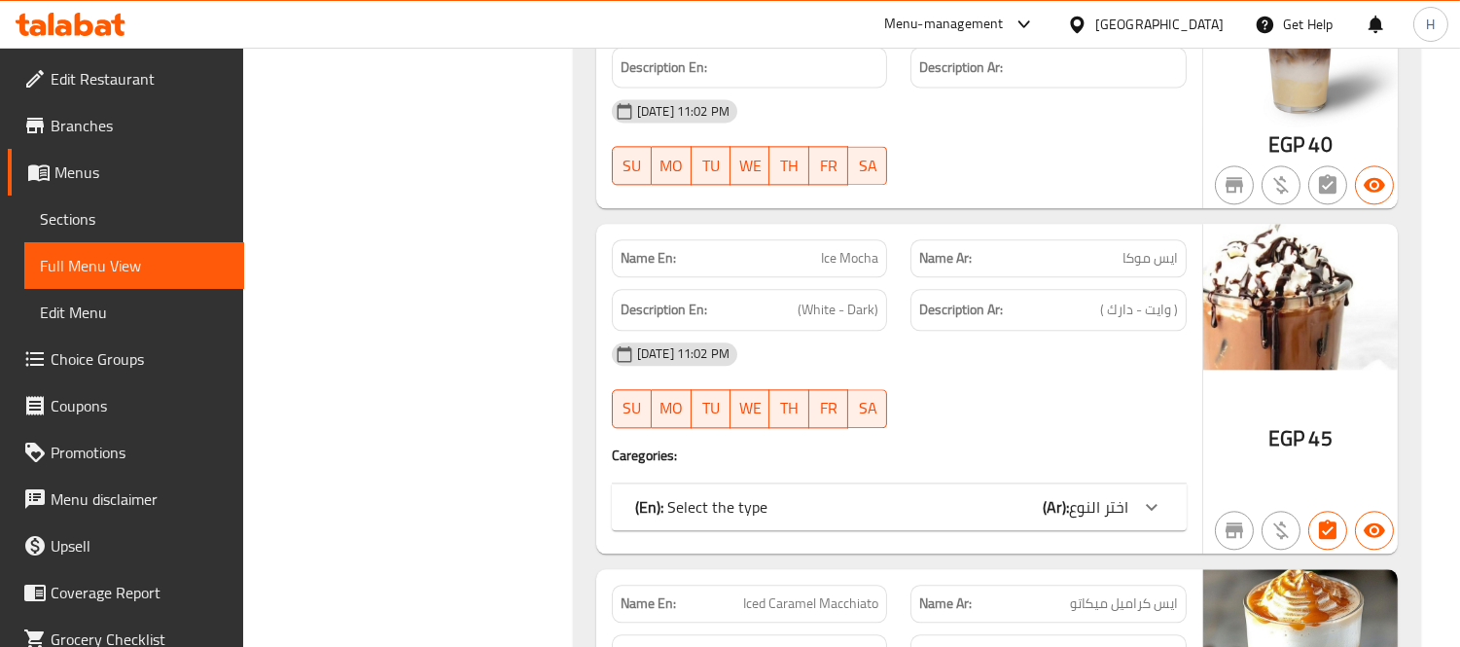
scroll to position [21208, 0]
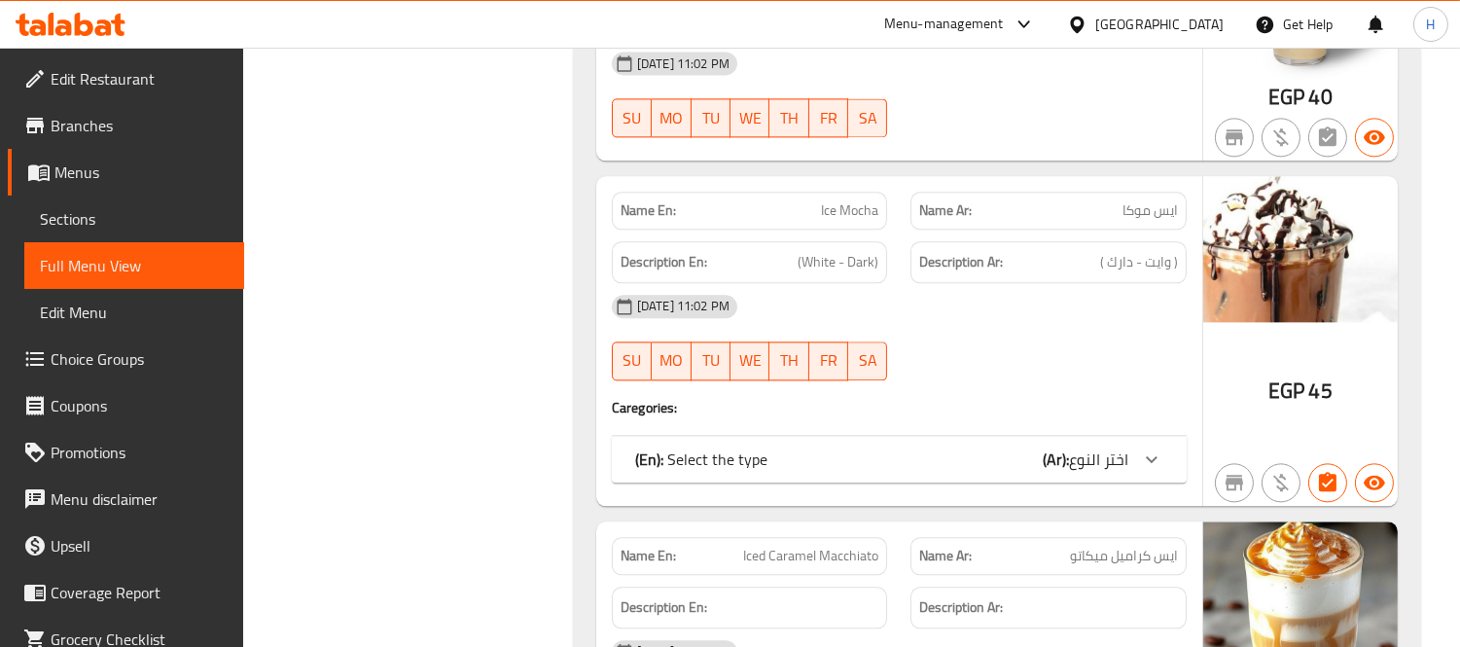
click at [935, 471] on div "(En): Select the type (Ar): اختر النوع" at bounding box center [881, 458] width 493 height 23
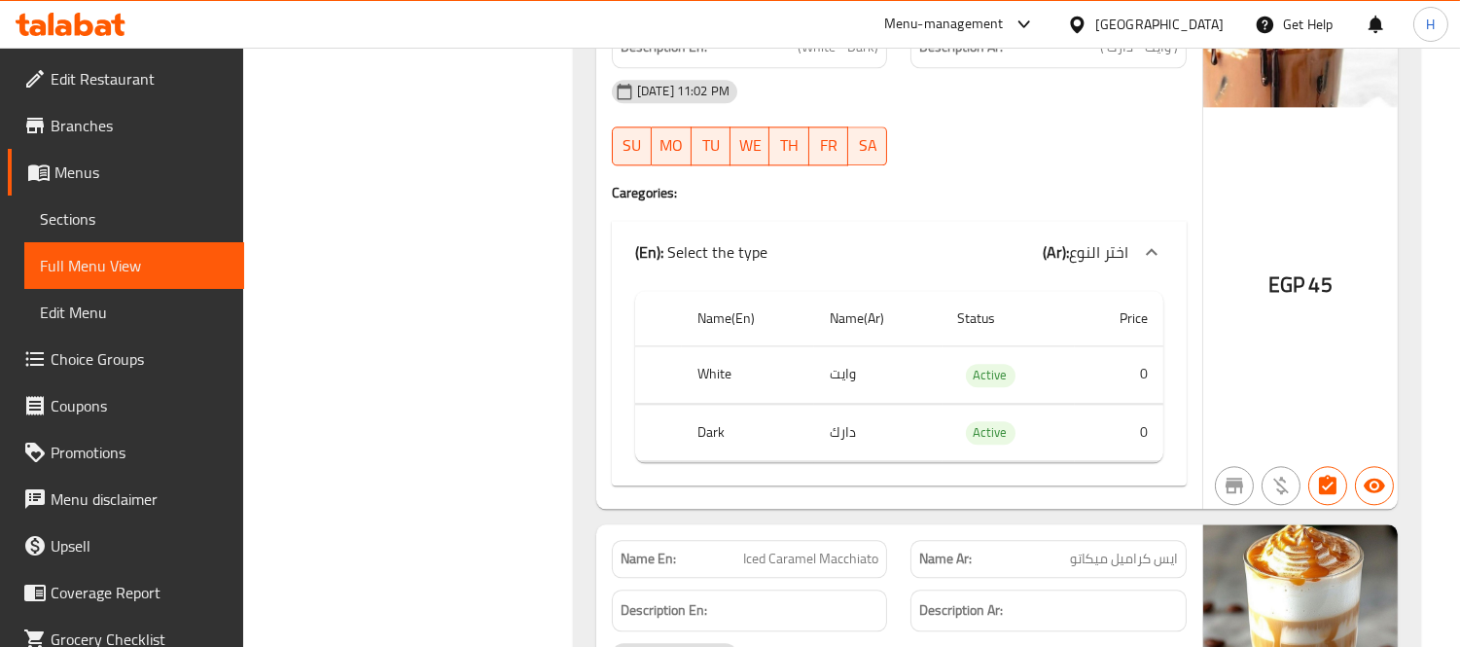
scroll to position [21424, 0]
click at [889, 263] on div "(En): Select the type (Ar): اختر النوع" at bounding box center [881, 250] width 493 height 23
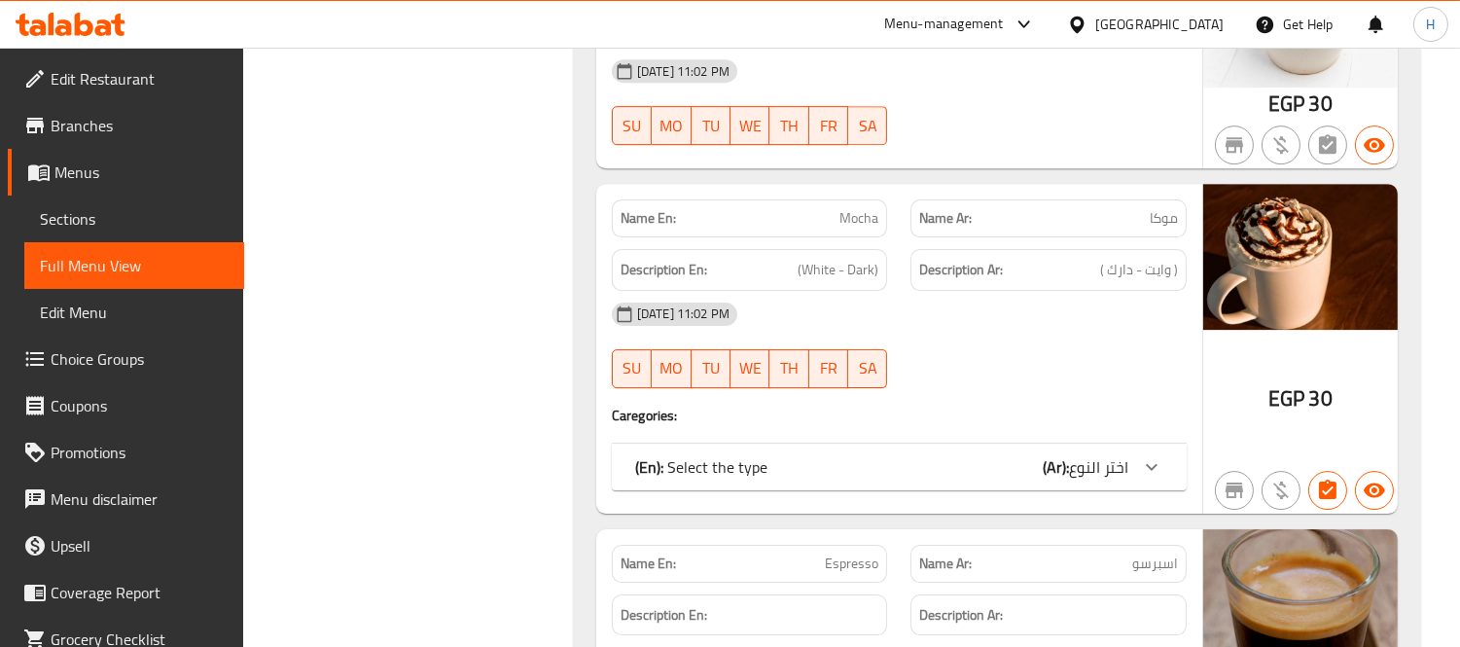
scroll to position [24559, 0]
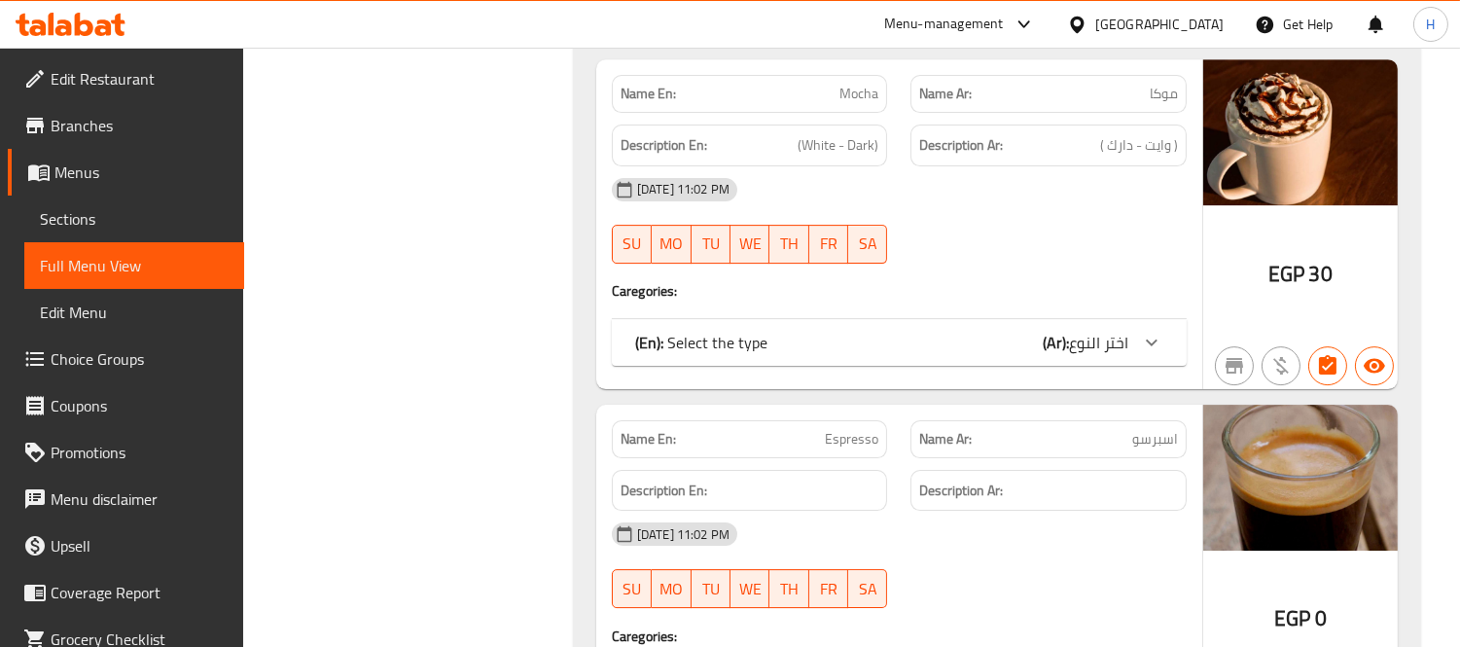
click at [950, 246] on div "28-09-2025 11:02 PM SU MO TU WE TH FR SA" at bounding box center [899, 220] width 598 height 109
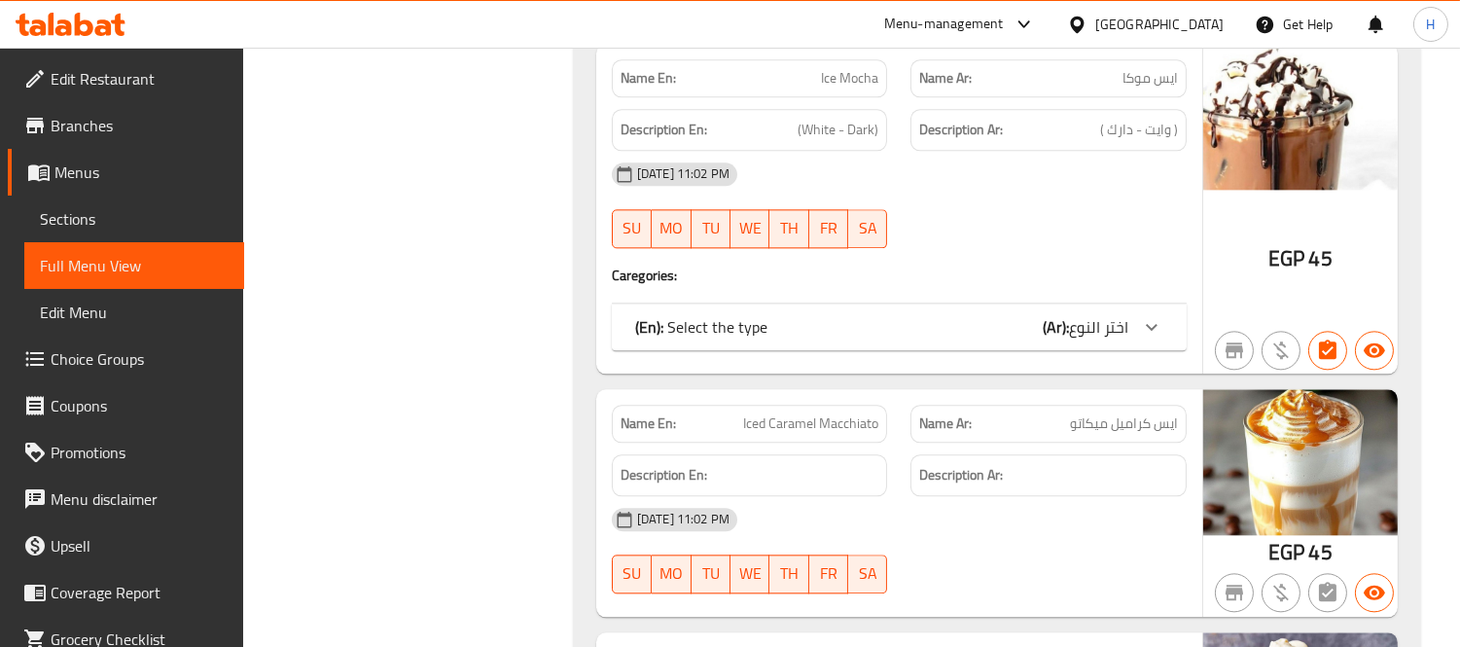
scroll to position [21208, 0]
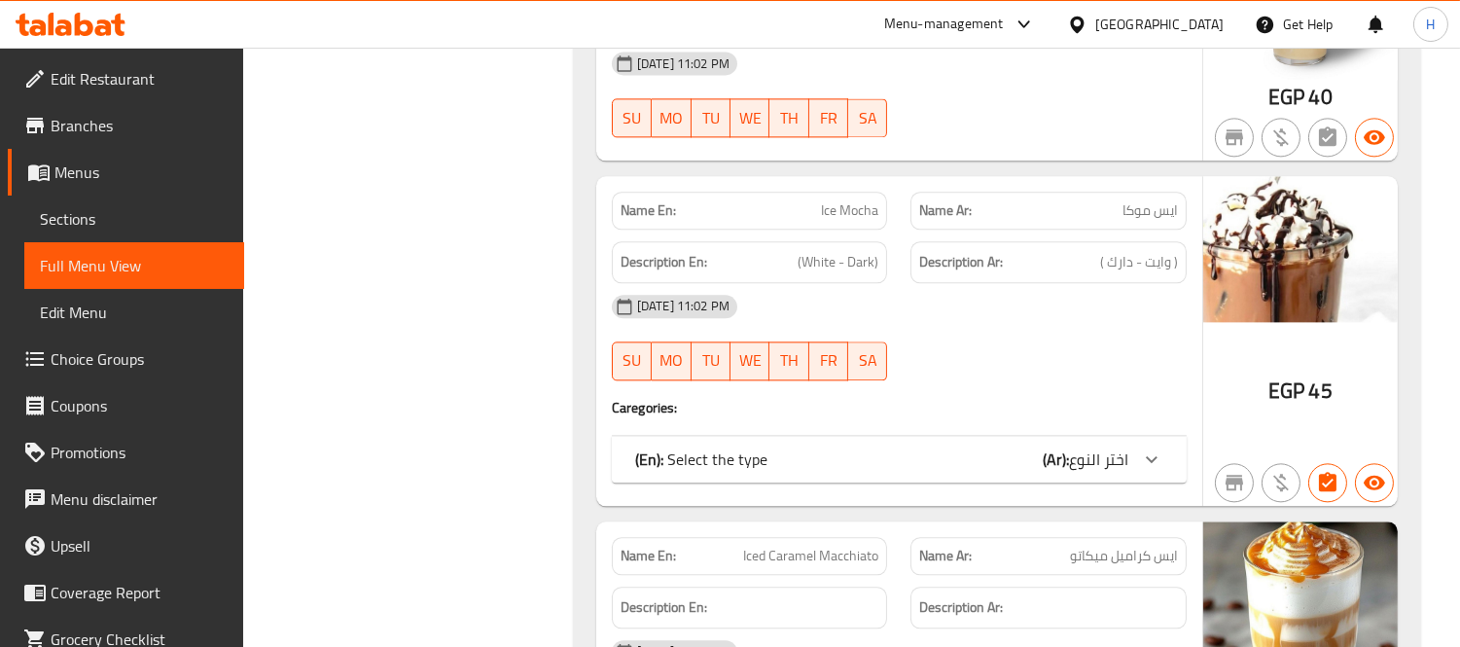
click at [852, 221] on span "Ice Mocha" at bounding box center [849, 210] width 57 height 20
copy span "Ice Mocha"
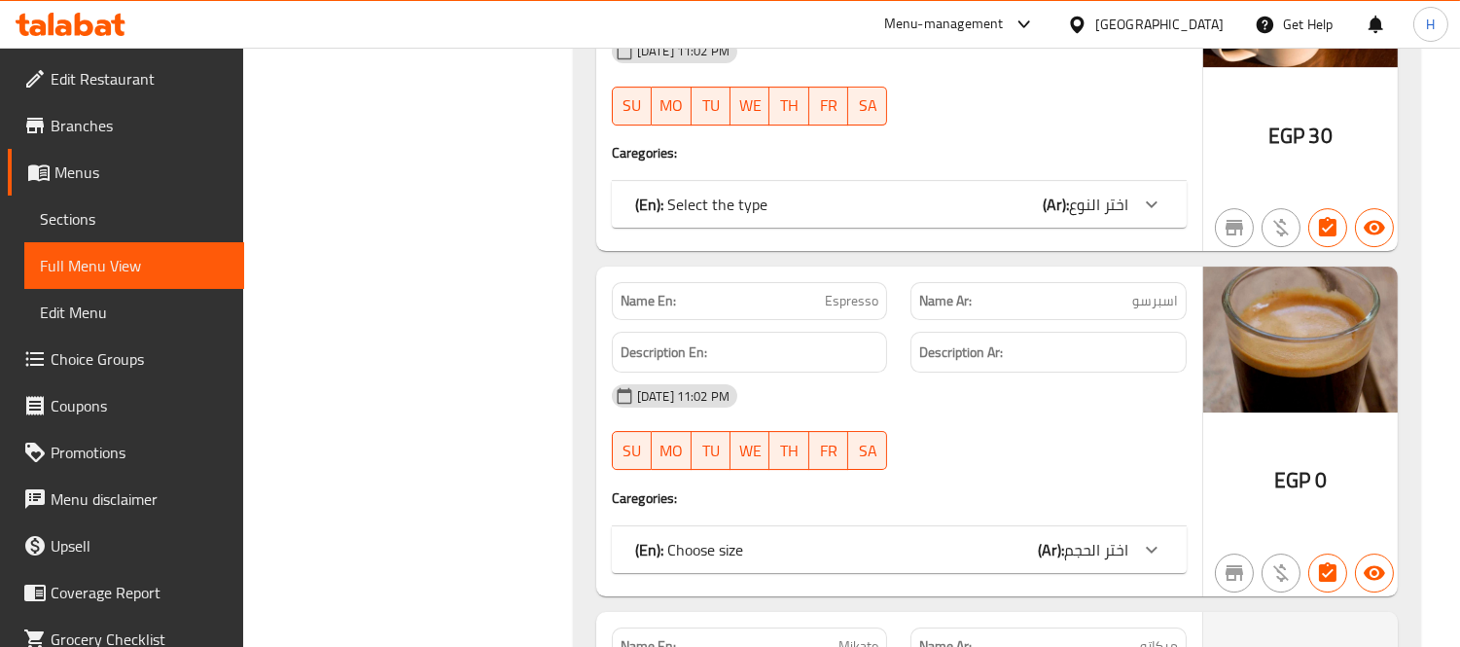
scroll to position [24342, 0]
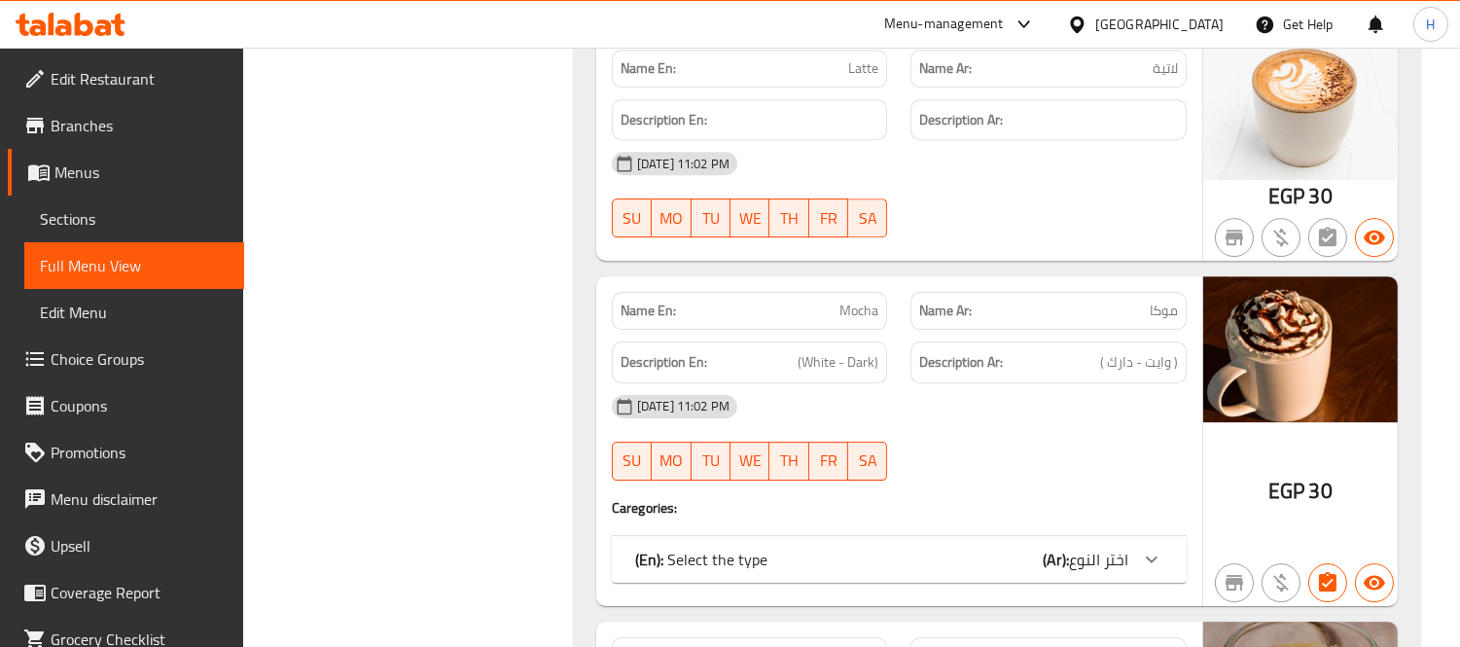
click at [860, 321] on span "Mocha" at bounding box center [858, 311] width 39 height 20
copy span "Mocha"
click at [902, 312] on div "Name Ar: موكا" at bounding box center [1049, 310] width 300 height 61
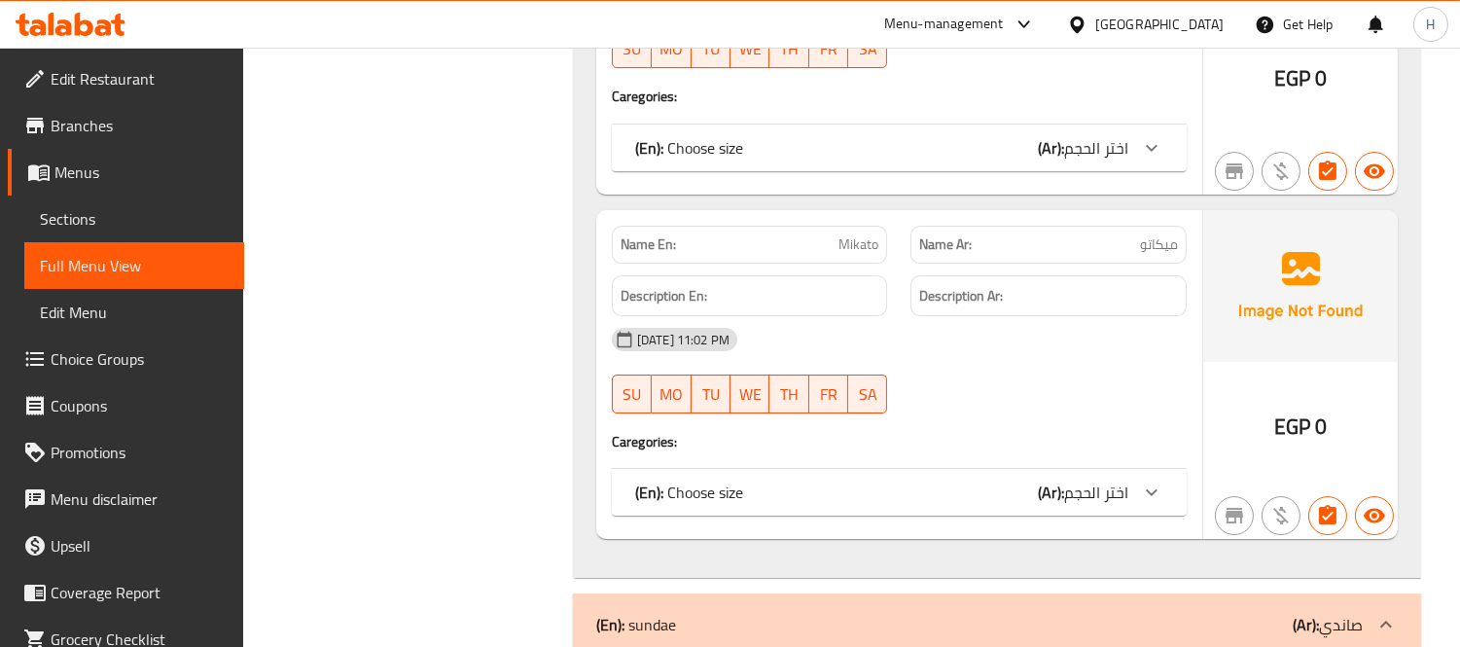
scroll to position [24883, 0]
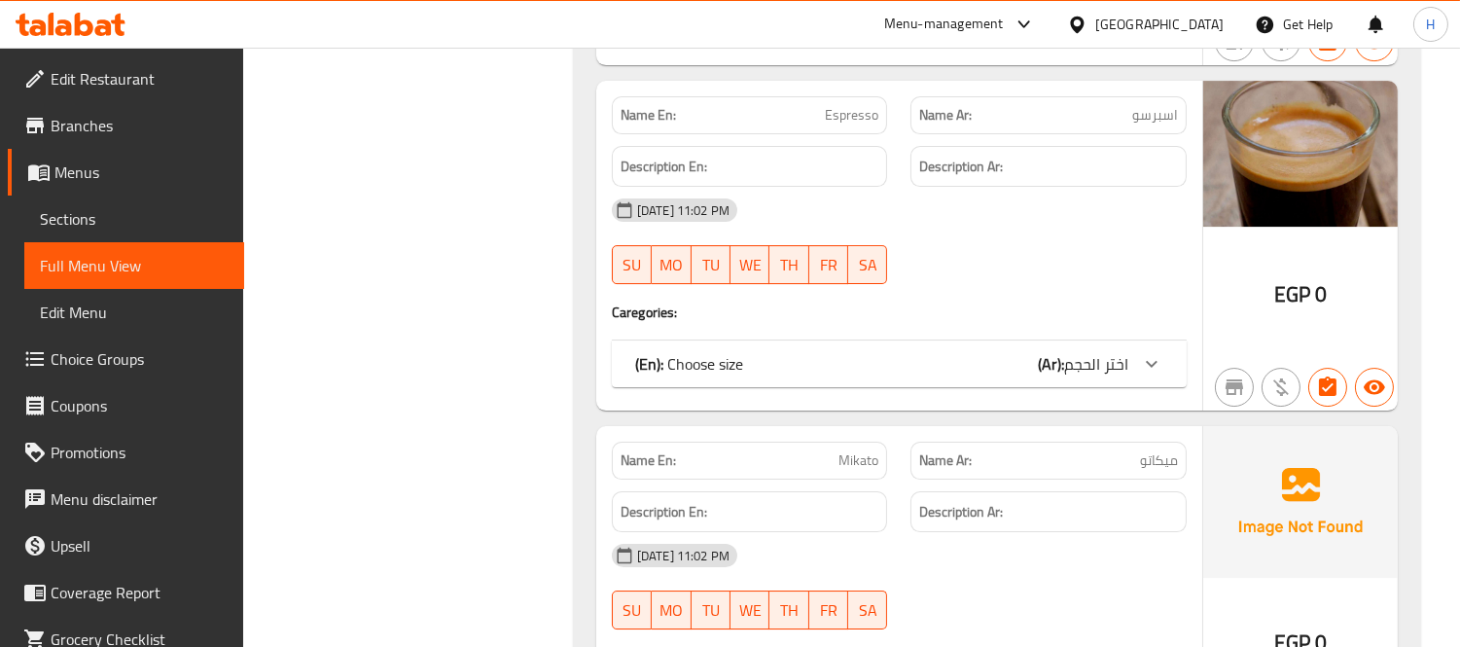
click at [860, 471] on span "Mikato" at bounding box center [858, 460] width 40 height 20
copy span "Mikato"
click at [899, 224] on div "[DATE] 11:02 PM" at bounding box center [899, 210] width 598 height 47
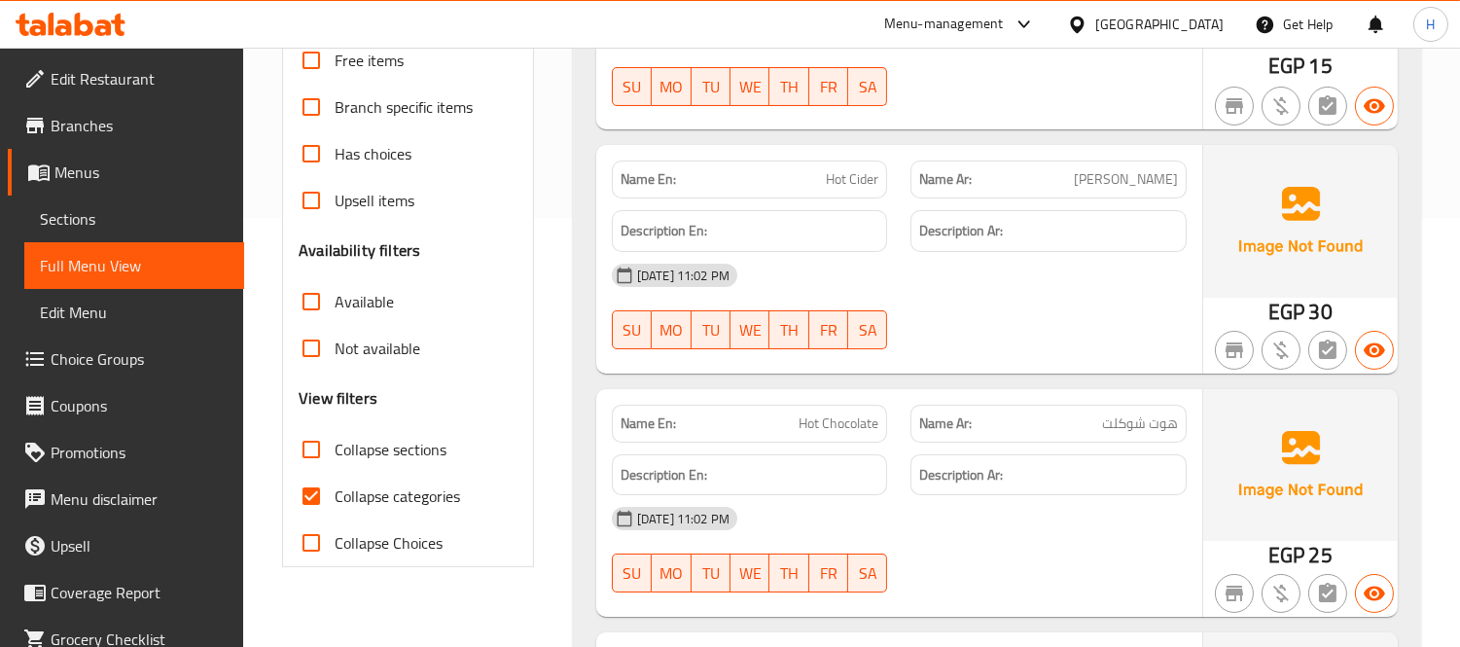
scroll to position [648, 0]
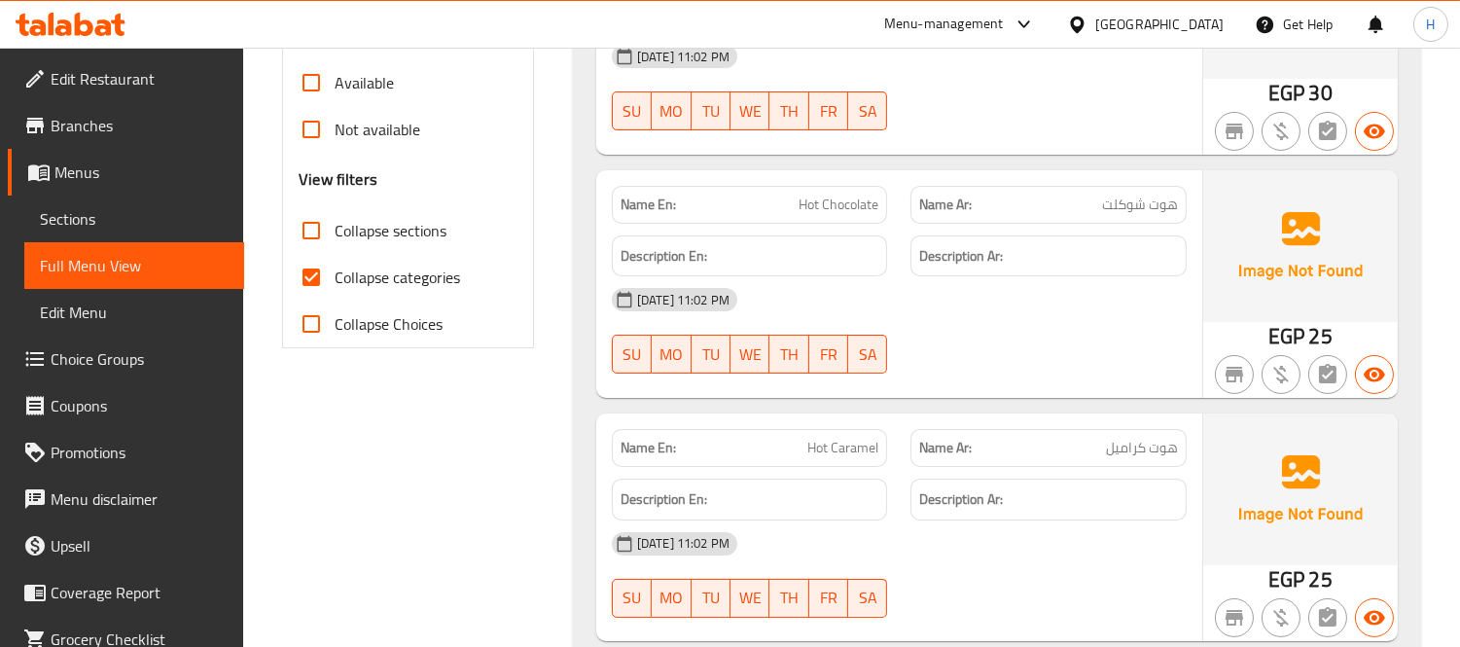
click at [303, 269] on input "Collapse categories" at bounding box center [311, 277] width 47 height 47
checkbox input "false"
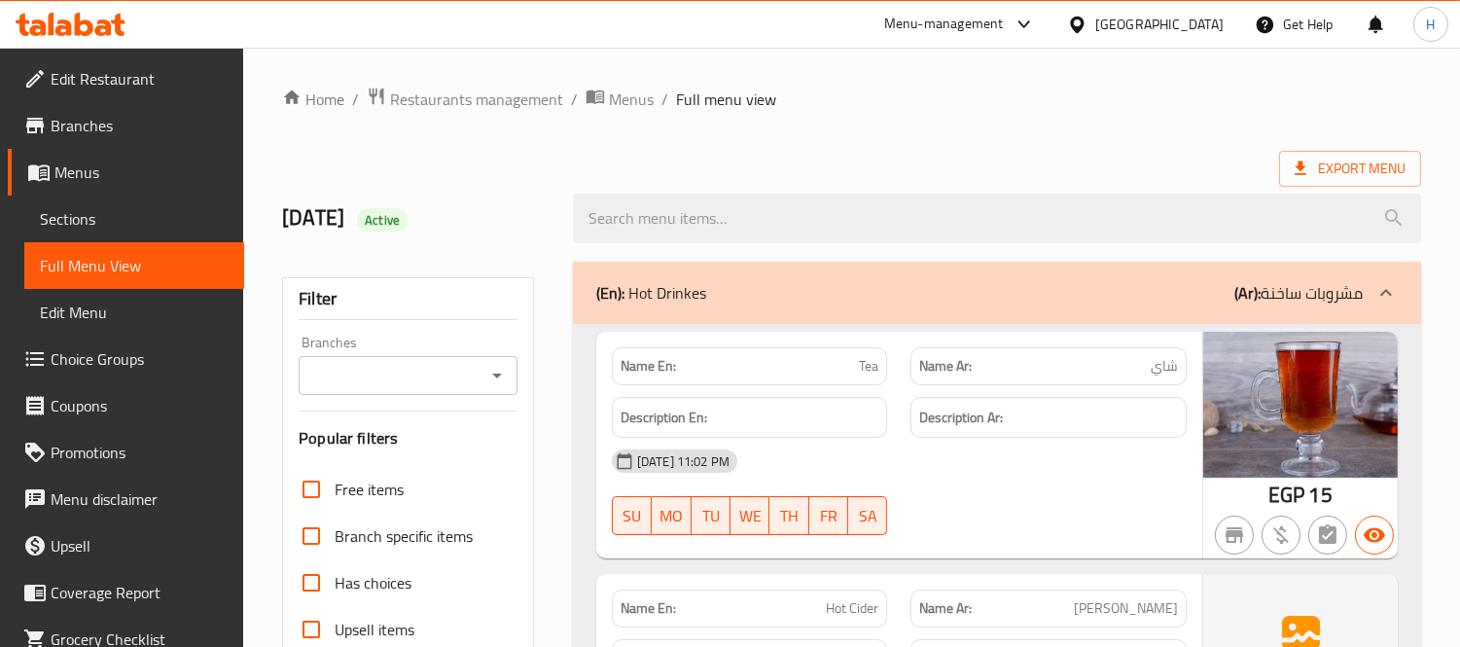
click at [866, 461] on div "[DATE] 11:02 PM" at bounding box center [899, 461] width 598 height 47
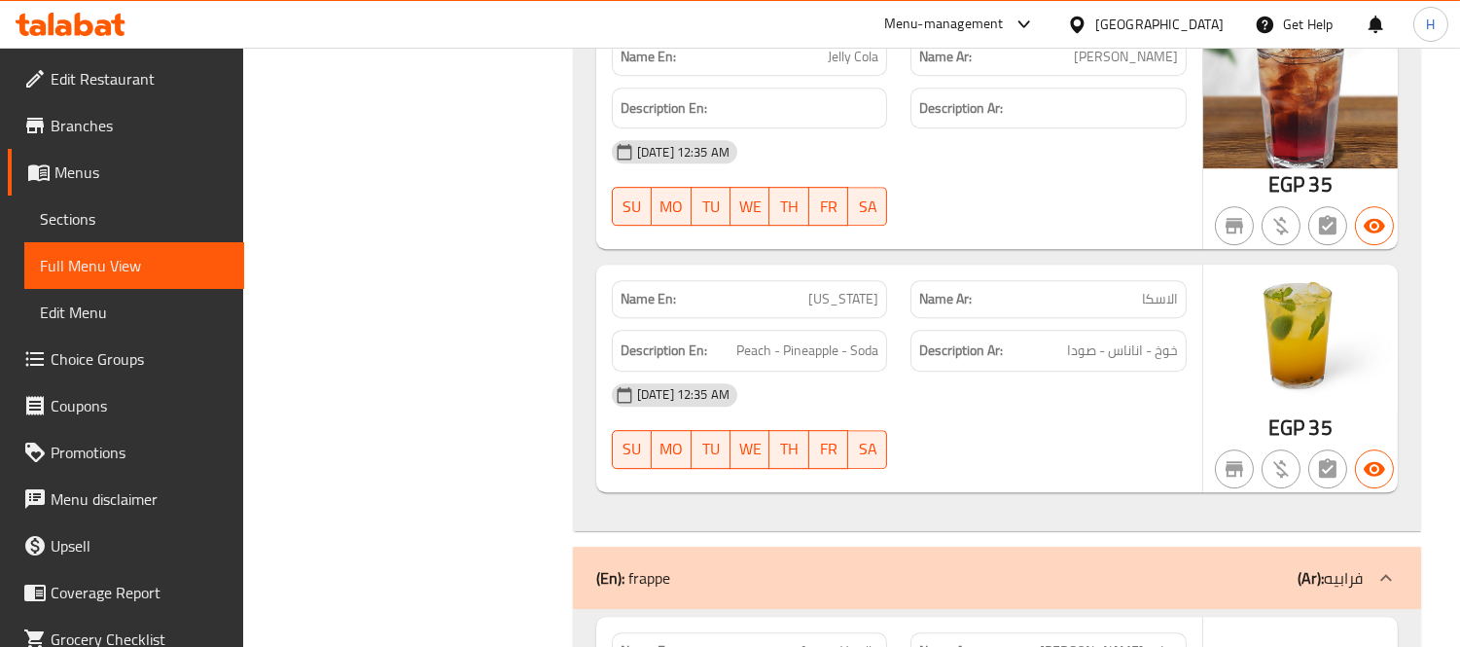
scroll to position [10698, 0]
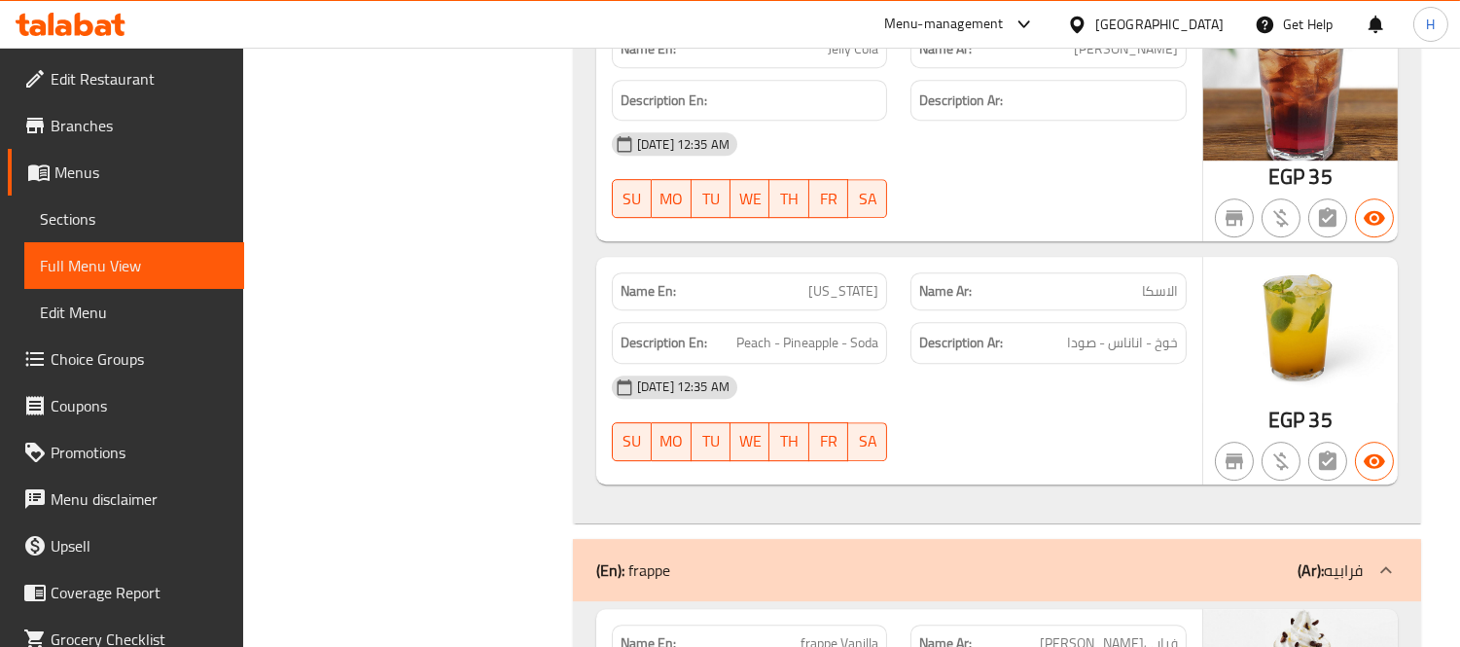
click at [919, 242] on div "Name En: Jelly Cola Name Ar: جيلي كولا Description En: Description Ar: 29-09-20…" at bounding box center [899, 129] width 606 height 228
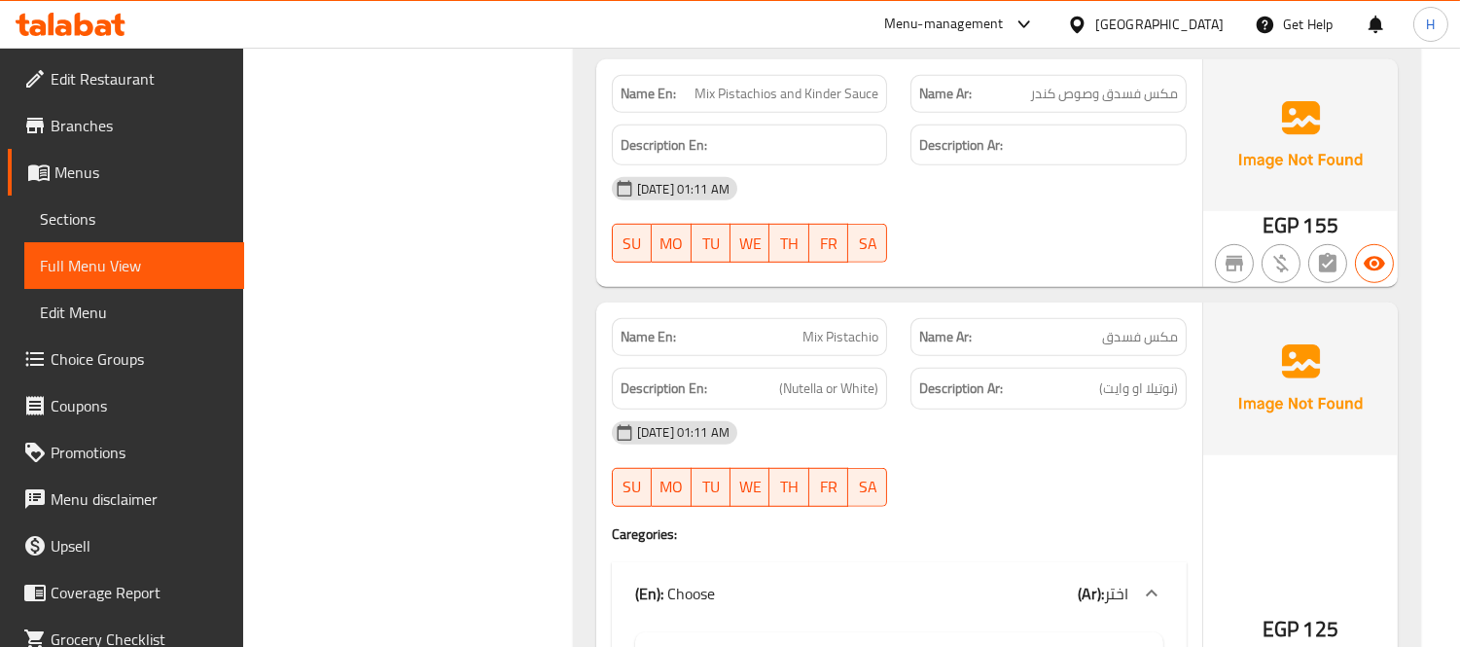
scroll to position [15669, 0]
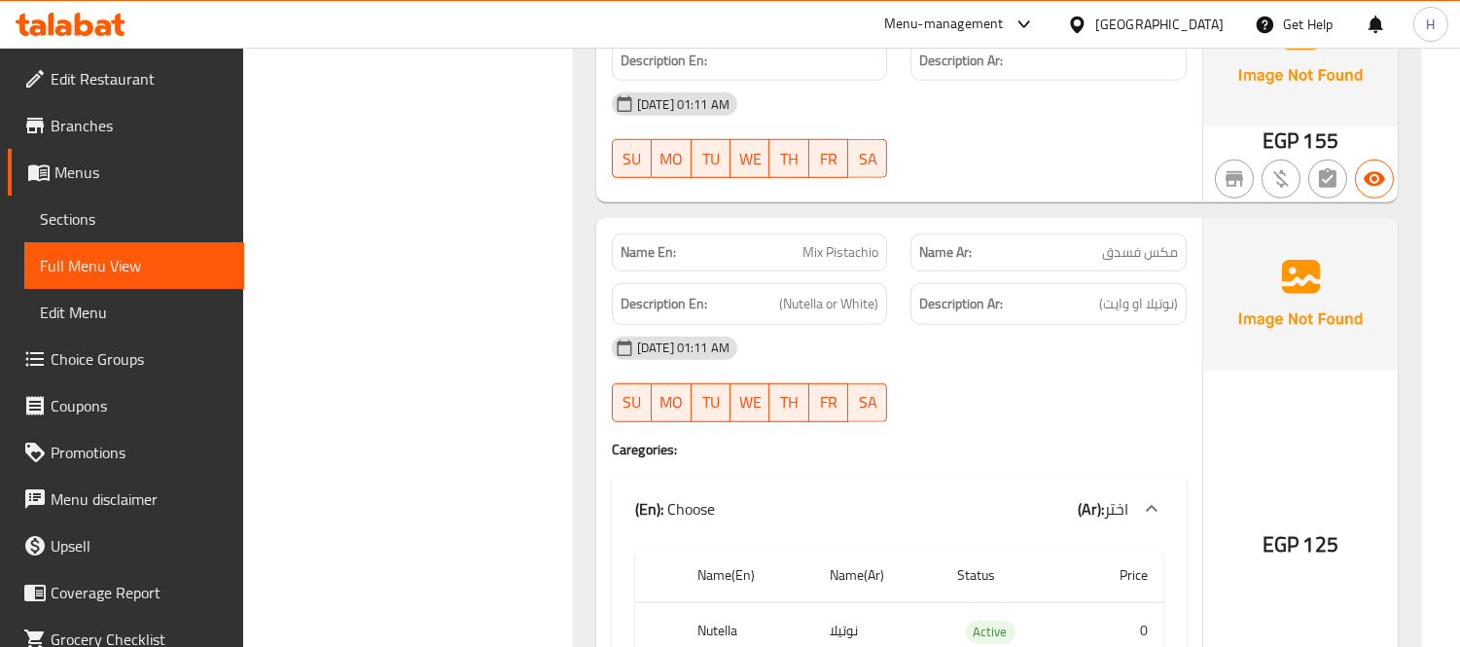
click at [1183, 285] on div "Description Ar: (نوتيلا او وايت)" at bounding box center [1049, 303] width 300 height 65
click at [843, 263] on span "Mix Pistachio" at bounding box center [840, 252] width 76 height 20
copy span "Mix Pistachio"
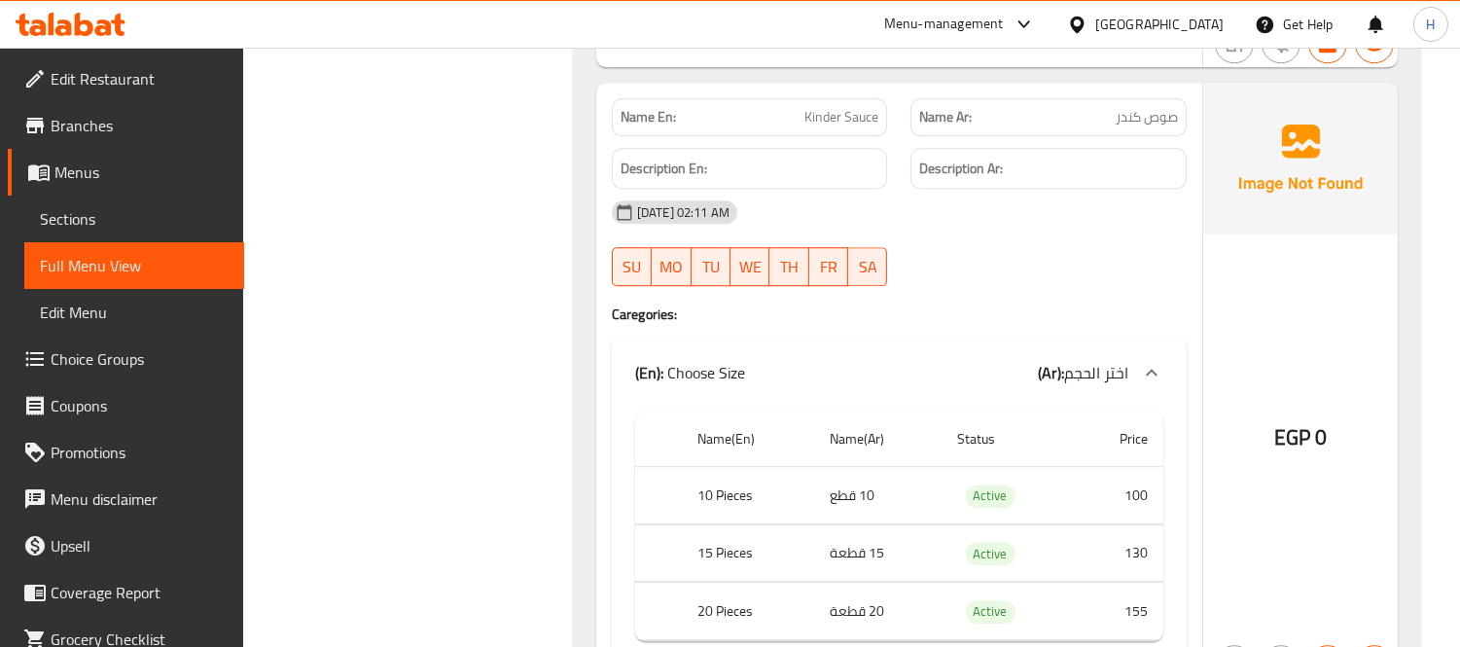
scroll to position [23017, 0]
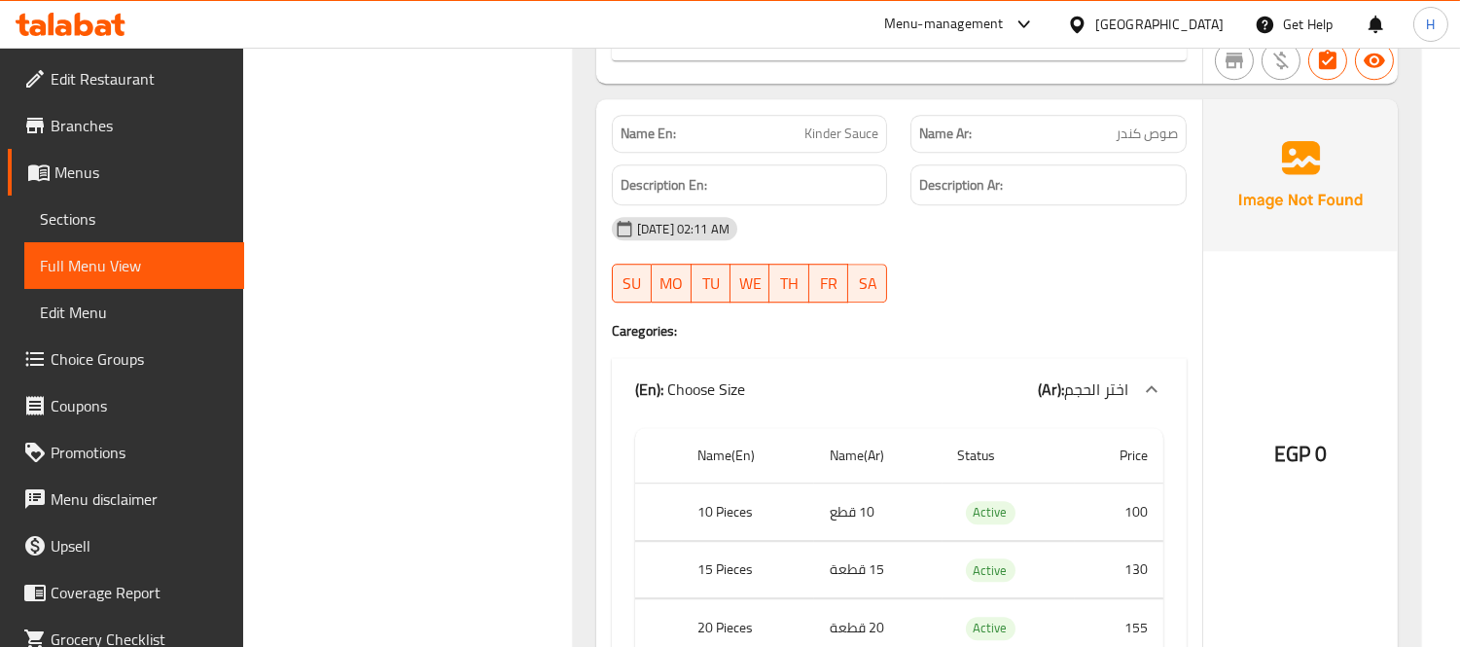
click at [850, 132] on span "Kinder Sauce" at bounding box center [841, 134] width 74 height 20
copy span "Kinder Sauce"
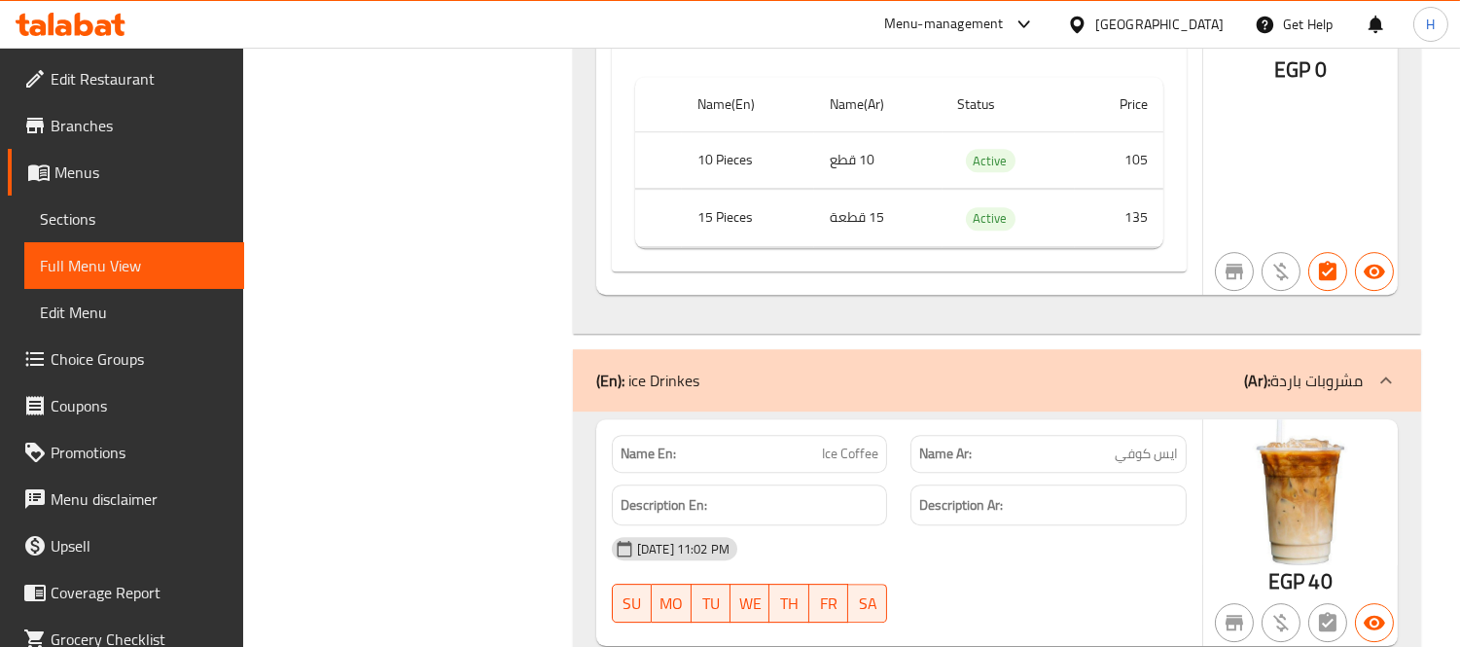
scroll to position [23666, 0]
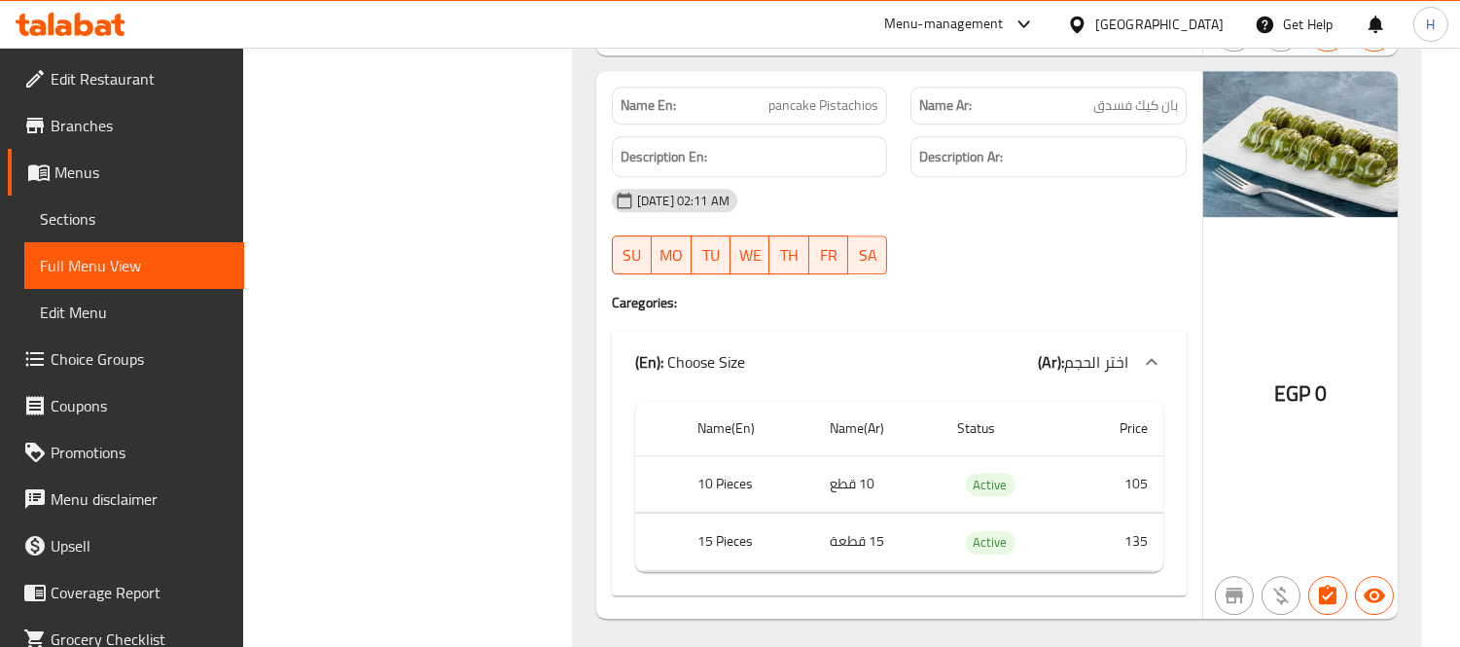
click at [1130, 116] on span "بان كيك فسدق" at bounding box center [1135, 105] width 85 height 20
copy span "بان كيك فسدق"
click at [1012, 246] on div "29-09-2025 02:11 AM SU MO TU WE TH FR SA" at bounding box center [899, 231] width 598 height 109
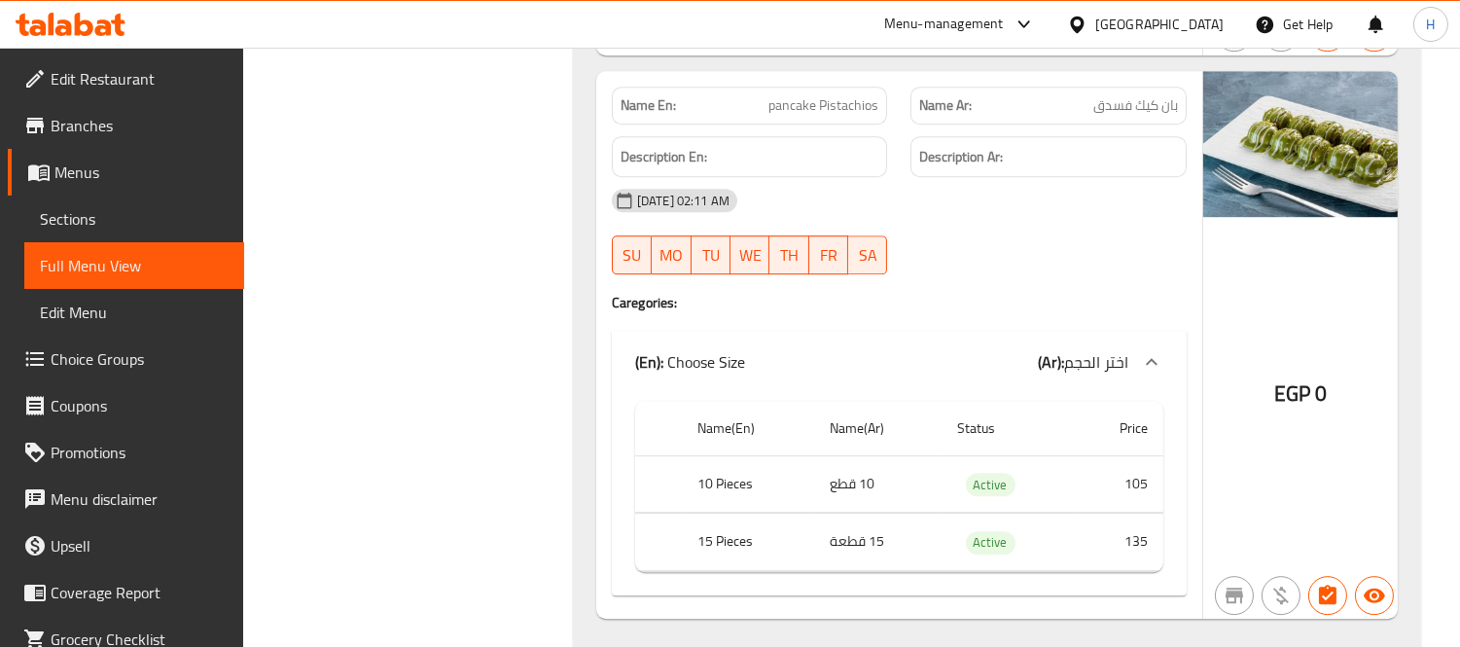
click at [1012, 246] on div "29-09-2025 02:11 AM SU MO TU WE TH FR SA" at bounding box center [899, 231] width 598 height 109
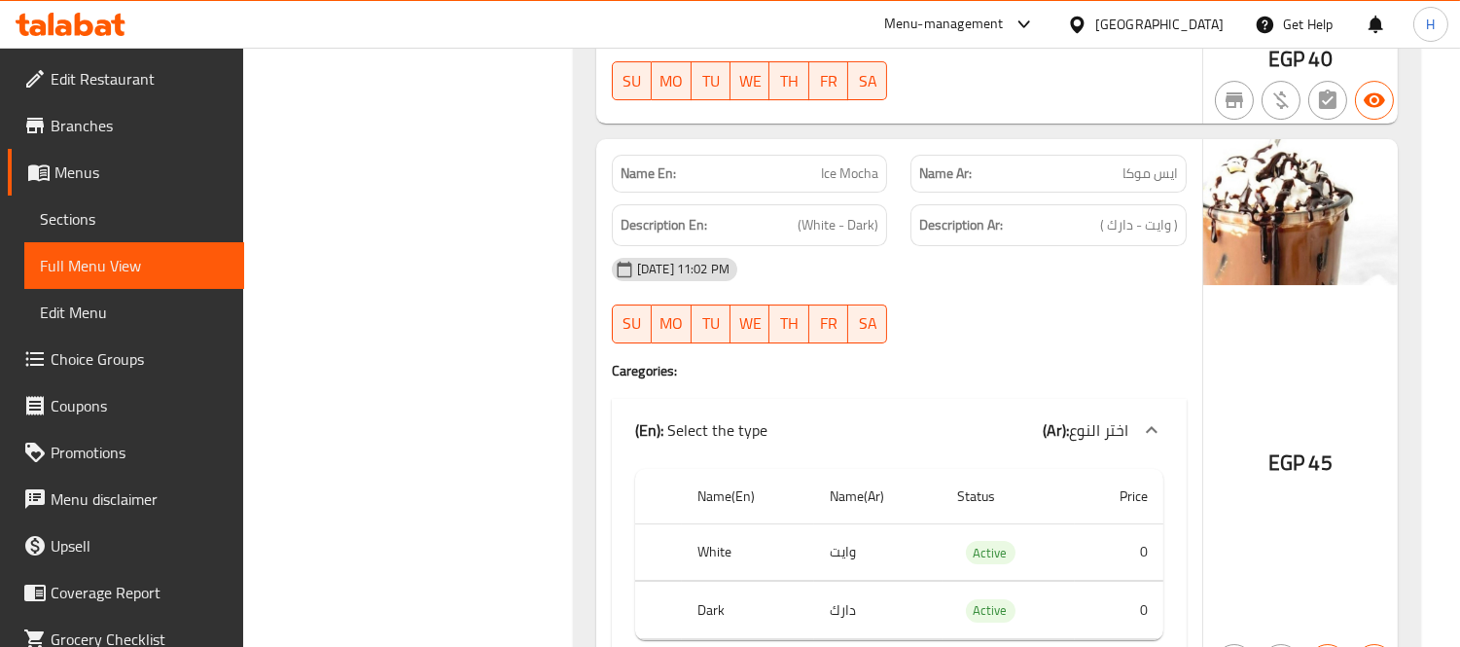
scroll to position [24962, 0]
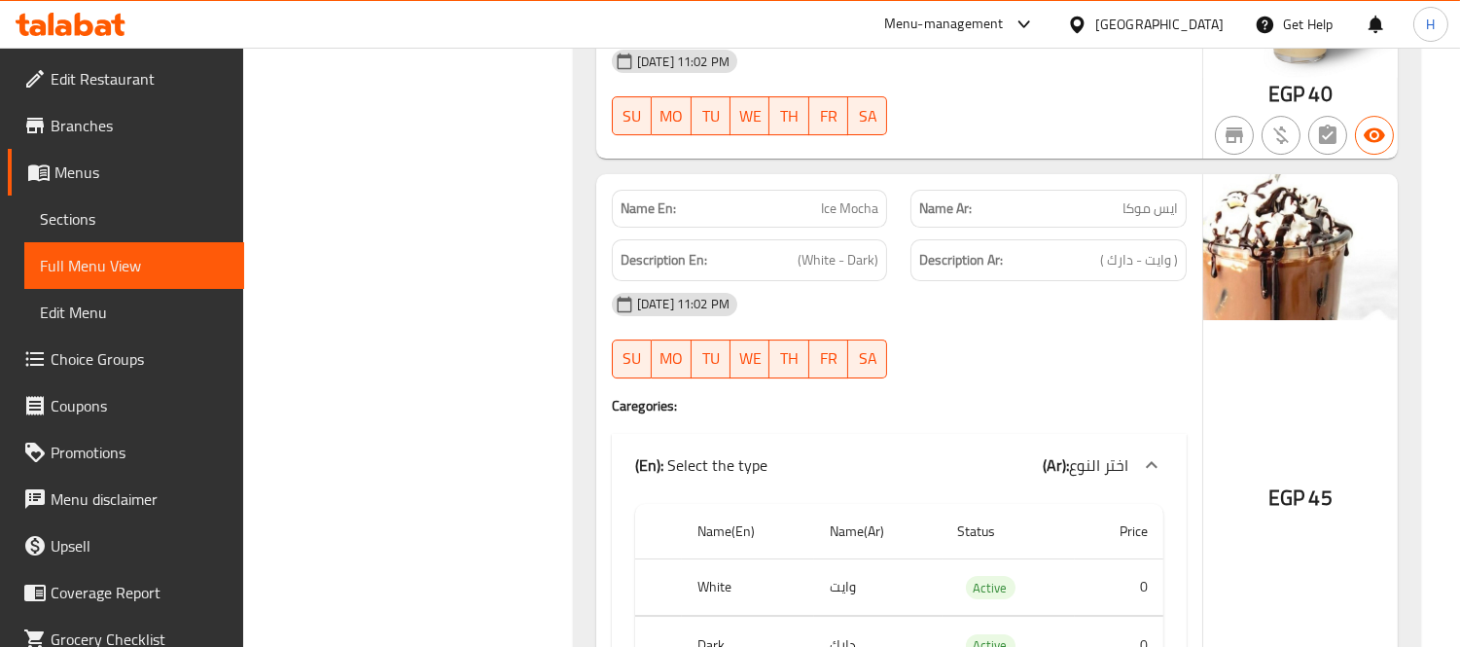
click at [976, 289] on div "[DATE] 11:02 PM" at bounding box center [899, 304] width 598 height 47
click at [853, 219] on span "Ice Mocha" at bounding box center [849, 208] width 57 height 20
copy span "Ice Mocha"
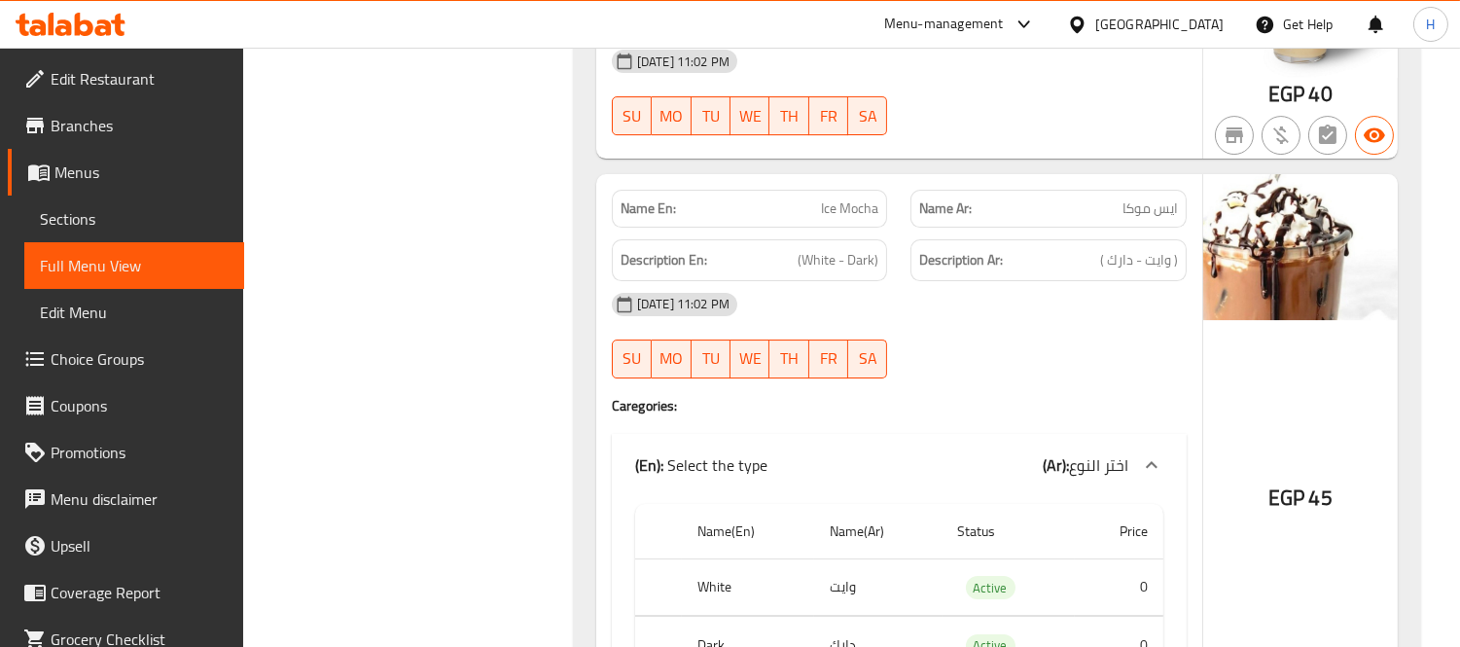
click at [980, 302] on div "[DATE] 11:02 PM" at bounding box center [899, 304] width 598 height 47
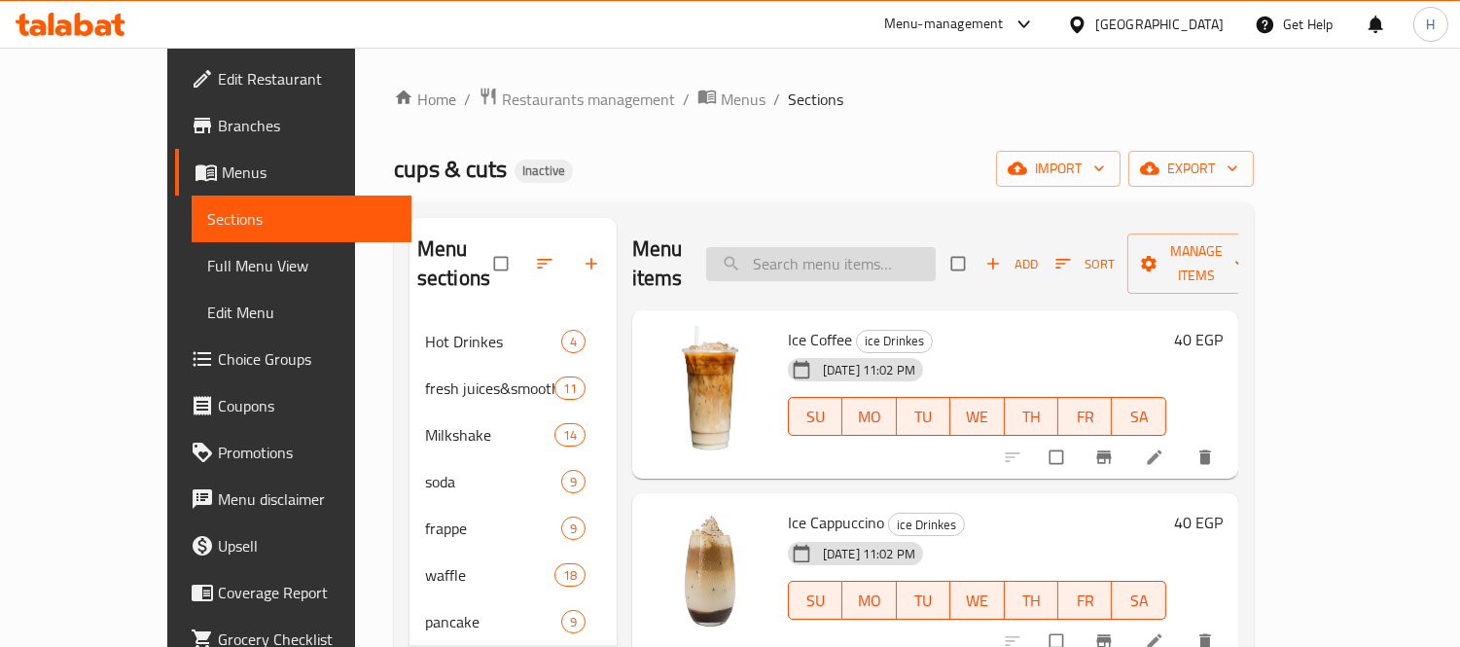
click at [827, 248] on input "search" at bounding box center [821, 264] width 230 height 34
paste input "Mocha"
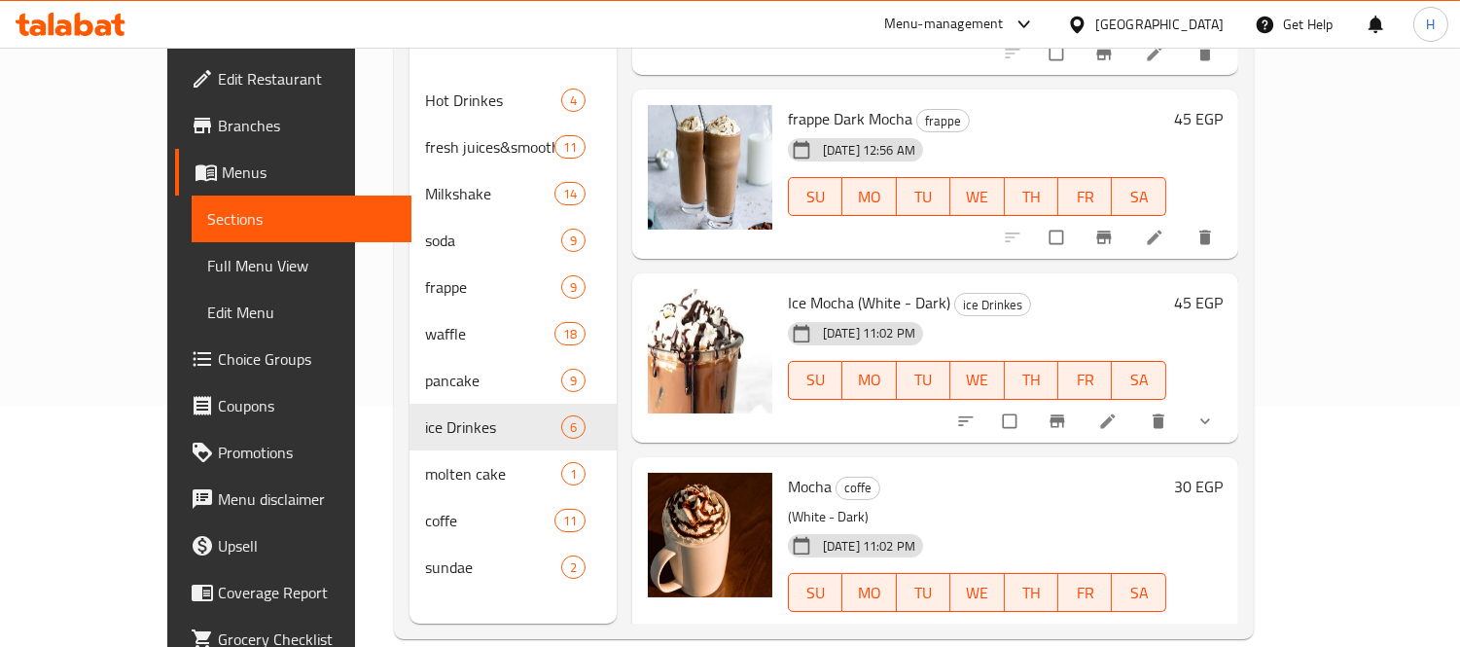
scroll to position [272, 0]
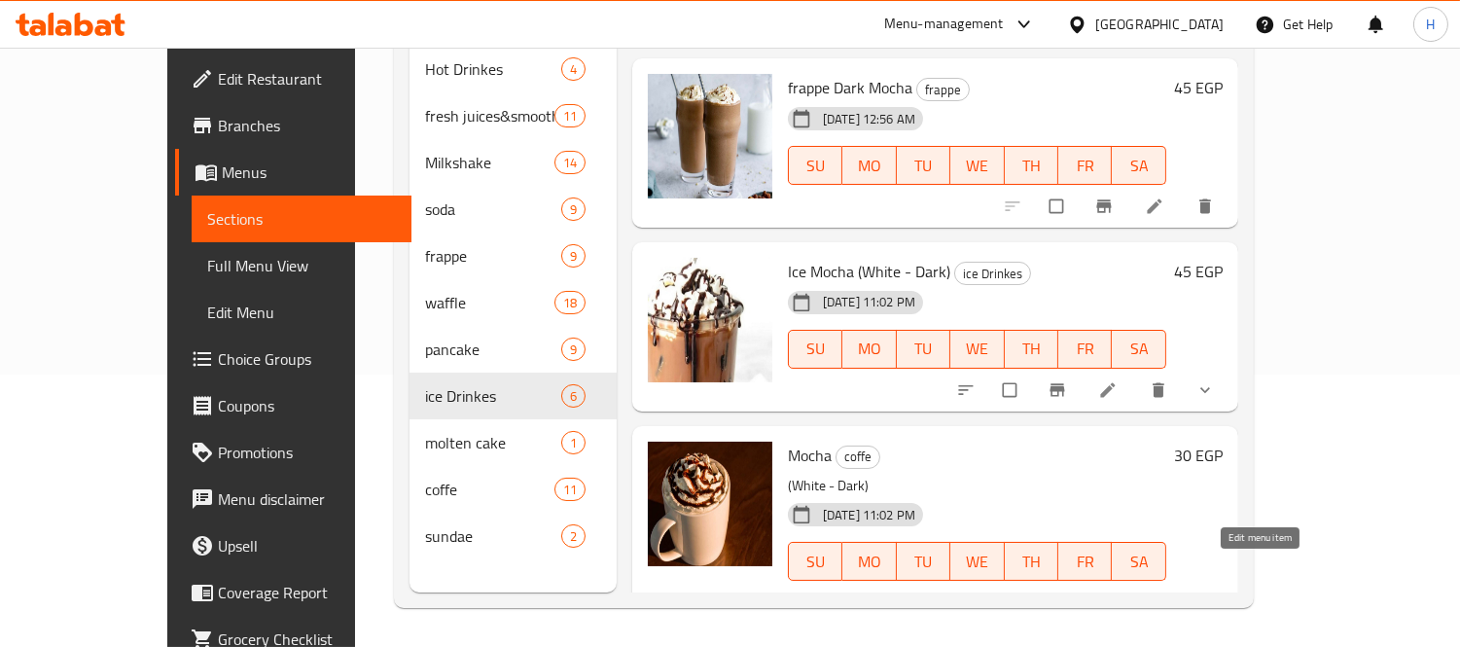
type input "Mocha"
click at [1117, 592] on icon at bounding box center [1107, 601] width 19 height 19
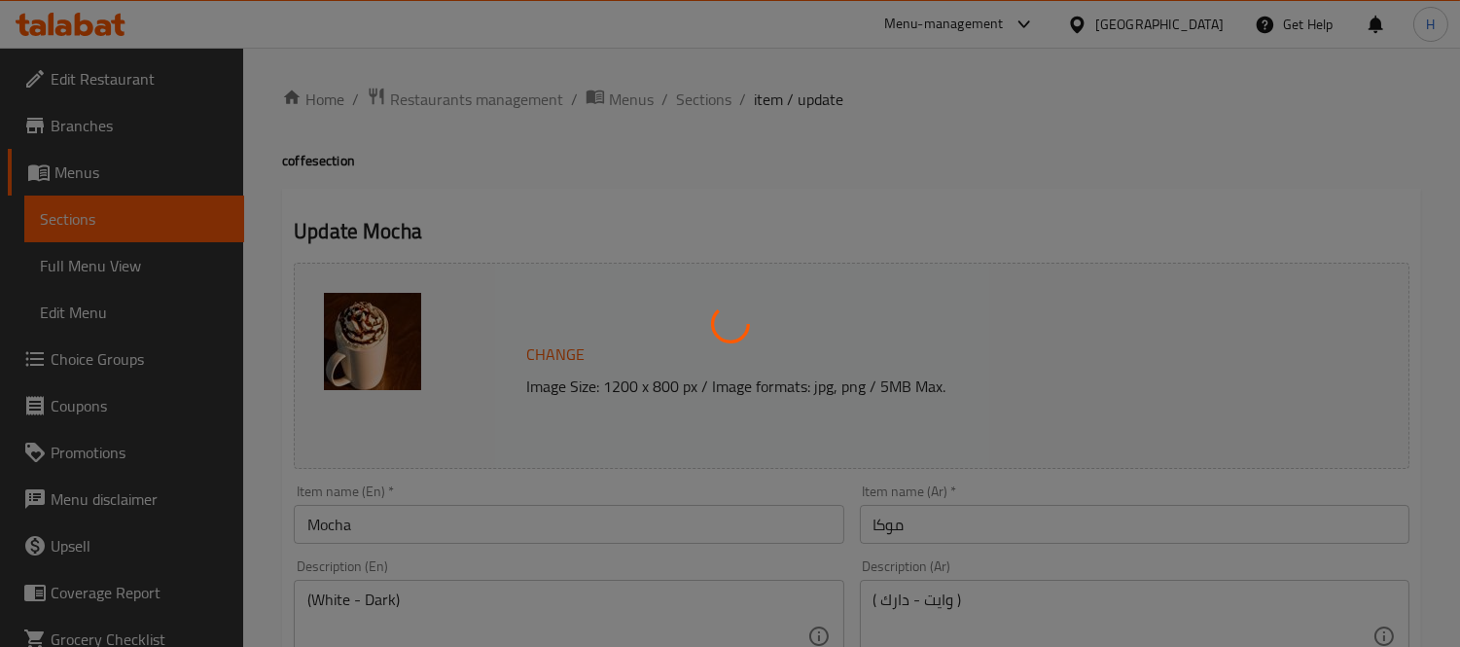
scroll to position [216, 0]
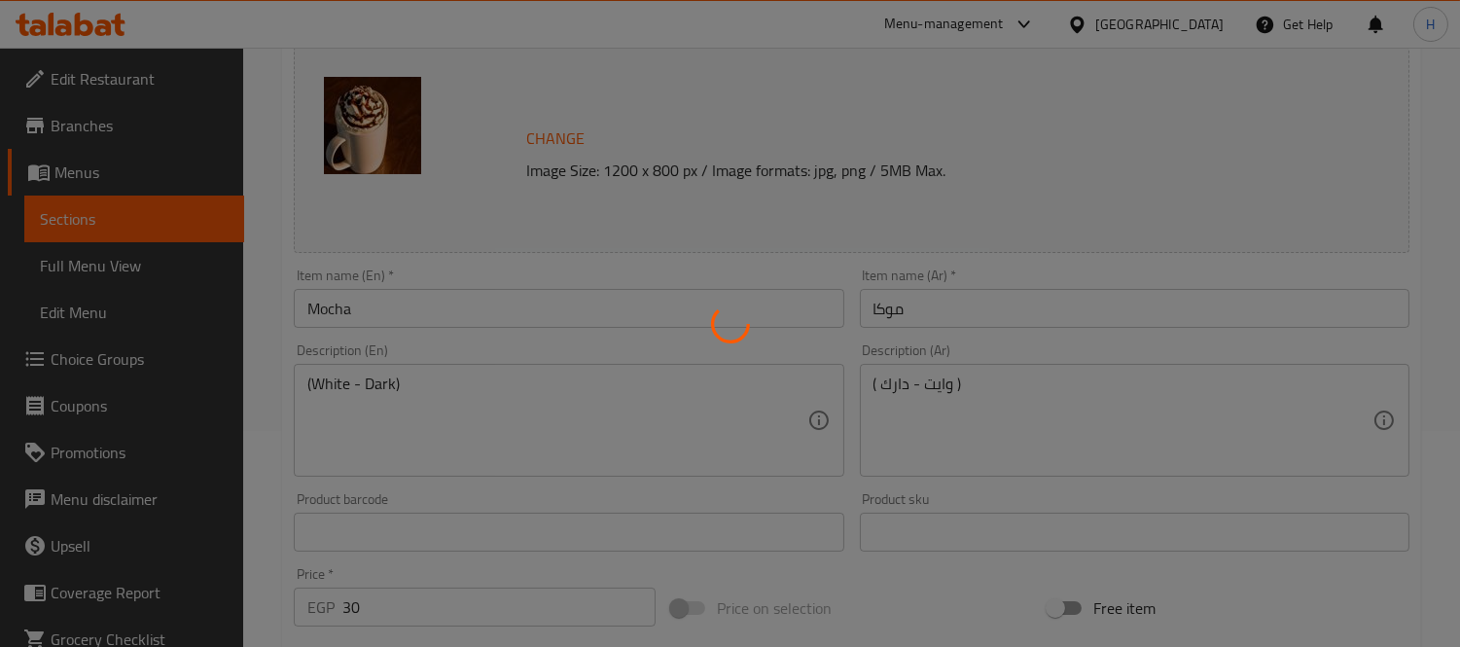
type input "اختر النوع"
type input "1"
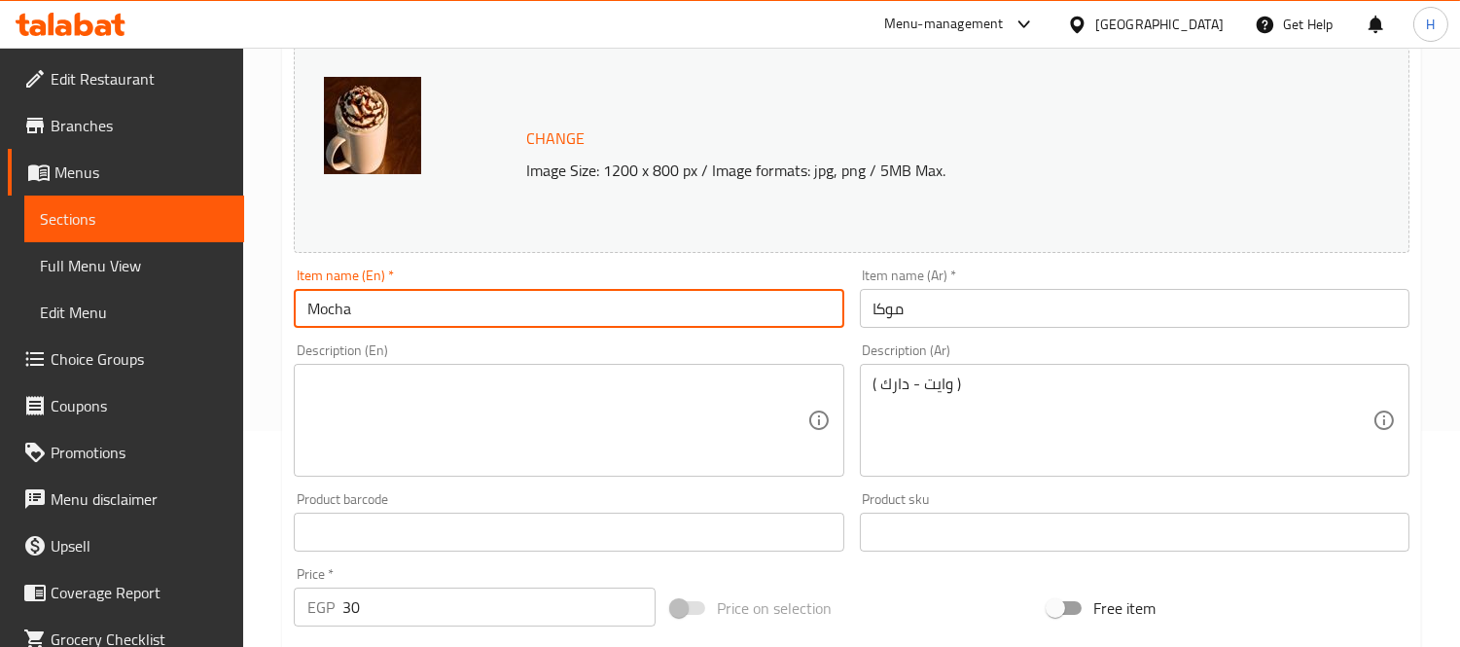
click at [448, 313] on input "Mocha" at bounding box center [569, 308] width 550 height 39
paste input "(White - Dark)"
type input "Mocha (White - Dark)"
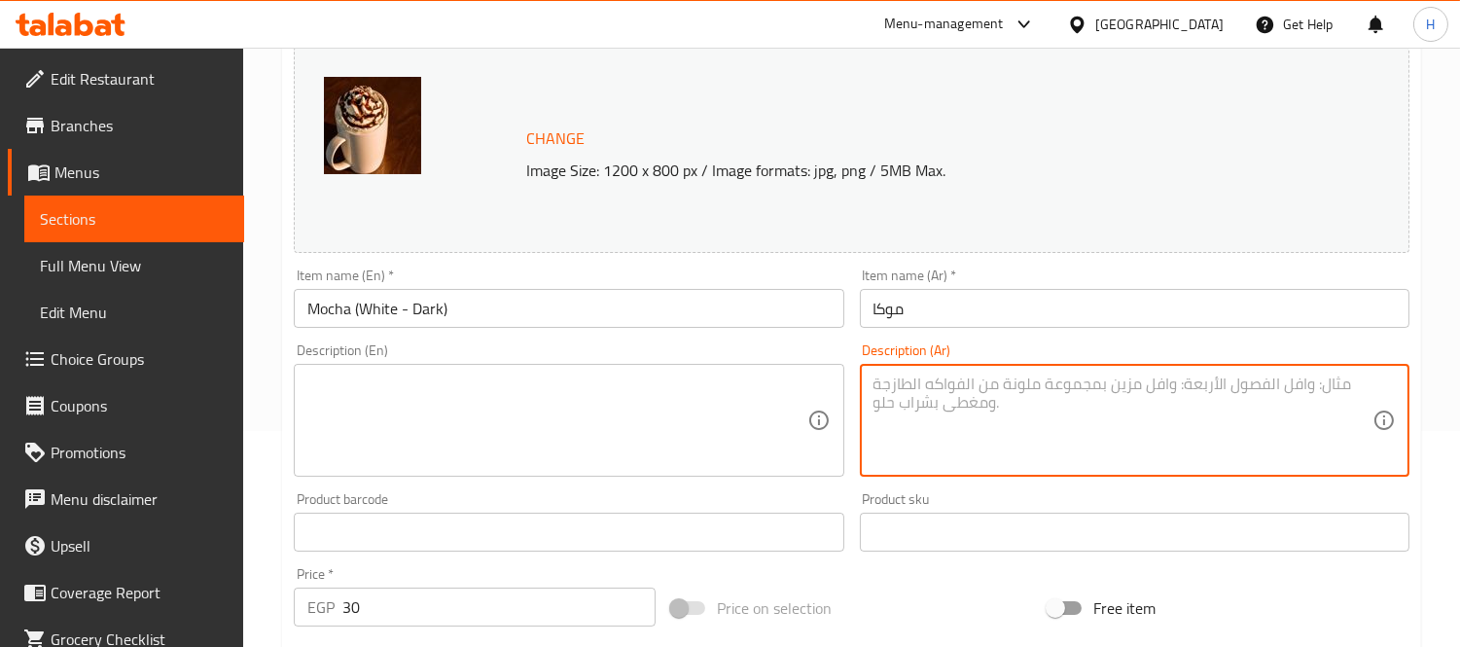
click at [985, 315] on input "موكا" at bounding box center [1135, 308] width 550 height 39
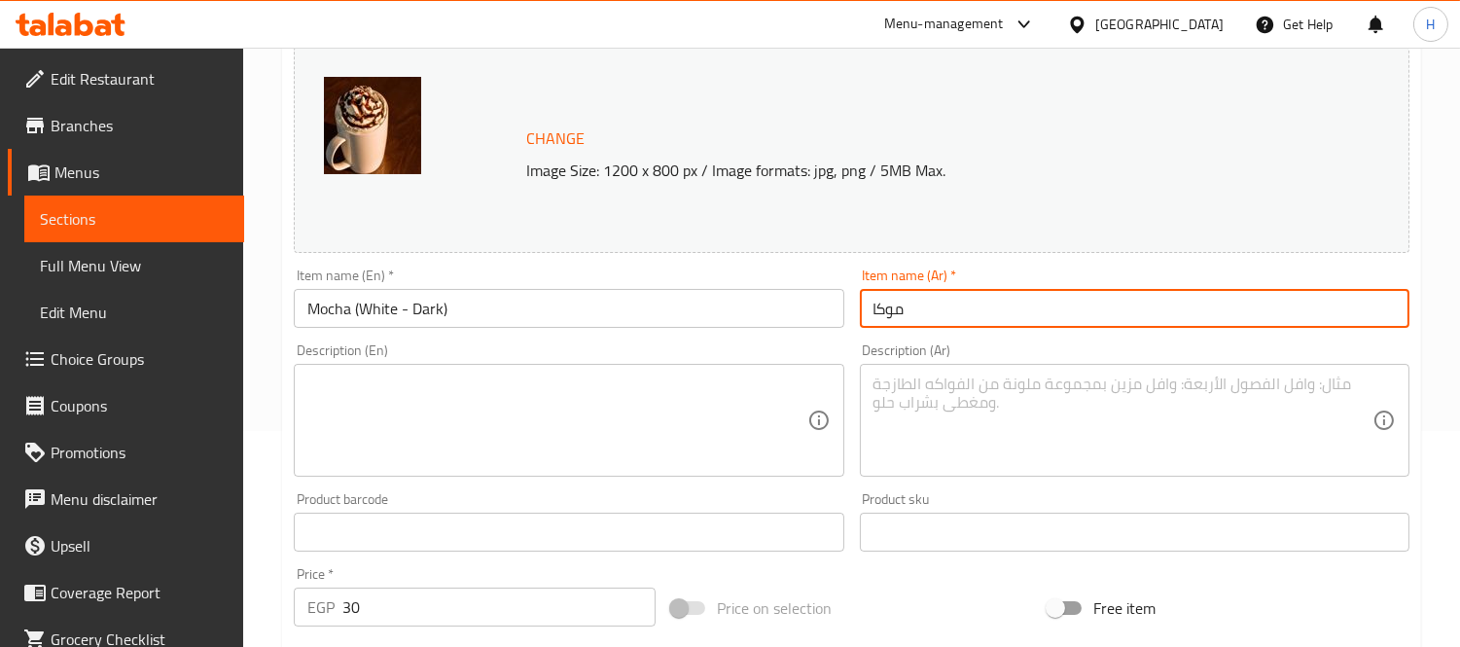
paste input "( وايت - دارك )"
type input "موكا ( وايت - دارك )"
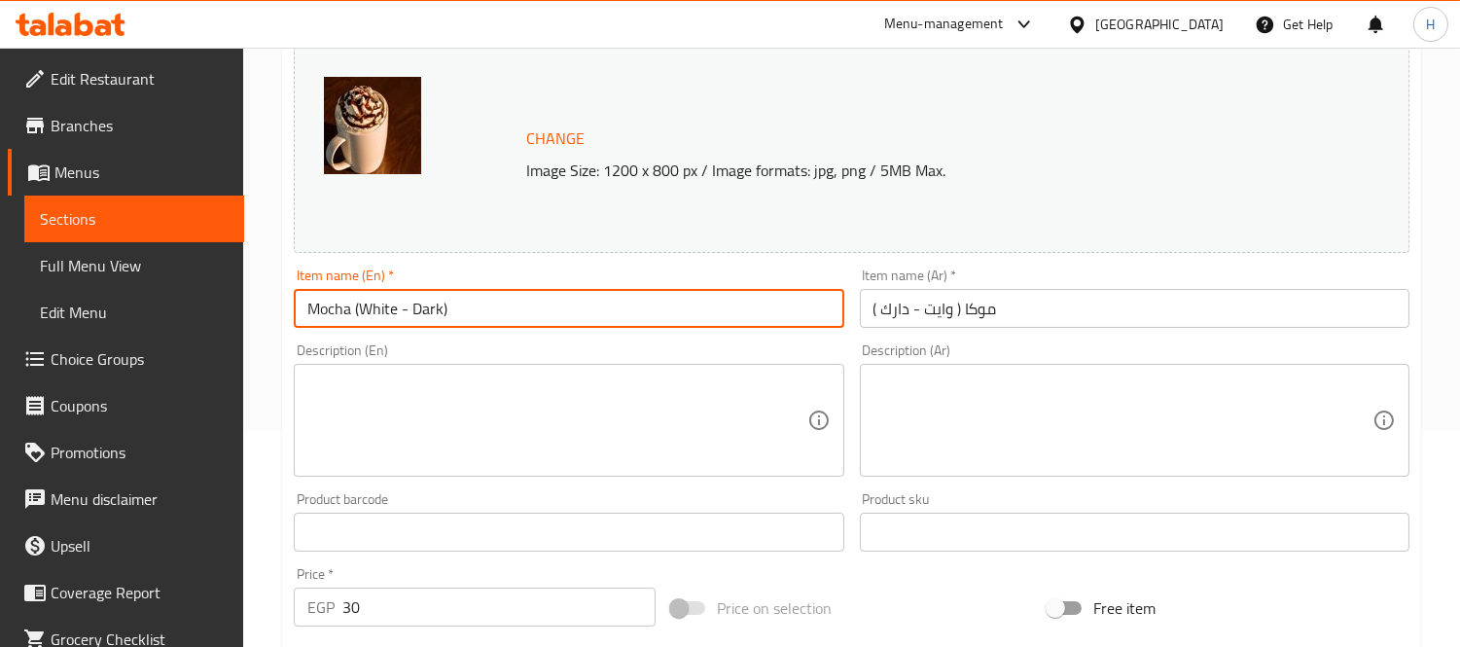
click at [703, 325] on input "Mocha (White - Dark)" at bounding box center [569, 308] width 550 height 39
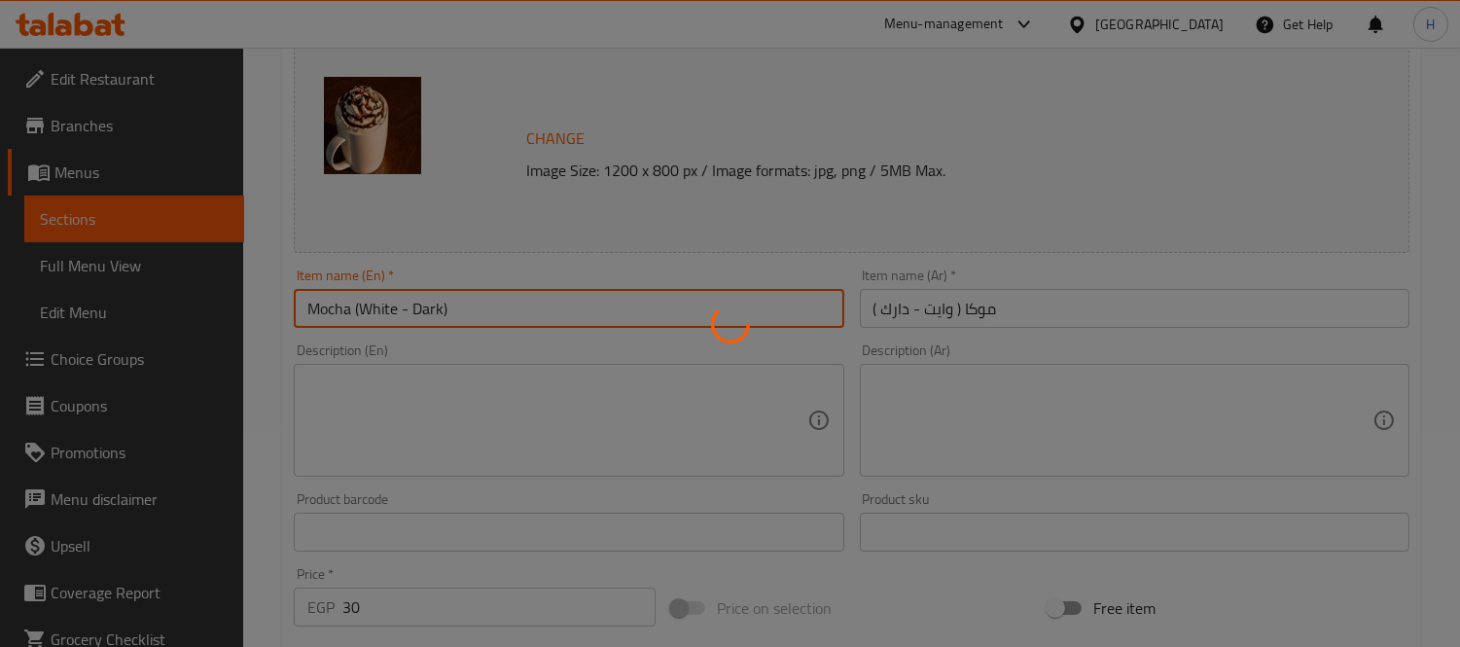
scroll to position [0, 0]
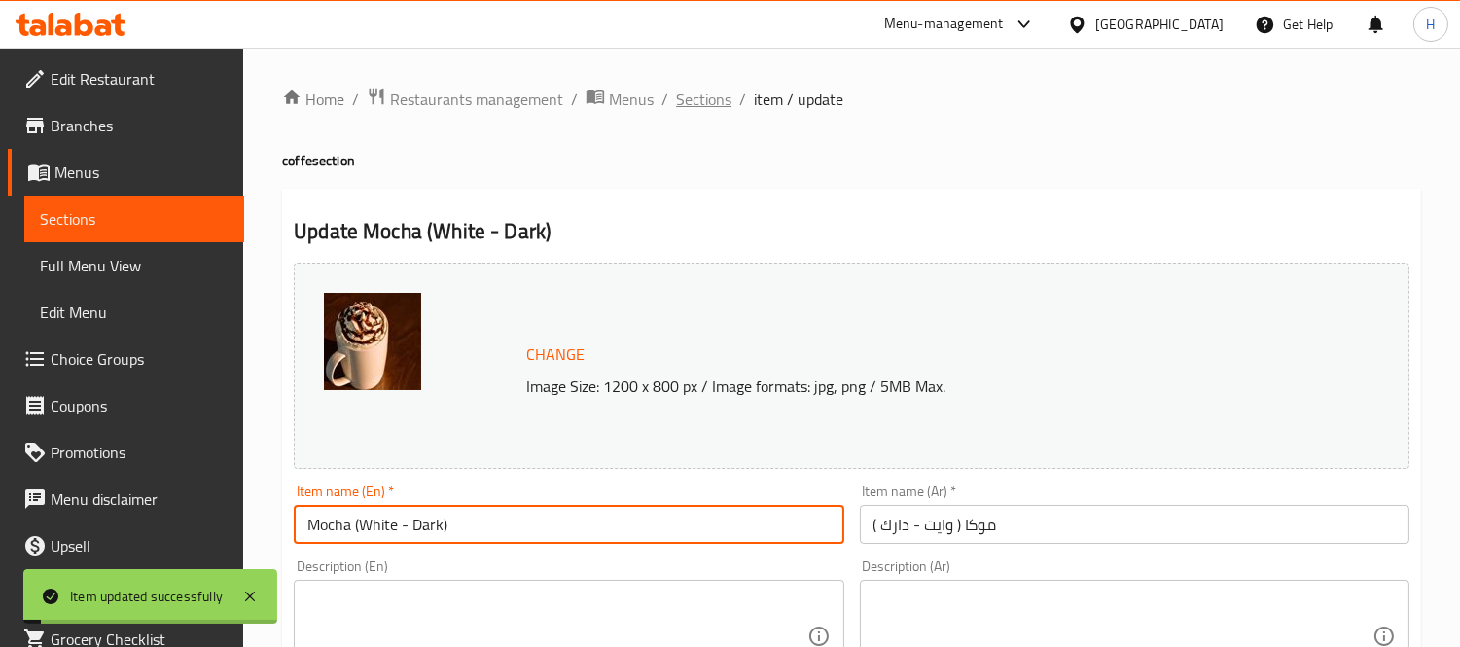
click at [713, 91] on span "Sections" at bounding box center [703, 99] width 55 height 23
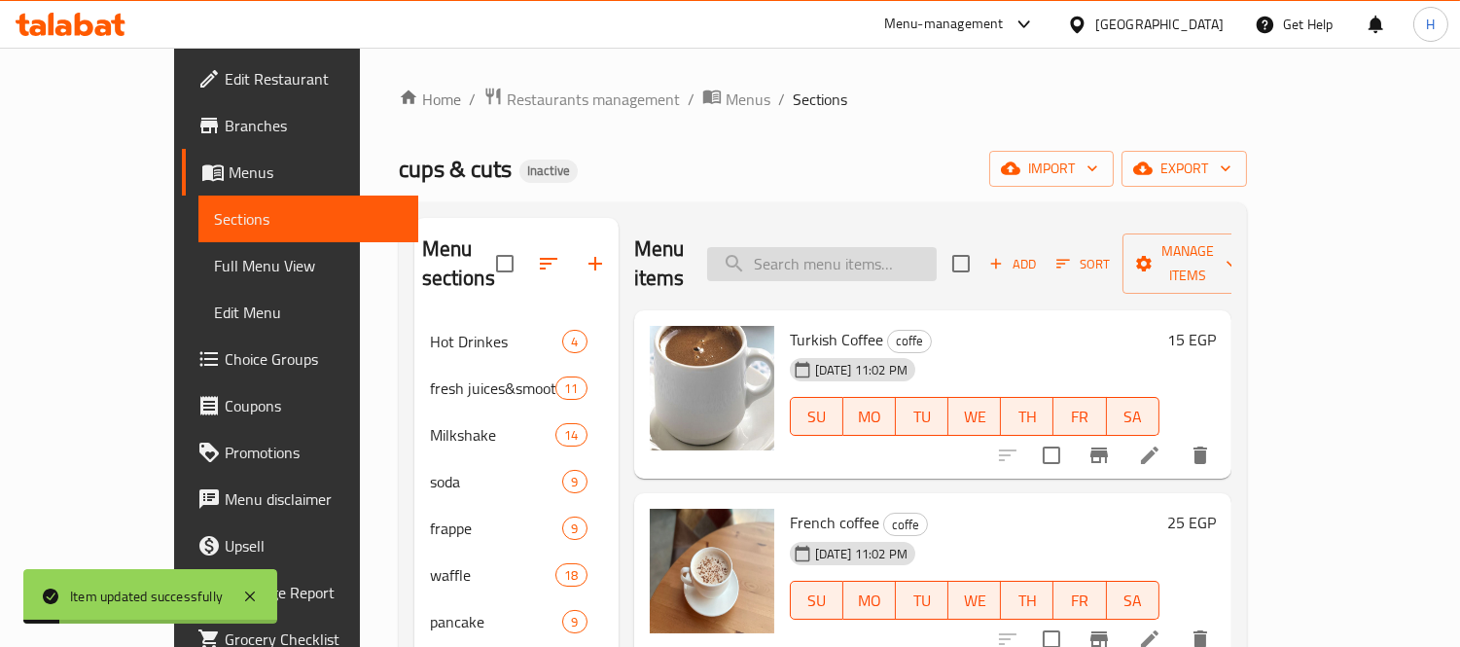
click at [832, 247] on input "search" at bounding box center [822, 264] width 230 height 34
paste input "Mikato"
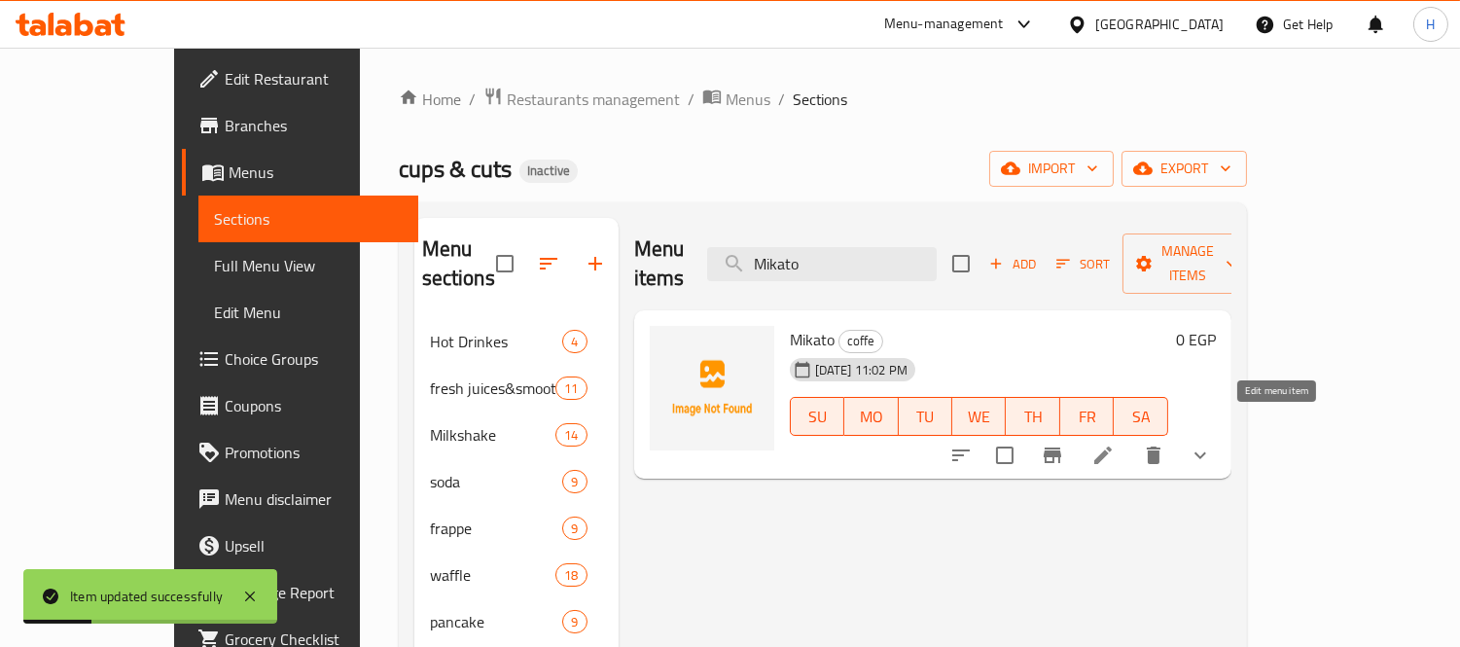
type input "Mikato"
click at [1115, 443] on icon at bounding box center [1102, 454] width 23 height 23
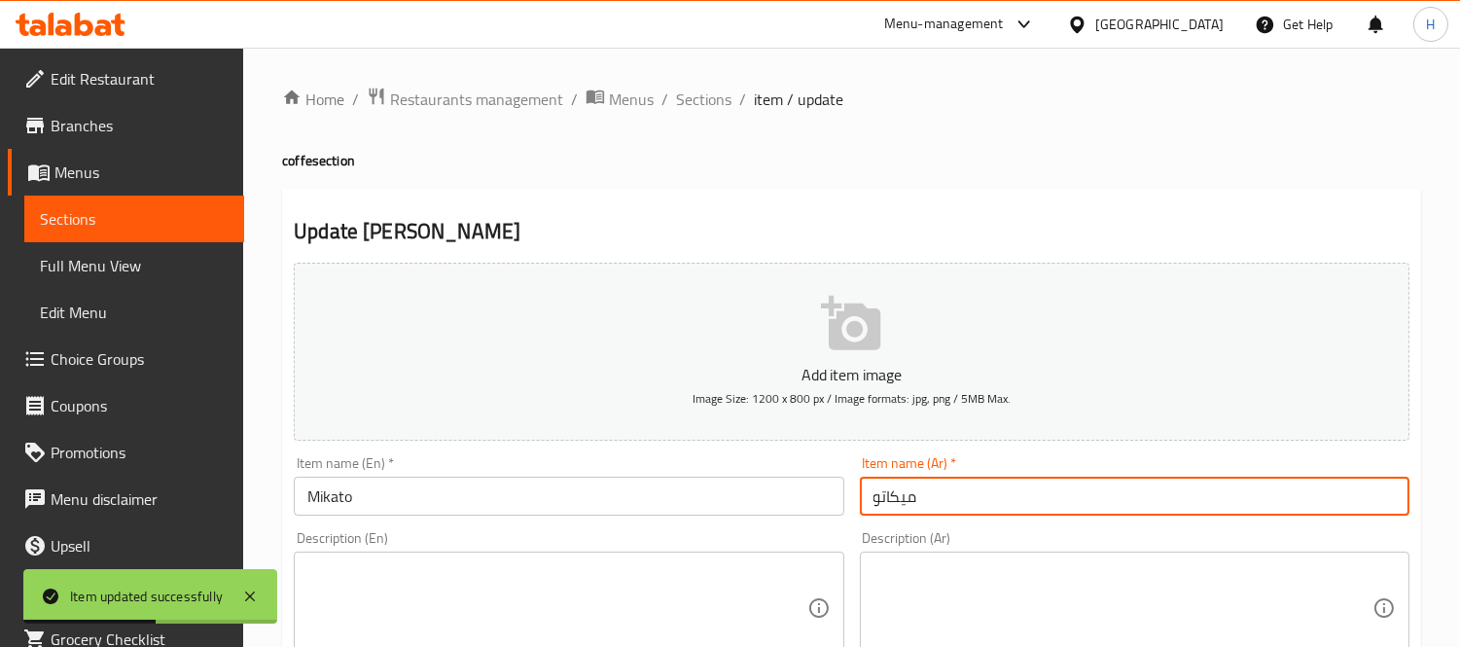
click at [910, 496] on input "ميكاتو" at bounding box center [1135, 496] width 550 height 39
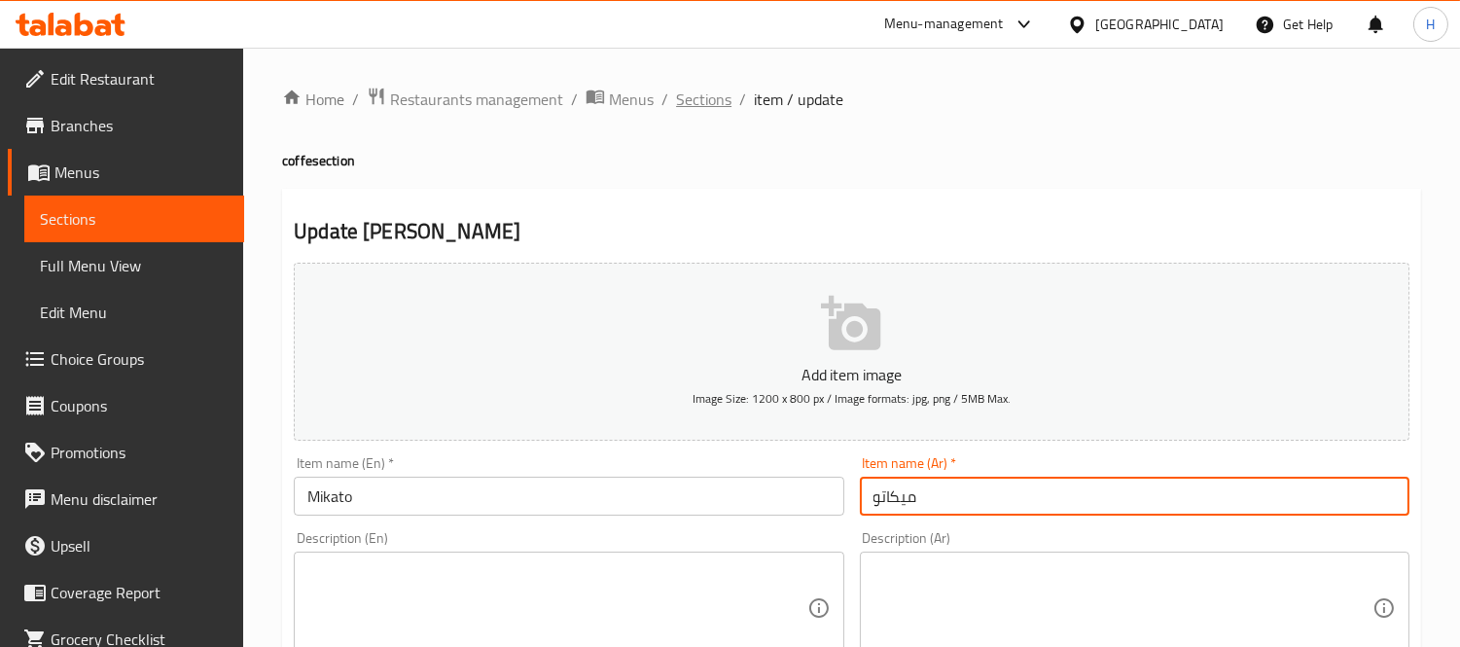
click at [687, 98] on span "Sections" at bounding box center [703, 99] width 55 height 23
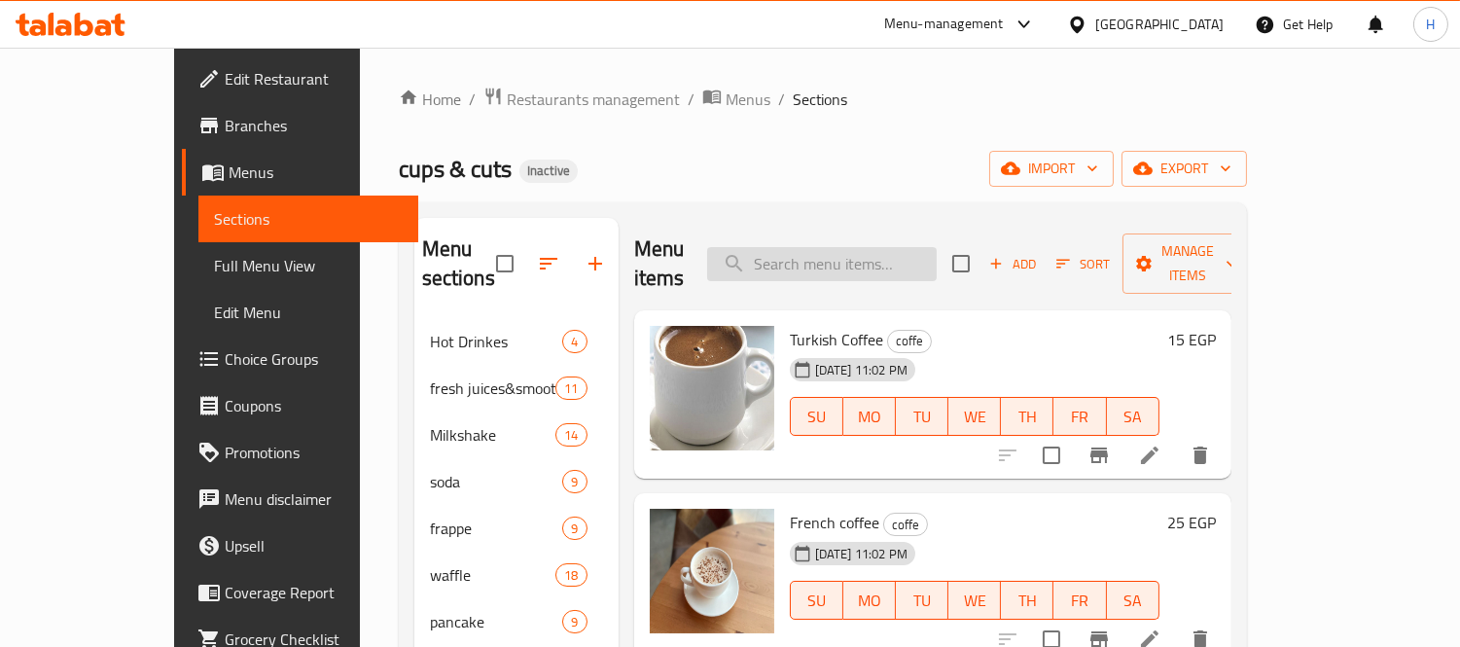
click at [880, 251] on input "search" at bounding box center [822, 264] width 230 height 34
paste input "Mix Pistachio"
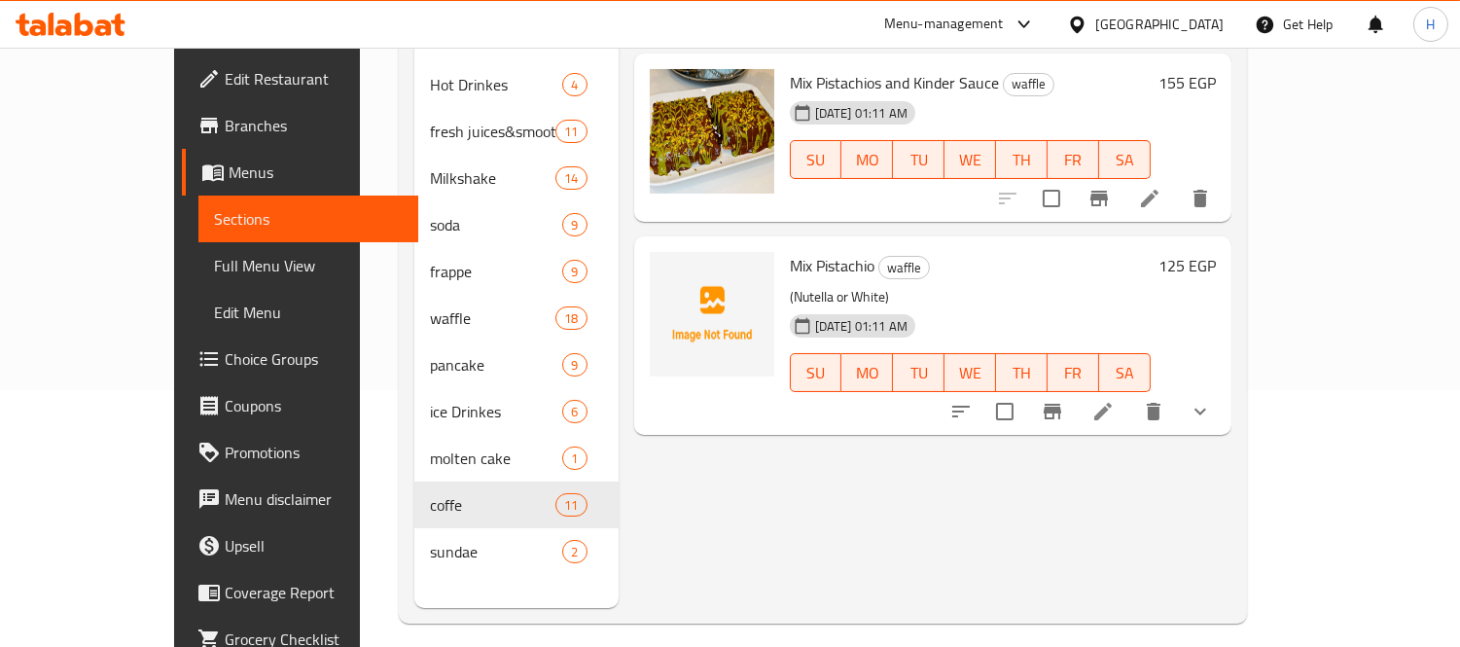
scroll to position [272, 0]
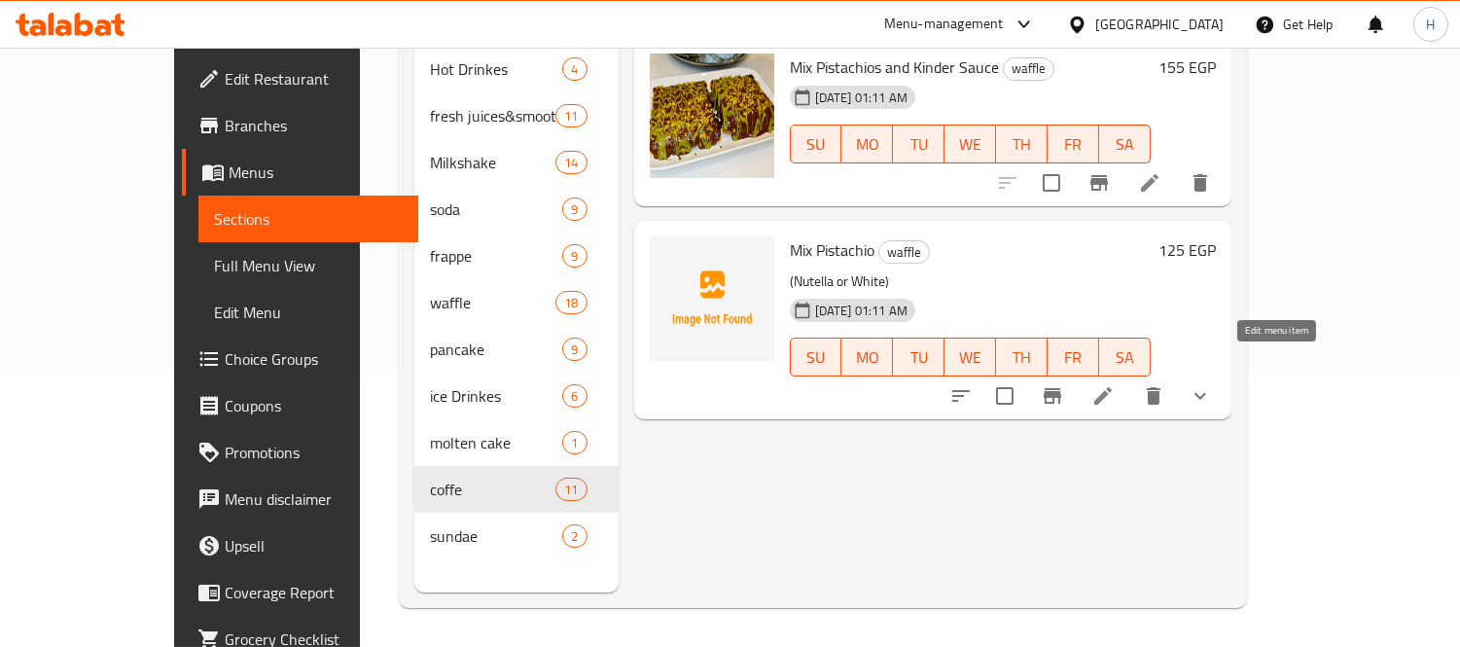
type input "Mix Pistachio"
click at [1112, 387] on icon at bounding box center [1103, 396] width 18 height 18
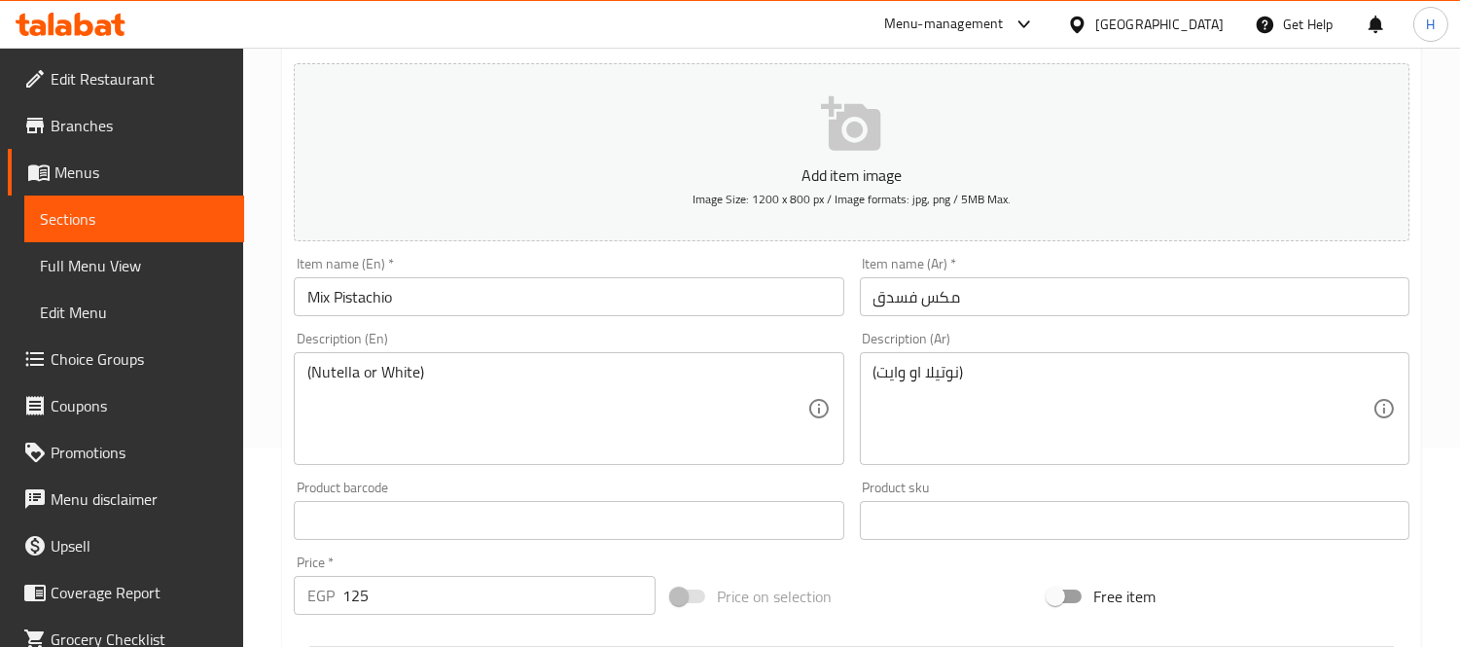
scroll to position [216, 0]
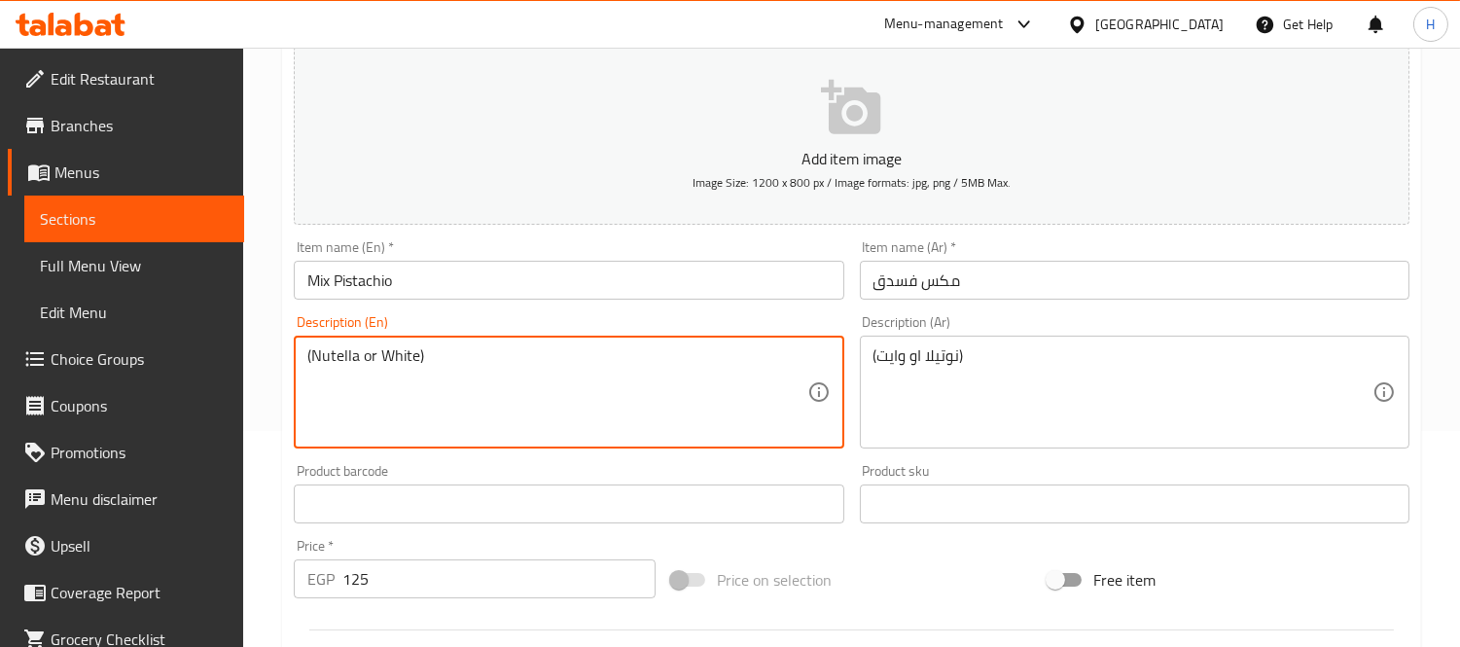
click at [494, 356] on textarea "(Nutella or White)" at bounding box center [556, 392] width 499 height 92
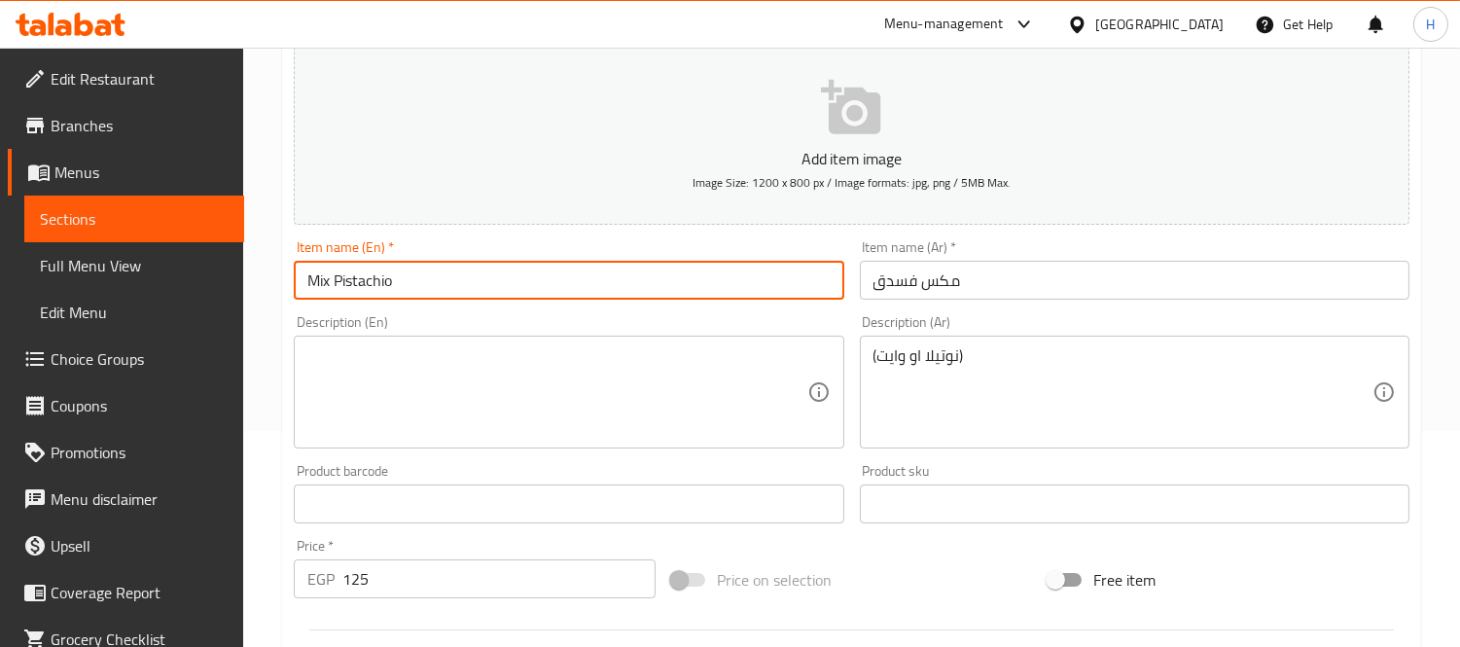
click at [500, 277] on input "Mix Pistachio" at bounding box center [569, 280] width 550 height 39
paste input "(Nutella or White)"
type input "Mix Pistachio (Nutella or White)"
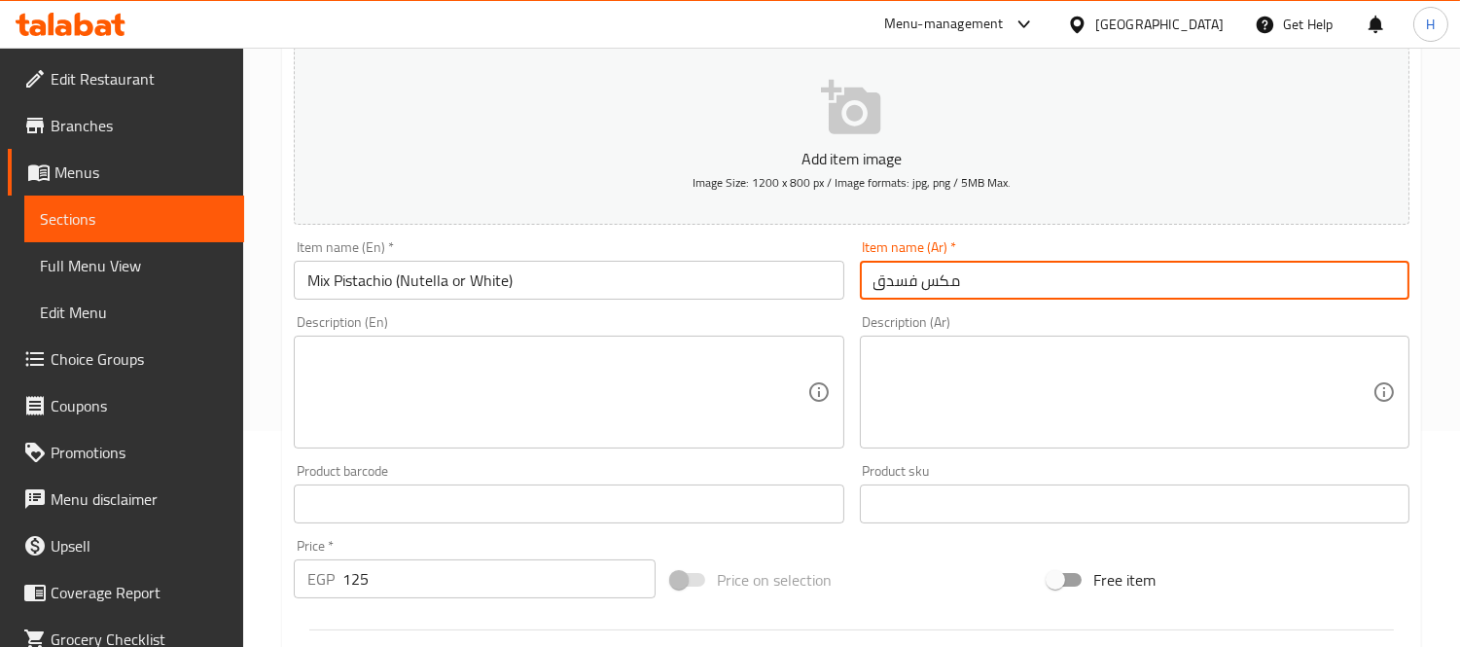
click at [1082, 265] on input "مكس فسدق" at bounding box center [1135, 280] width 550 height 39
paste input "(نوتيلا او وايت)"
type input "مكس فسدق (نوتيلا او وايت)"
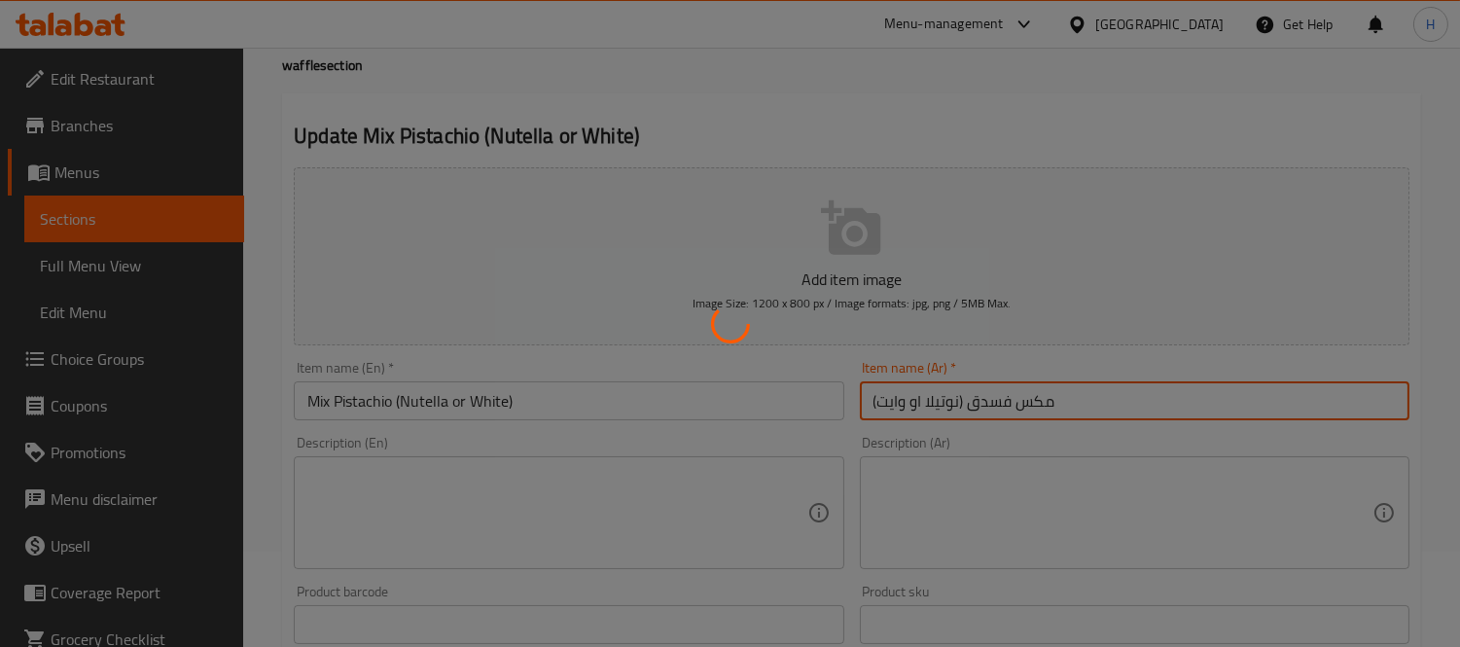
scroll to position [0, 0]
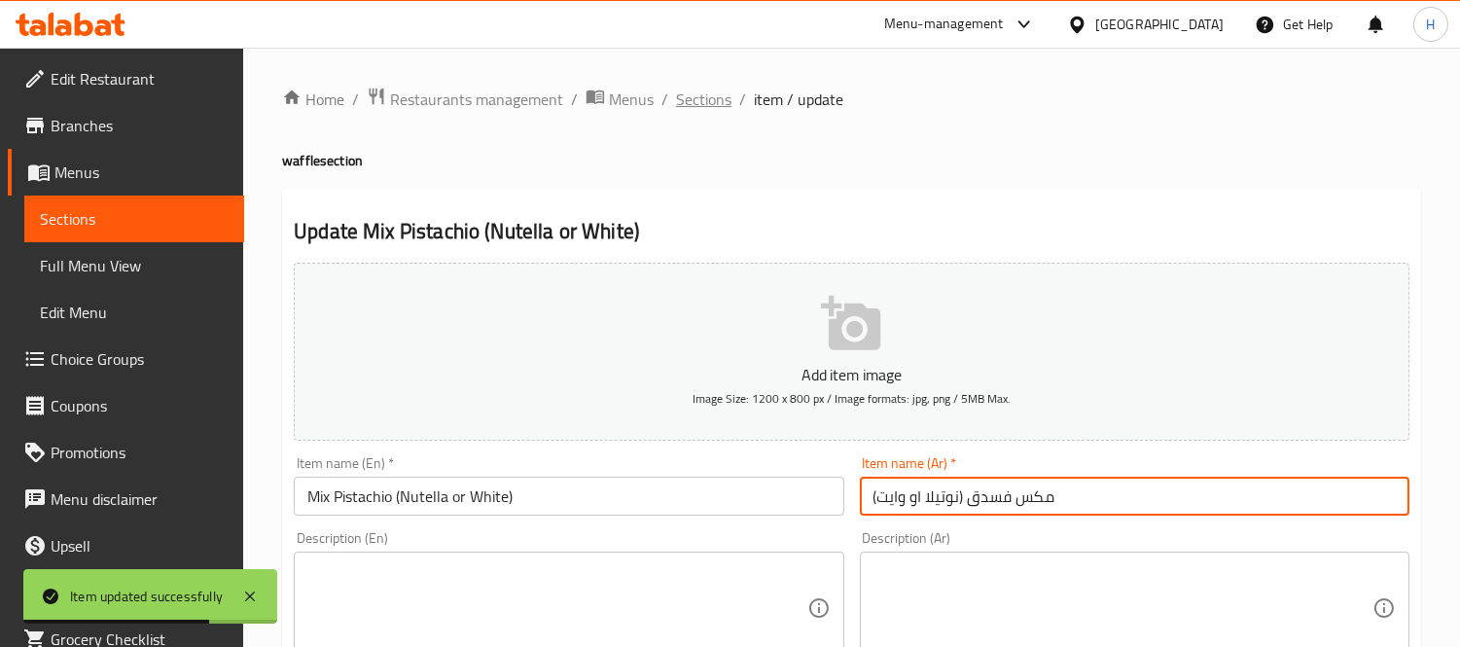
click at [697, 94] on span "Sections" at bounding box center [703, 99] width 55 height 23
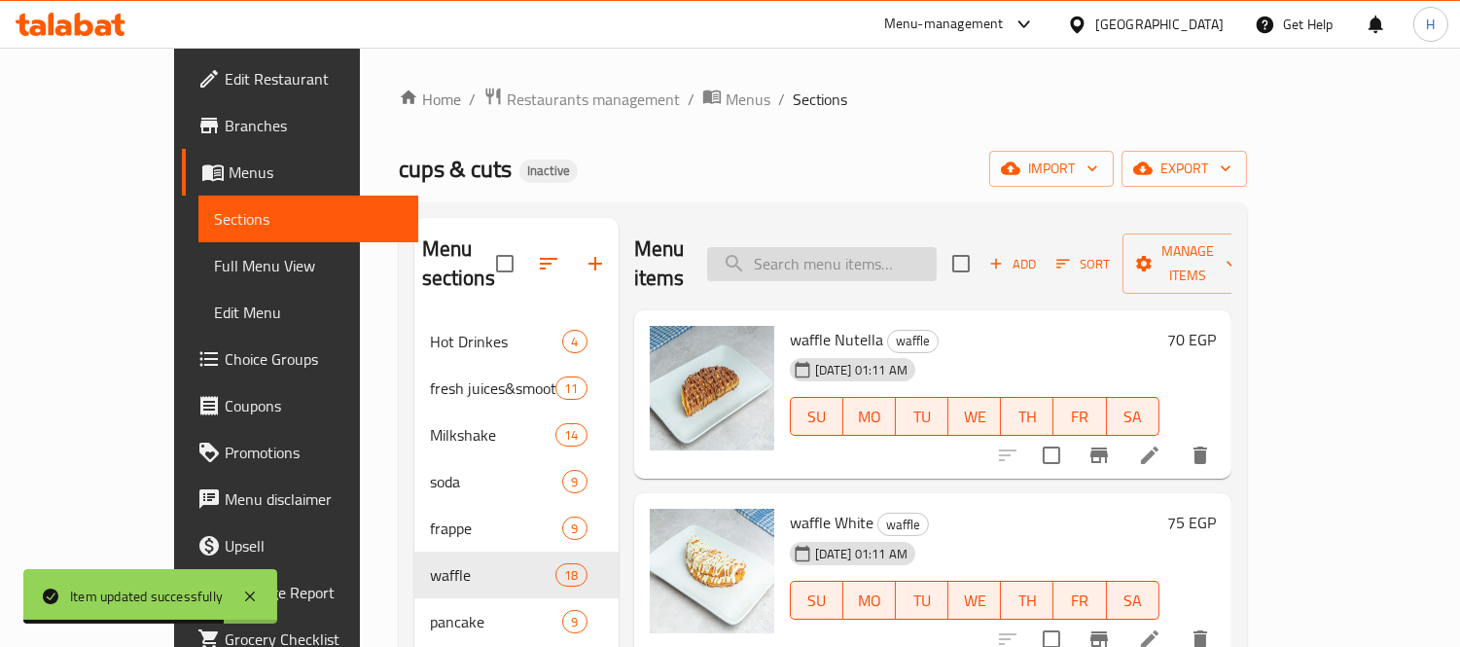
click at [857, 263] on input "search" at bounding box center [822, 264] width 230 height 34
paste input "Kinder Sauce"
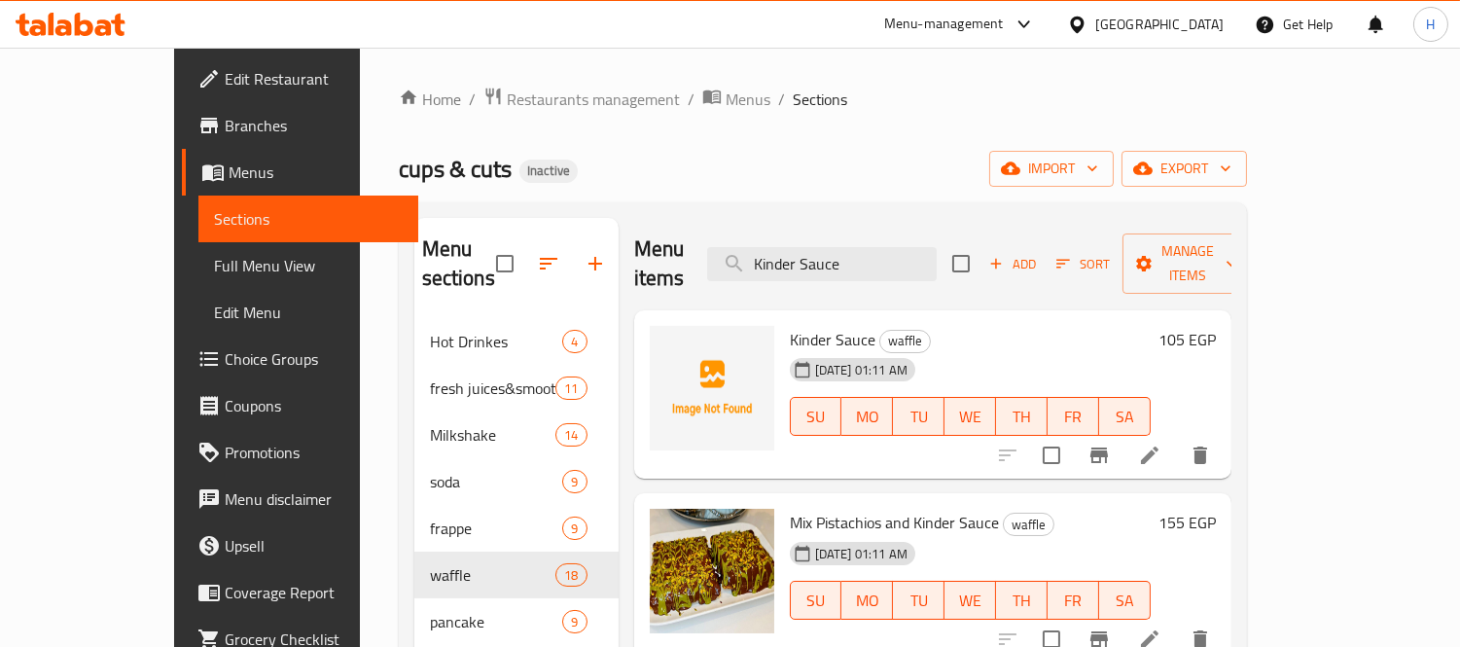
type input "Kinder Sauce"
click at [1177, 438] on li at bounding box center [1149, 455] width 54 height 35
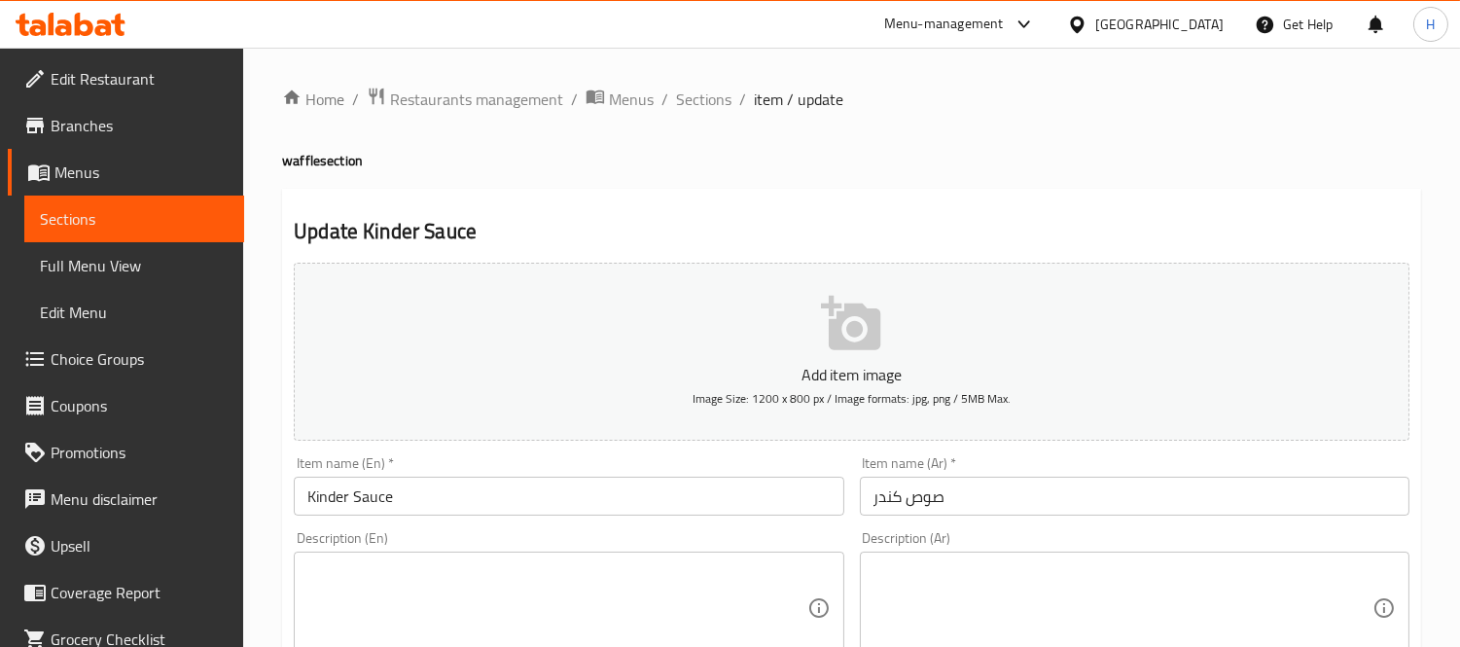
click at [299, 157] on h4 "waffle section" at bounding box center [851, 160] width 1139 height 19
click at [299, 153] on h4 "waffle section" at bounding box center [851, 160] width 1139 height 19
click at [304, 160] on h4 "waffle section" at bounding box center [851, 160] width 1139 height 19
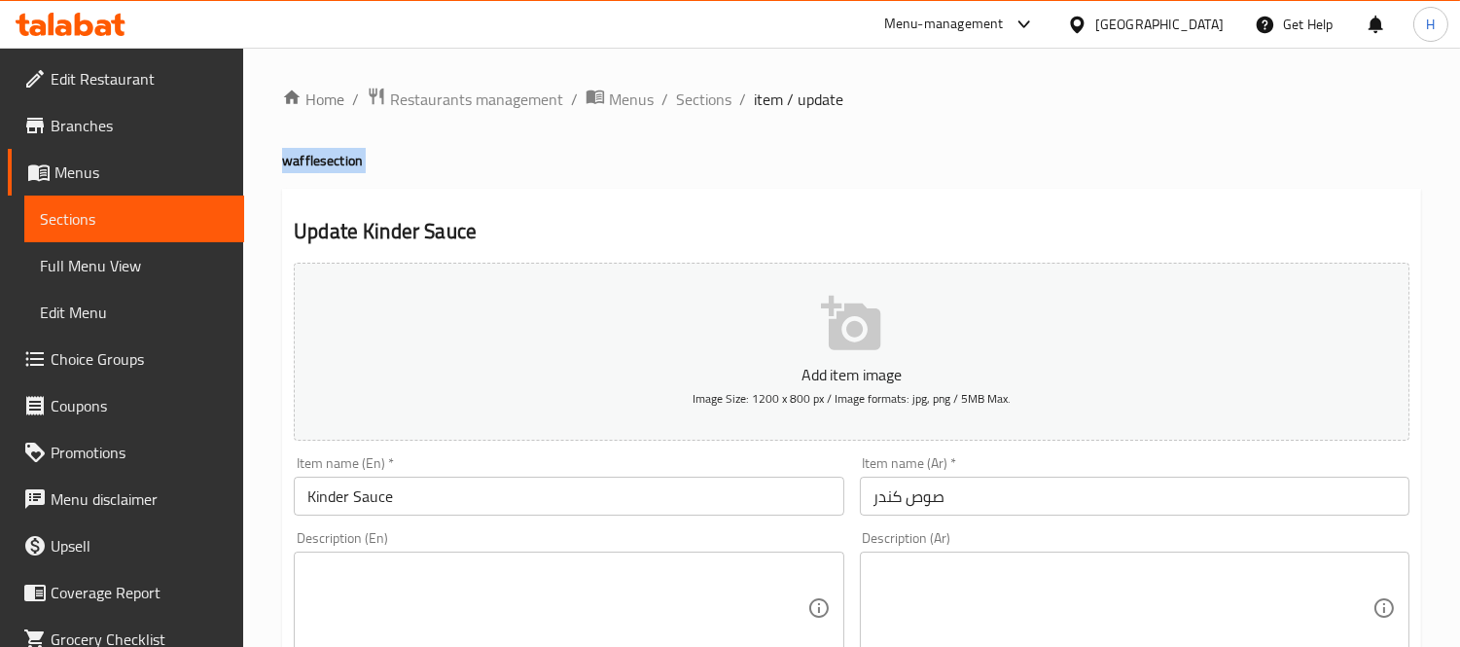
drag, startPoint x: 373, startPoint y: 151, endPoint x: 336, endPoint y: 163, distance: 40.0
click at [372, 151] on h4 "waffle section" at bounding box center [851, 160] width 1139 height 19
click at [293, 168] on h4 "waffle section" at bounding box center [851, 160] width 1139 height 19
click at [424, 510] on input "Kinder Sauce" at bounding box center [569, 496] width 550 height 39
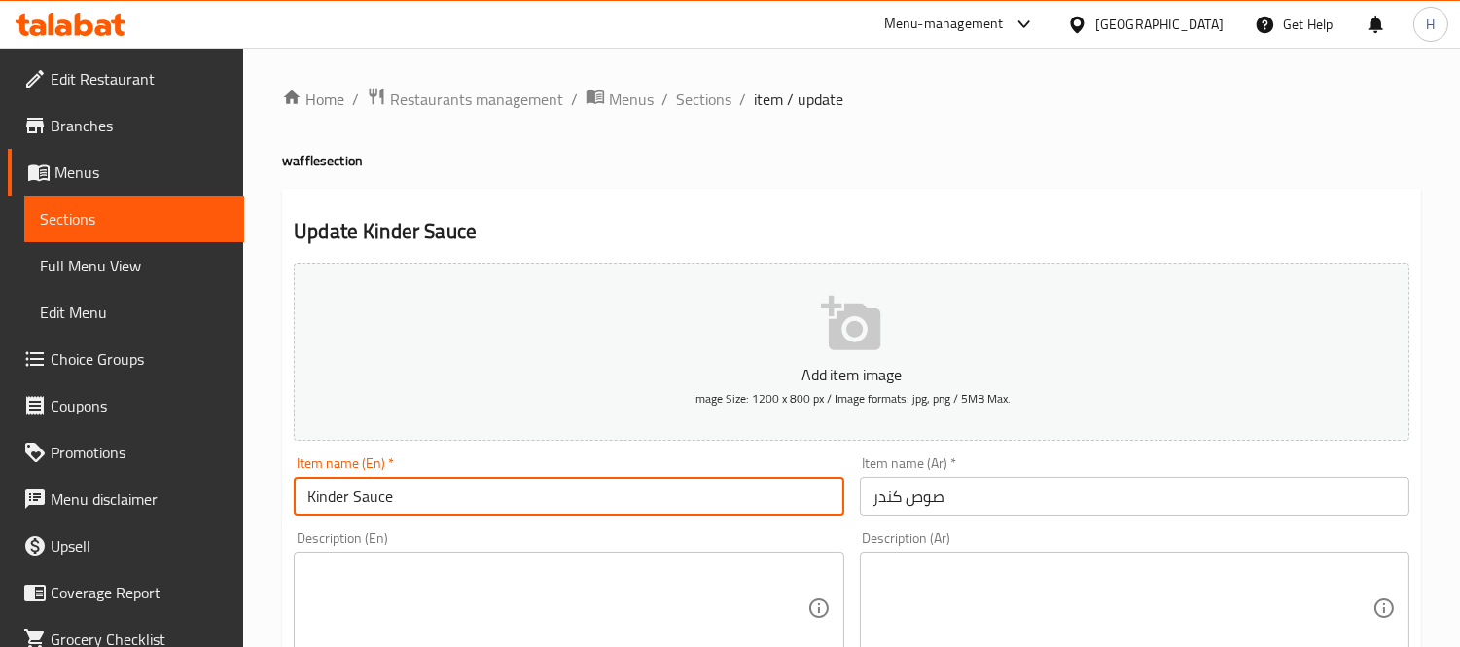
paste input "waffle"
type input "Kinder Sauce waffle"
click at [1003, 503] on input "صوص كندر" at bounding box center [1135, 496] width 550 height 39
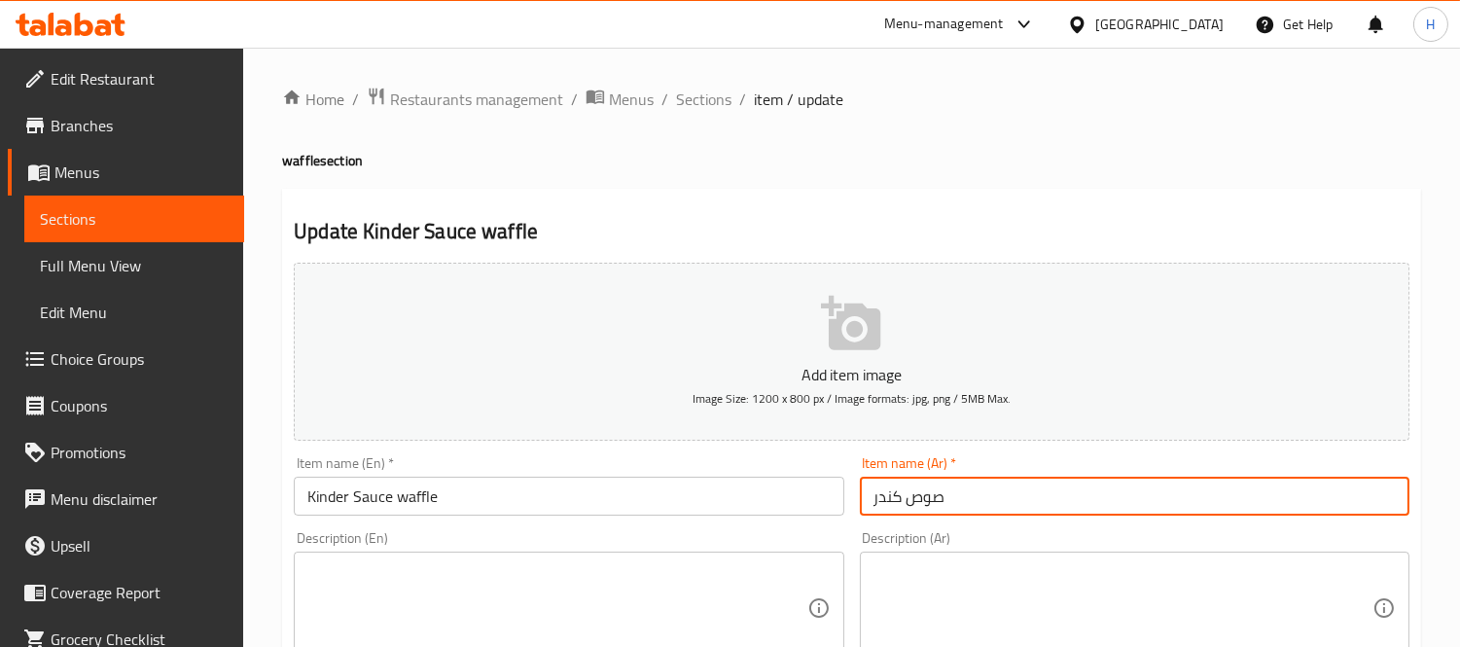
paste input "وافل"
type input "صوص كندر وافل"
click at [727, 511] on input "Kinder Sauce waffle" at bounding box center [569, 496] width 550 height 39
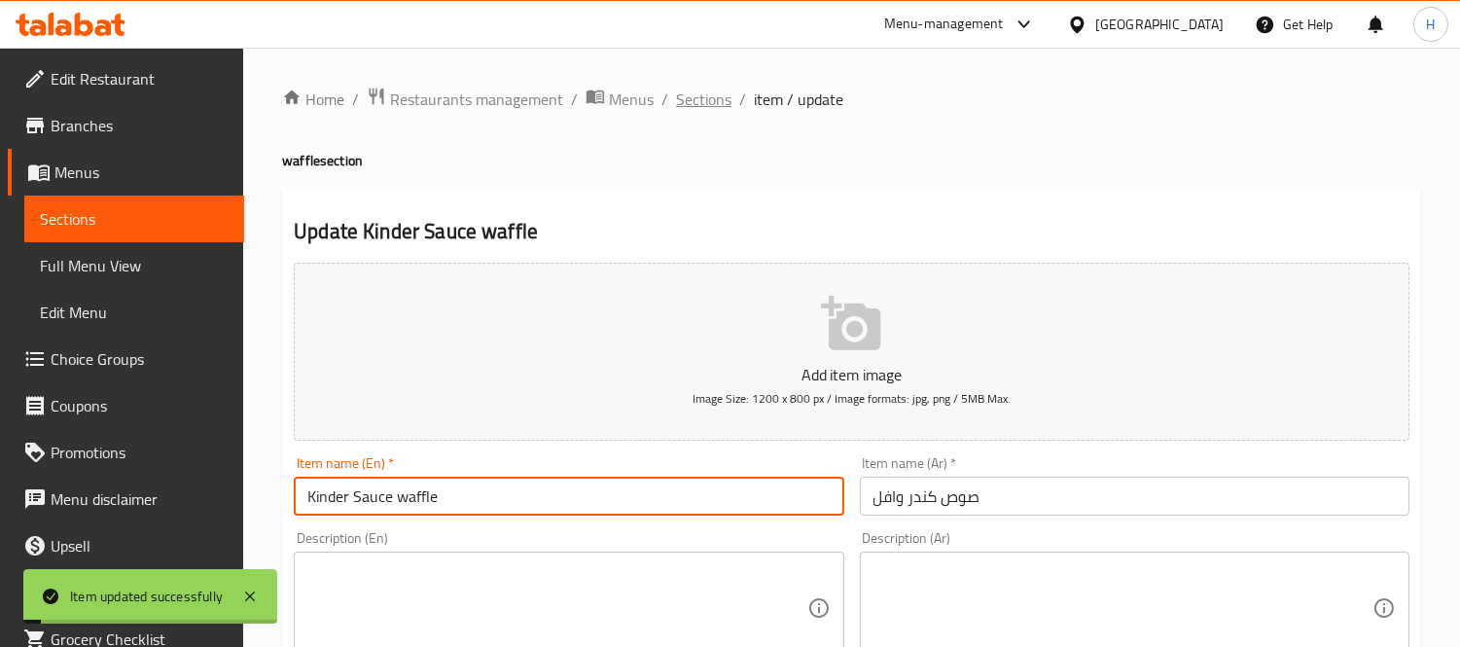
click at [714, 97] on span "Sections" at bounding box center [703, 99] width 55 height 23
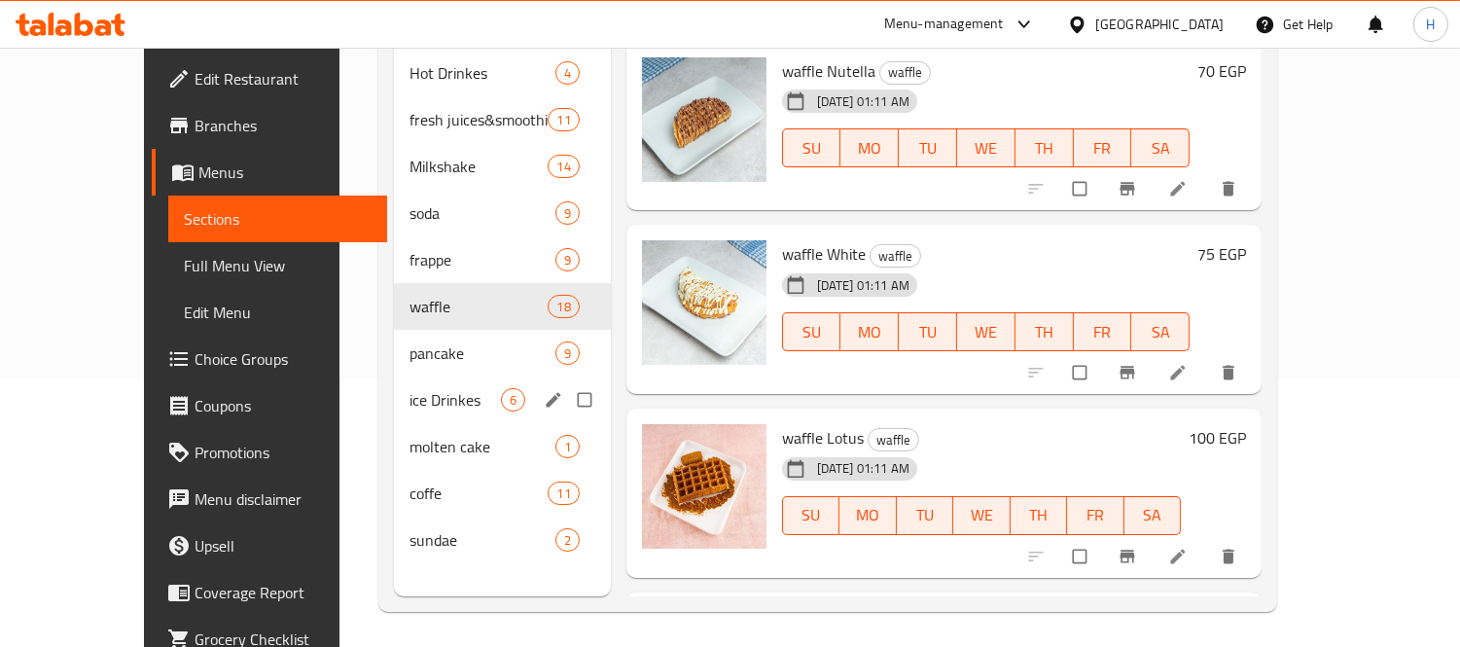
scroll to position [272, 0]
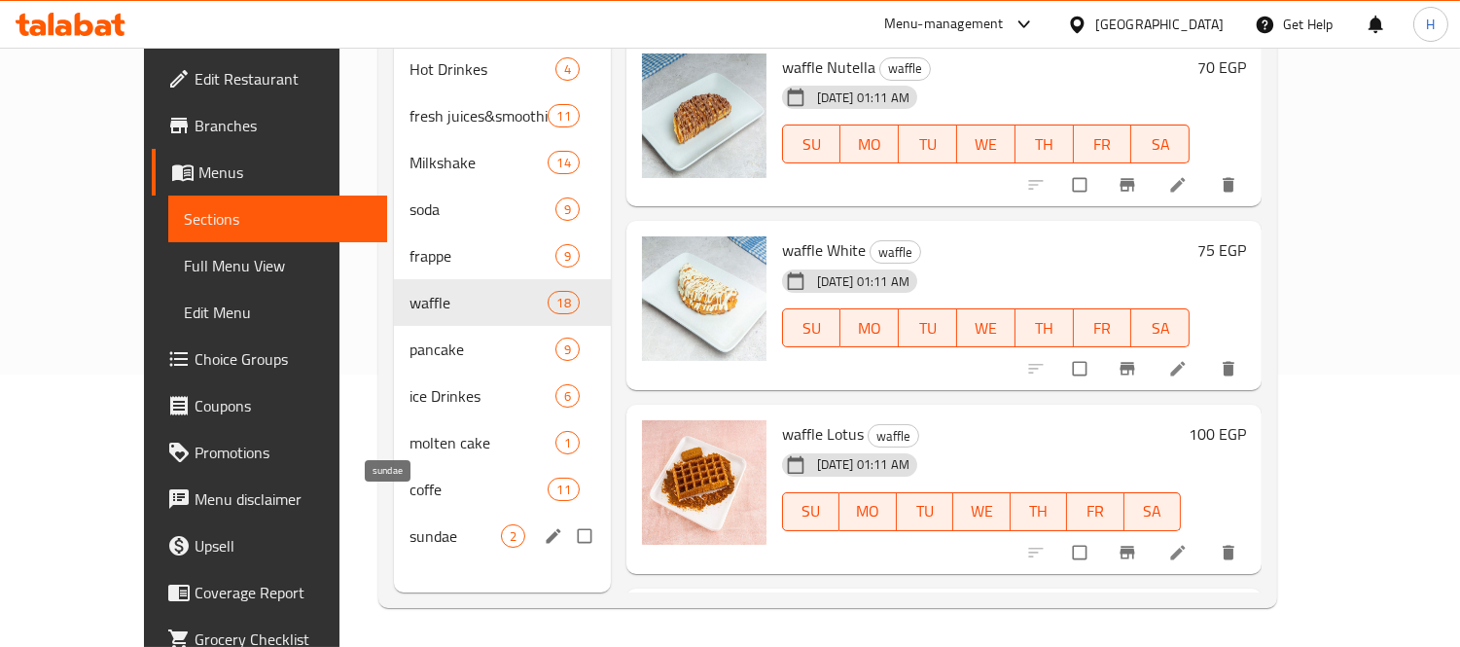
click at [409, 524] on span "sundae" at bounding box center [454, 535] width 91 height 23
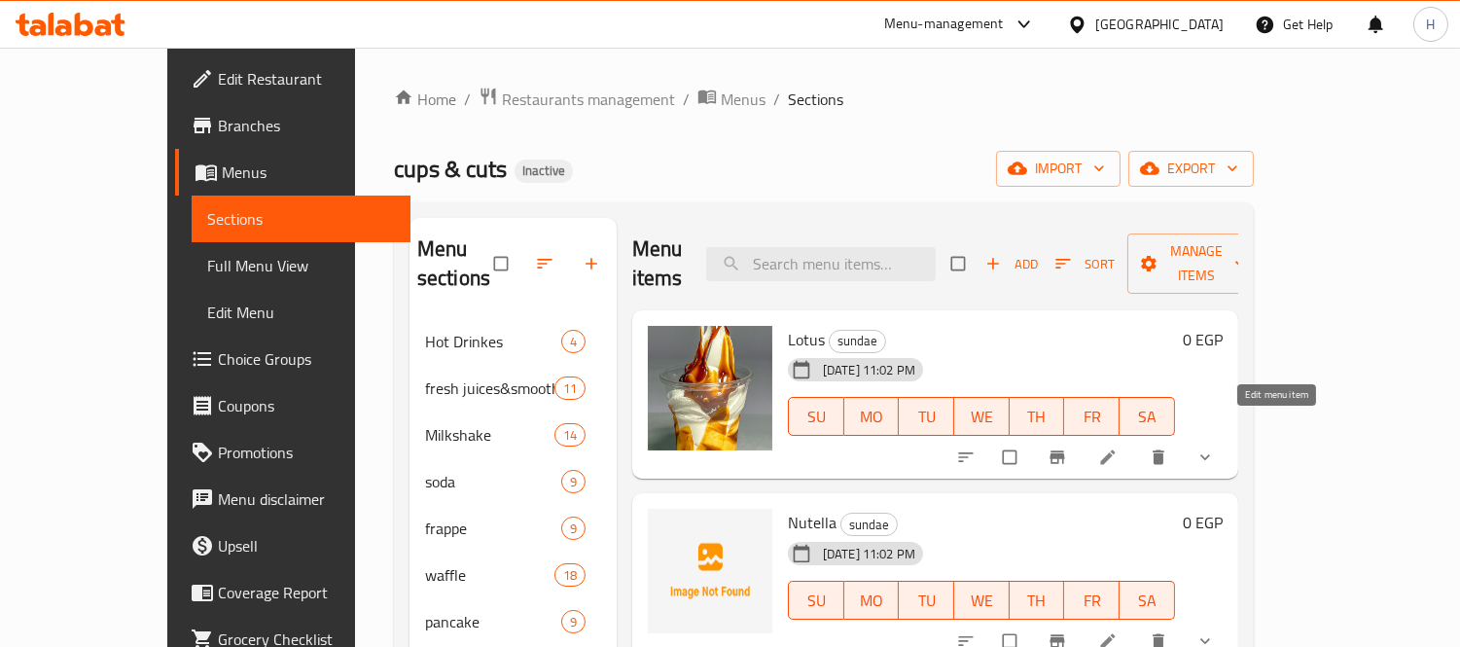
click at [1117, 447] on icon at bounding box center [1107, 456] width 19 height 19
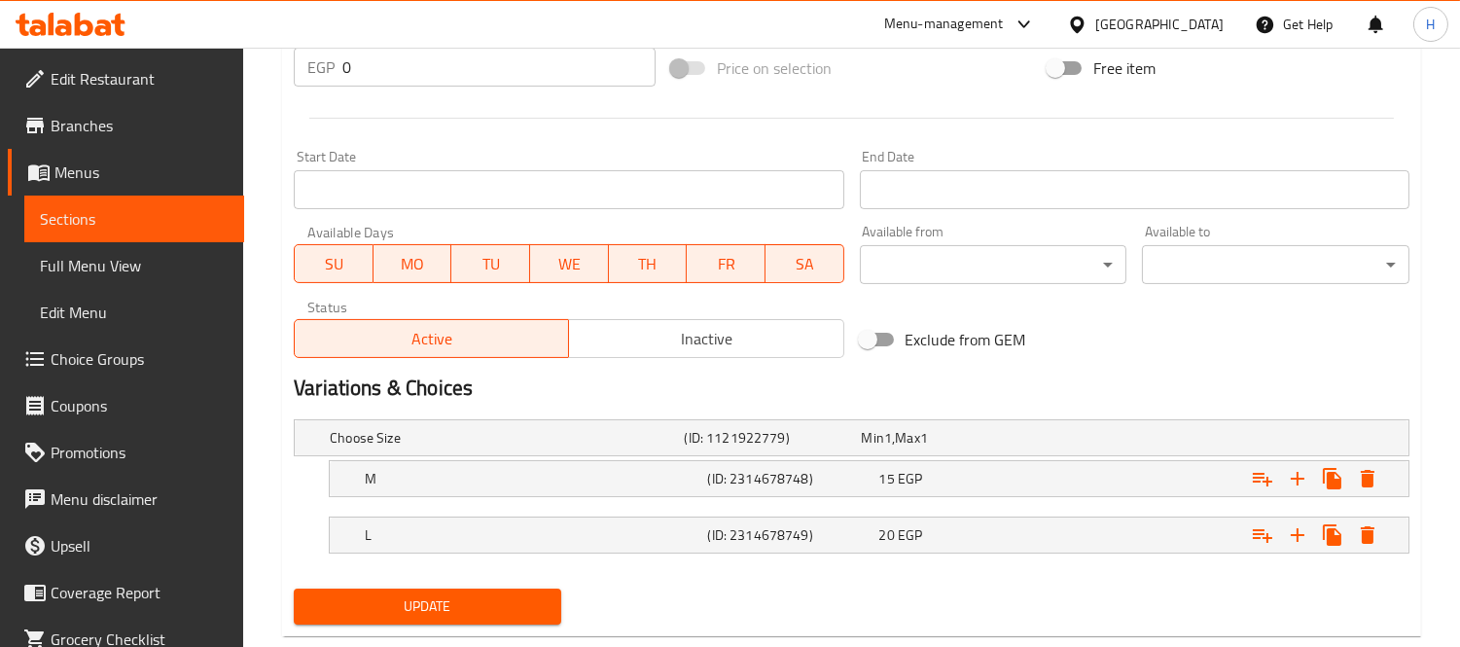
scroll to position [798, 0]
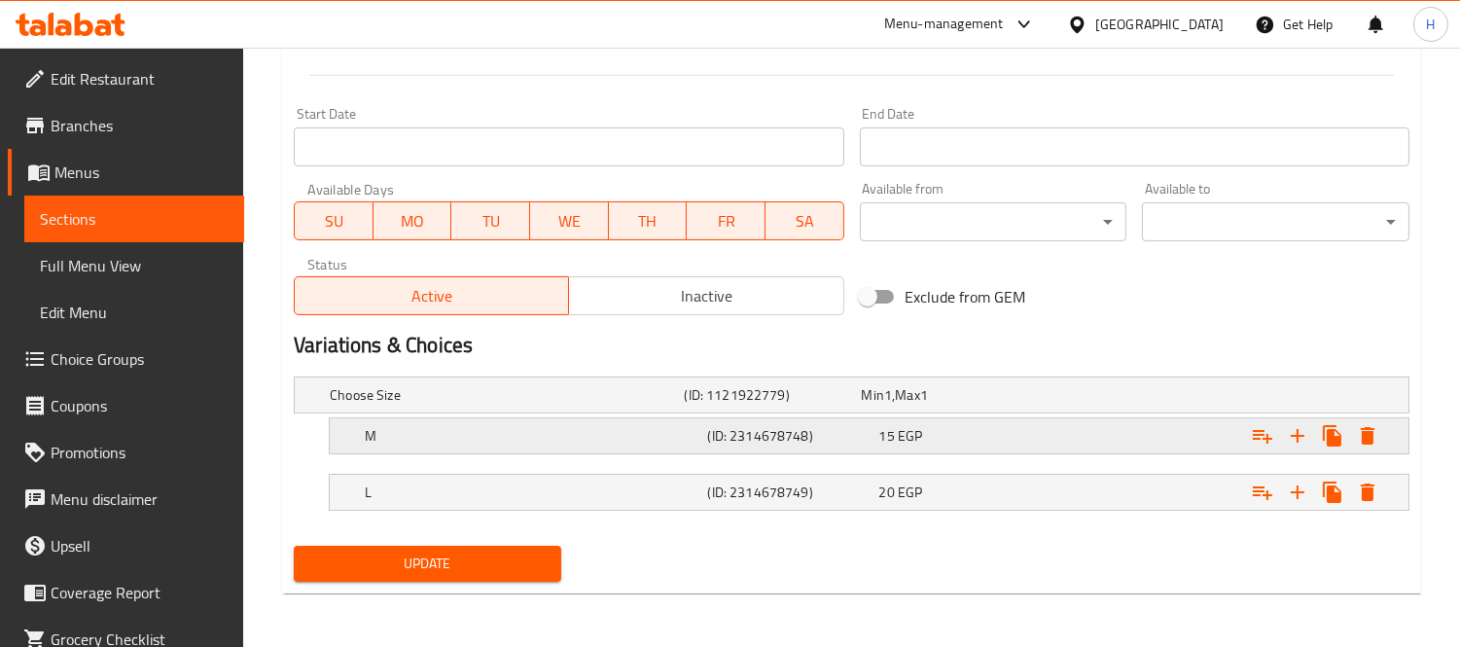
click at [729, 426] on h5 "(ID: 2314678748)" at bounding box center [788, 435] width 163 height 19
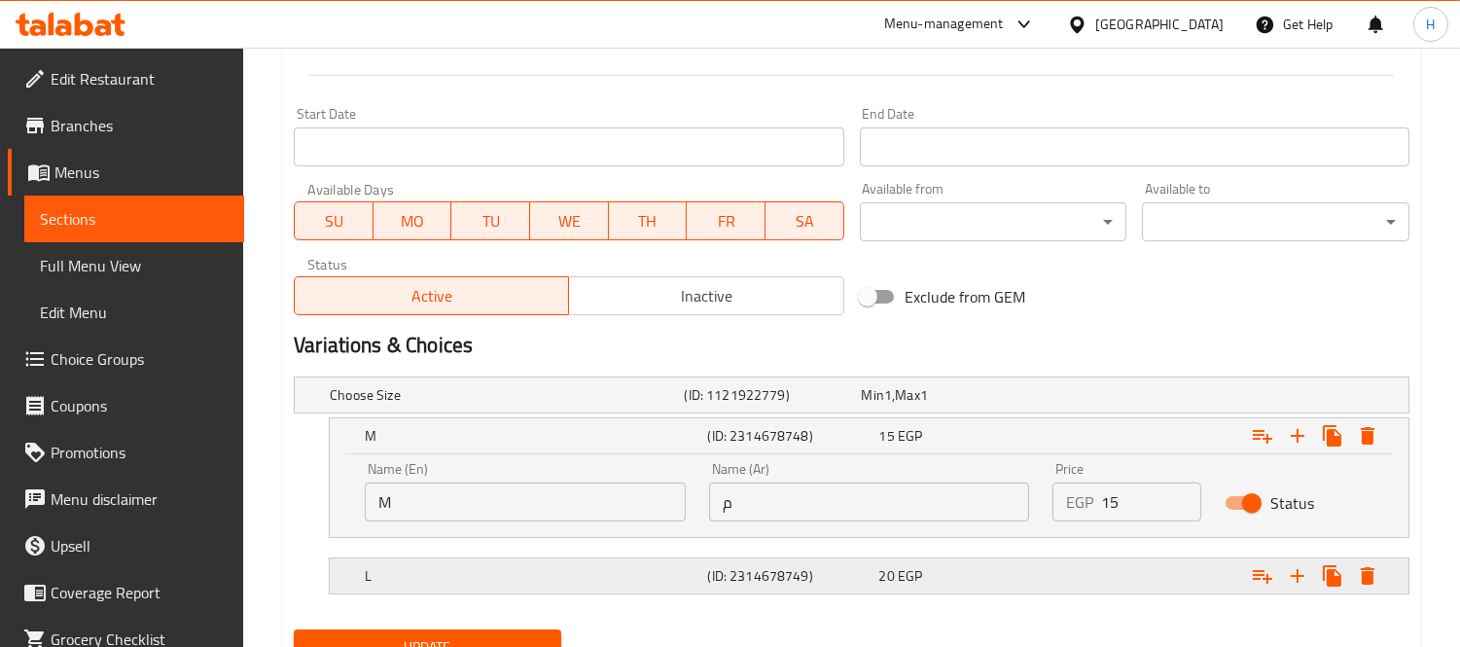
click at [727, 577] on h5 "(ID: 2314678749)" at bounding box center [788, 575] width 163 height 19
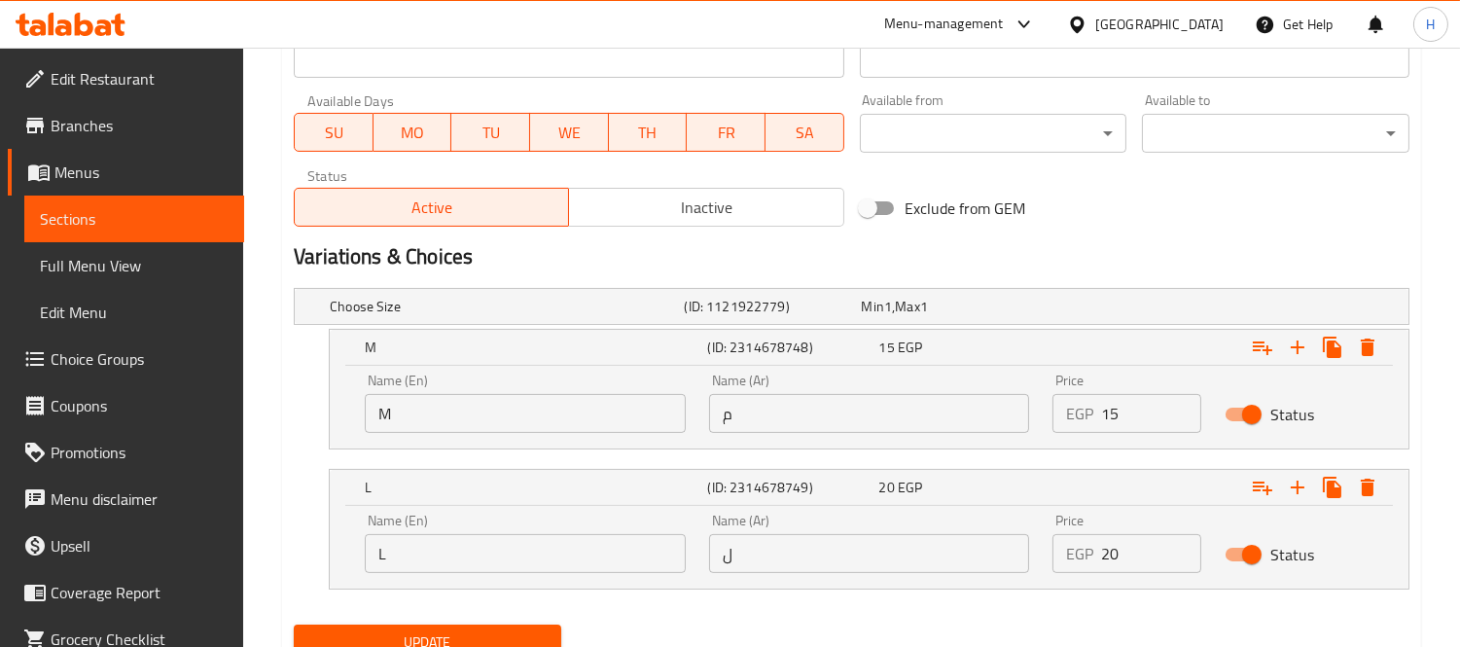
scroll to position [966, 0]
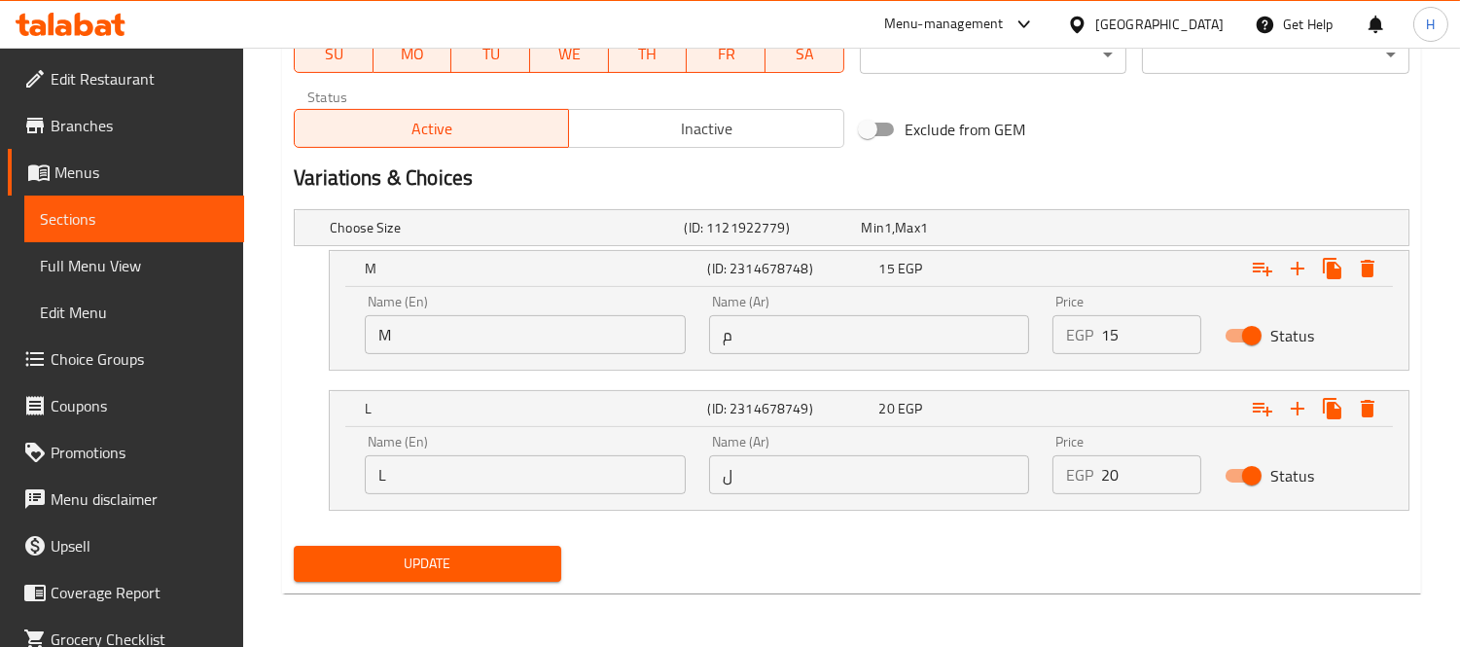
click at [506, 323] on input "M" at bounding box center [525, 334] width 321 height 39
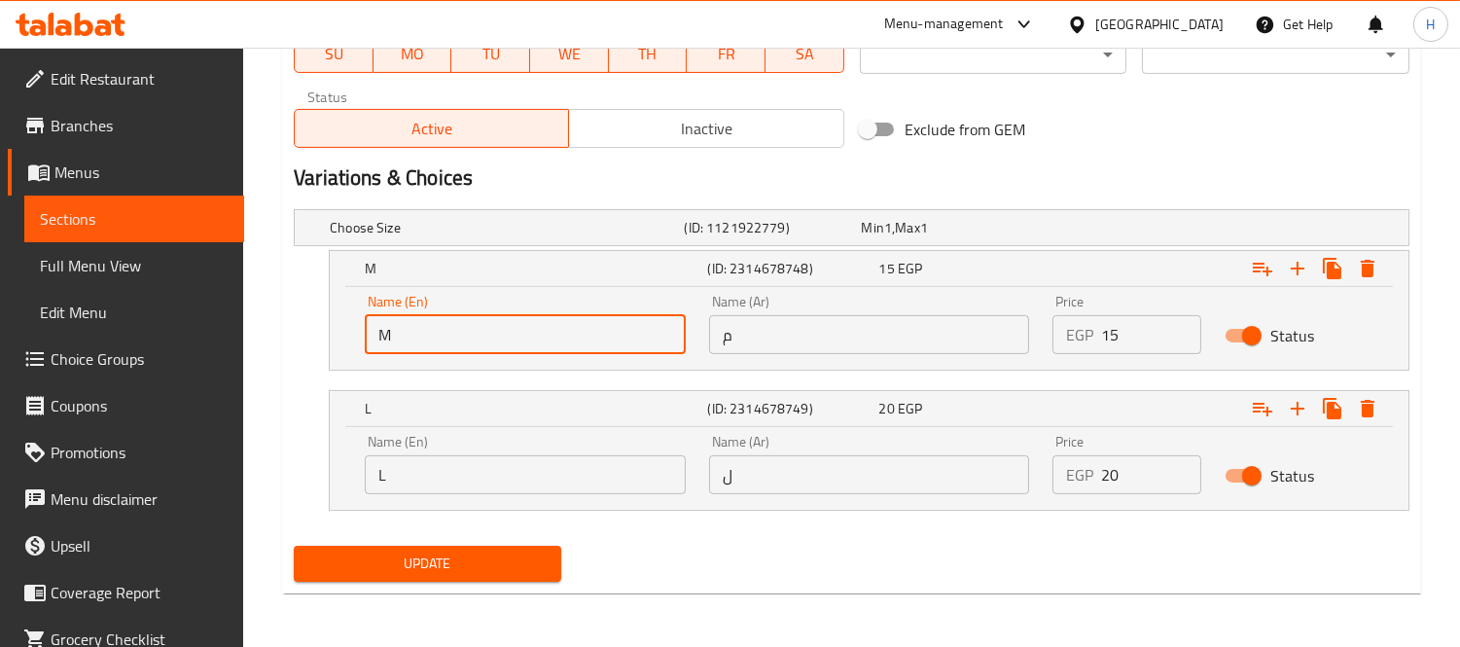
type input "Medium"
click at [455, 494] on div "Name (En) L Name (En)" at bounding box center [525, 464] width 344 height 83
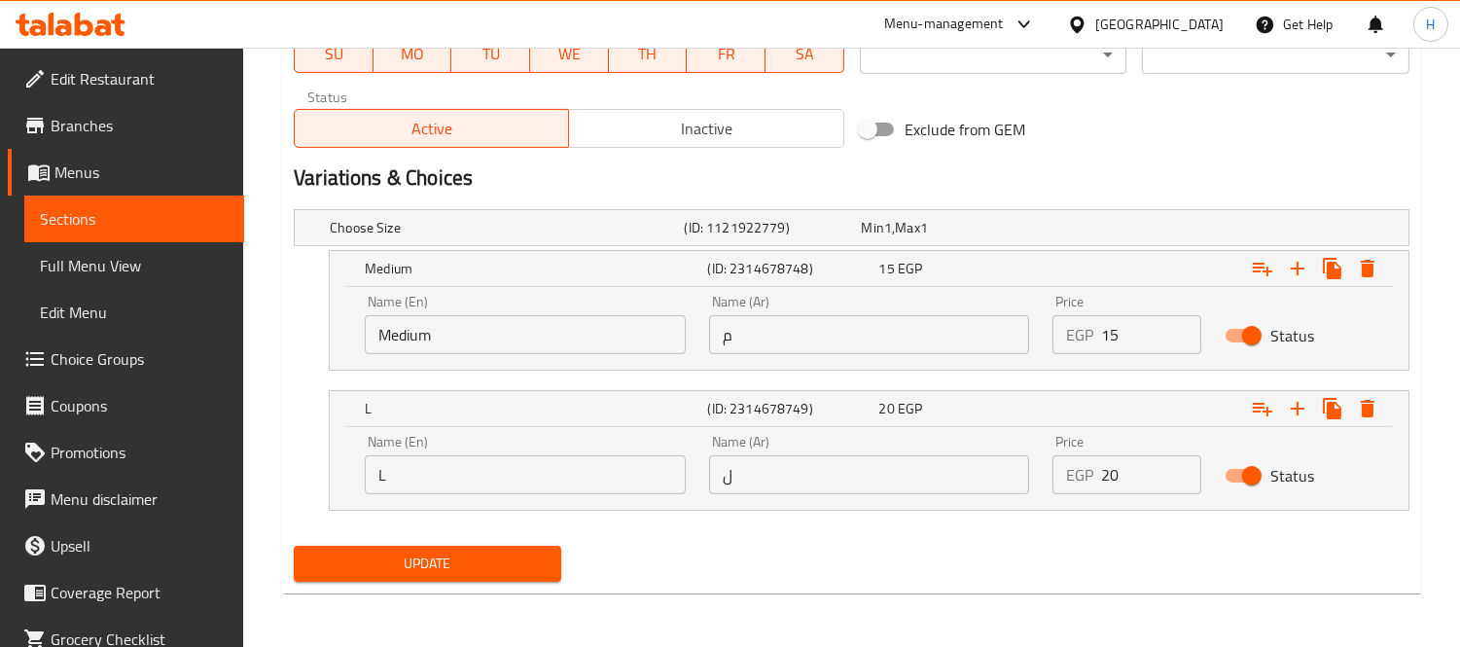
click at [455, 480] on input "L" at bounding box center [525, 474] width 321 height 39
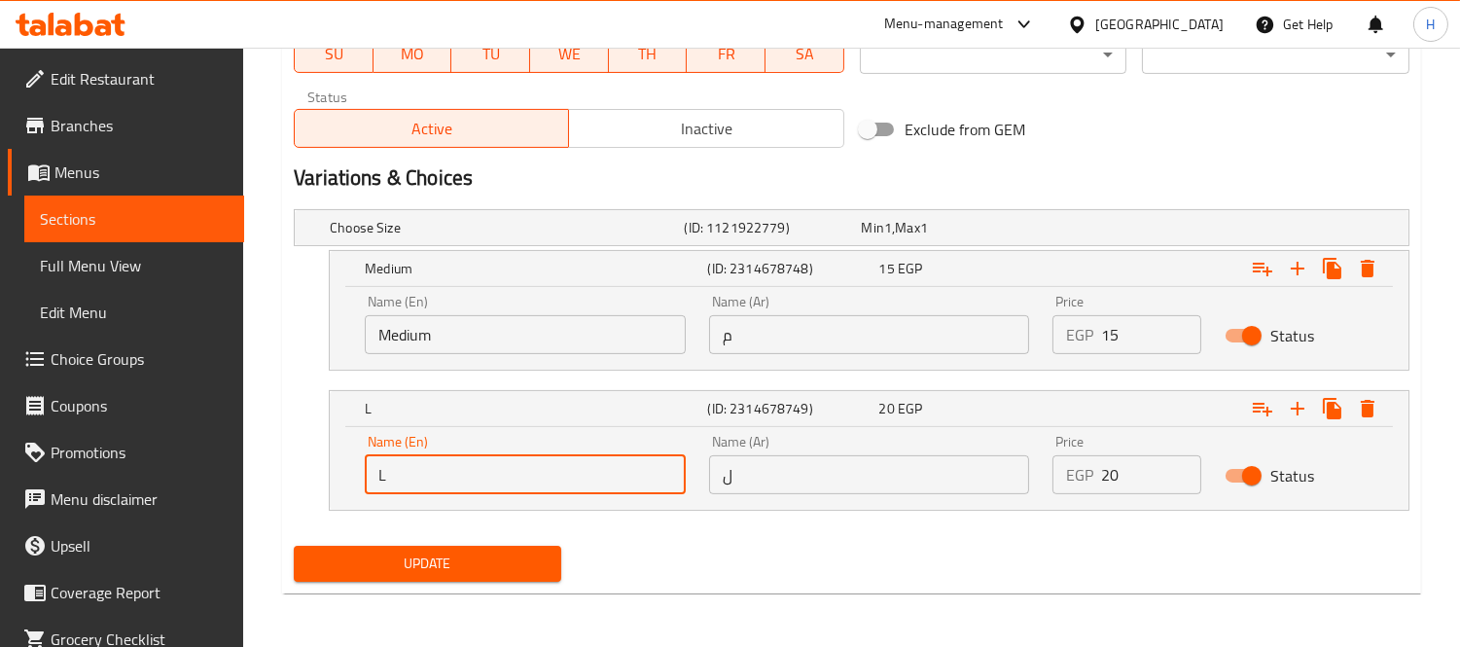
type input "large"
click at [765, 333] on input "م" at bounding box center [869, 334] width 321 height 39
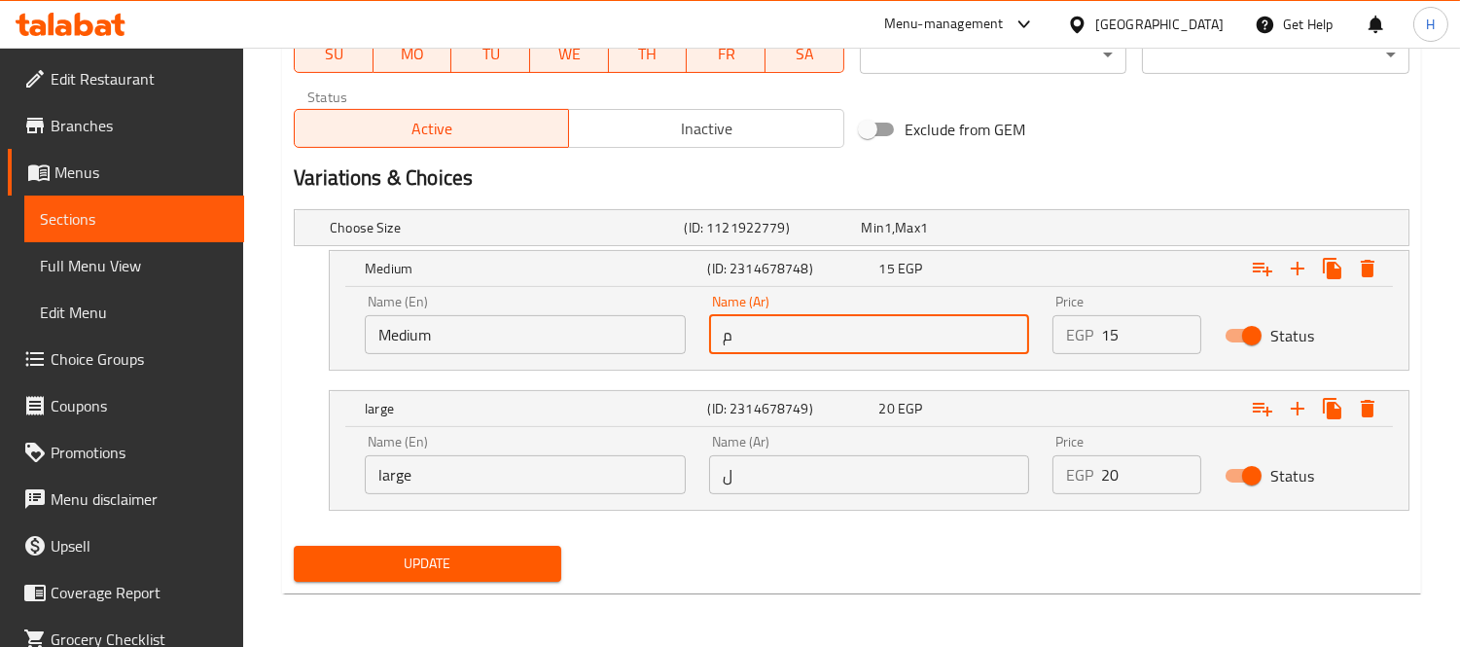
click at [765, 333] on input "م" at bounding box center [869, 334] width 321 height 39
type input "وسط"
click at [770, 462] on input "ل" at bounding box center [869, 474] width 321 height 39
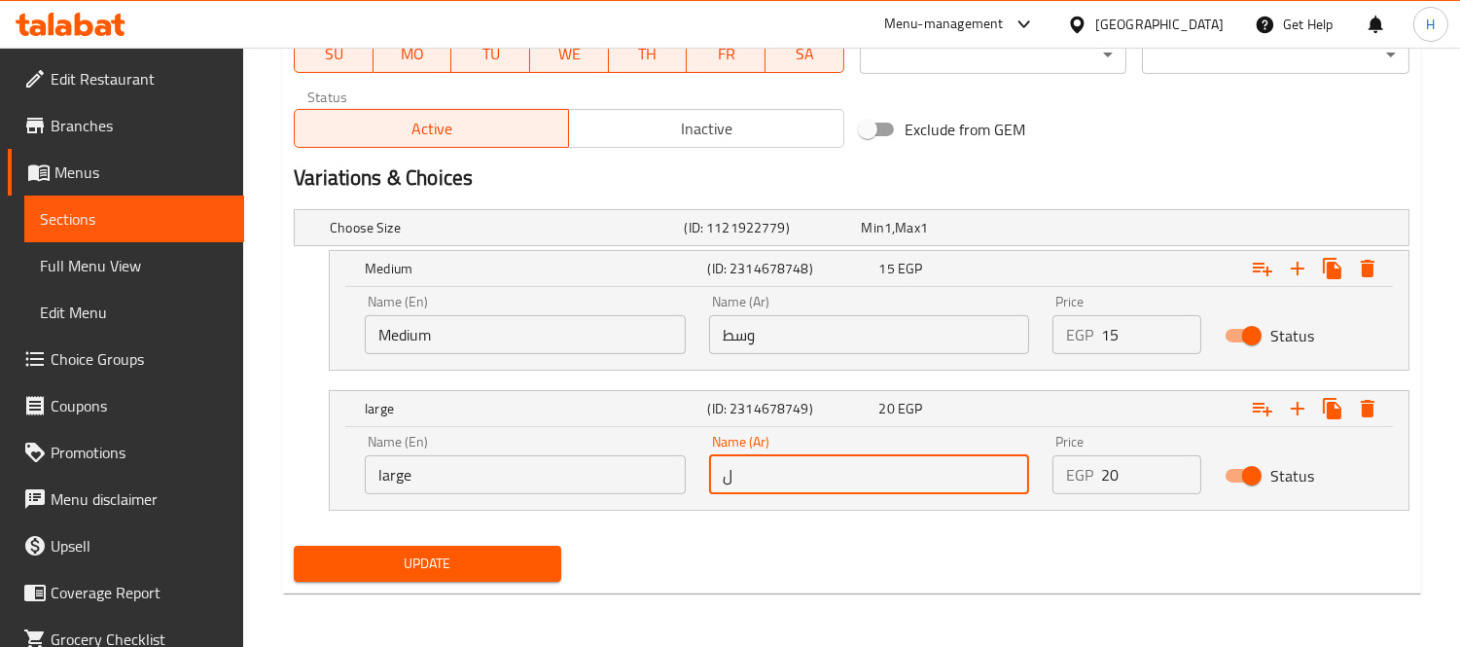
click at [770, 462] on input "ل" at bounding box center [869, 474] width 321 height 39
type input "كبير"
drag, startPoint x: 1152, startPoint y: 564, endPoint x: 1135, endPoint y: 564, distance: 16.5
click at [1152, 564] on div "Update" at bounding box center [851, 564] width 1131 height 52
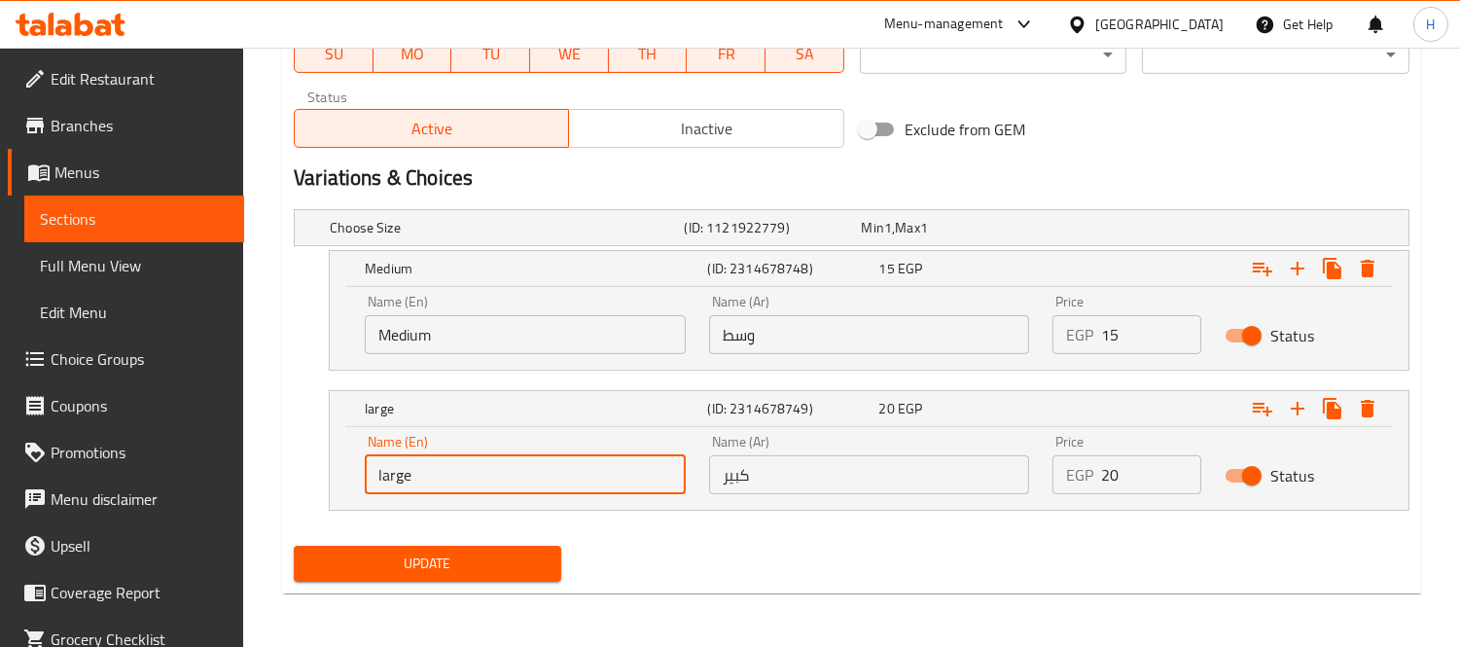
drag, startPoint x: 381, startPoint y: 472, endPoint x: 308, endPoint y: 477, distance: 73.1
click at [321, 477] on div "large (ID: 2314678749) 20 EGP Name (En) large Name (En) Name (Ar) كبير Name (Ar…" at bounding box center [852, 450] width 1116 height 121
type input "Large"
click at [735, 559] on div "Update" at bounding box center [851, 564] width 1131 height 52
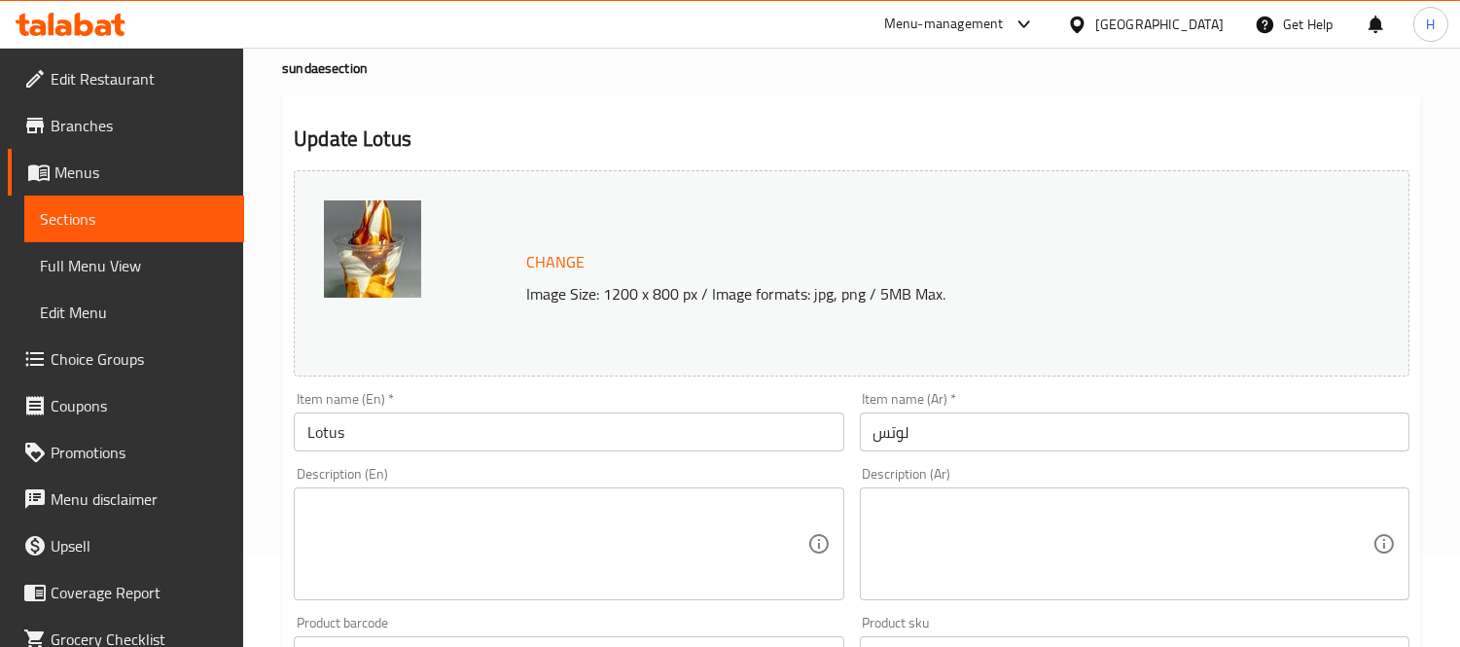
scroll to position [0, 0]
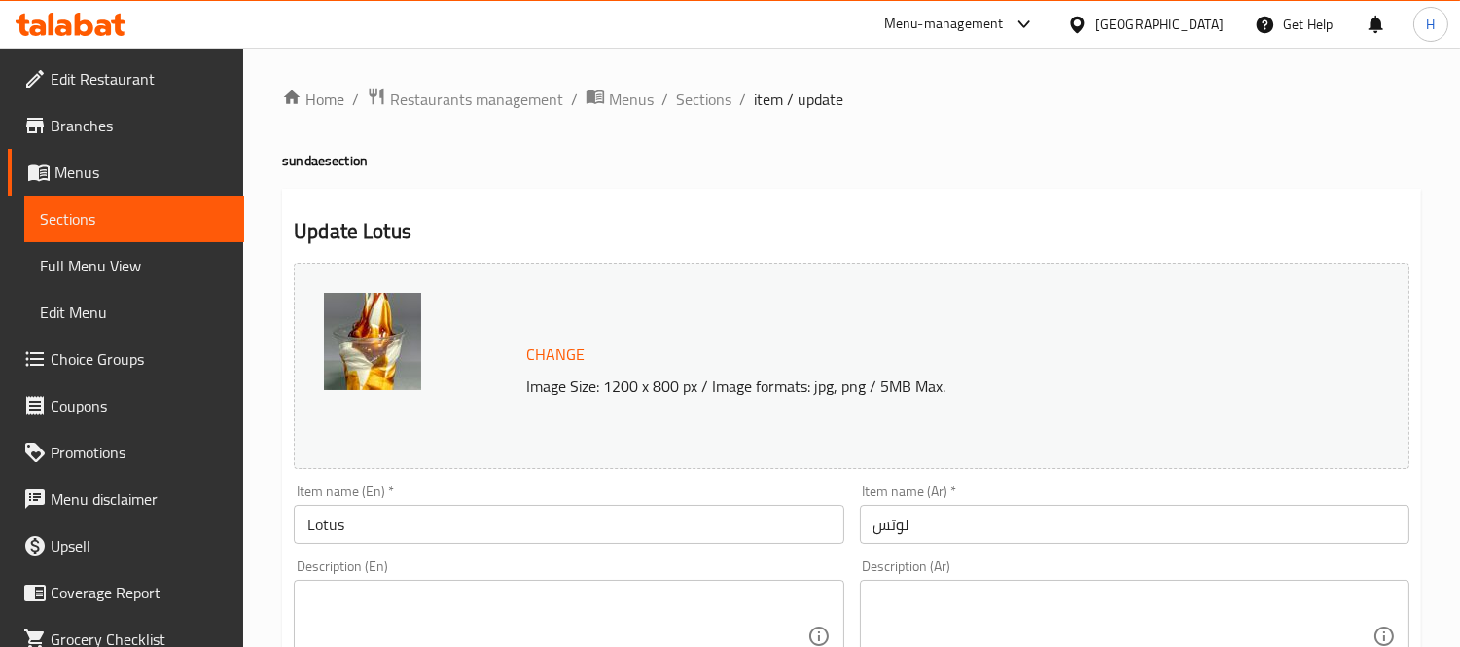
click at [382, 519] on input "Lotus" at bounding box center [569, 524] width 550 height 39
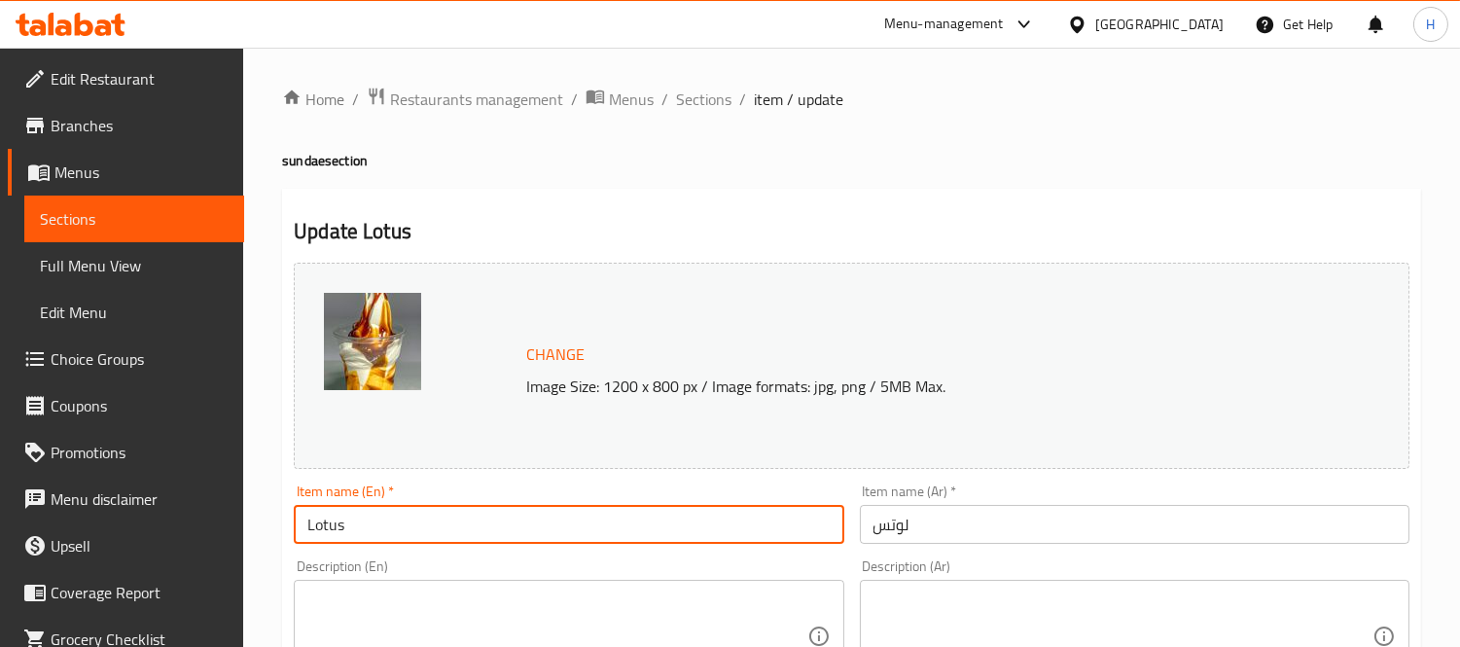
click at [382, 519] on input "Lotus" at bounding box center [569, 524] width 550 height 39
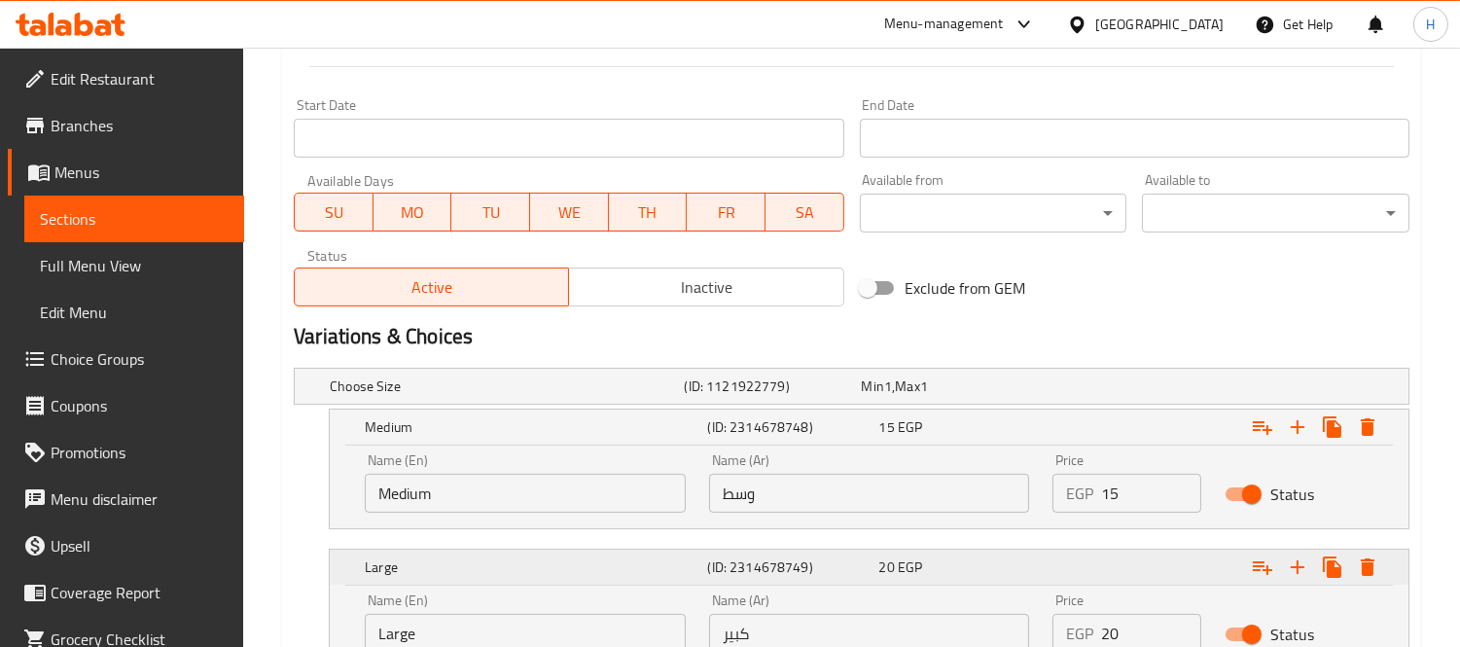
scroll to position [966, 0]
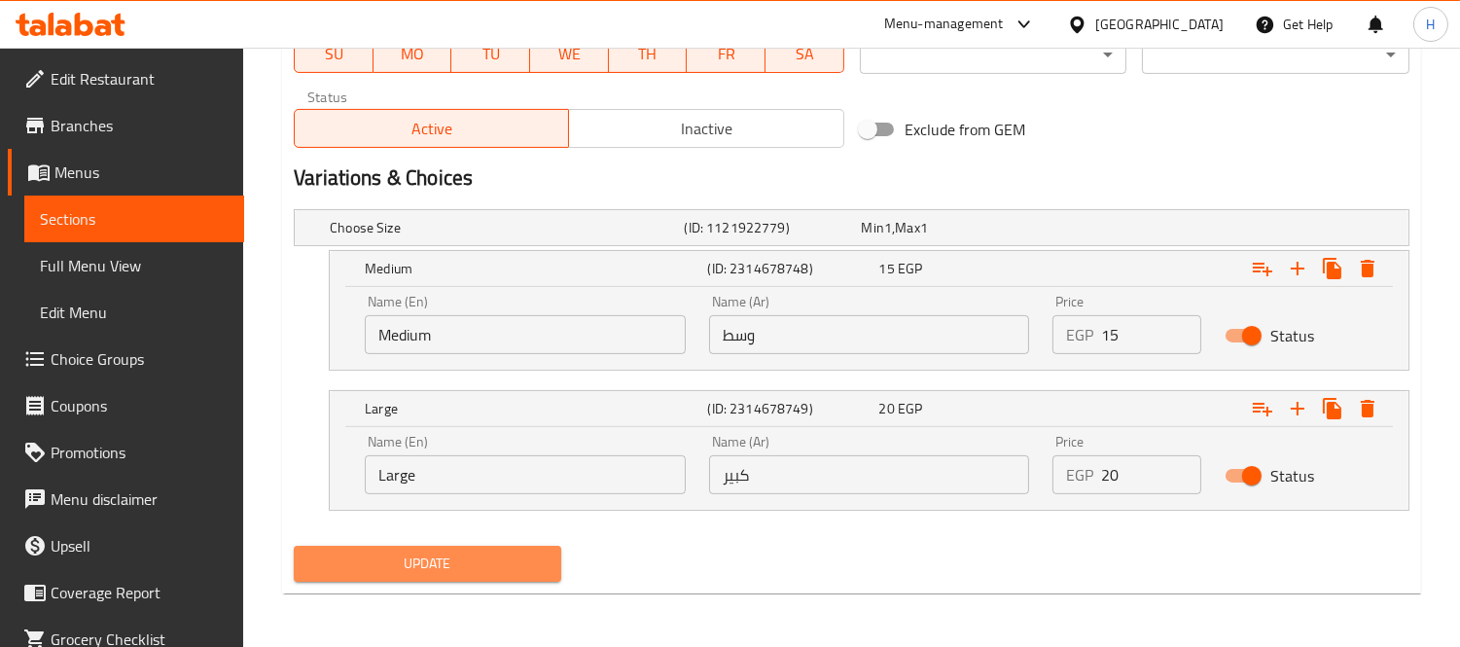
click at [433, 557] on span "Update" at bounding box center [427, 563] width 236 height 24
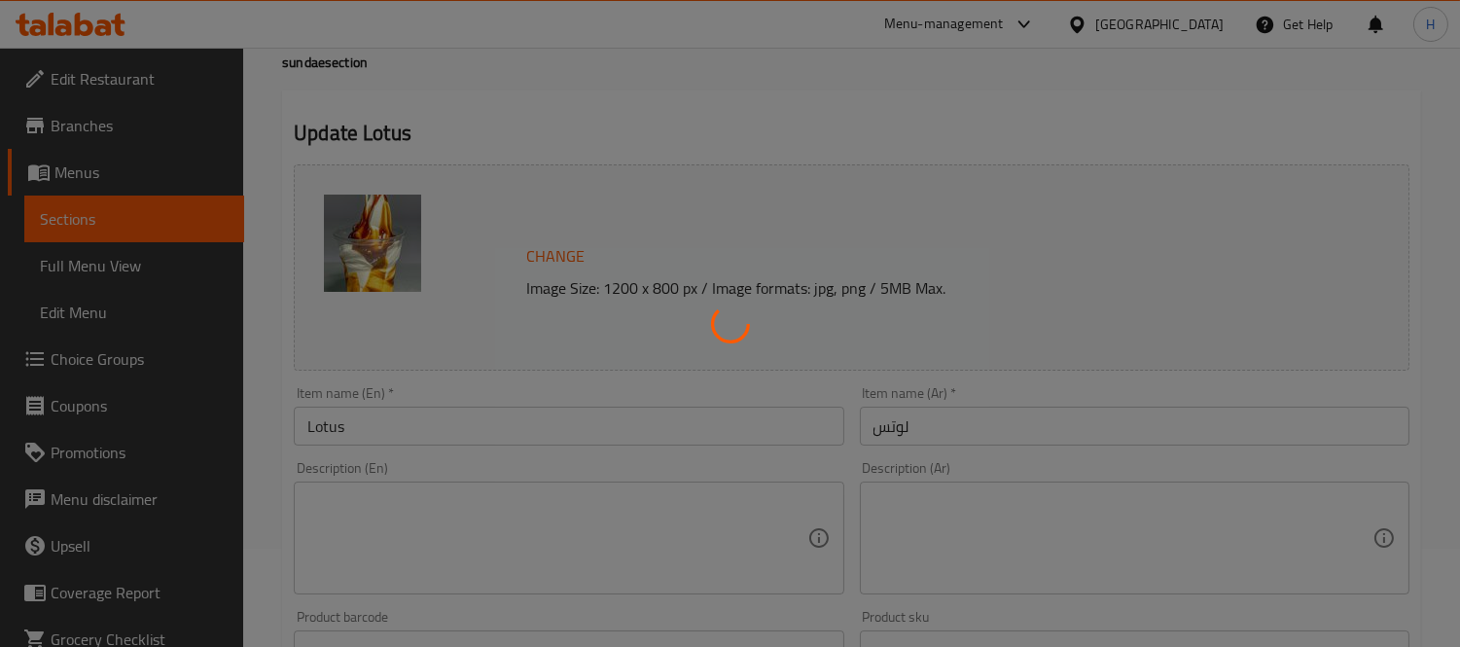
scroll to position [0, 0]
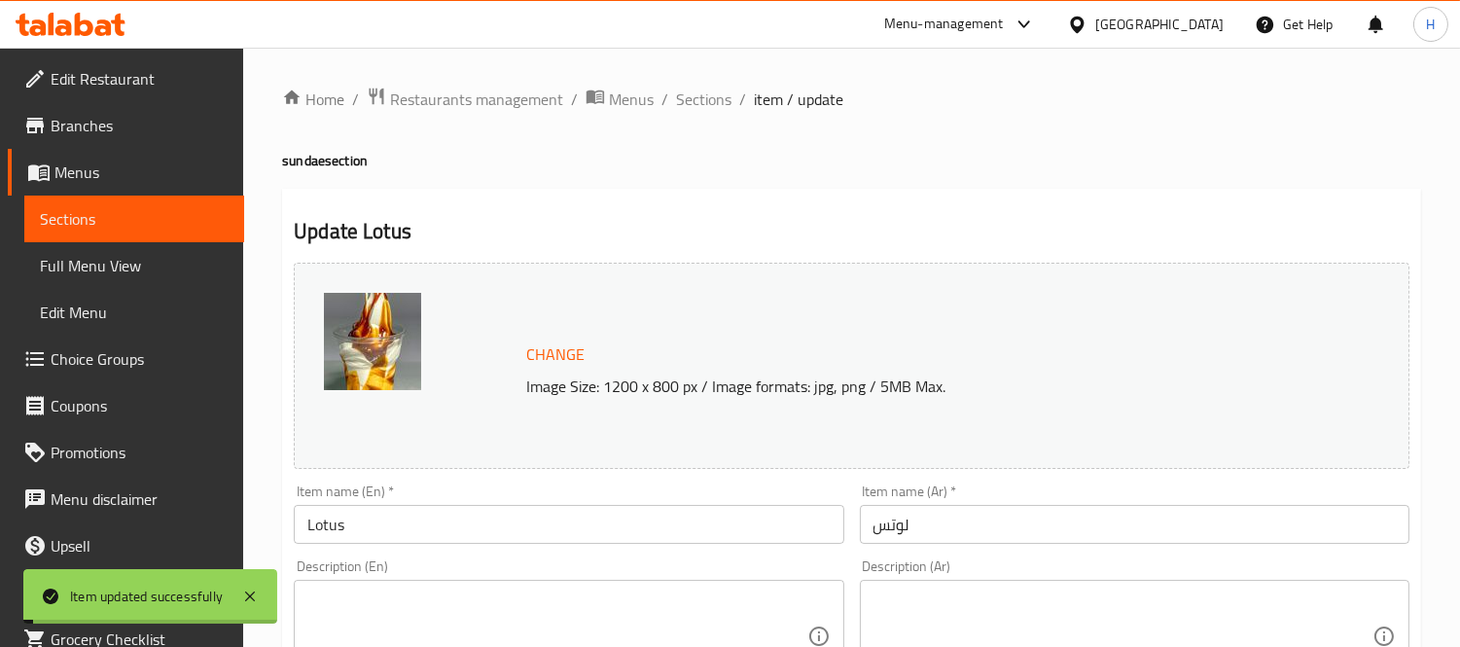
drag, startPoint x: 692, startPoint y: 102, endPoint x: 702, endPoint y: 144, distance: 43.2
click at [692, 102] on span "Sections" at bounding box center [703, 99] width 55 height 23
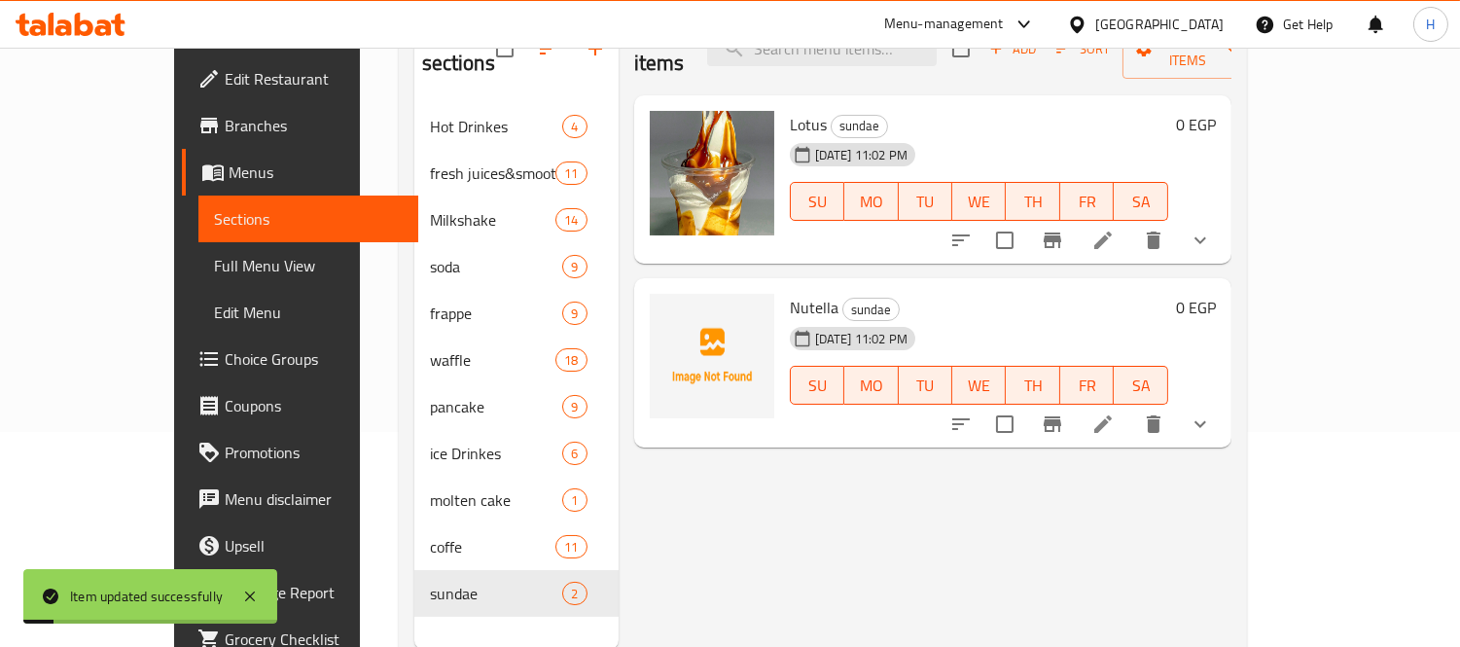
scroll to position [216, 0]
click at [1130, 406] on li at bounding box center [1103, 423] width 54 height 35
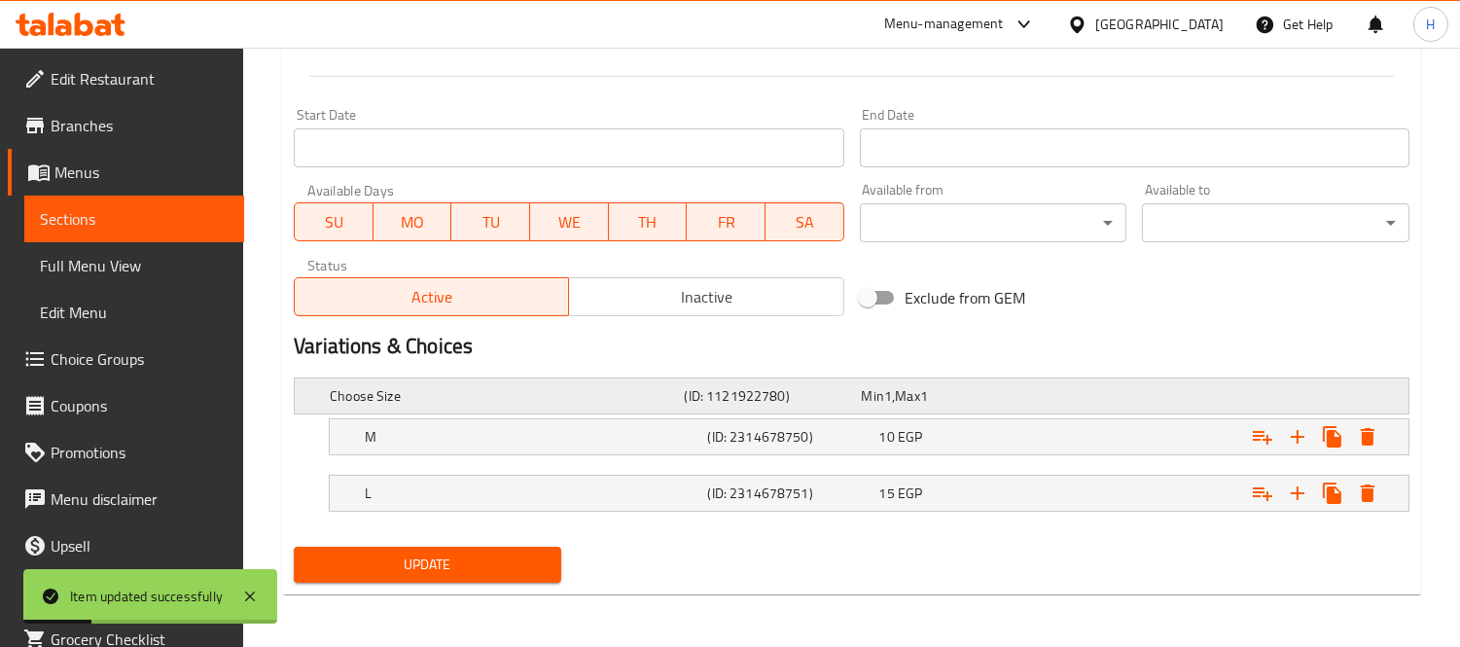
scroll to position [770, 0]
drag, startPoint x: 761, startPoint y: 430, endPoint x: 343, endPoint y: 487, distance: 421.2
click at [760, 431] on h5 "(ID: 2314678750)" at bounding box center [788, 435] width 163 height 19
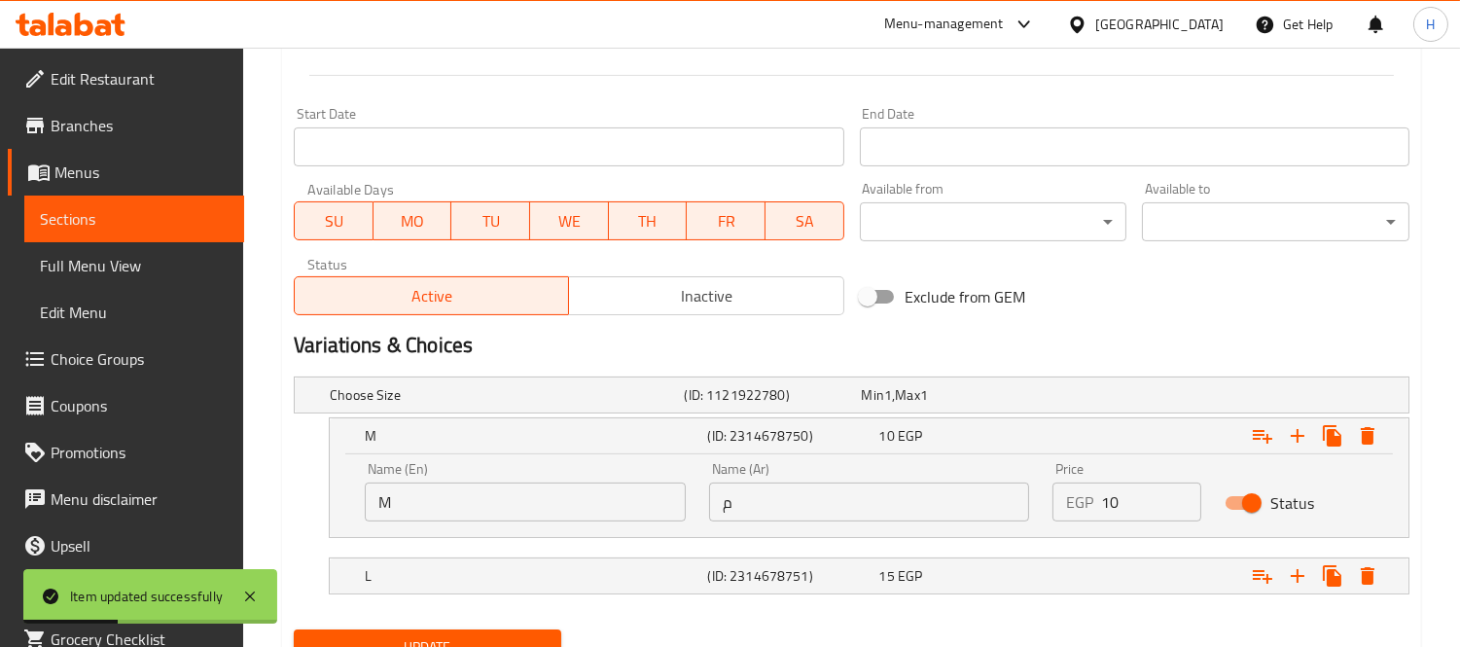
click at [420, 500] on input "M" at bounding box center [525, 501] width 321 height 39
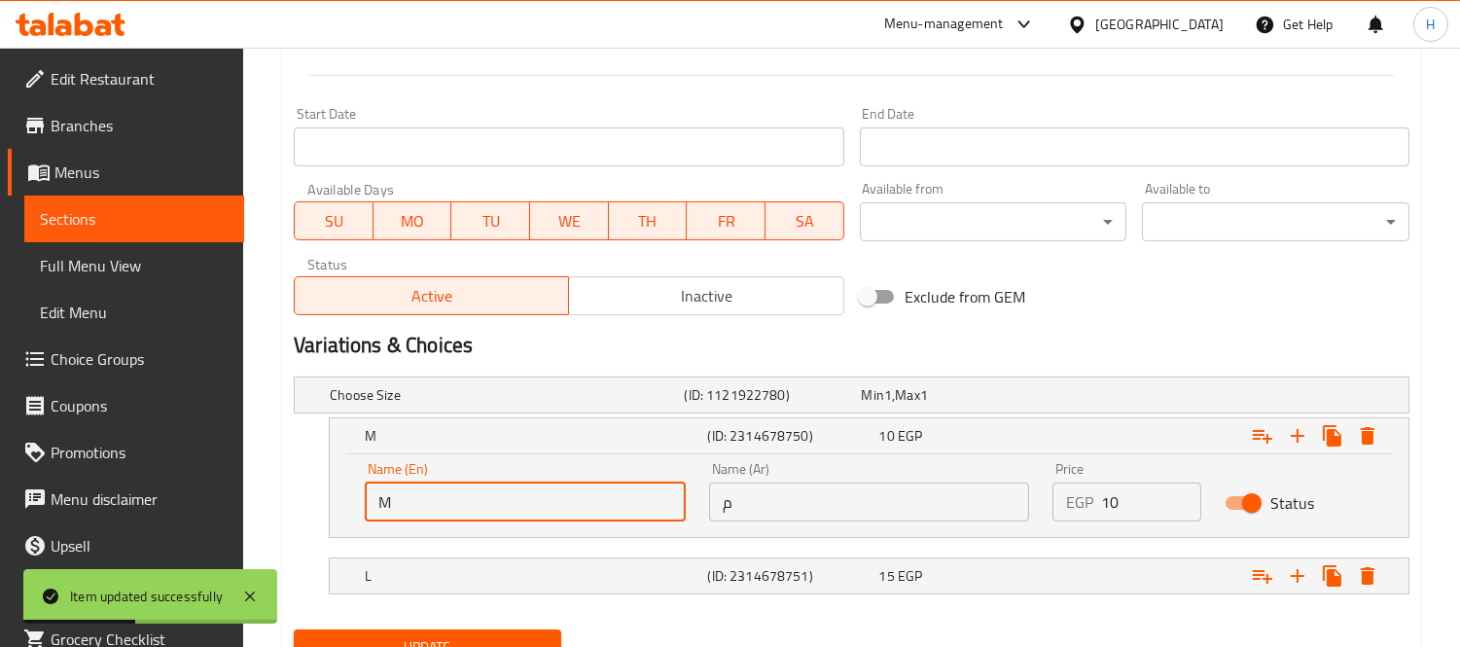
type input "Medium"
click at [448, 571] on h5 "L" at bounding box center [532, 575] width 335 height 19
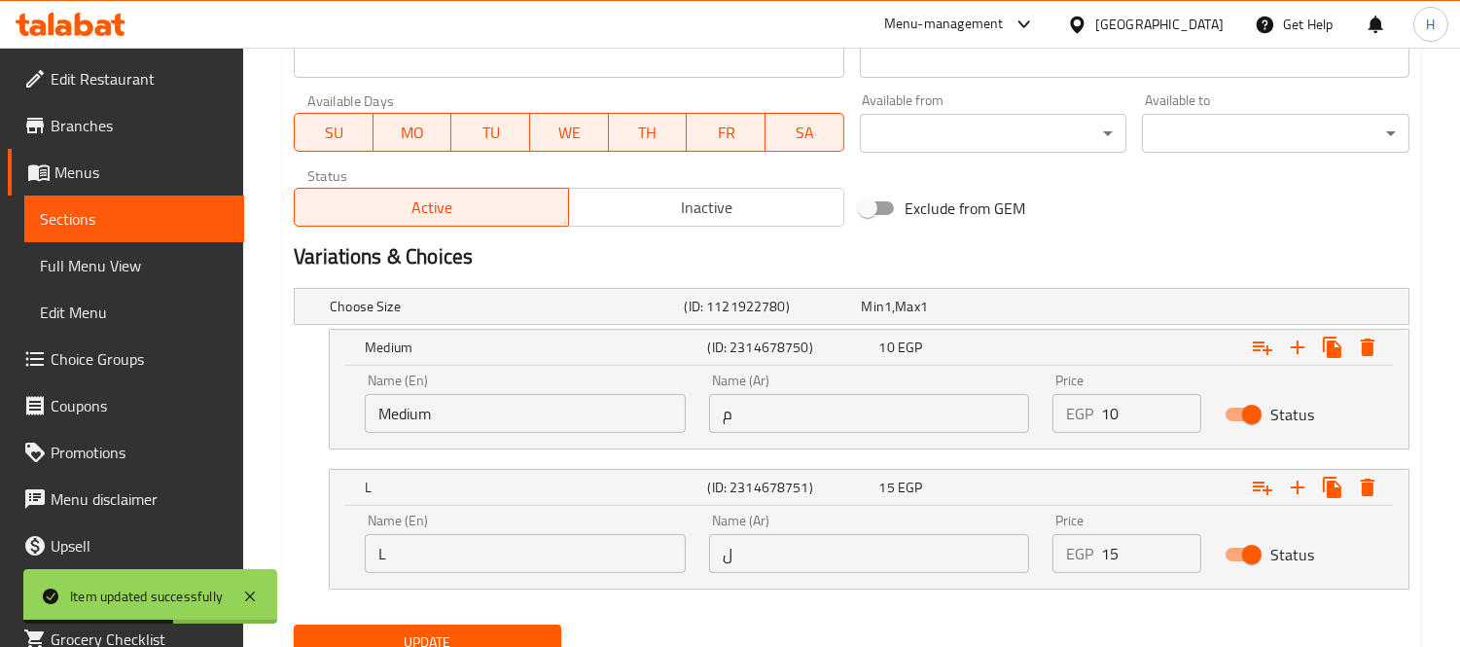
scroll to position [938, 0]
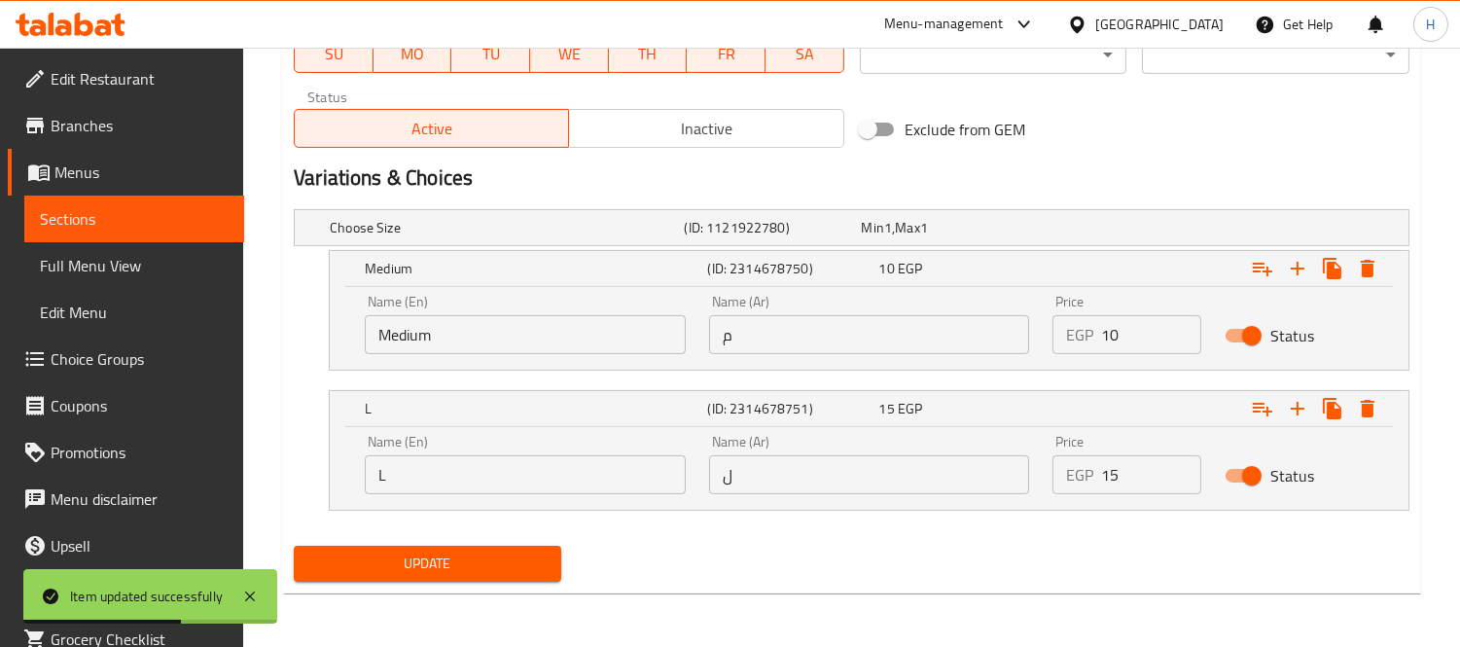
click at [404, 463] on input "L" at bounding box center [525, 474] width 321 height 39
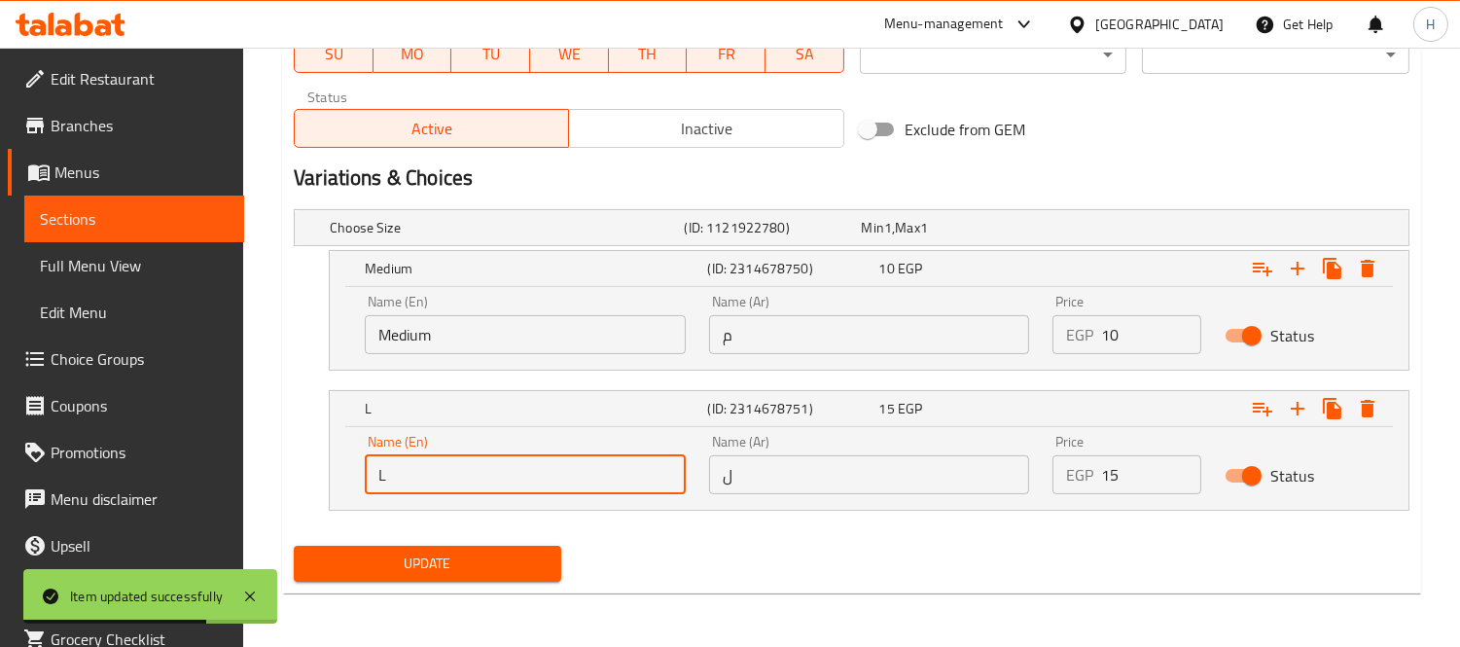
type input "Large"
click at [807, 343] on input "م" at bounding box center [869, 334] width 321 height 39
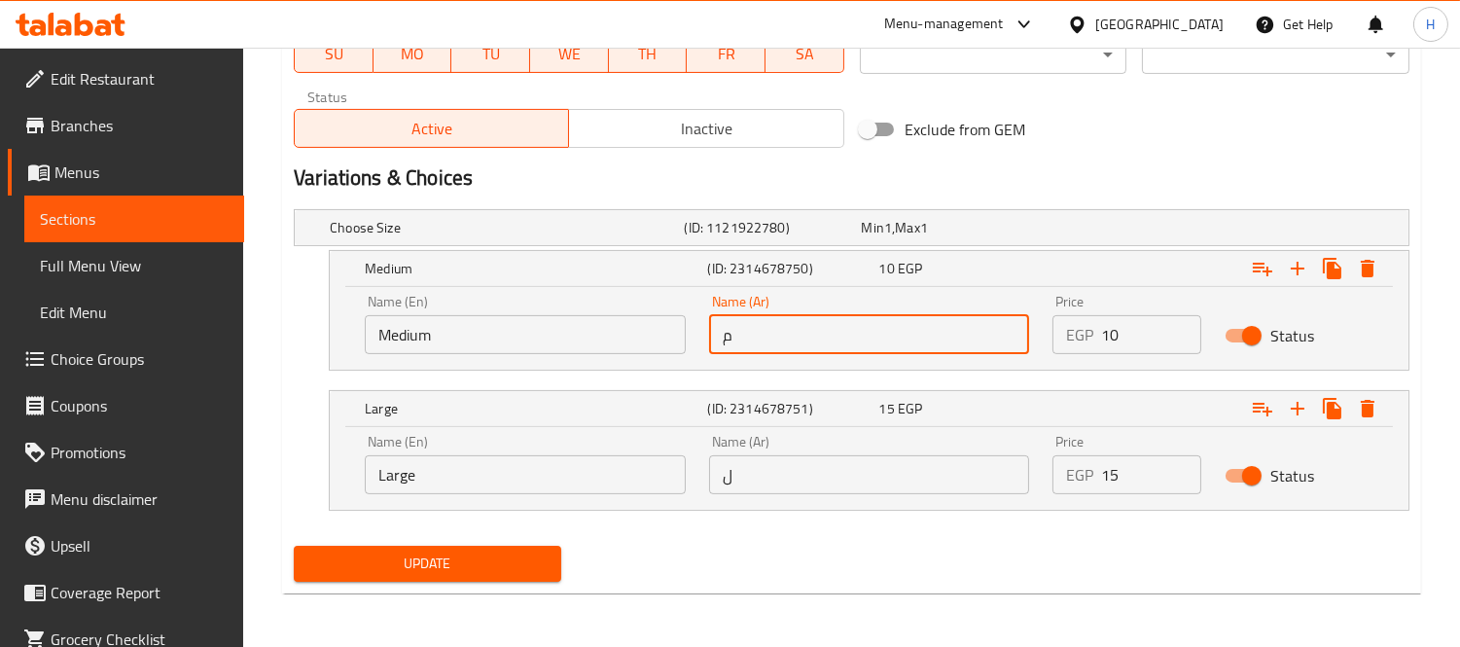
click at [807, 343] on input "م" at bounding box center [869, 334] width 321 height 39
type input "وسط"
click at [794, 473] on input "ل" at bounding box center [869, 474] width 321 height 39
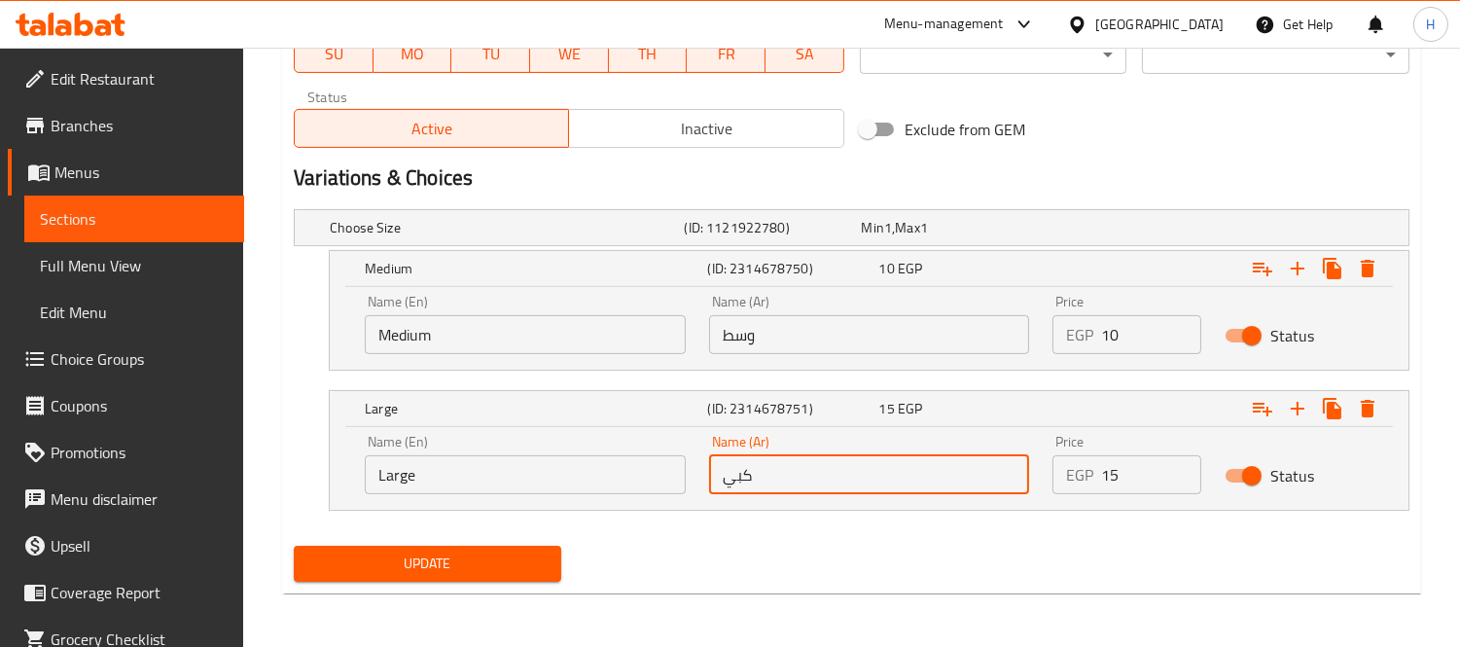
type input "كبير"
click at [729, 564] on div "Update" at bounding box center [851, 564] width 1131 height 52
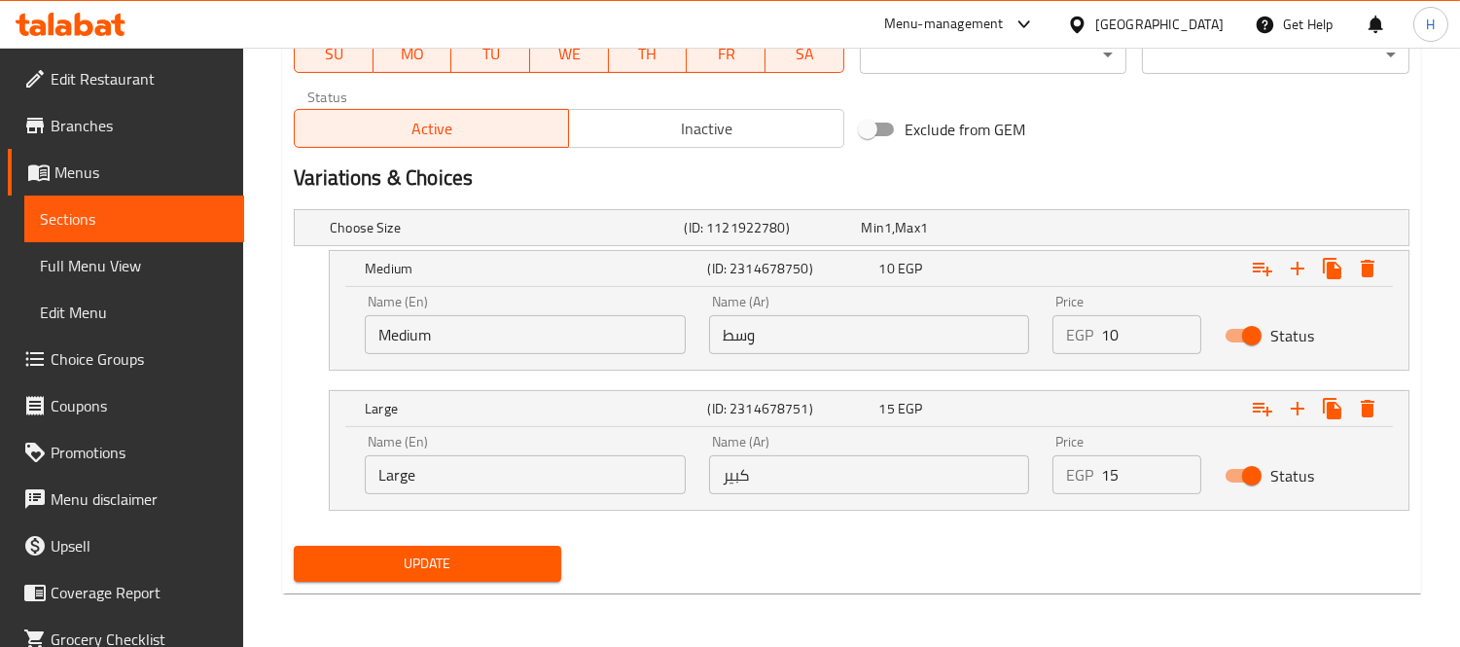
click at [465, 556] on span "Update" at bounding box center [427, 563] width 236 height 24
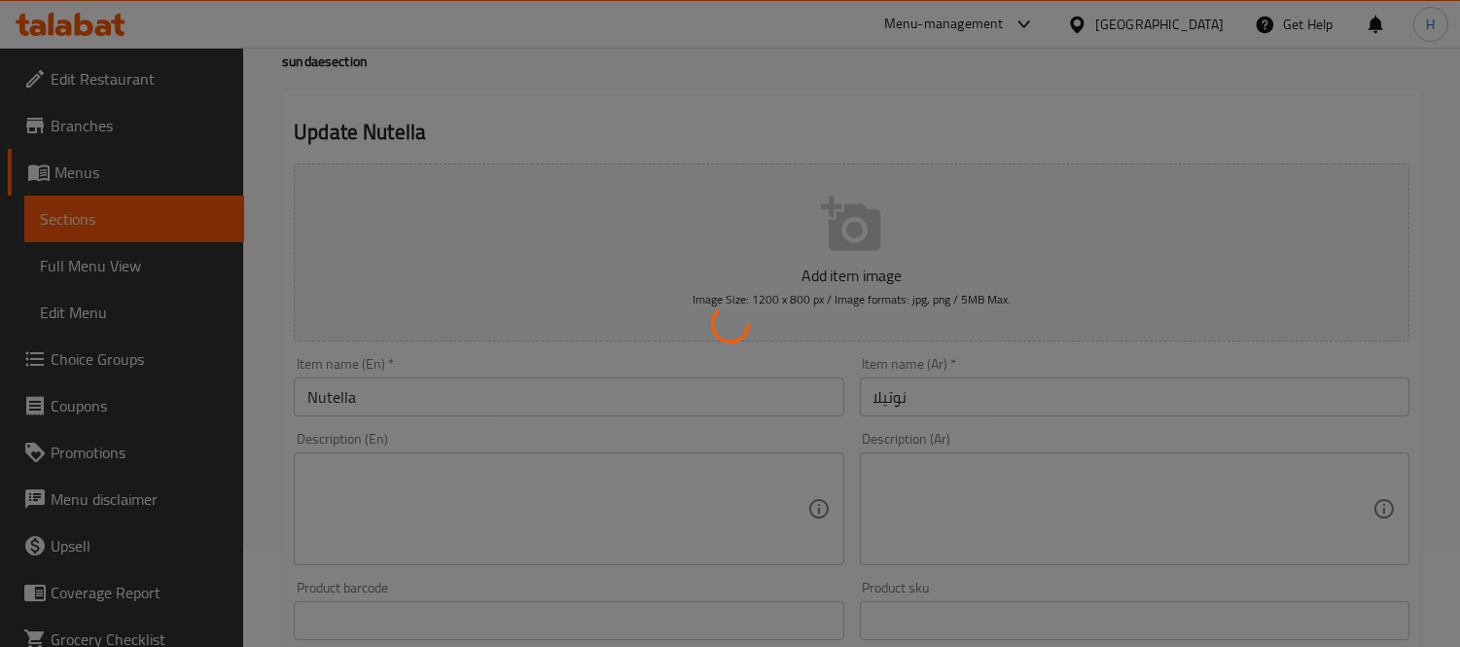
scroll to position [0, 0]
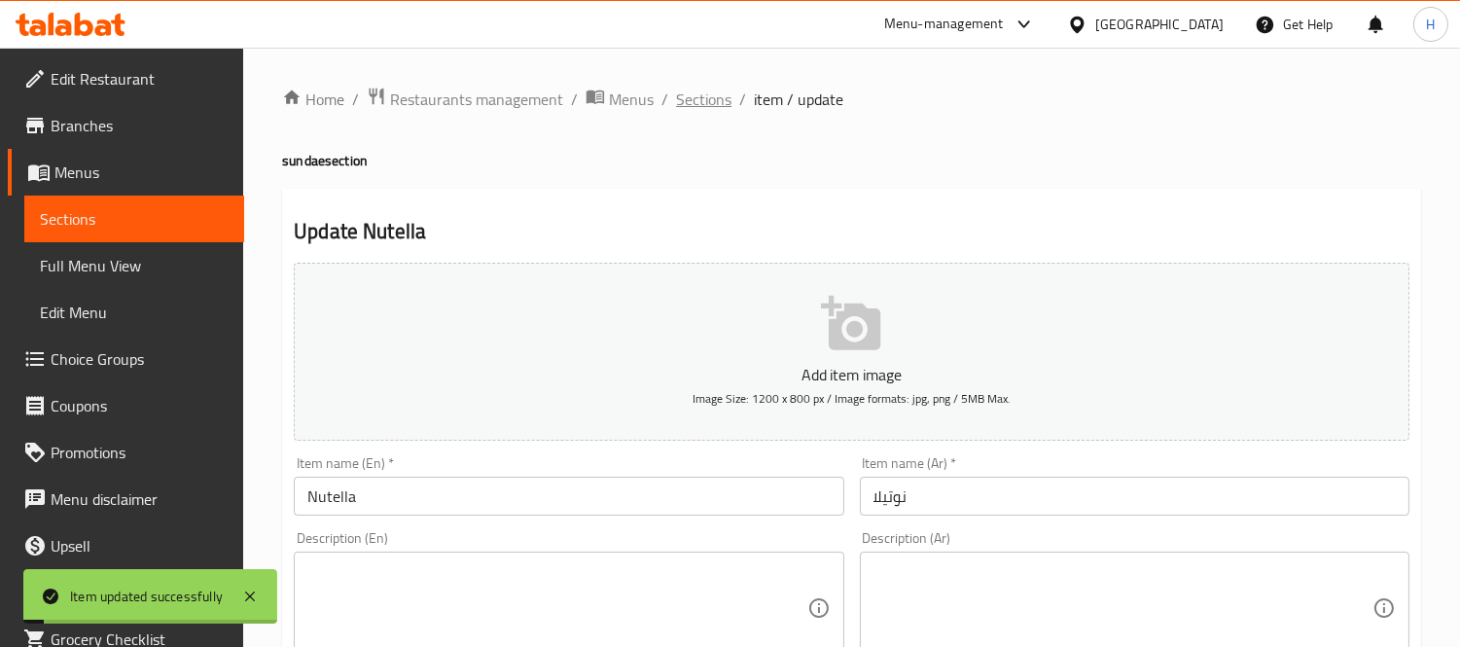
click at [696, 109] on span "Sections" at bounding box center [703, 99] width 55 height 23
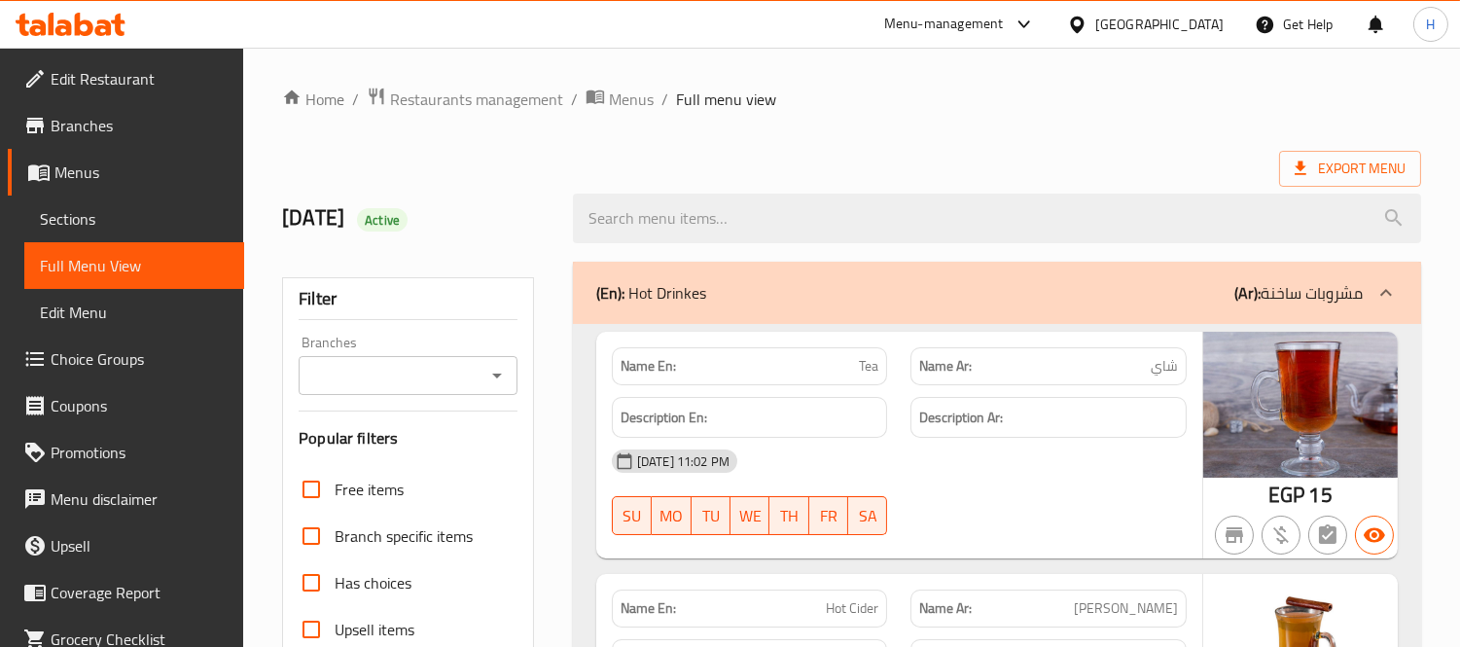
scroll to position [21112, 0]
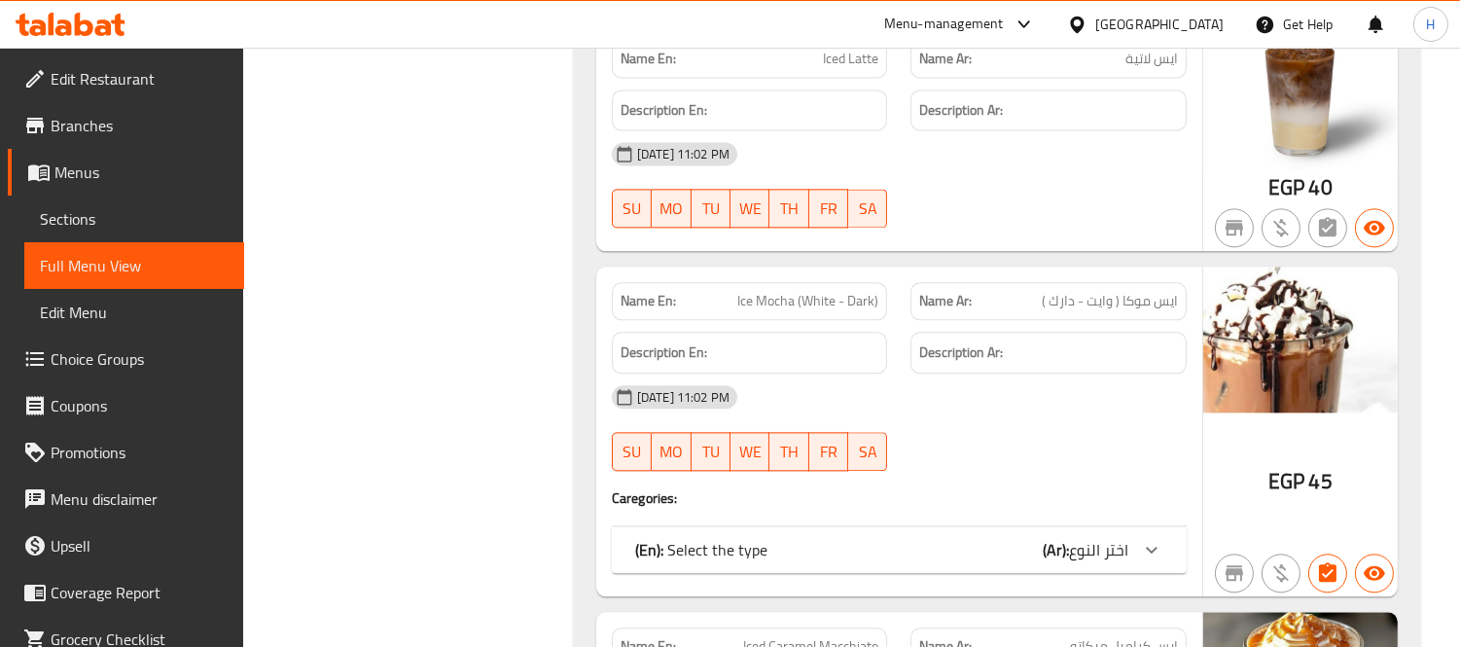
click at [1052, 274] on div "Name En: Ice Coffee Name Ar: ايس كوفي Description En: Description Ar: [DATE] 11…" at bounding box center [997, 325] width 848 height 1589
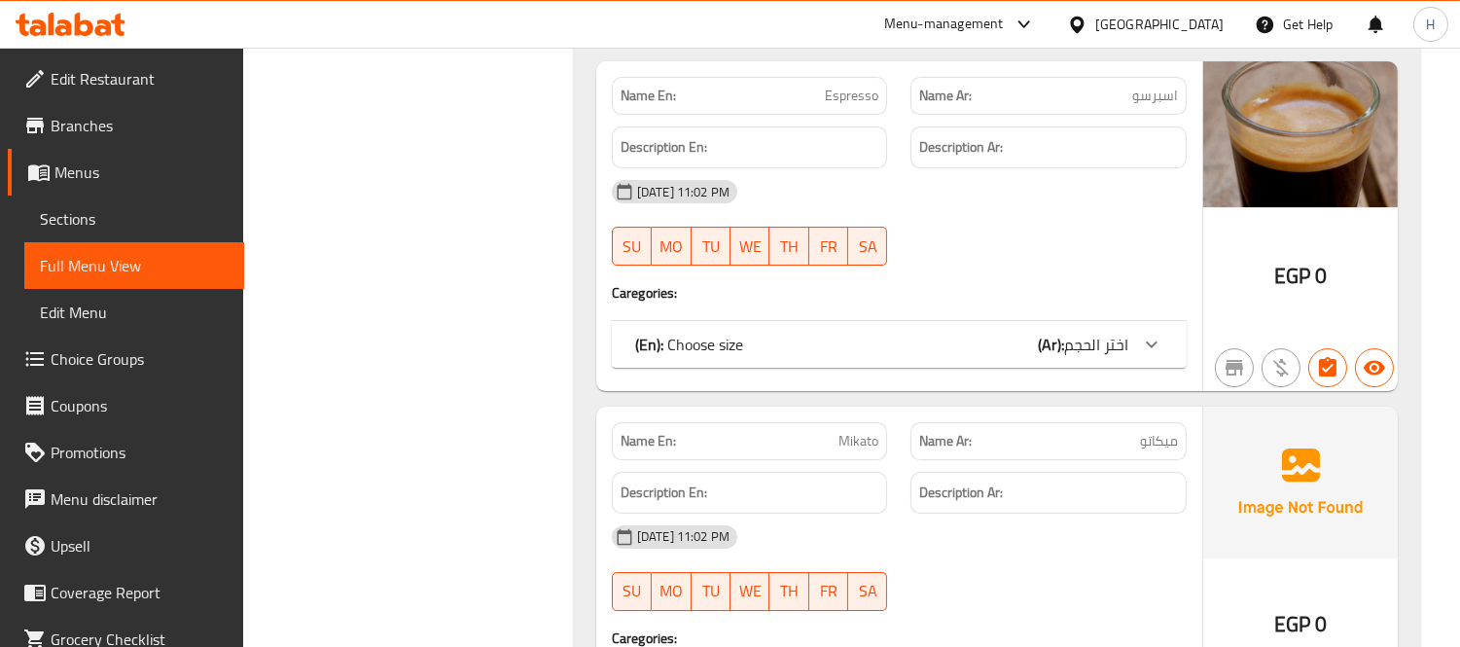
scroll to position [24570, 0]
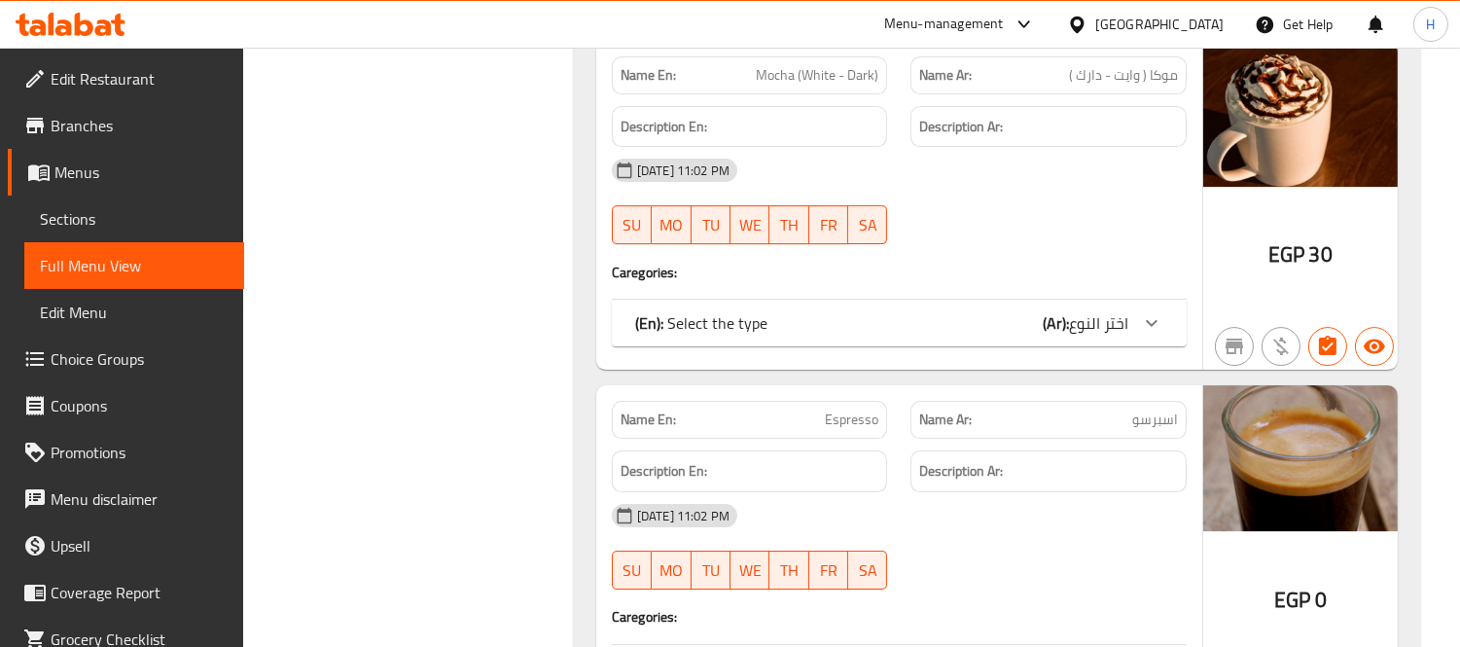
click at [1023, 335] on div "(En): Select the type (Ar): اختر النوع" at bounding box center [881, 322] width 493 height 23
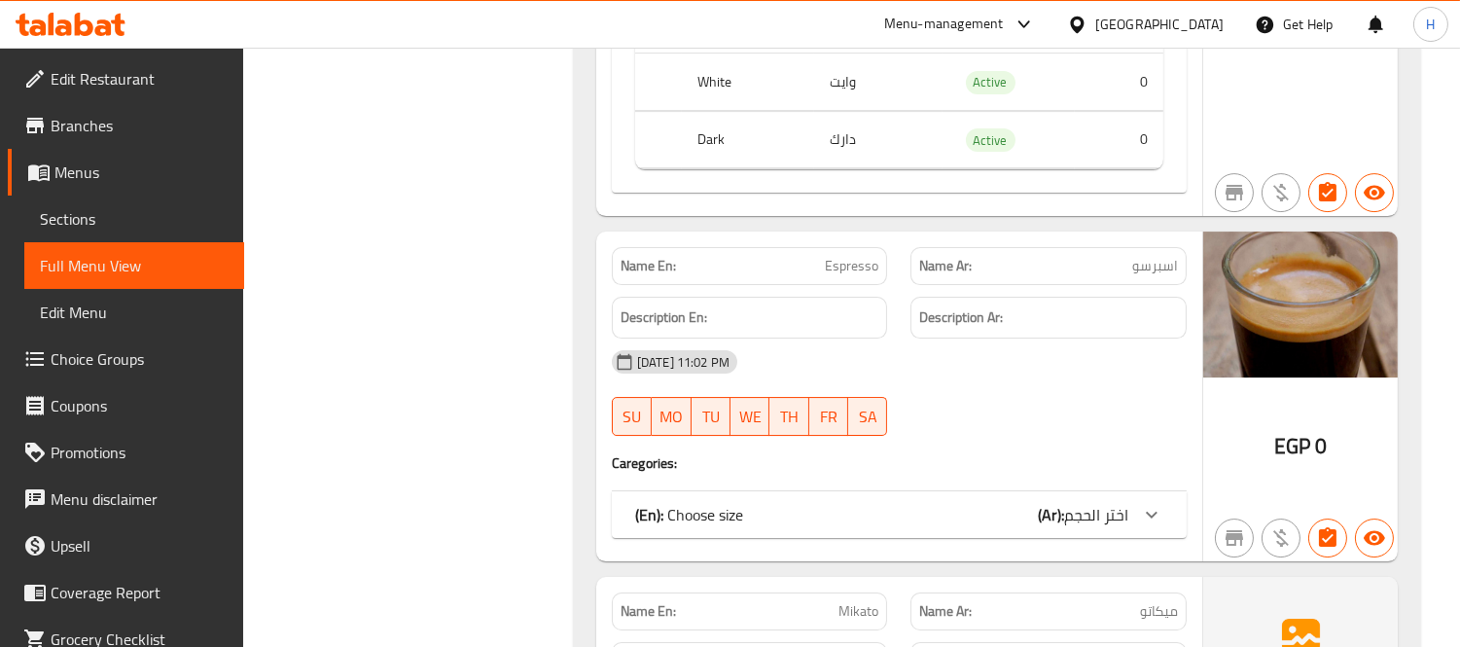
scroll to position [25002, 0]
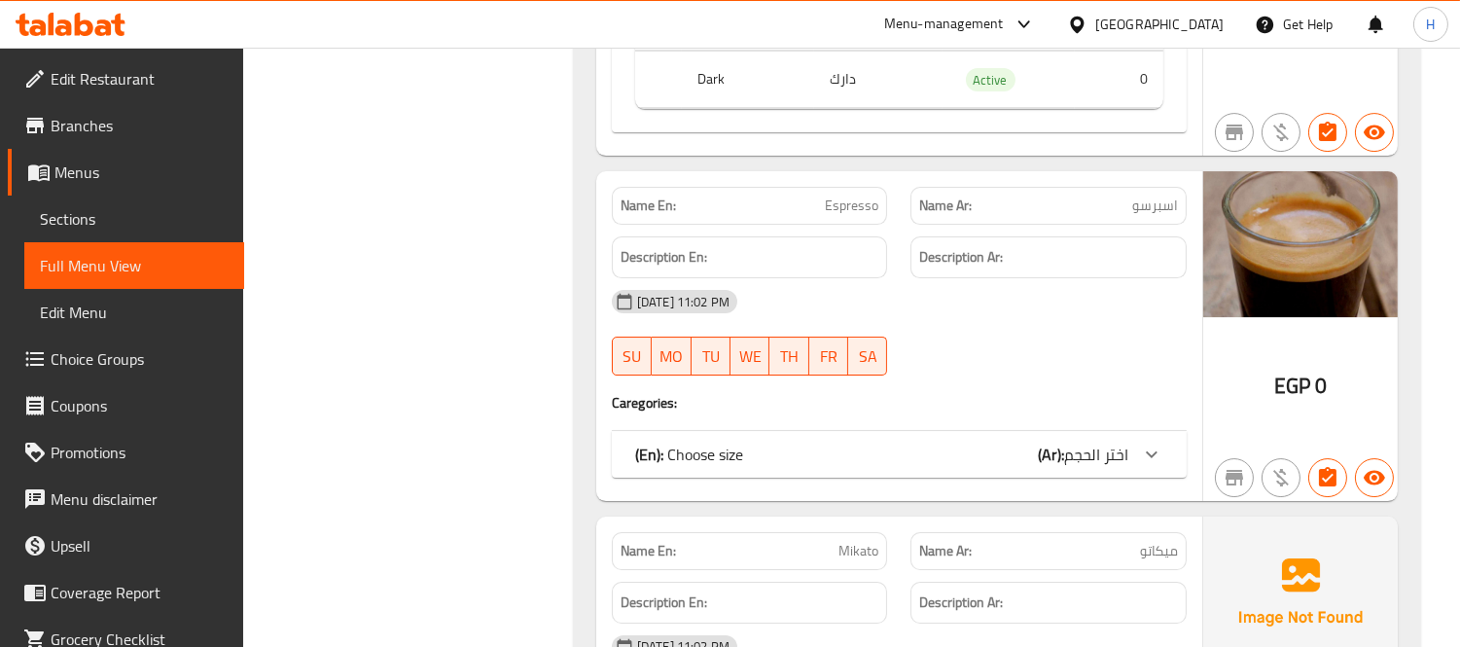
drag, startPoint x: 1085, startPoint y: 467, endPoint x: 1077, endPoint y: 425, distance: 42.7
click at [1085, 467] on span "اختر الحجم" at bounding box center [1096, 454] width 64 height 29
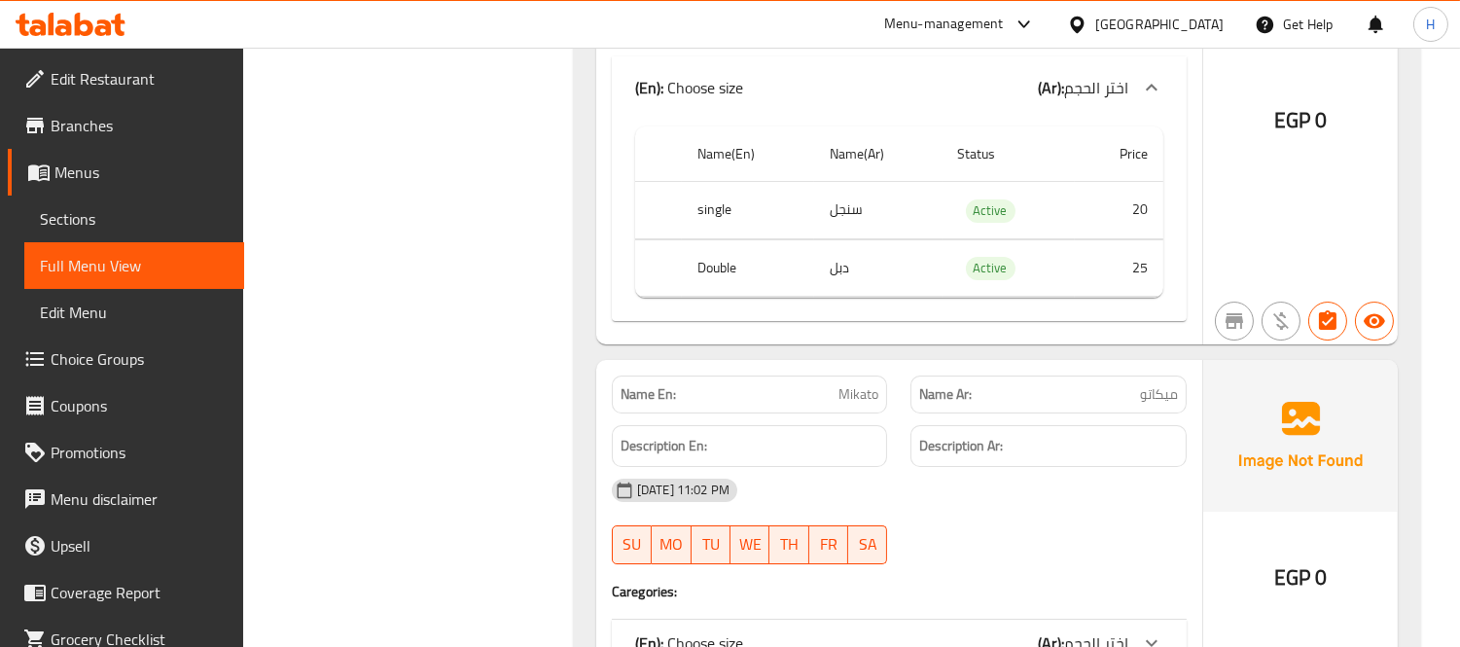
scroll to position [25543, 0]
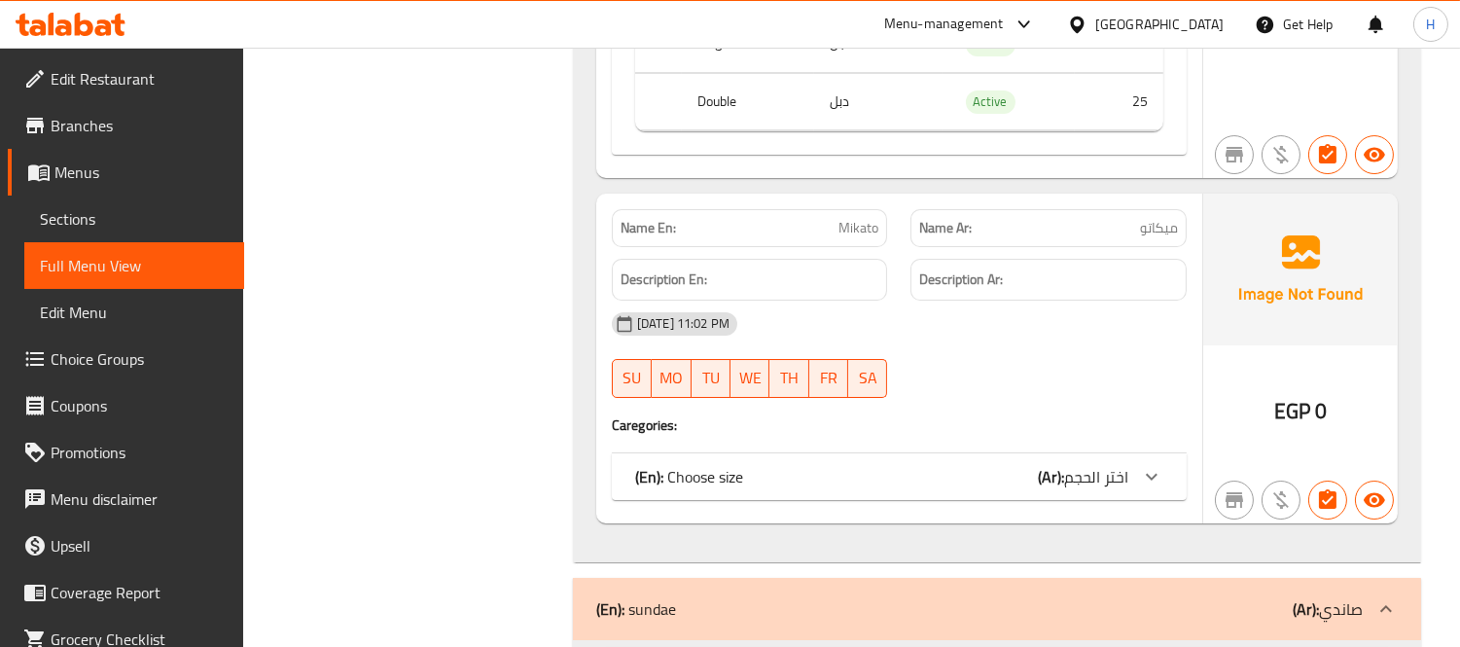
click at [974, 488] on div "(En): Choose size (Ar): اختر الحجم" at bounding box center [881, 476] width 493 height 23
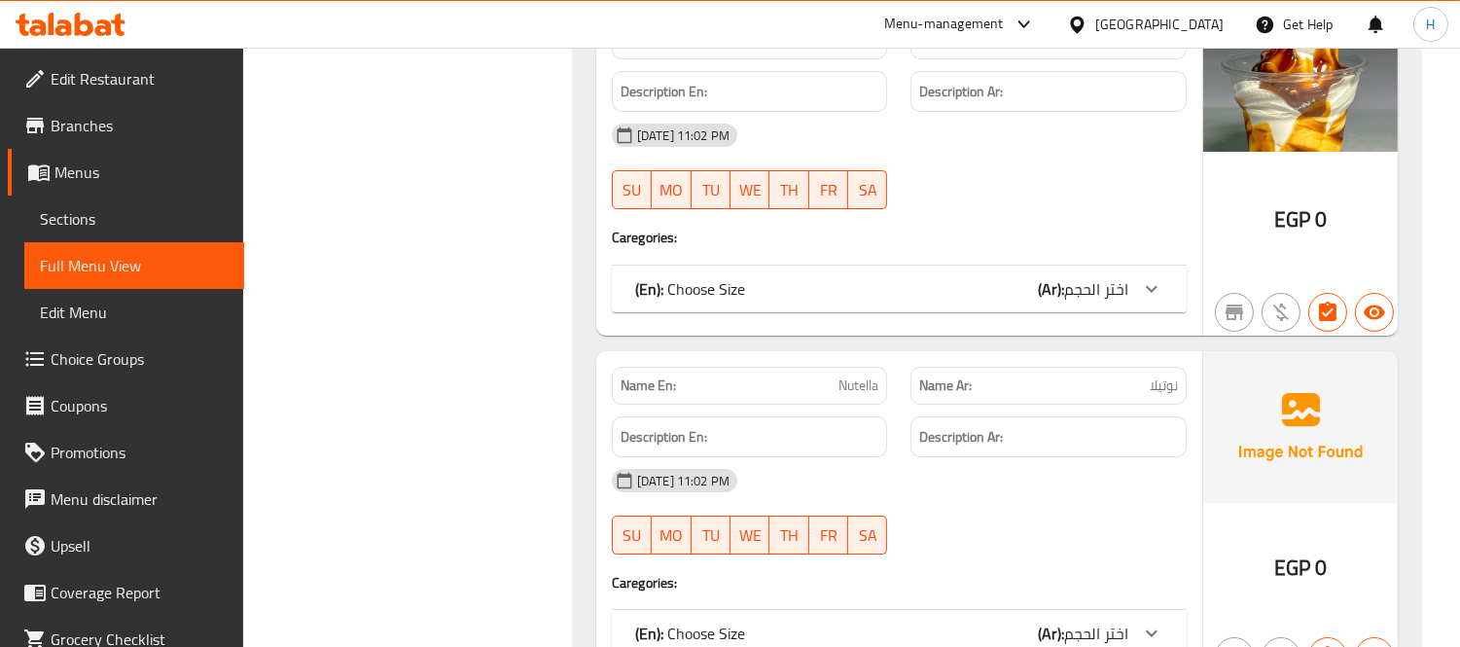
scroll to position [26408, 0]
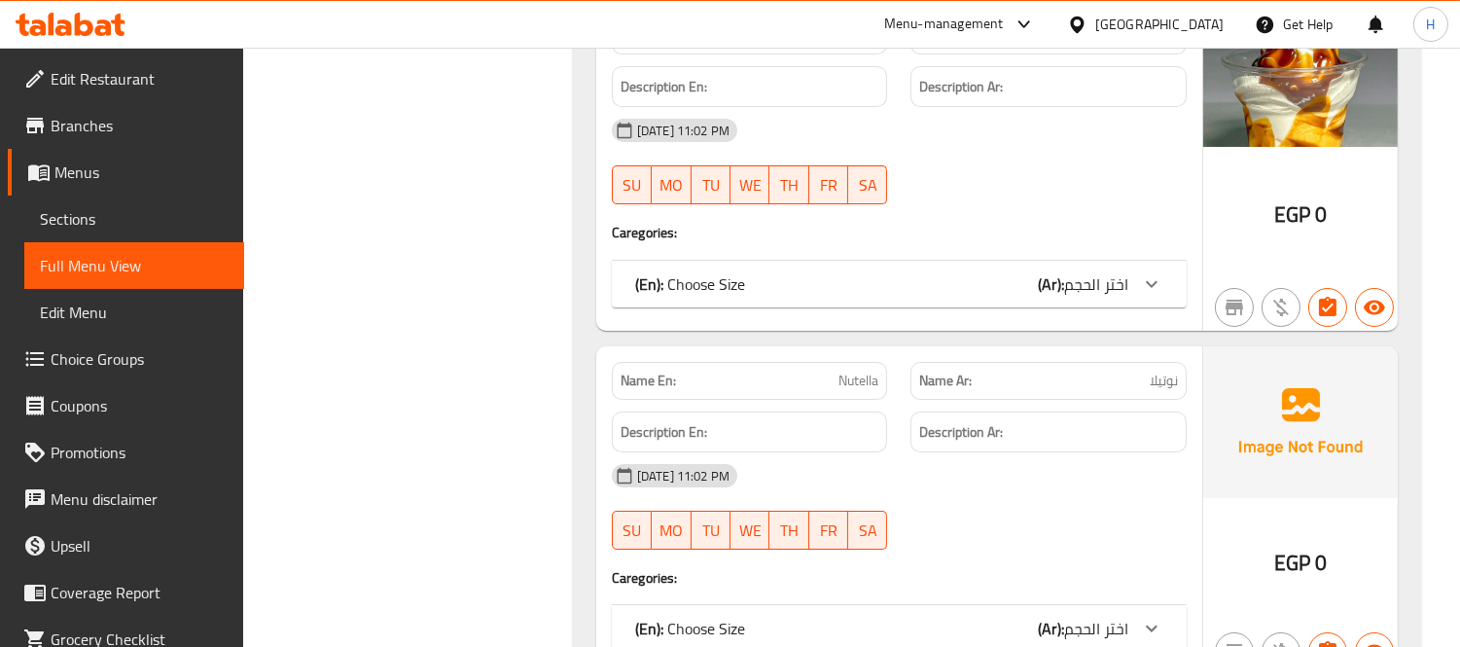
click at [993, 296] on div "(En): Choose Size (Ar): اختر الحجم" at bounding box center [881, 283] width 493 height 23
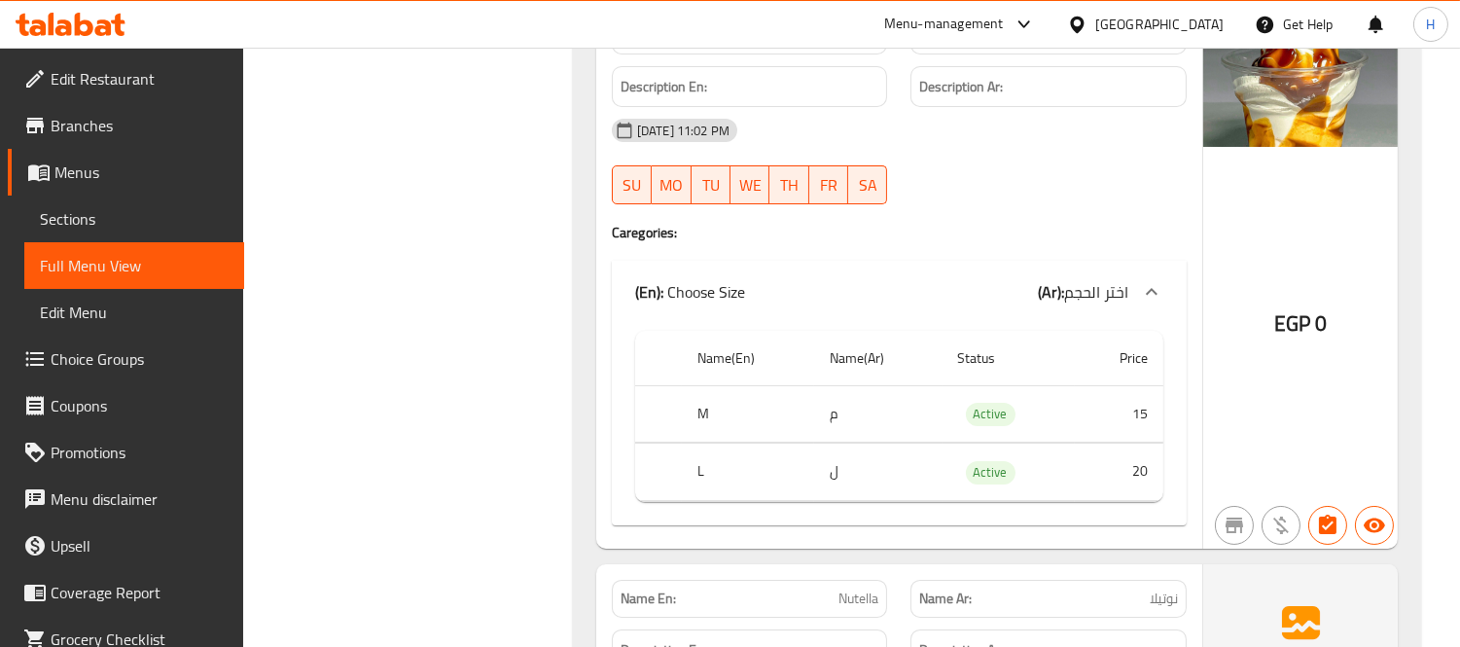
click at [1036, 154] on div "[DATE] 11:02 PM" at bounding box center [899, 130] width 598 height 47
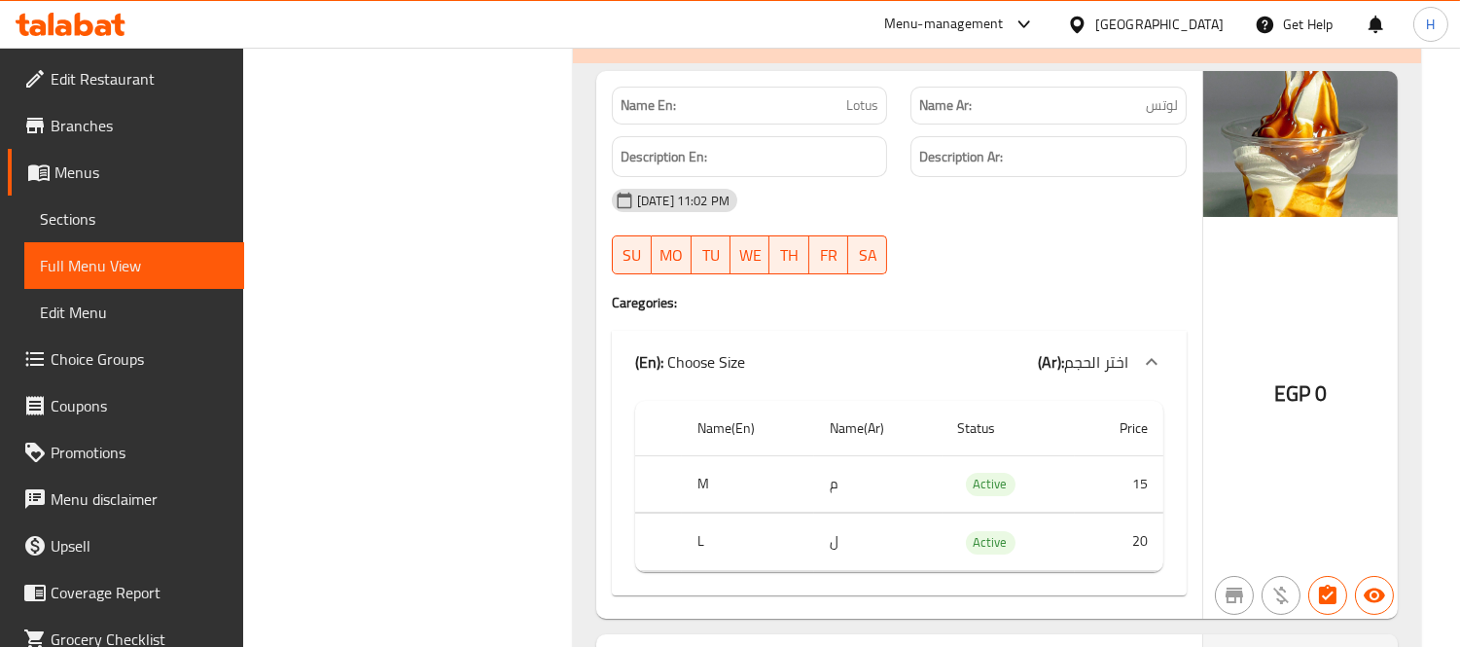
scroll to position [26300, 0]
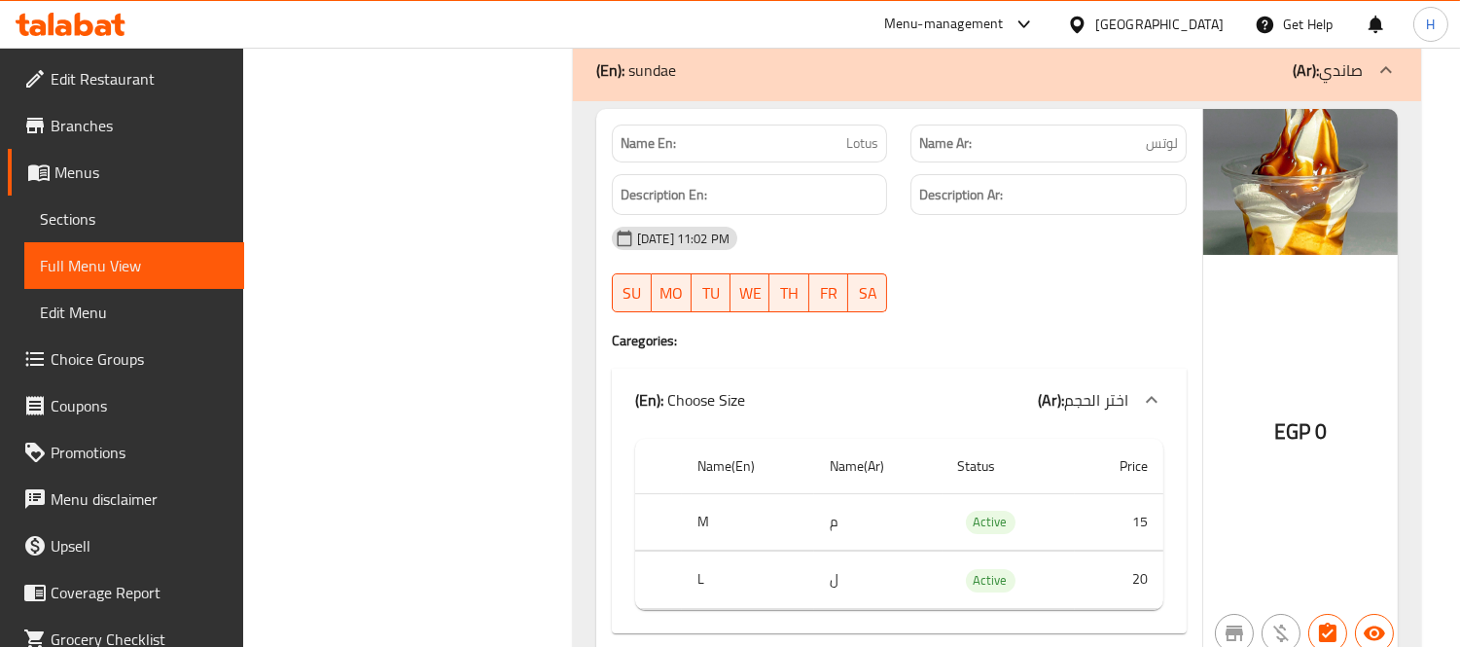
click at [868, 154] on span "Lotus" at bounding box center [862, 143] width 32 height 20
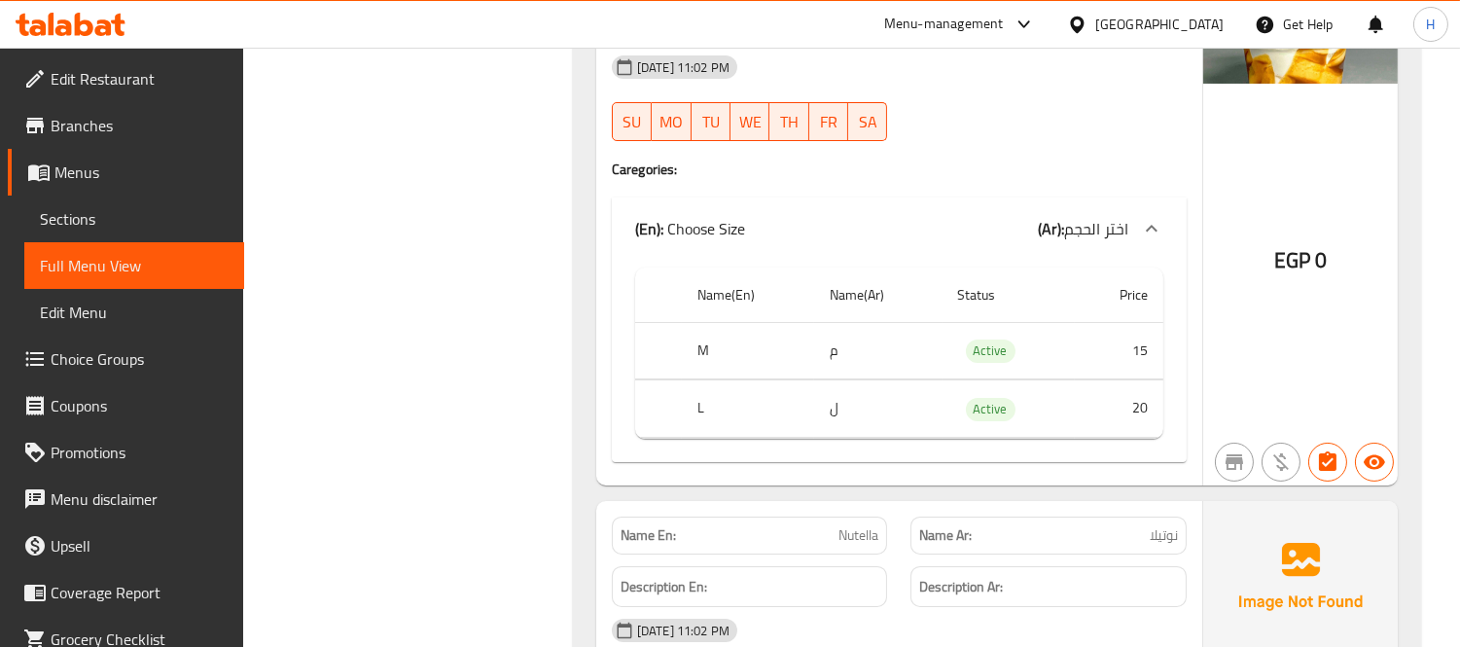
scroll to position [26759, 0]
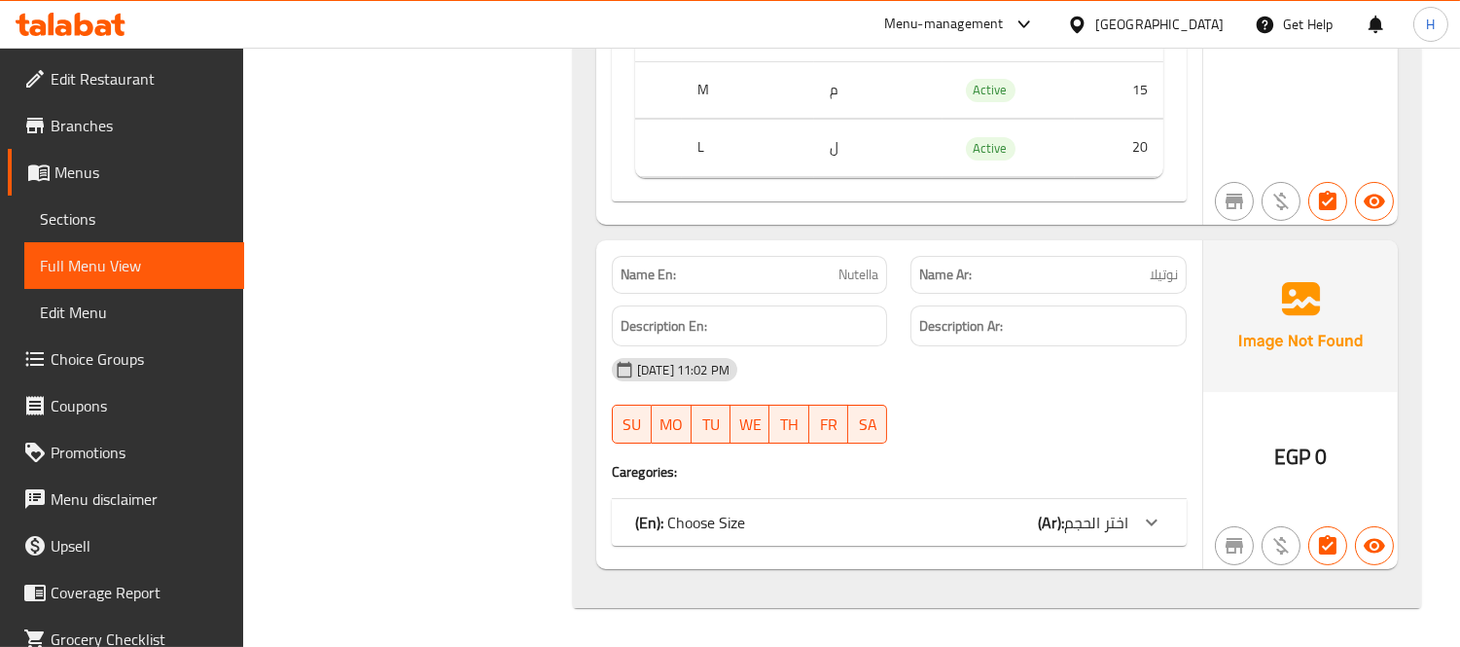
click at [844, 272] on span "Nutella" at bounding box center [858, 275] width 40 height 20
copy span "Nutella"
click at [893, 347] on div "[DATE] 11:02 PM" at bounding box center [899, 369] width 598 height 47
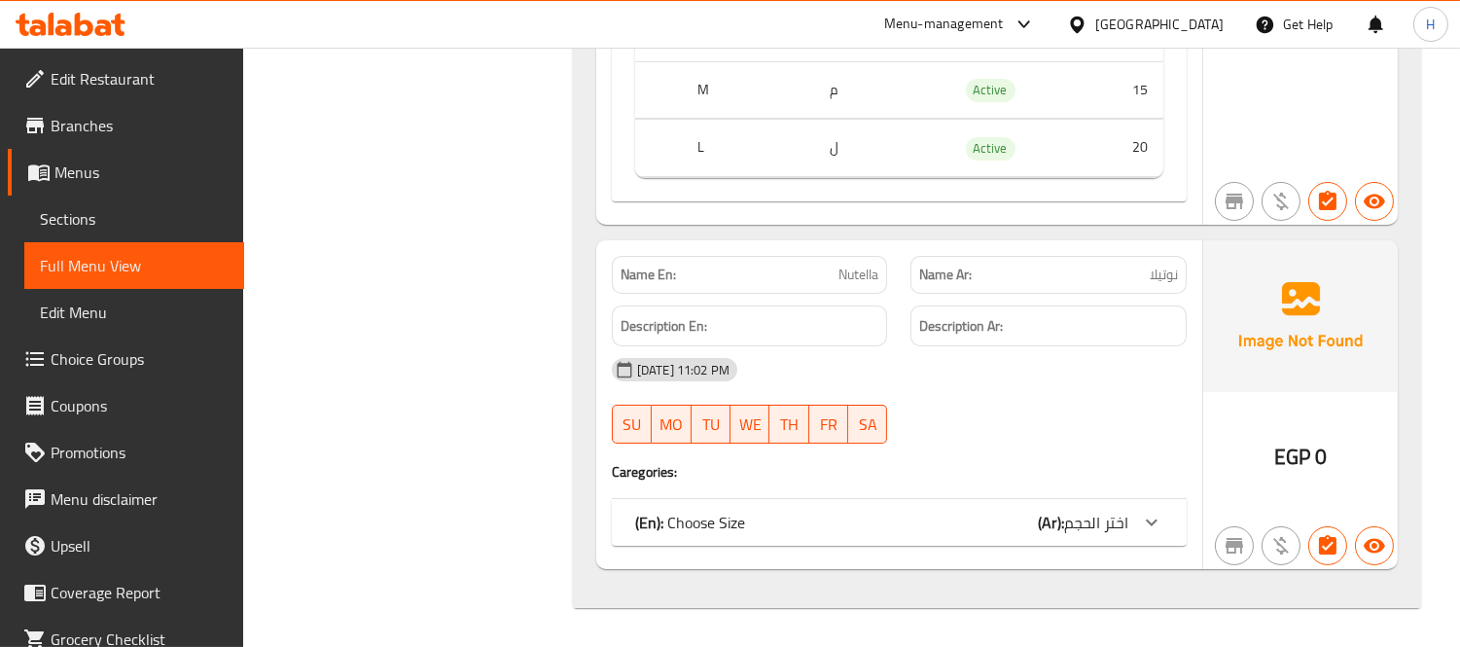
click at [886, 462] on h4 "Caregories:" at bounding box center [899, 471] width 575 height 19
click at [892, 323] on div "Description En:" at bounding box center [750, 326] width 300 height 65
drag, startPoint x: 869, startPoint y: 508, endPoint x: 888, endPoint y: 445, distance: 64.9
click at [869, 509] on div "(En): Choose Size (Ar): اختر الحجم" at bounding box center [899, 522] width 575 height 47
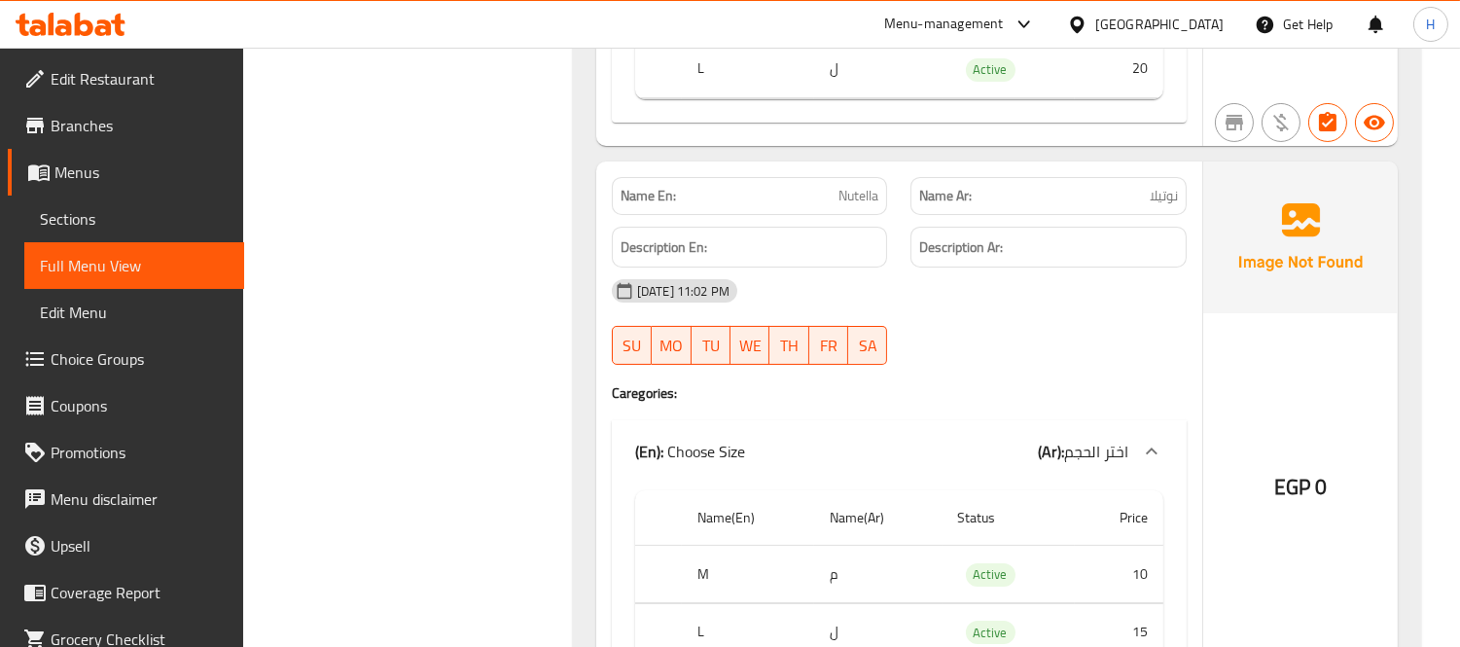
scroll to position [26645, 0]
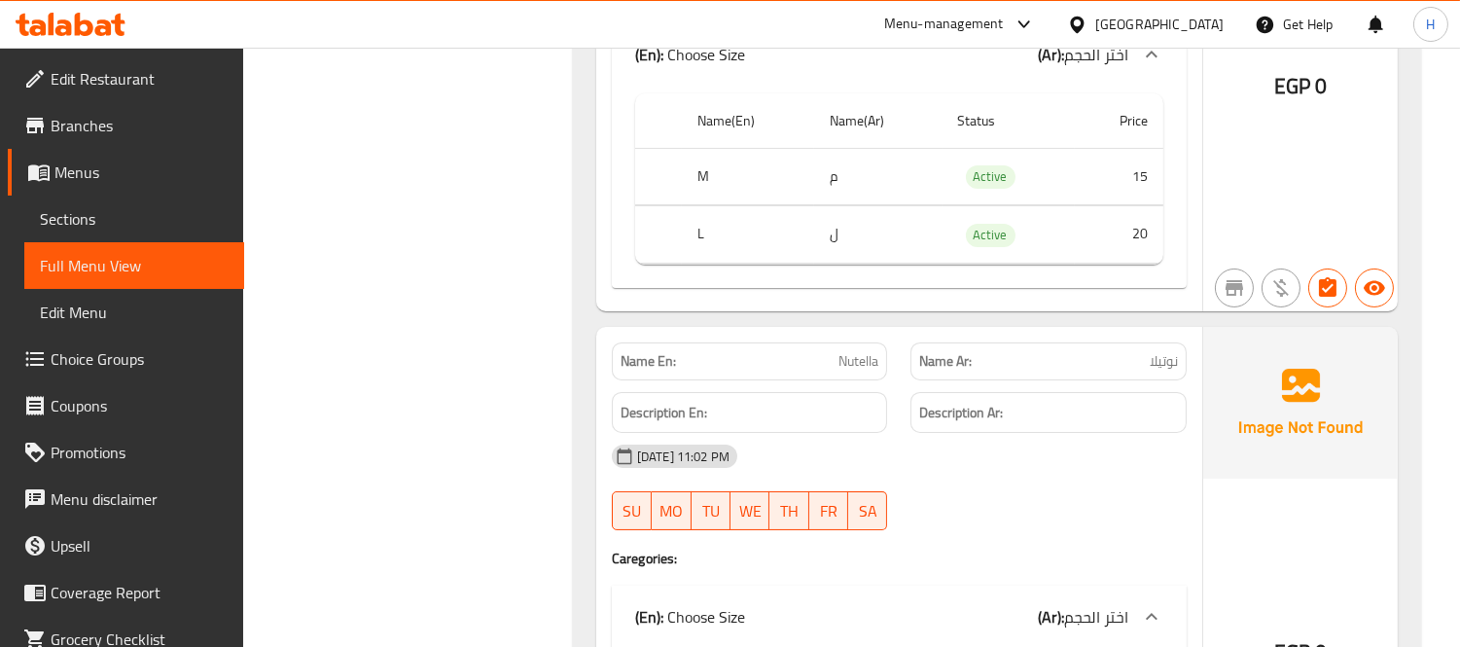
click at [854, 372] on span "Nutella" at bounding box center [858, 361] width 40 height 20
copy span "Nutella"
click at [899, 418] on div "Description Ar:" at bounding box center [1049, 412] width 300 height 65
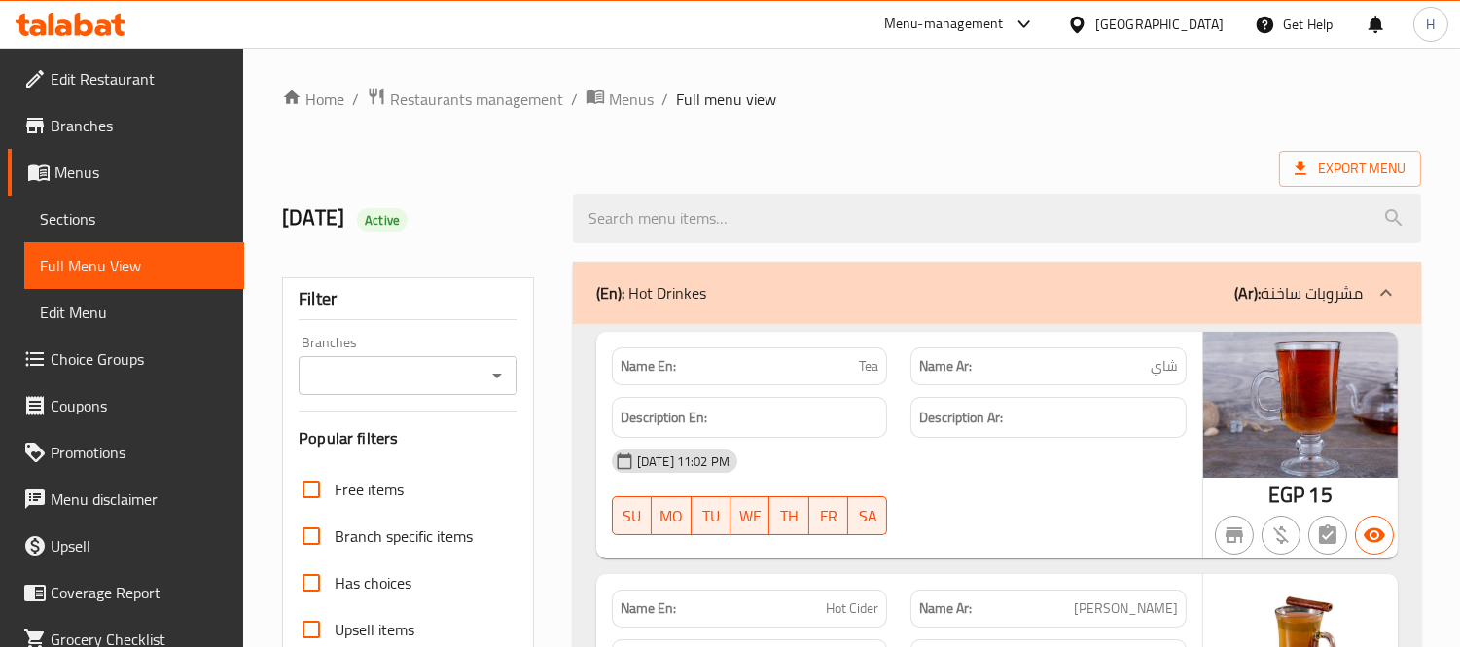
click at [127, 347] on span "Choice Groups" at bounding box center [140, 358] width 178 height 23
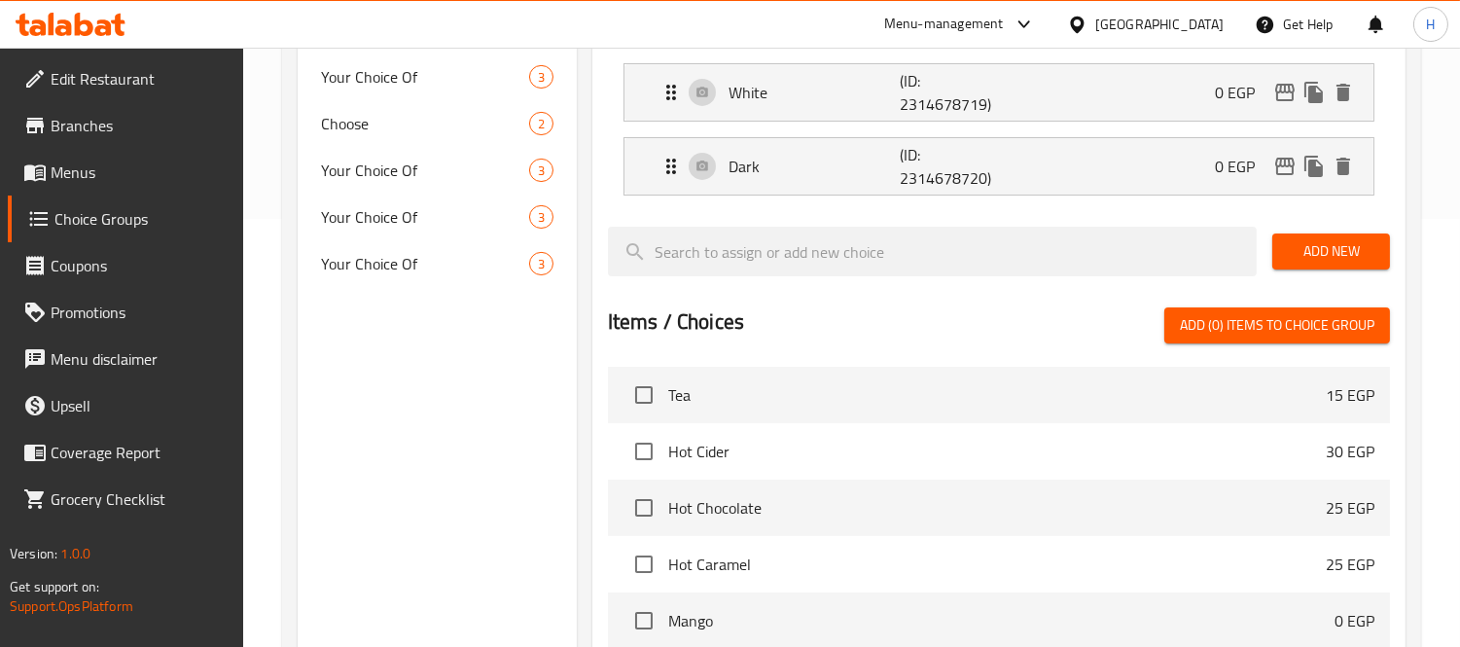
scroll to position [324, 0]
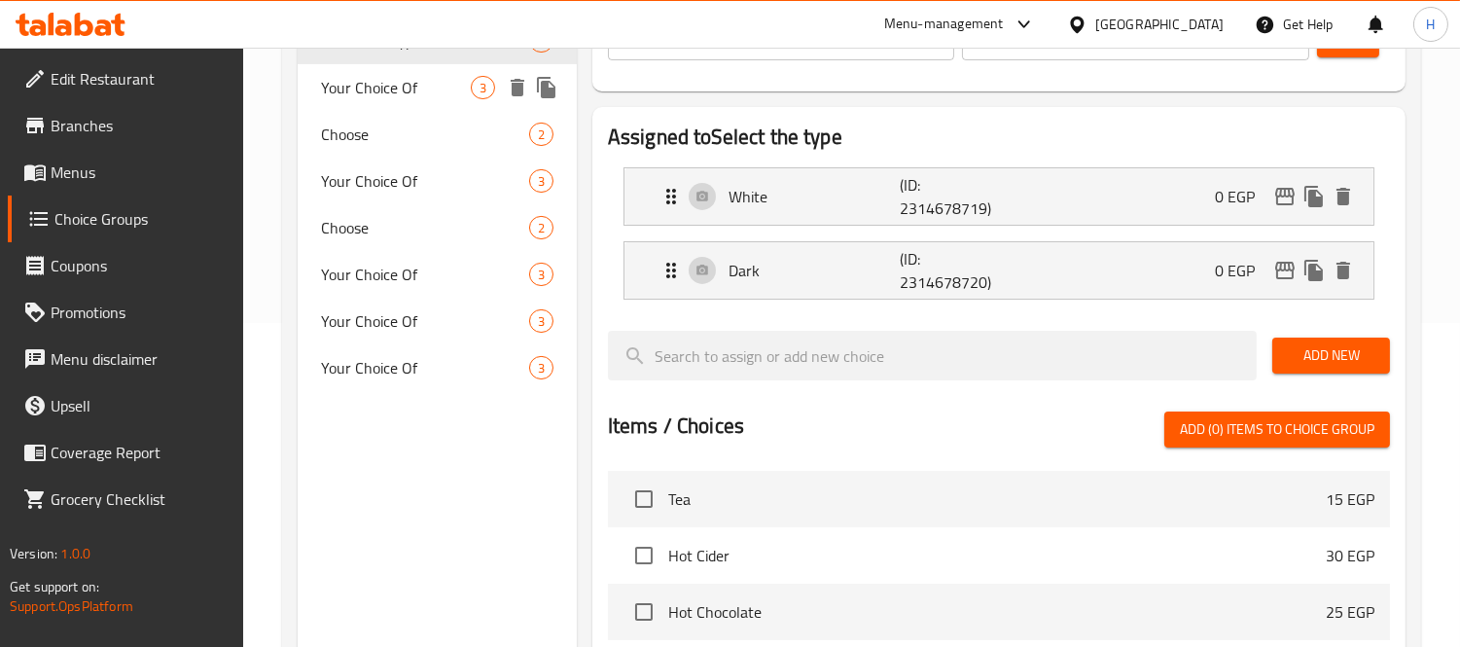
click at [365, 99] on span "Your Choice Of" at bounding box center [396, 87] width 150 height 23
type input "Your Choice Of"
type input "اختيارك من"
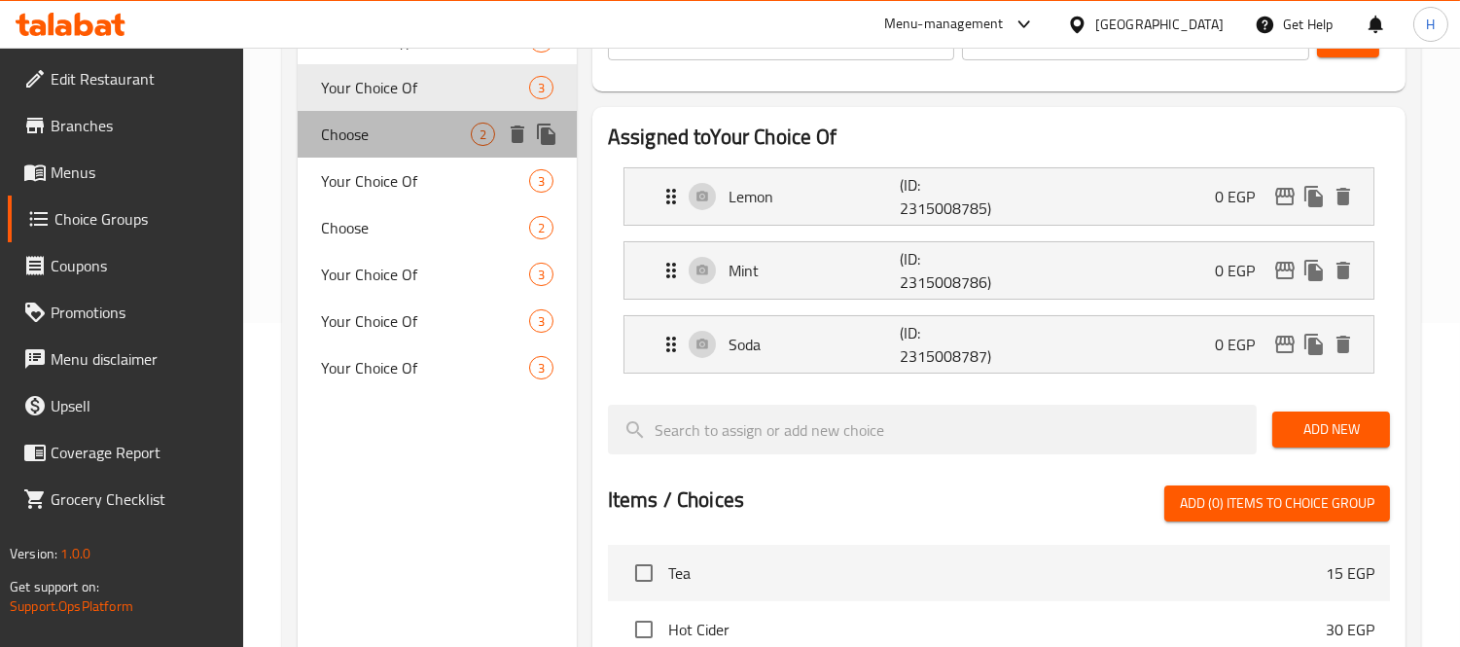
click at [356, 143] on span "Choose" at bounding box center [396, 134] width 150 height 23
type input "Choose"
type input "اختر"
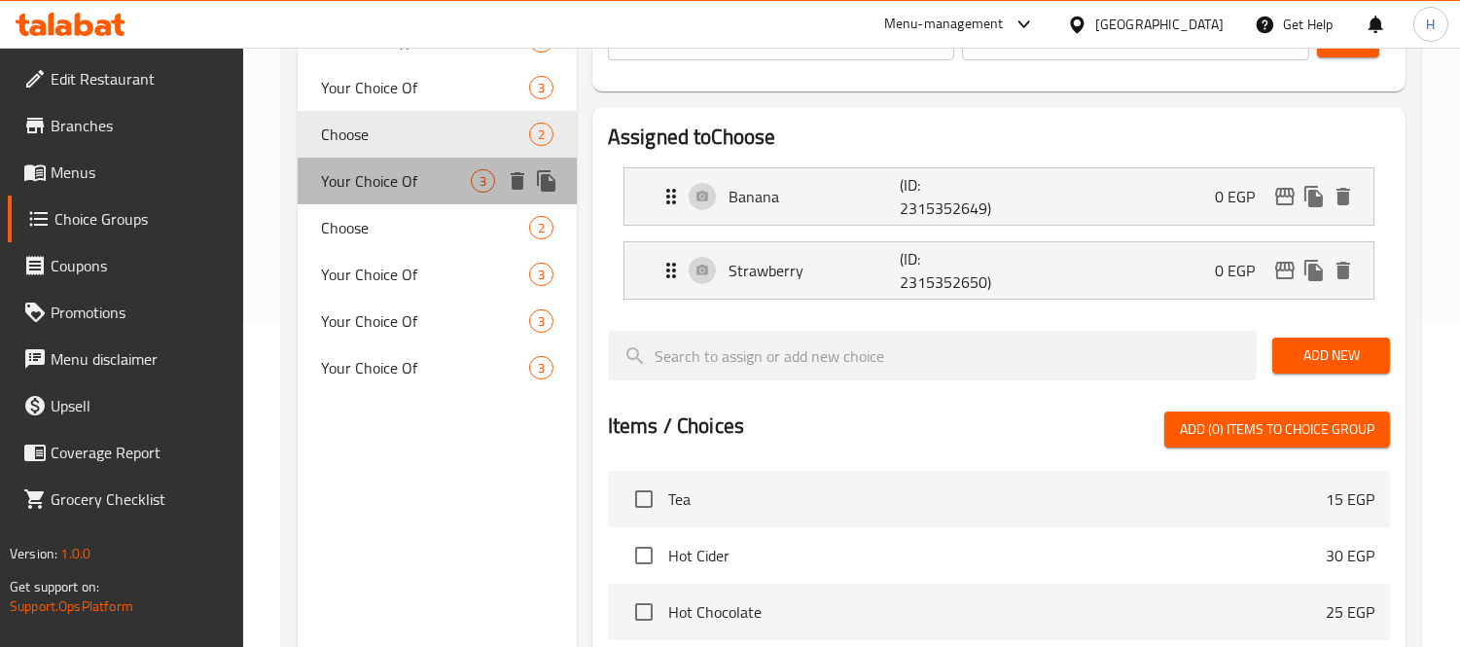
click at [361, 169] on span "Your Choice Of" at bounding box center [396, 180] width 150 height 23
type input "Your Choice Of"
type input "اختيارك من"
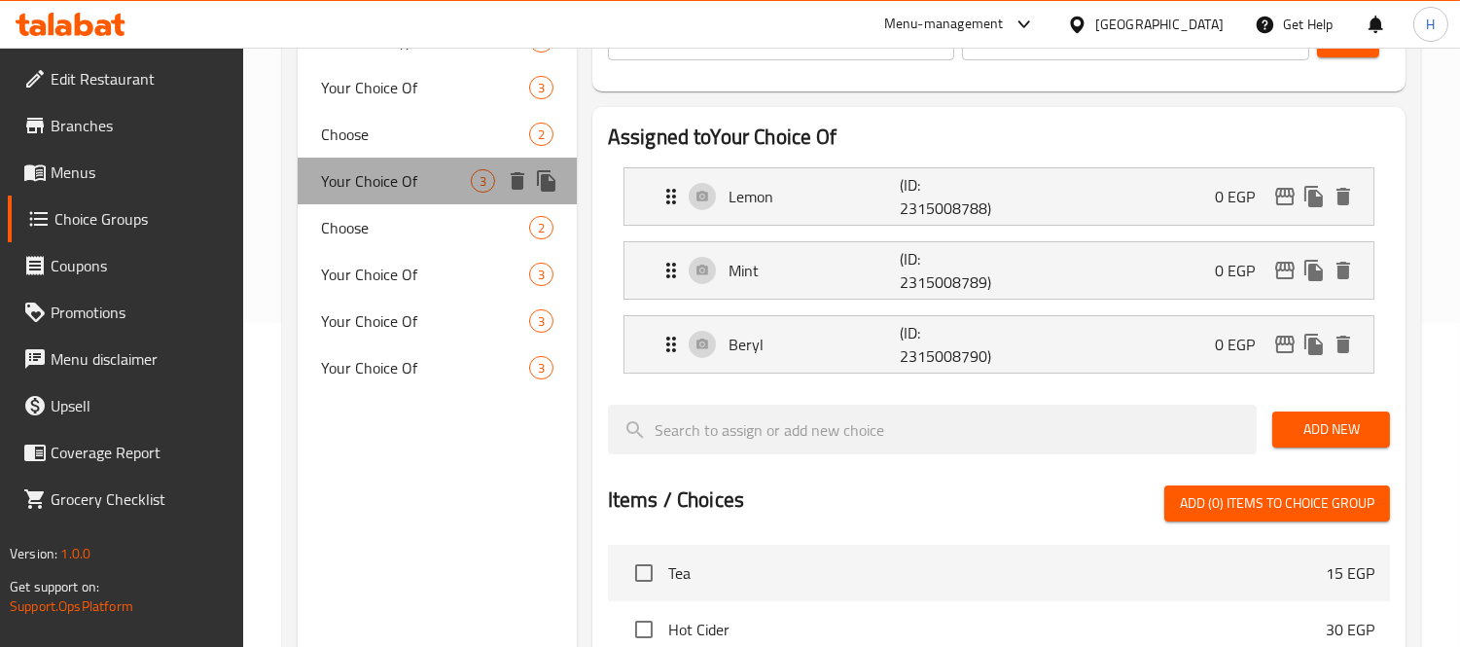
click at [351, 198] on div "Your Choice Of 3" at bounding box center [437, 181] width 279 height 47
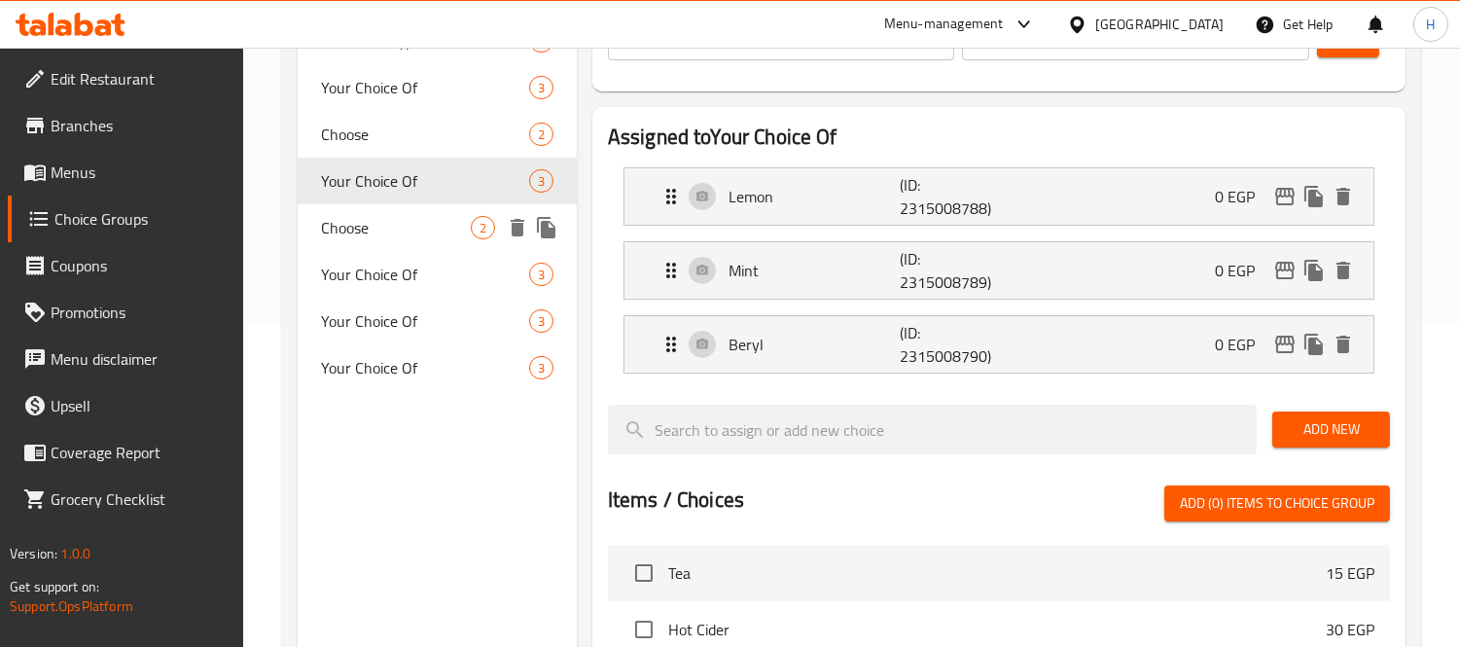
click at [347, 244] on div "Choose 2" at bounding box center [437, 227] width 279 height 47
type input "Choose"
type input "اختر"
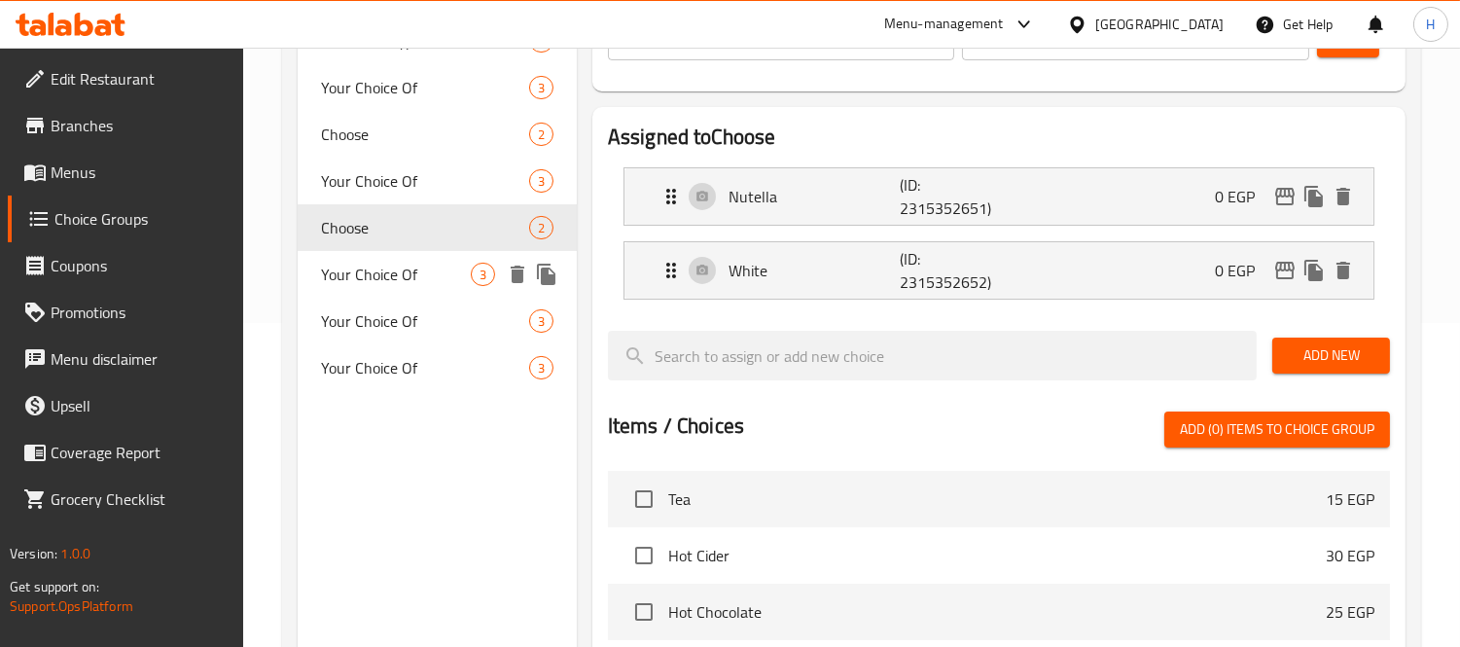
click at [352, 269] on span "Your Choice Of" at bounding box center [396, 274] width 150 height 23
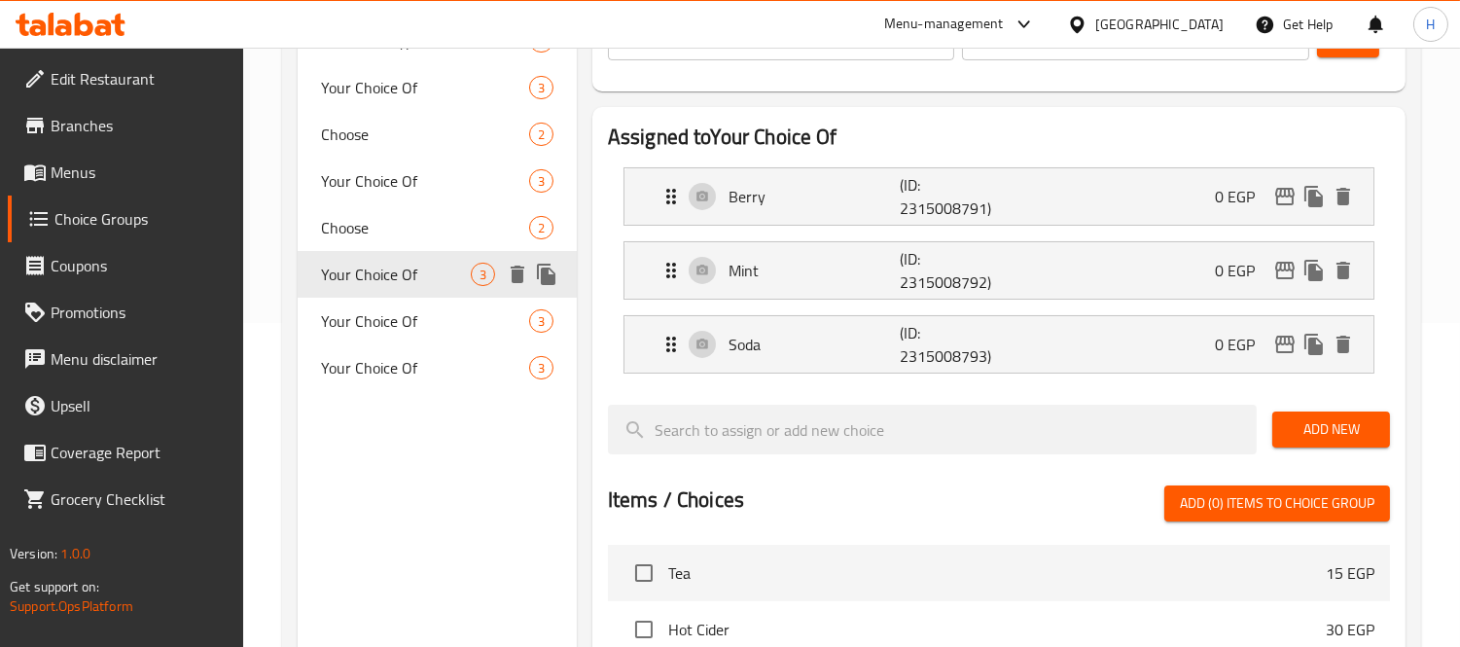
type input "Your Choice Of"
type input "اختيارك من"
click at [355, 309] on span "Your Choice Of" at bounding box center [396, 320] width 150 height 23
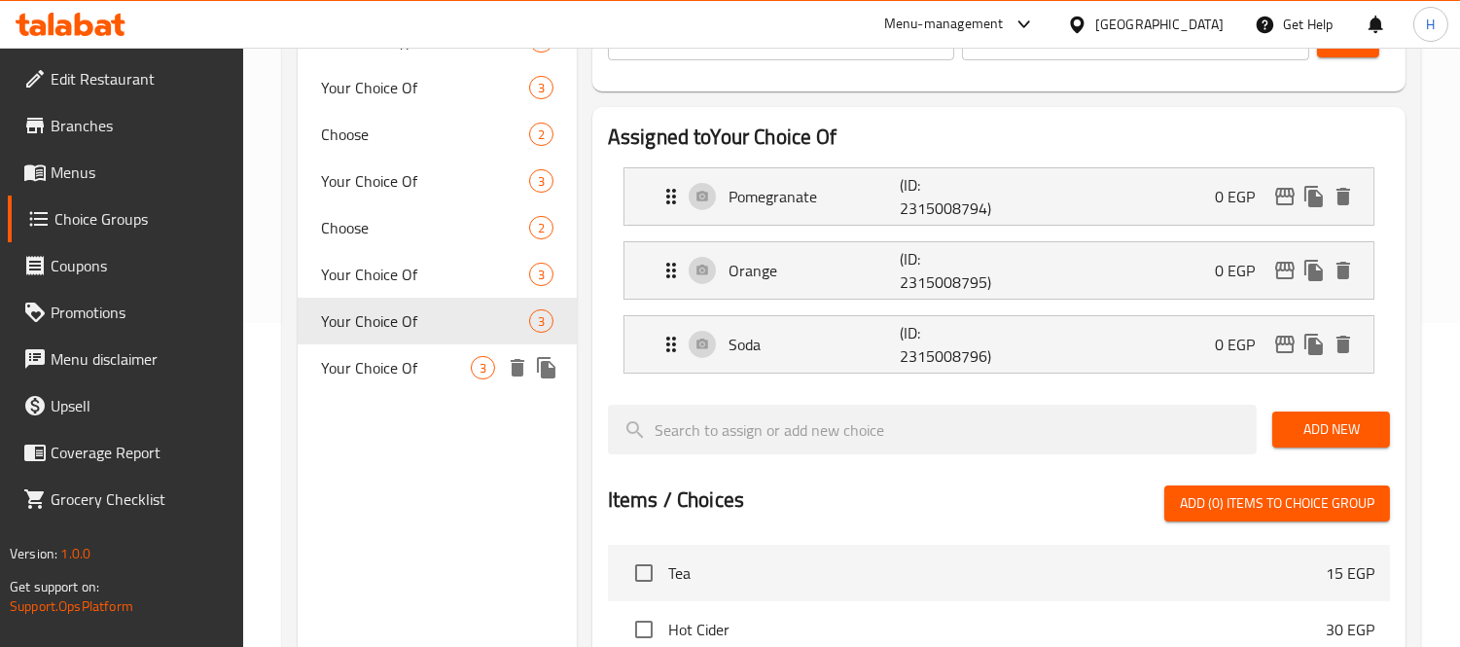
click at [351, 362] on span "Your Choice Of" at bounding box center [396, 367] width 150 height 23
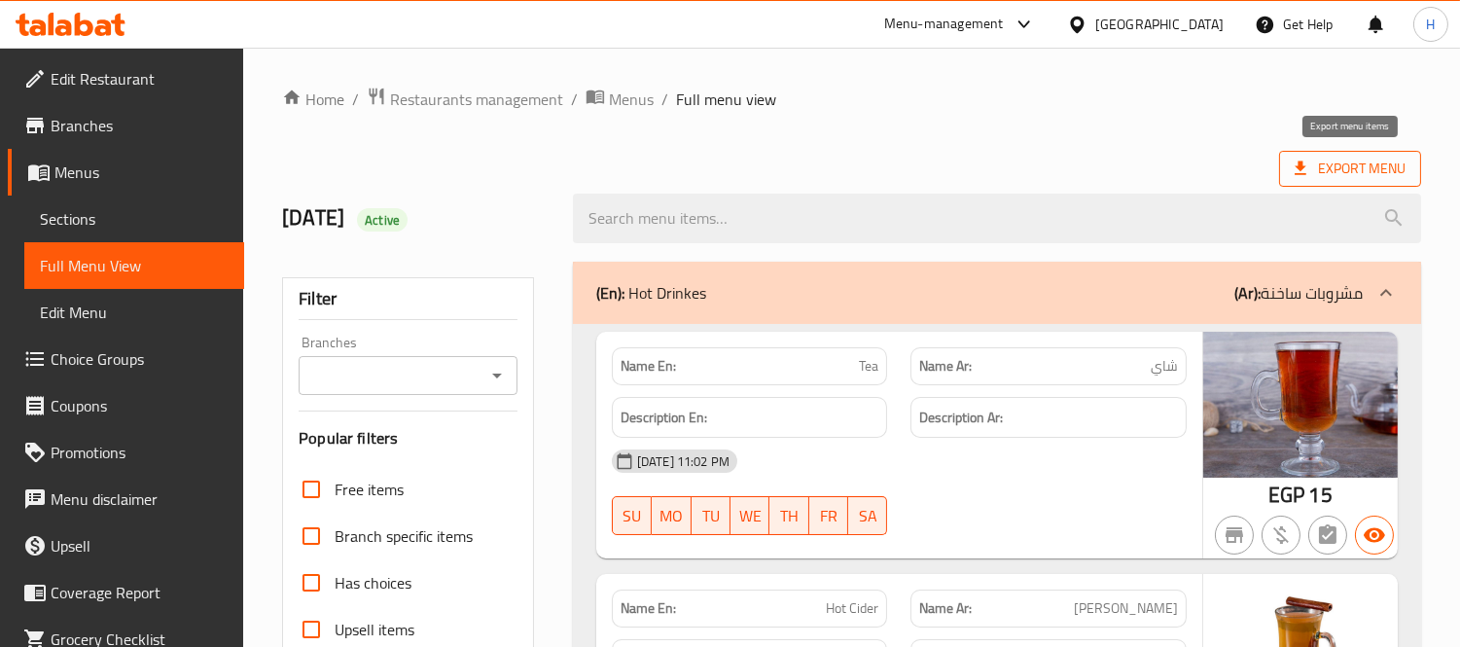
click at [1342, 180] on span "Export Menu" at bounding box center [1350, 169] width 111 height 24
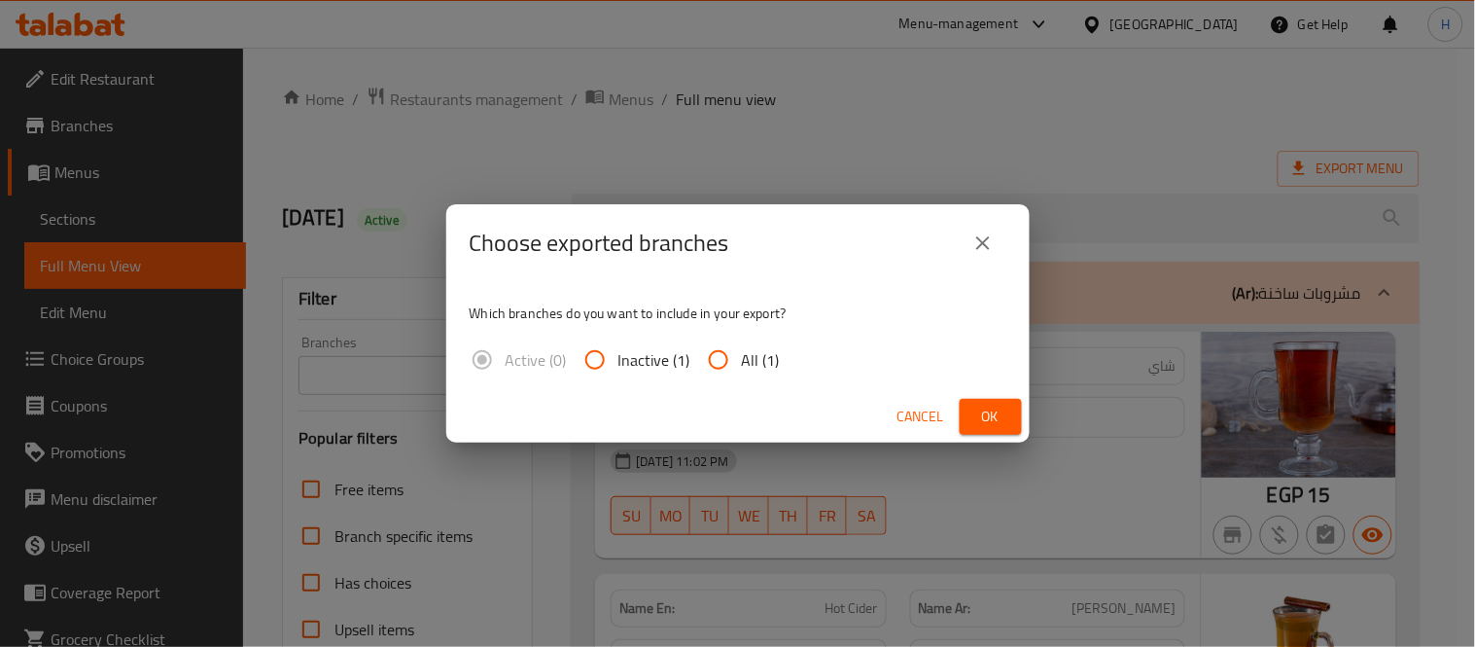
click at [726, 364] on input "All (1)" at bounding box center [718, 360] width 47 height 47
radio input "true"
click at [989, 416] on span "Ok" at bounding box center [991, 417] width 31 height 24
